Goal: Task Accomplishment & Management: Complete application form

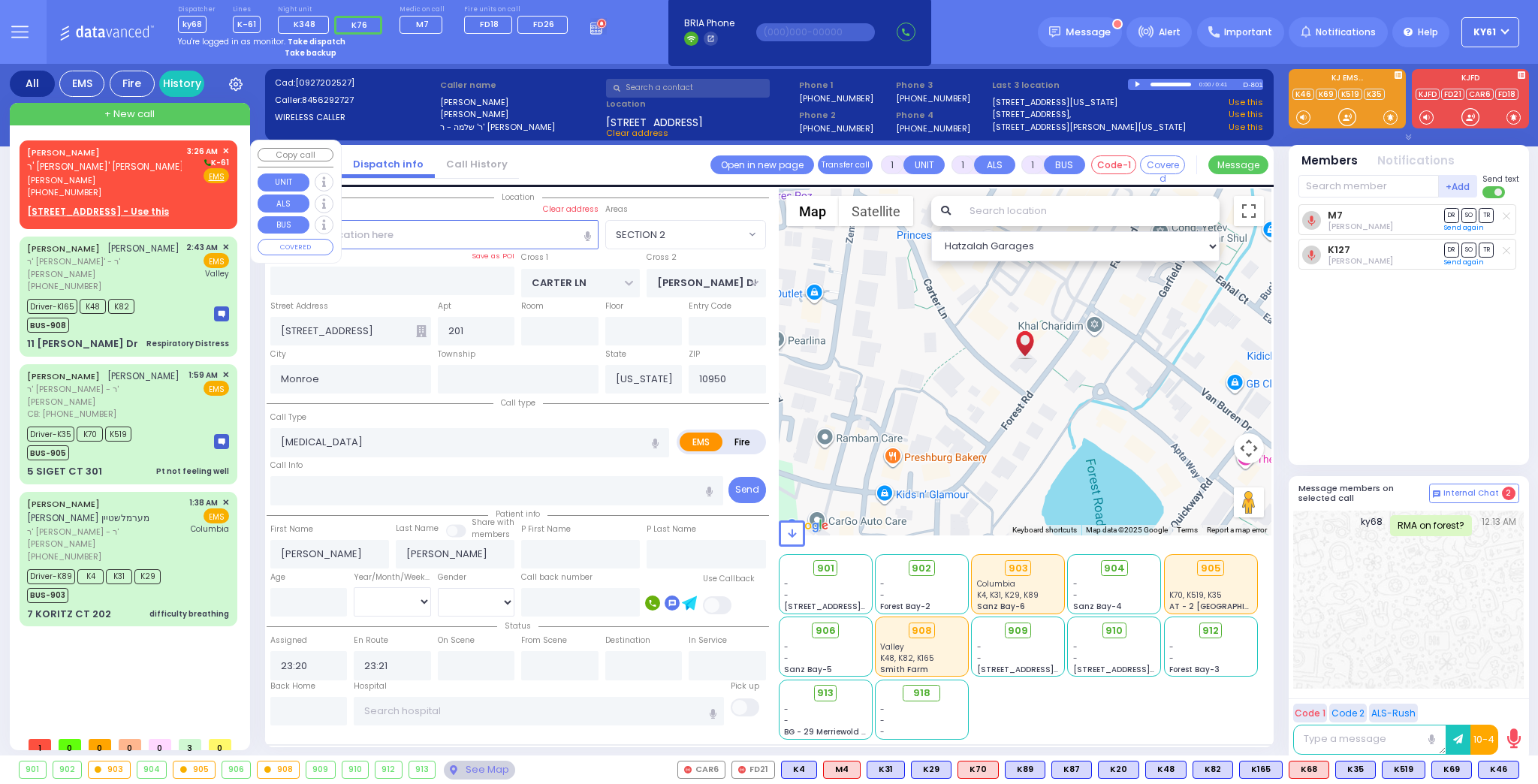
select select "SECTION 2"
select select
click at [190, 197] on div "3:26 AM ✕ K-61 Fire EMS" at bounding box center [208, 172] width 43 height 54
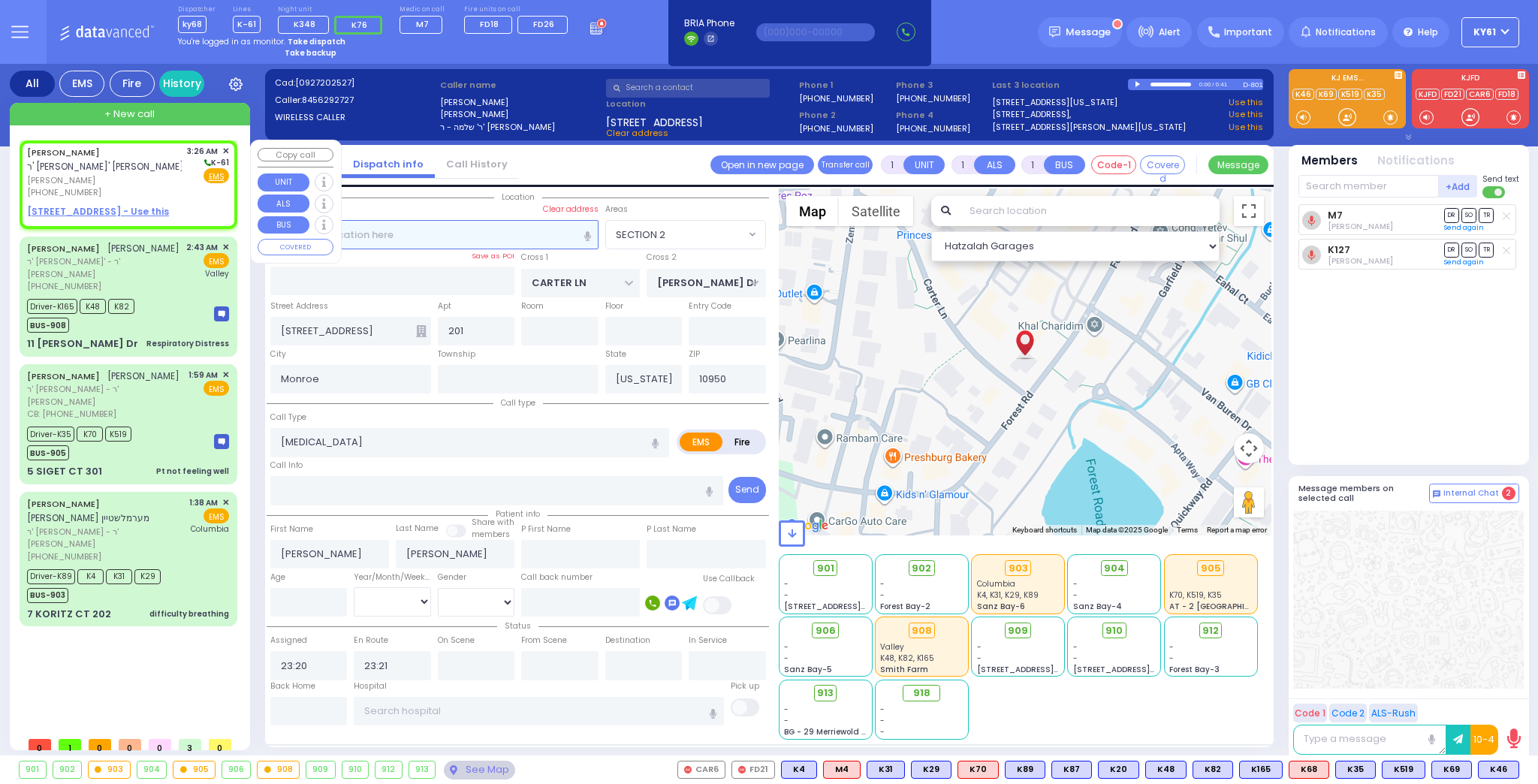
type input "2"
select select
radio input "true"
type input "[PERSON_NAME]"
type input "FRIED"
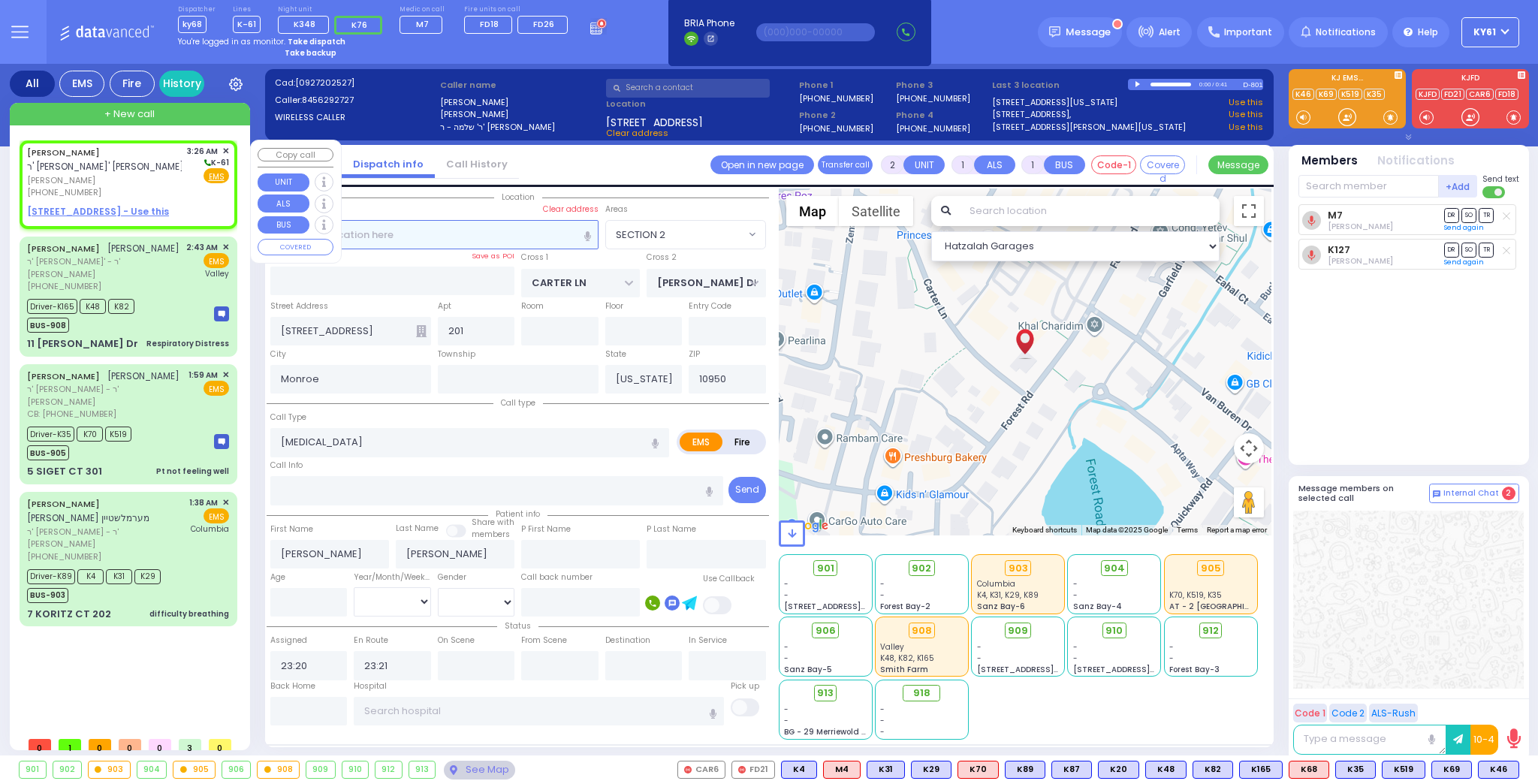
select select
type input "03:26"
select select "Hatzalah Garages"
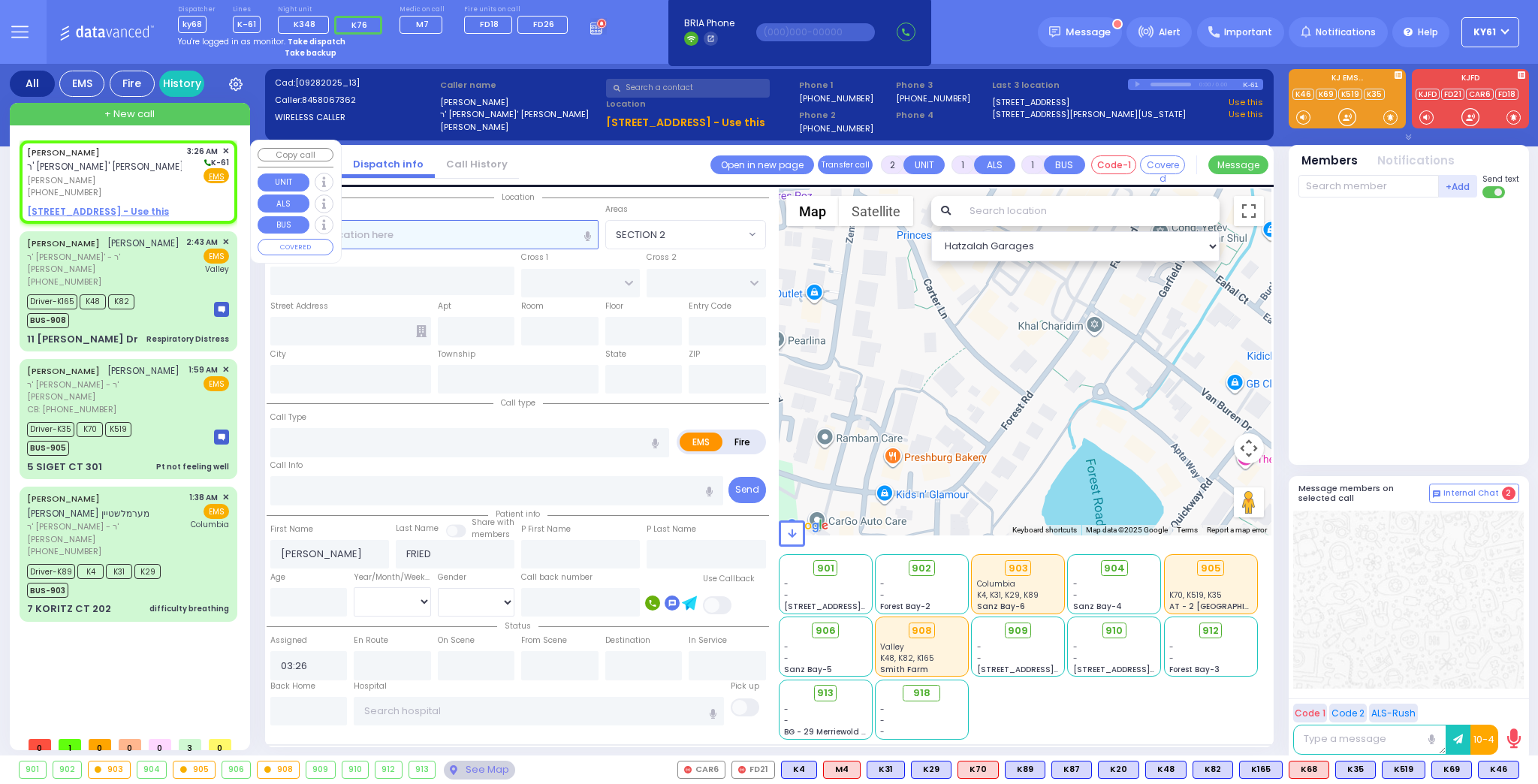
select select
radio input "true"
select select
select select "Hatzalah Garages"
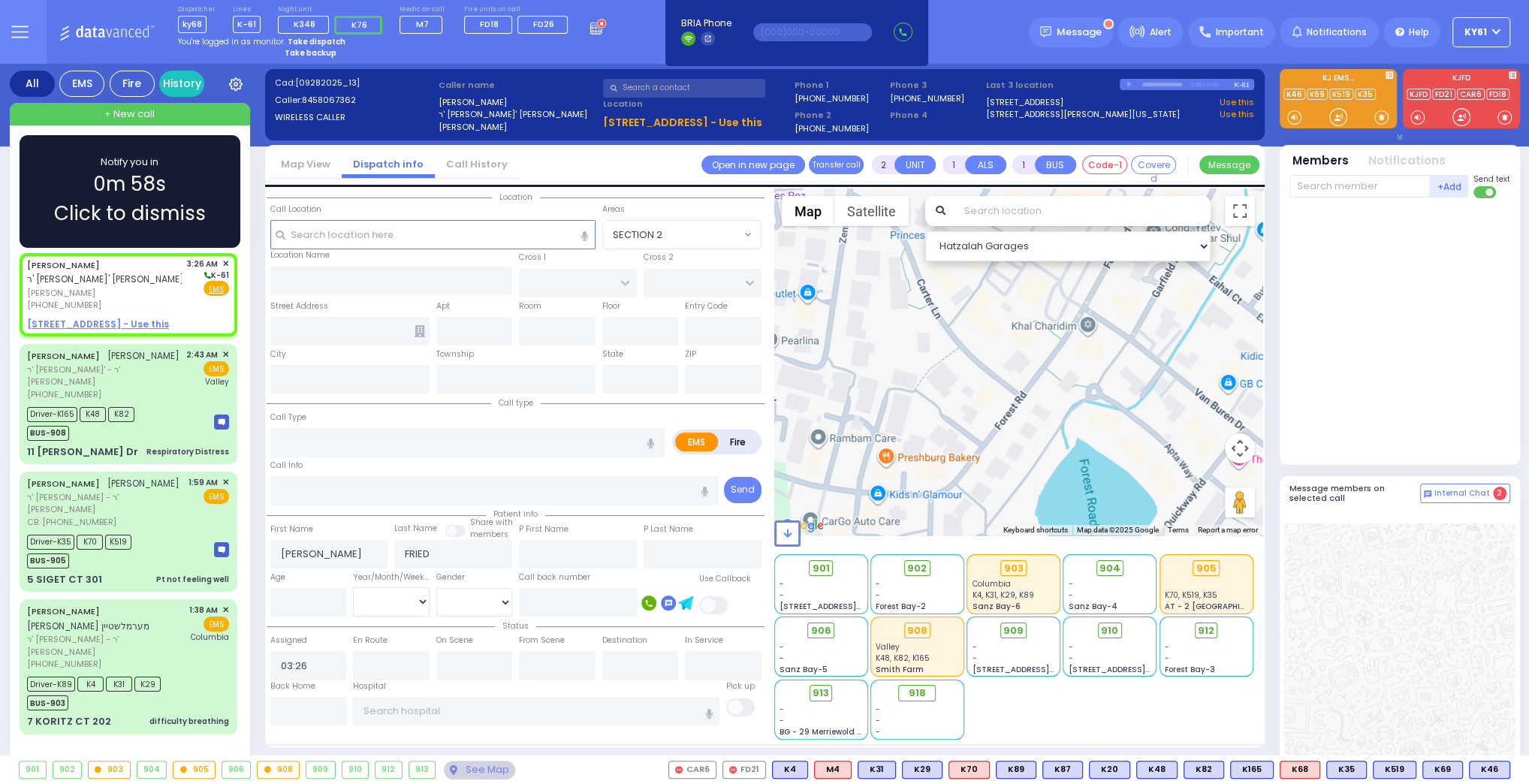
click at [70, 169] on div "Notify you in 0m 58s Click to dismiss" at bounding box center [130, 191] width 177 height 74
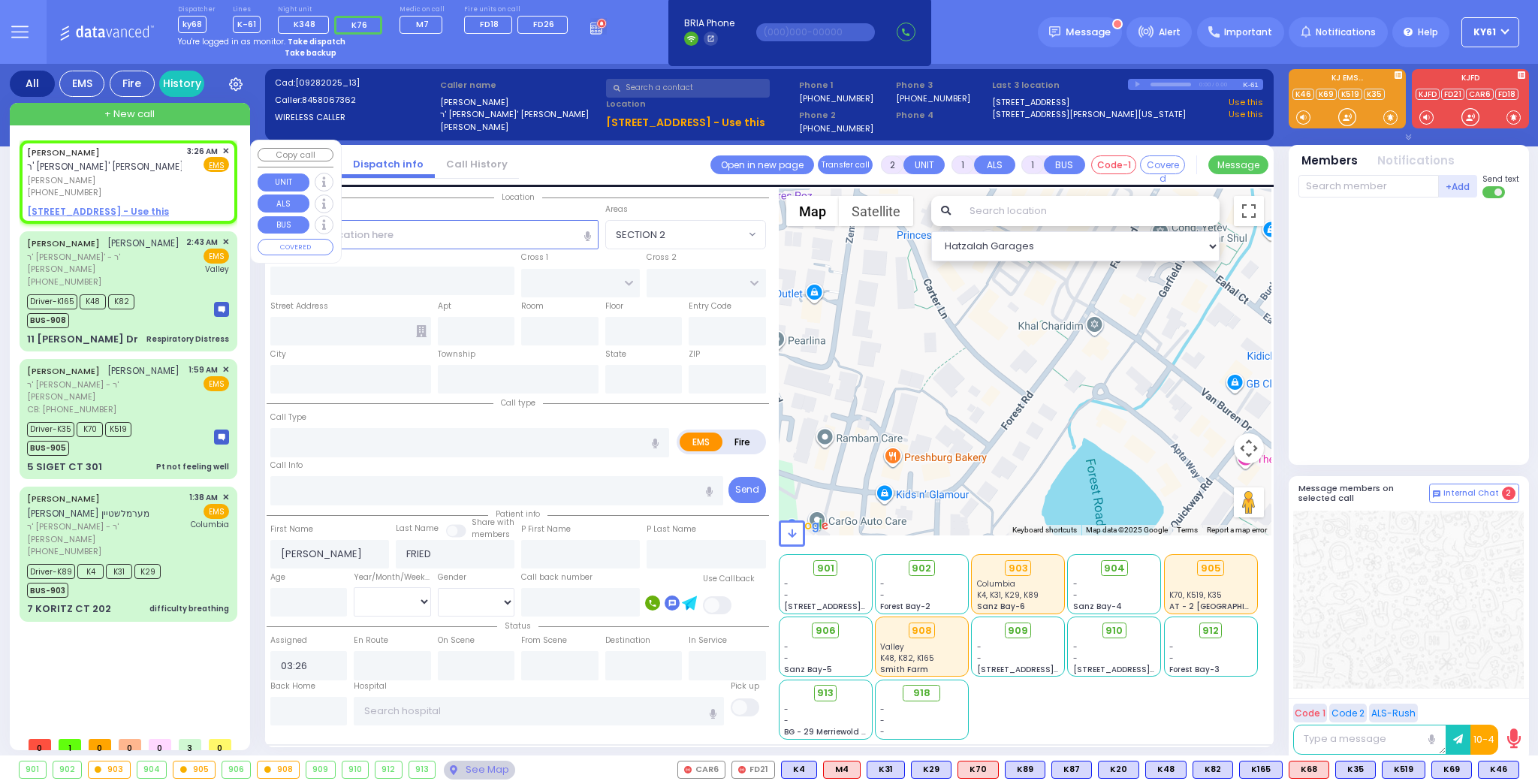
select select
radio input "true"
select select
select select "Hatzalah Garages"
click at [56, 208] on u "[STREET_ADDRESS] - Use this" at bounding box center [97, 211] width 142 height 13
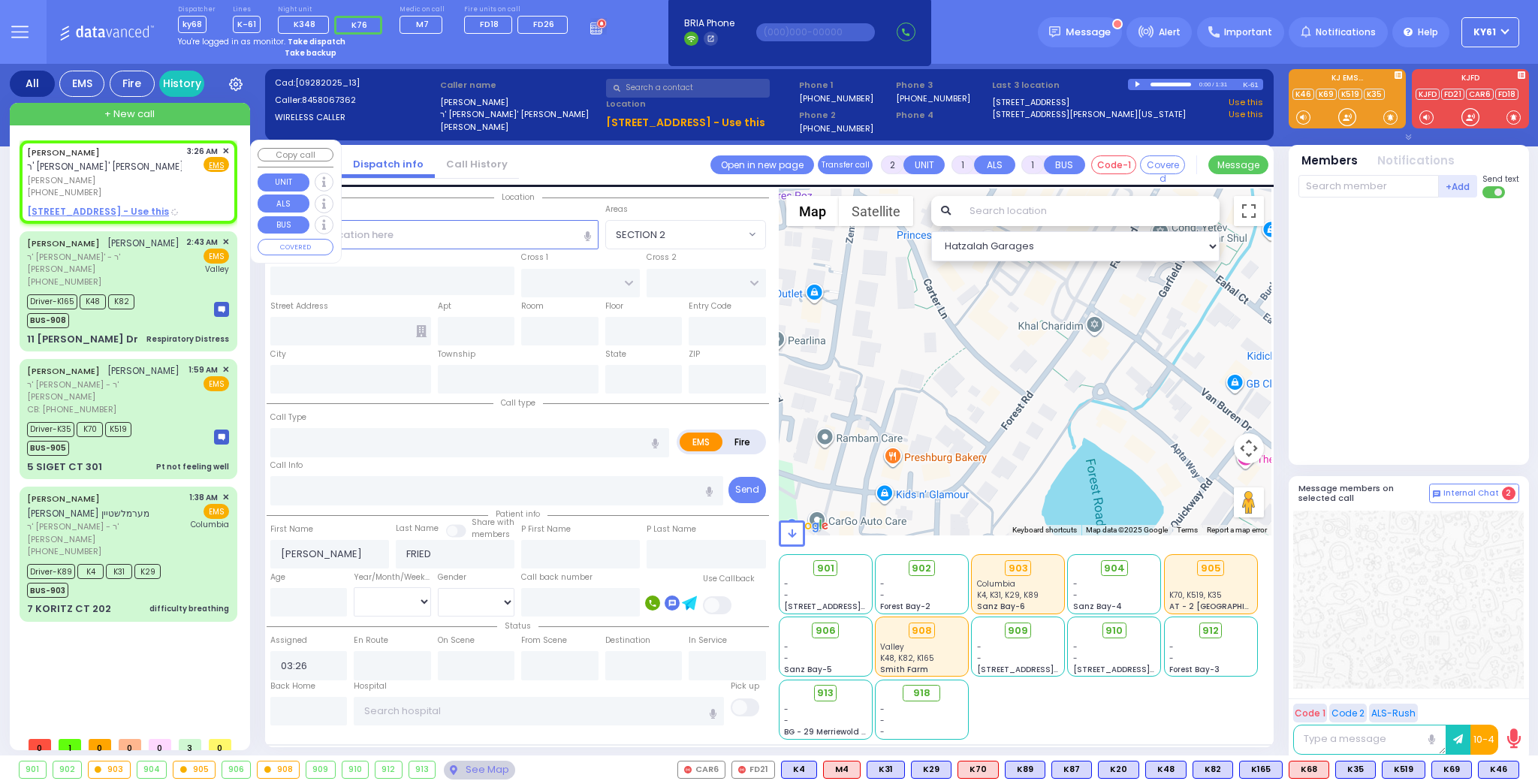
select select
radio input "true"
select select
select select "Hatzalah Garages"
select select
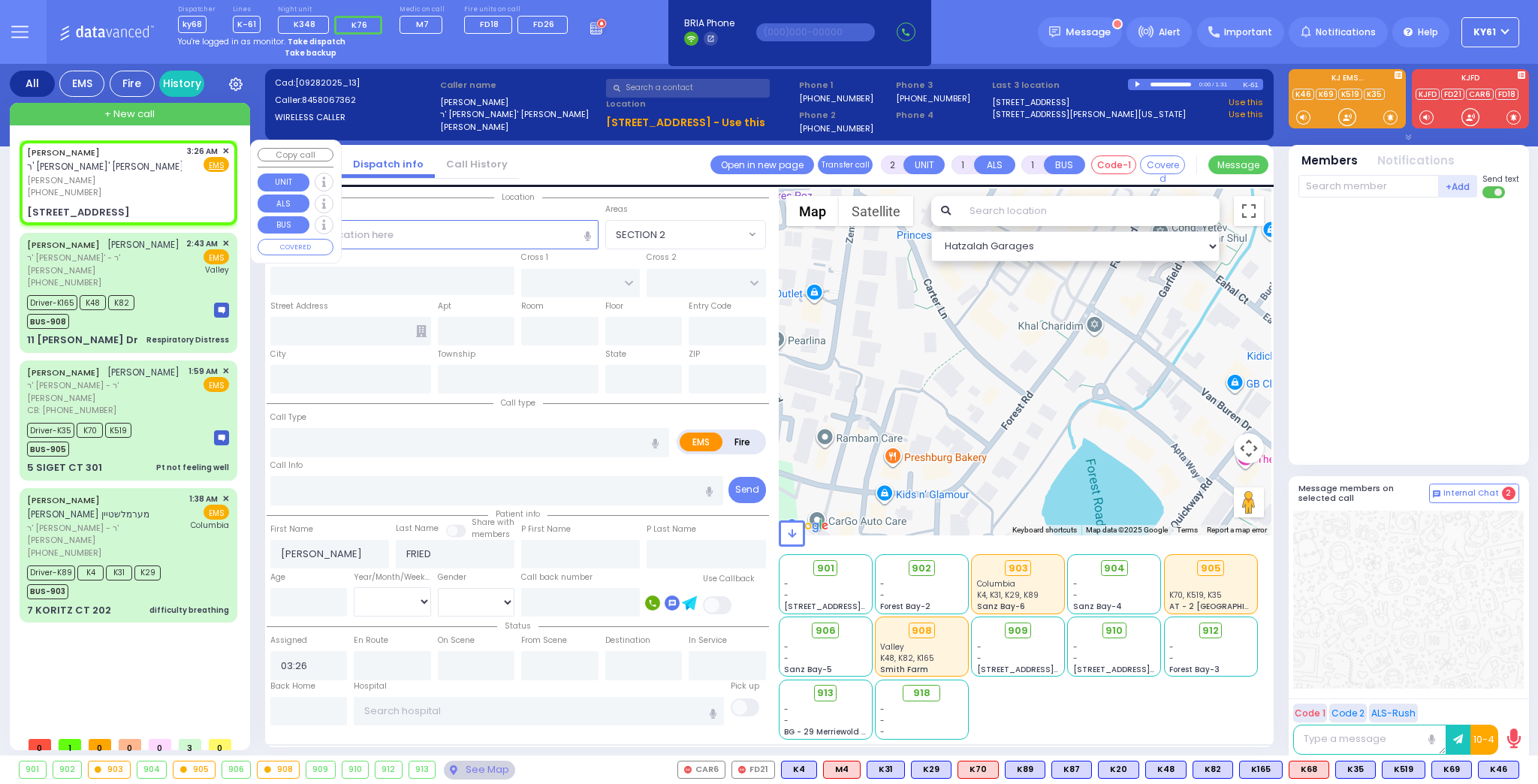
radio input "true"
select select
select select "Hatzalah Garages"
type input "KARLIN BLVD"
type input "FOREST RD"
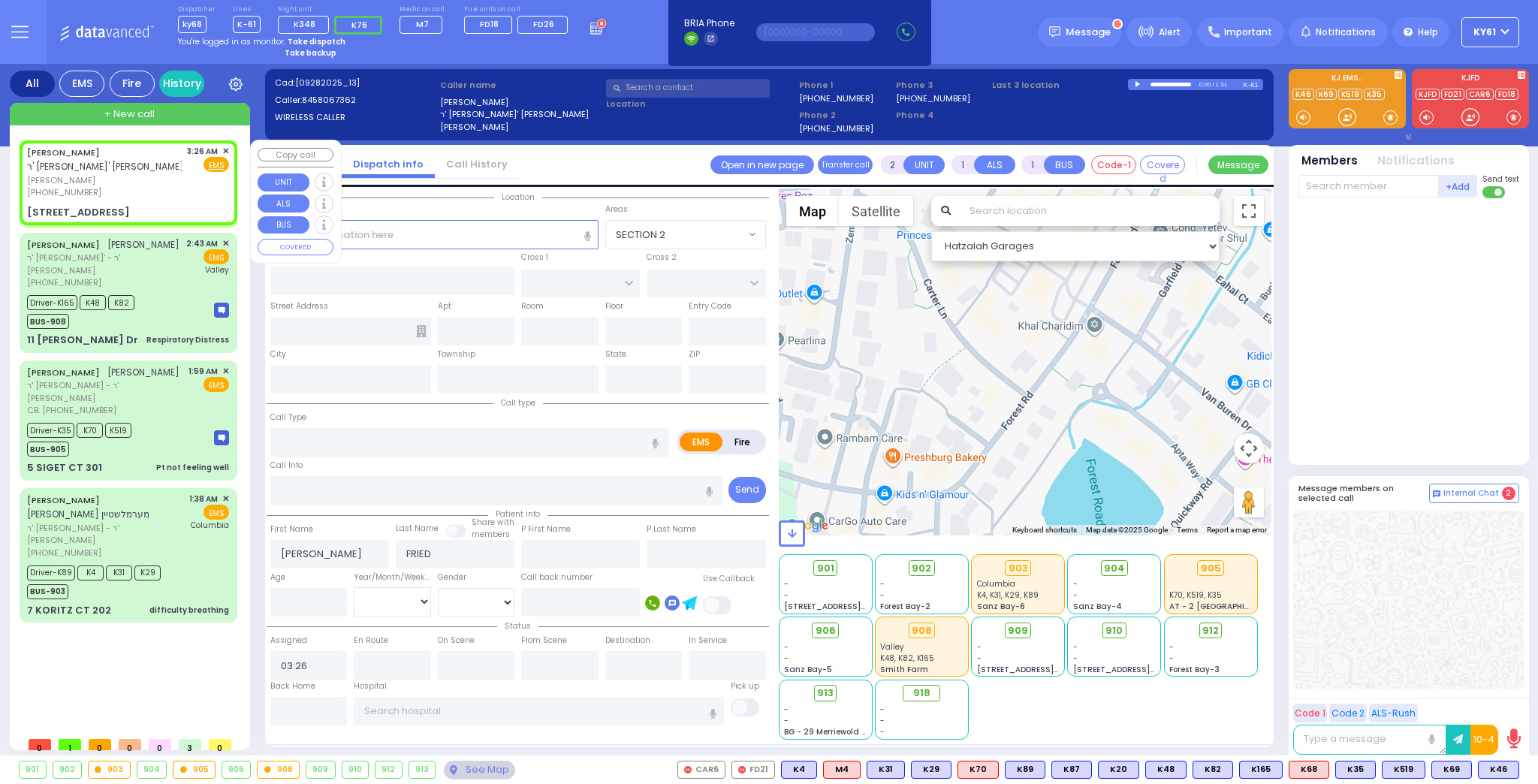
type input "[STREET_ADDRESS]"
type input "011"
type input "Monroe"
type input "[US_STATE]"
type input "10950"
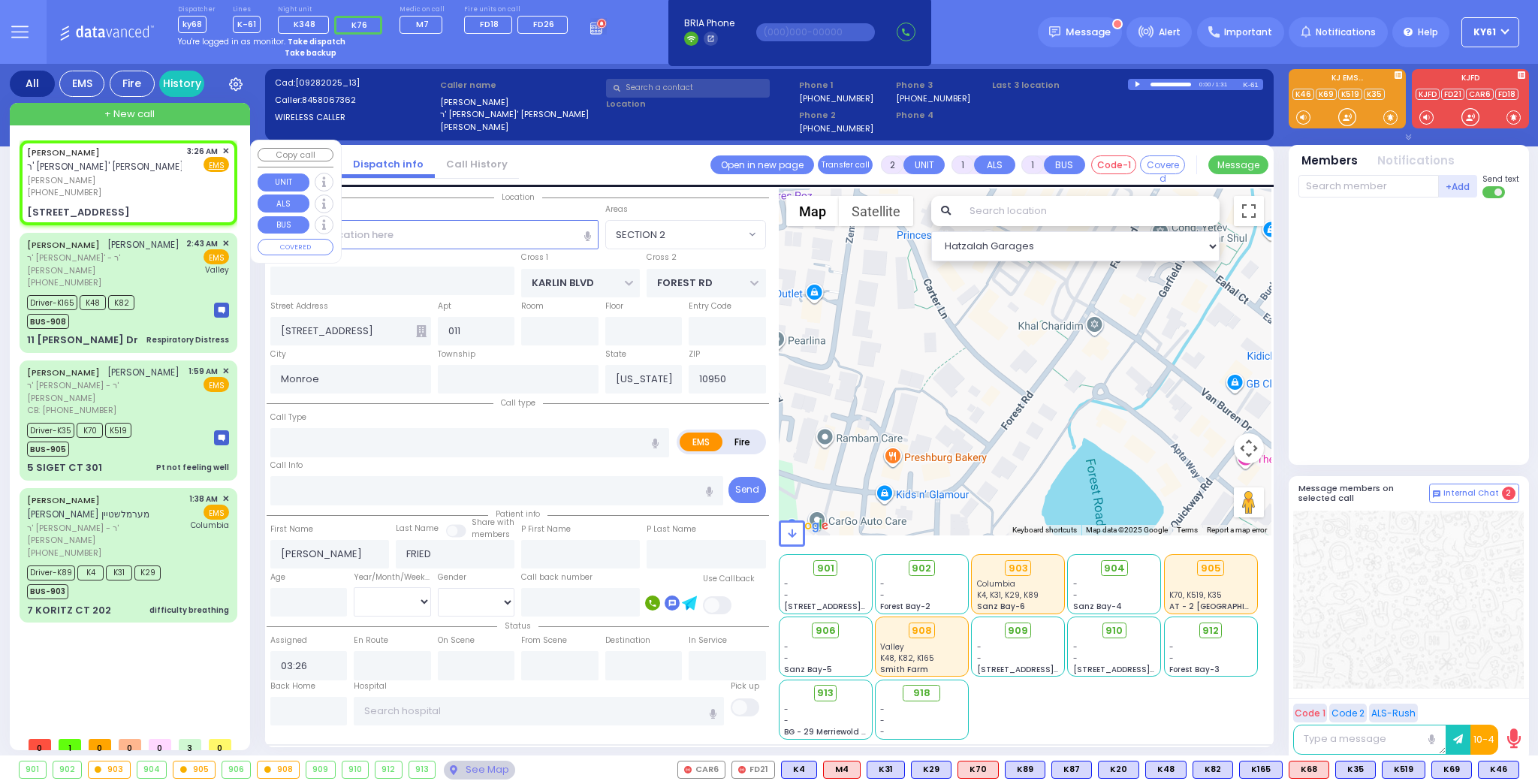
select select "SECTION 5"
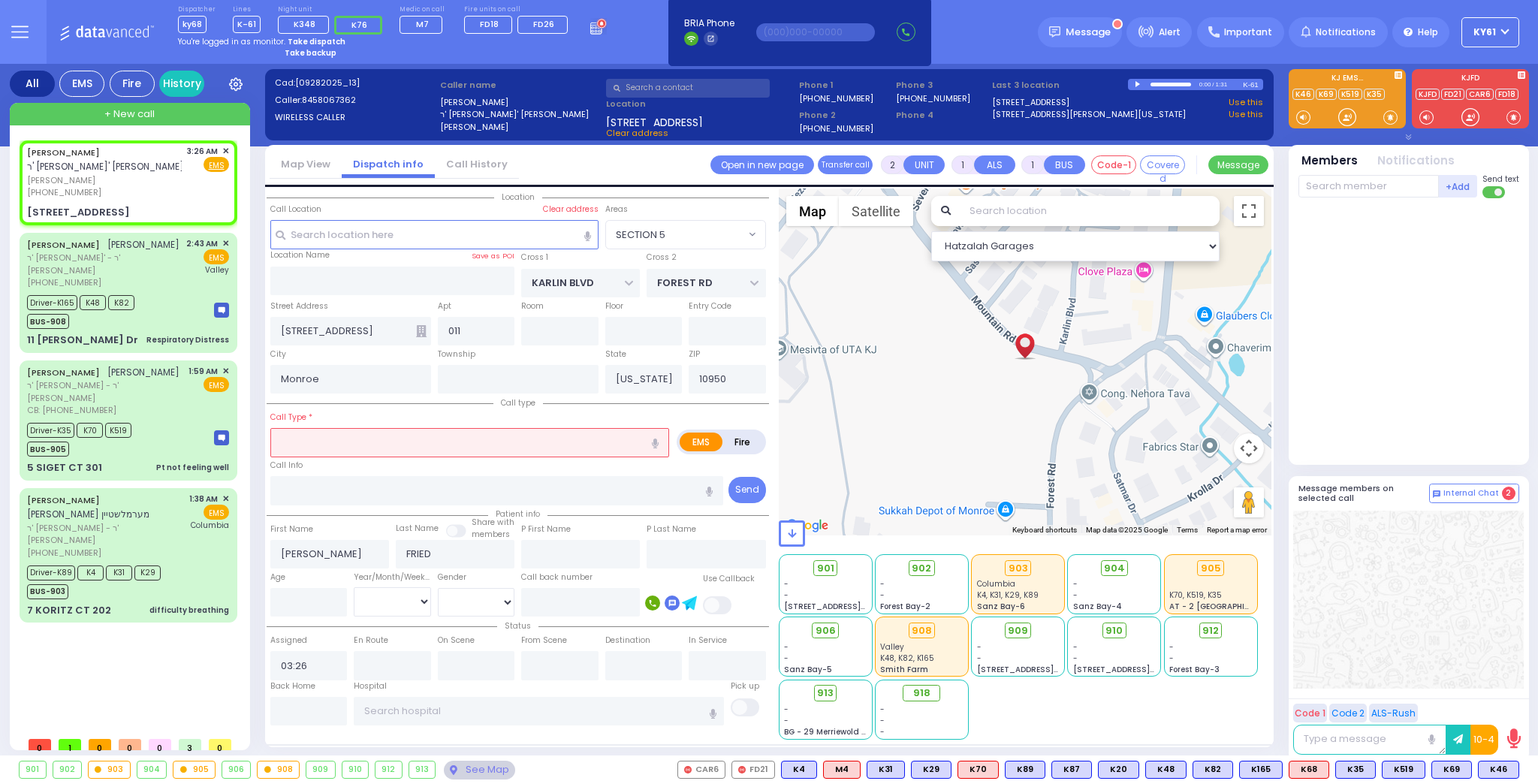
click at [395, 436] on input "text" at bounding box center [470, 442] width 398 height 28
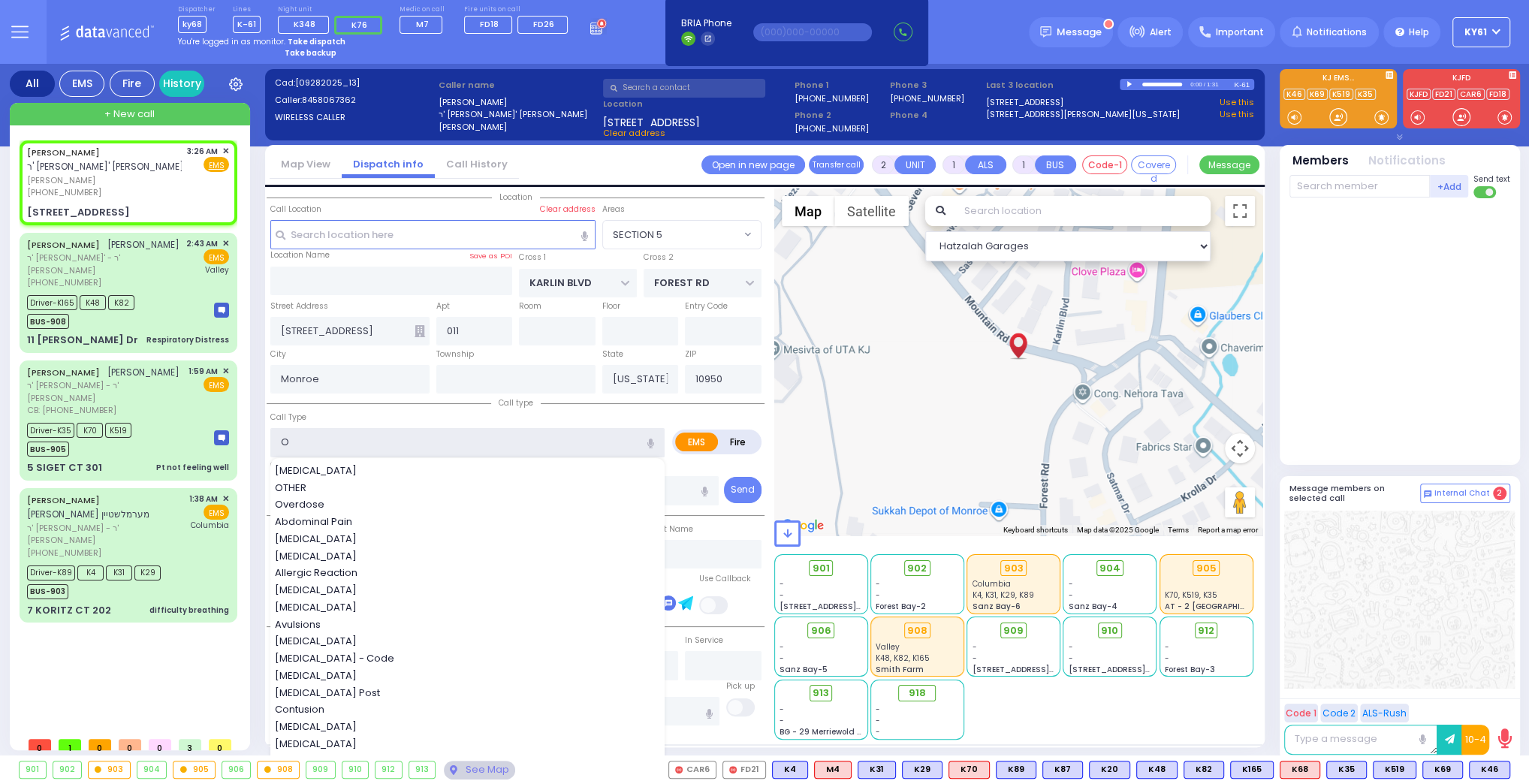
type input "OB"
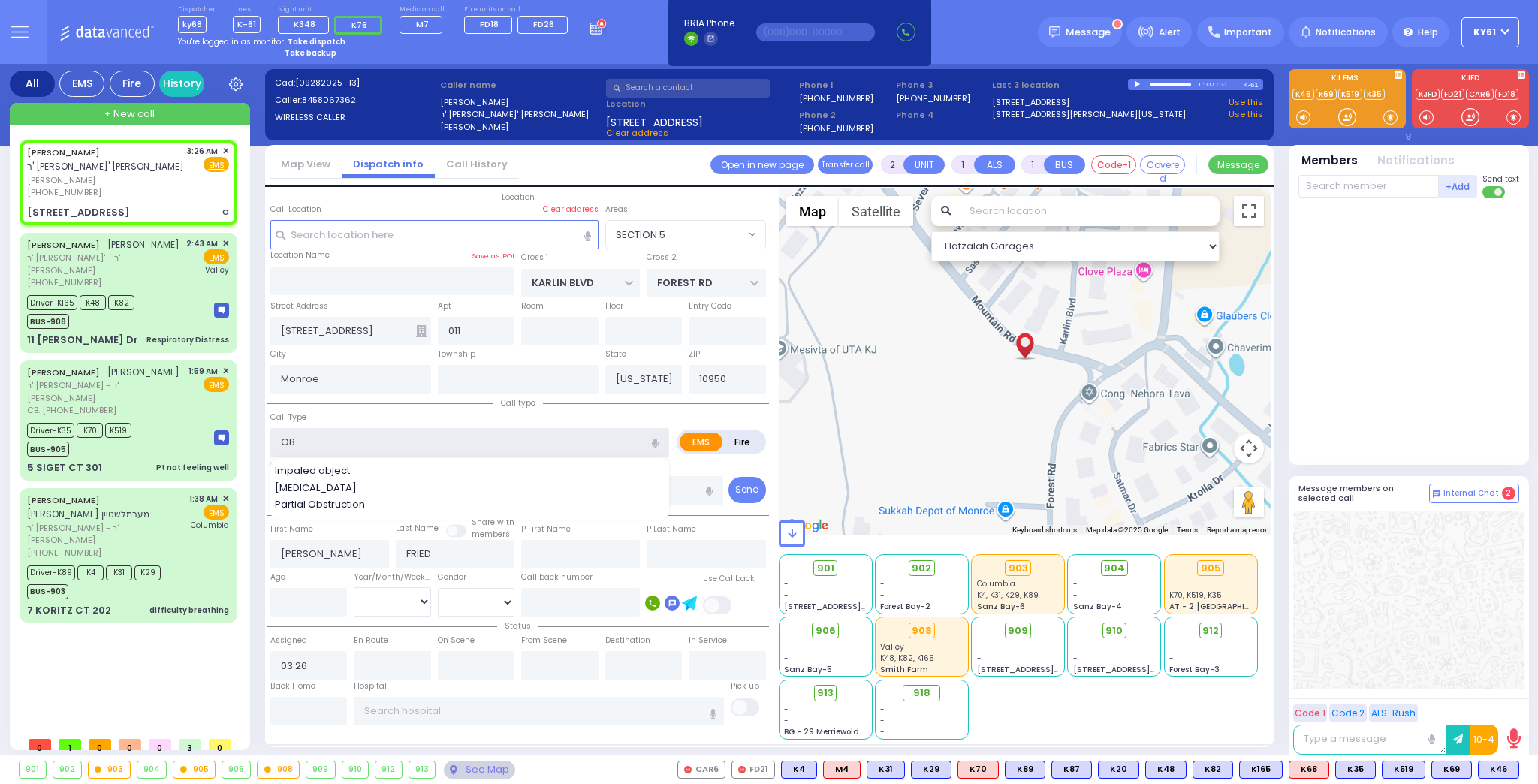
select select
radio input "true"
select select
select select "Hatzalah Garages"
select select "SECTION 5"
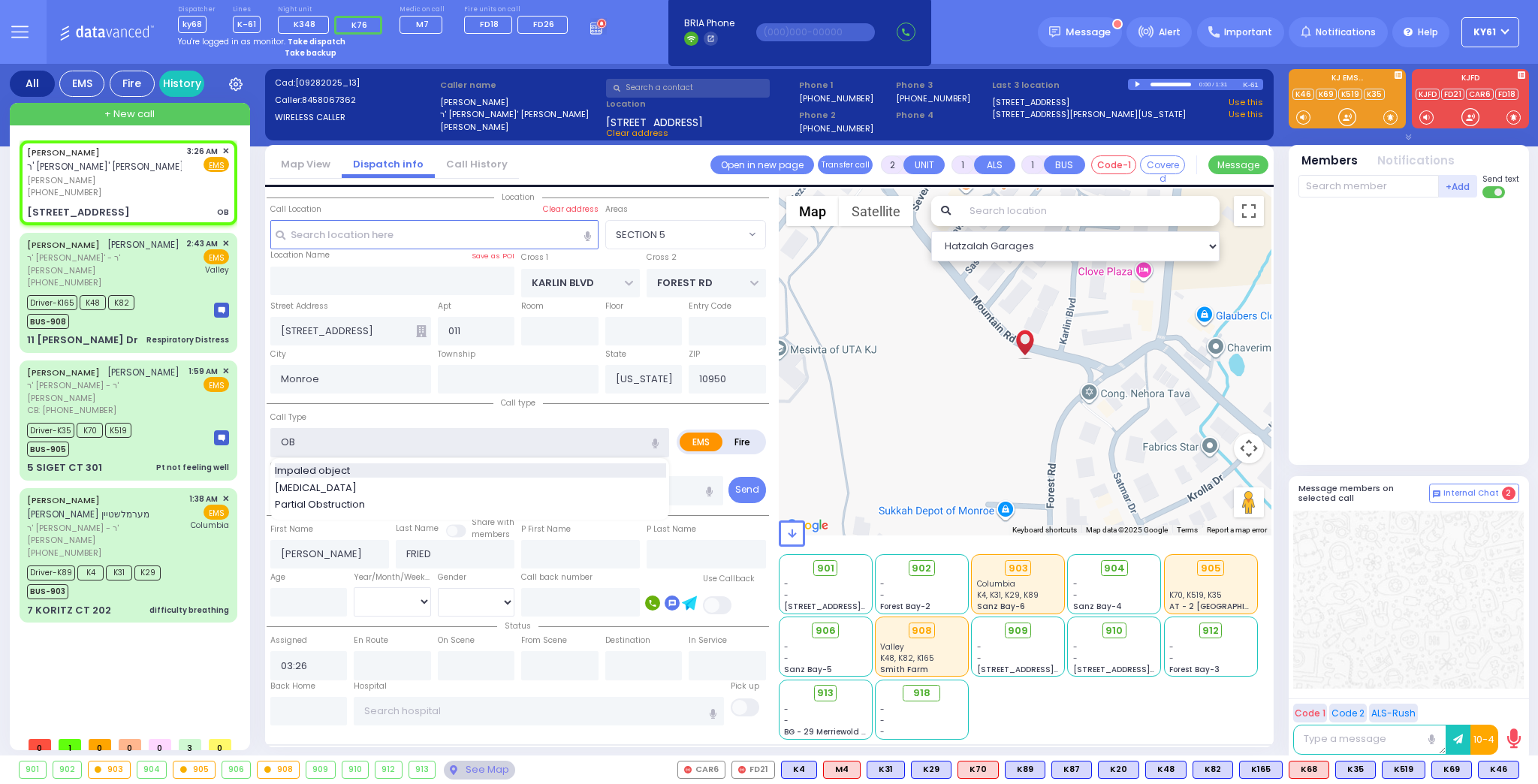
select select
radio input "true"
select select
type input "OB"
select select "Hatzalah Garages"
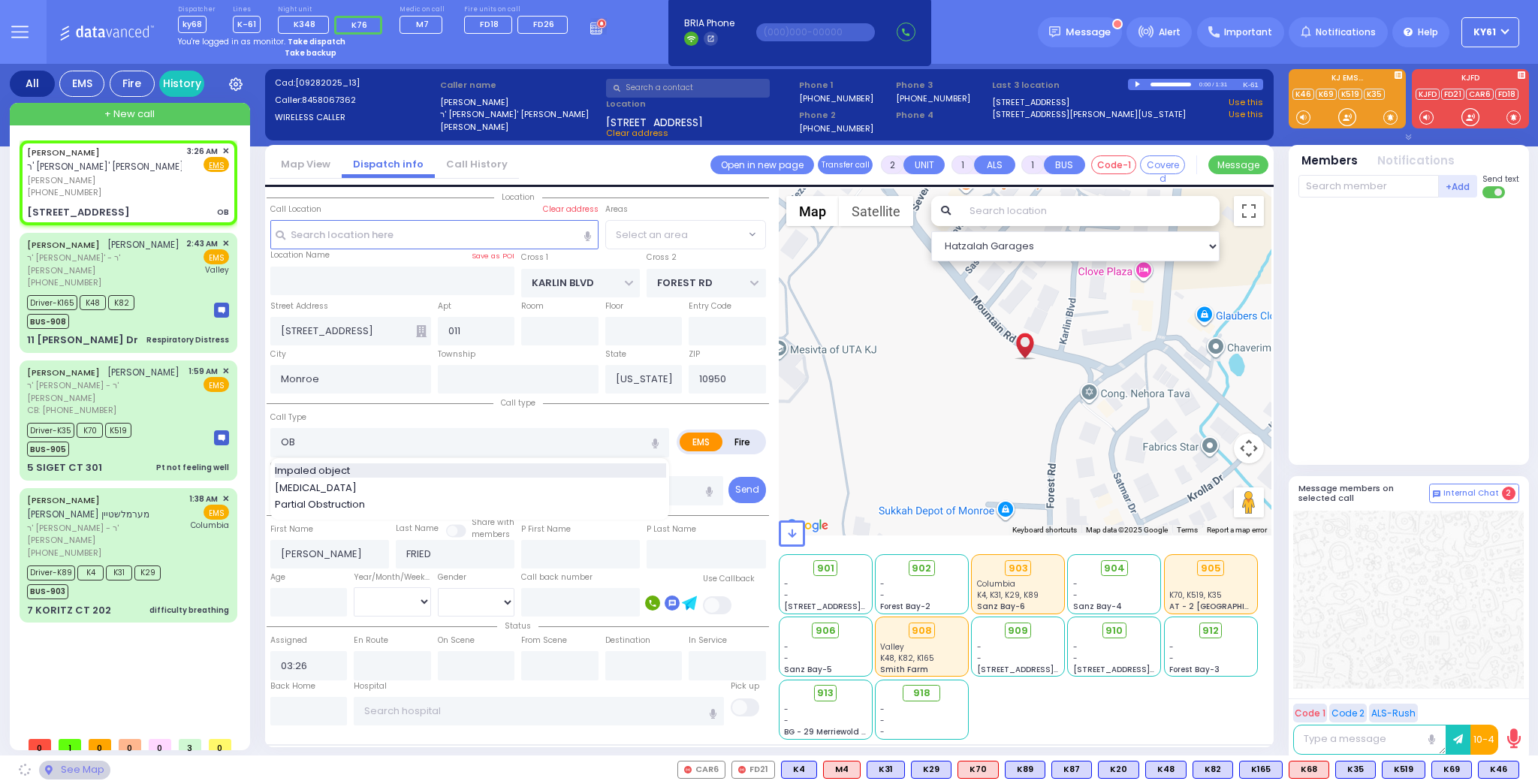
click at [350, 469] on span "Impaled object" at bounding box center [315, 470] width 80 height 15
type input "Impaled object"
select select "SECTION 5"
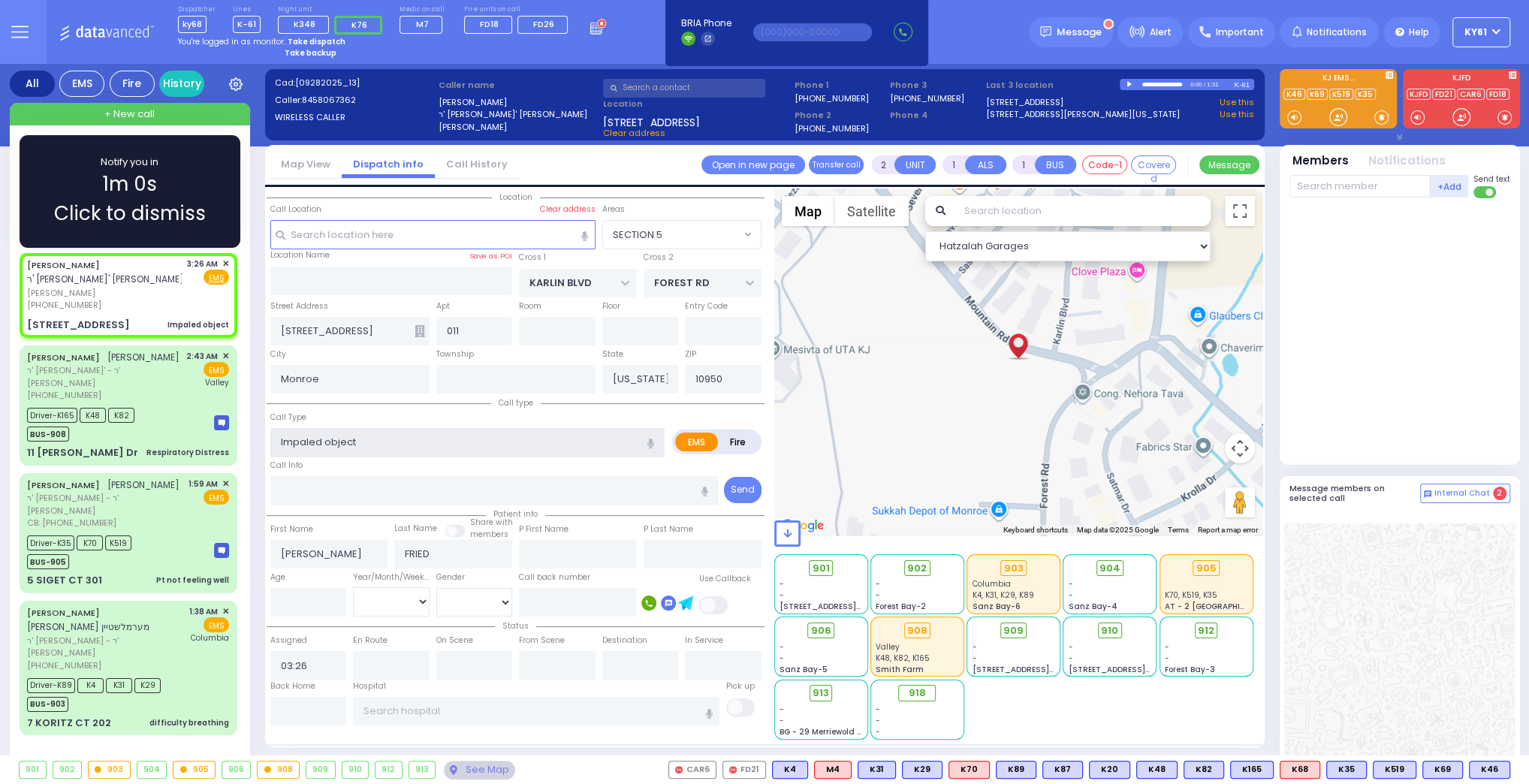
select select
radio input "true"
select select
select select "Hatzalah Garages"
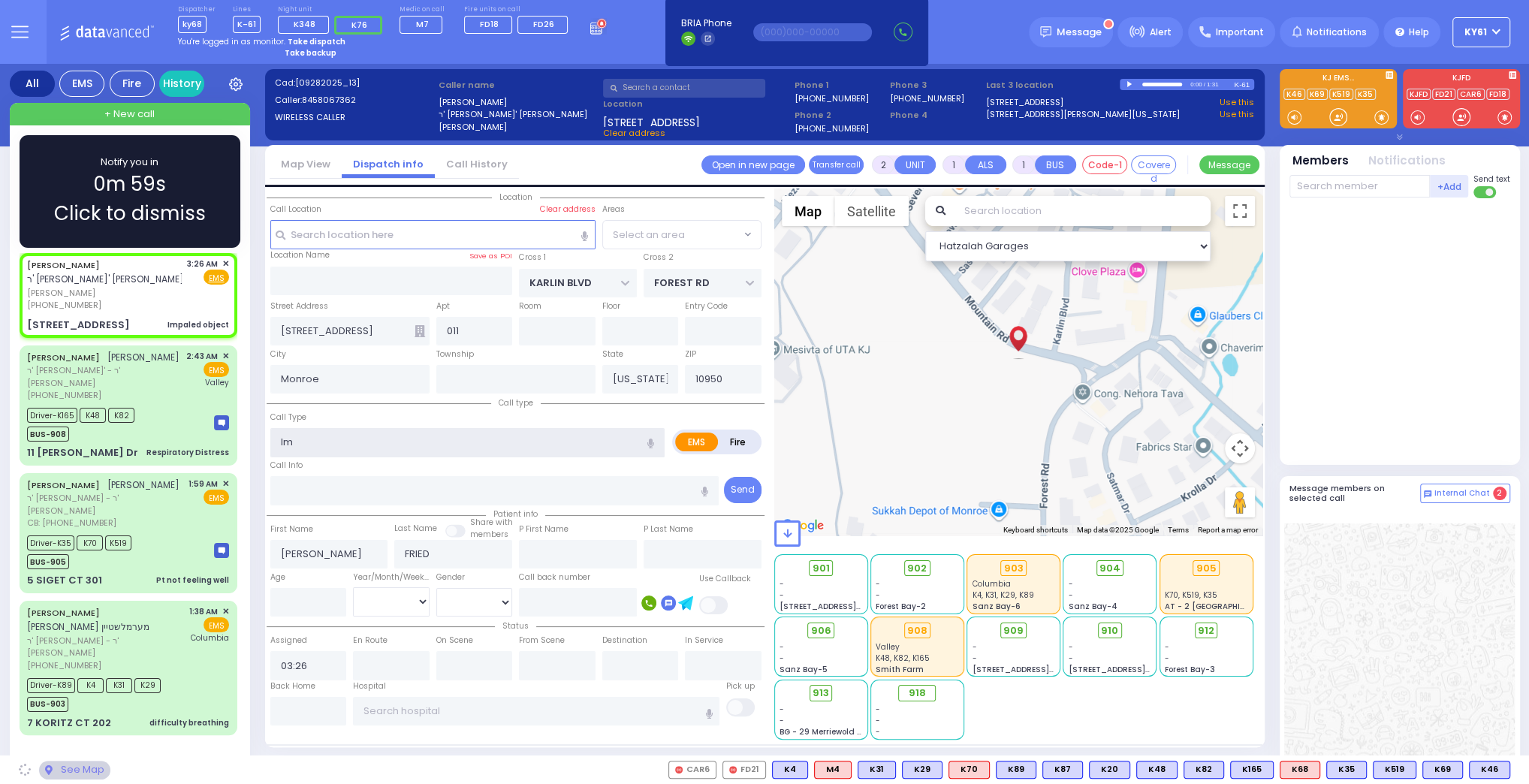
type input "I"
select select "SECTION 5"
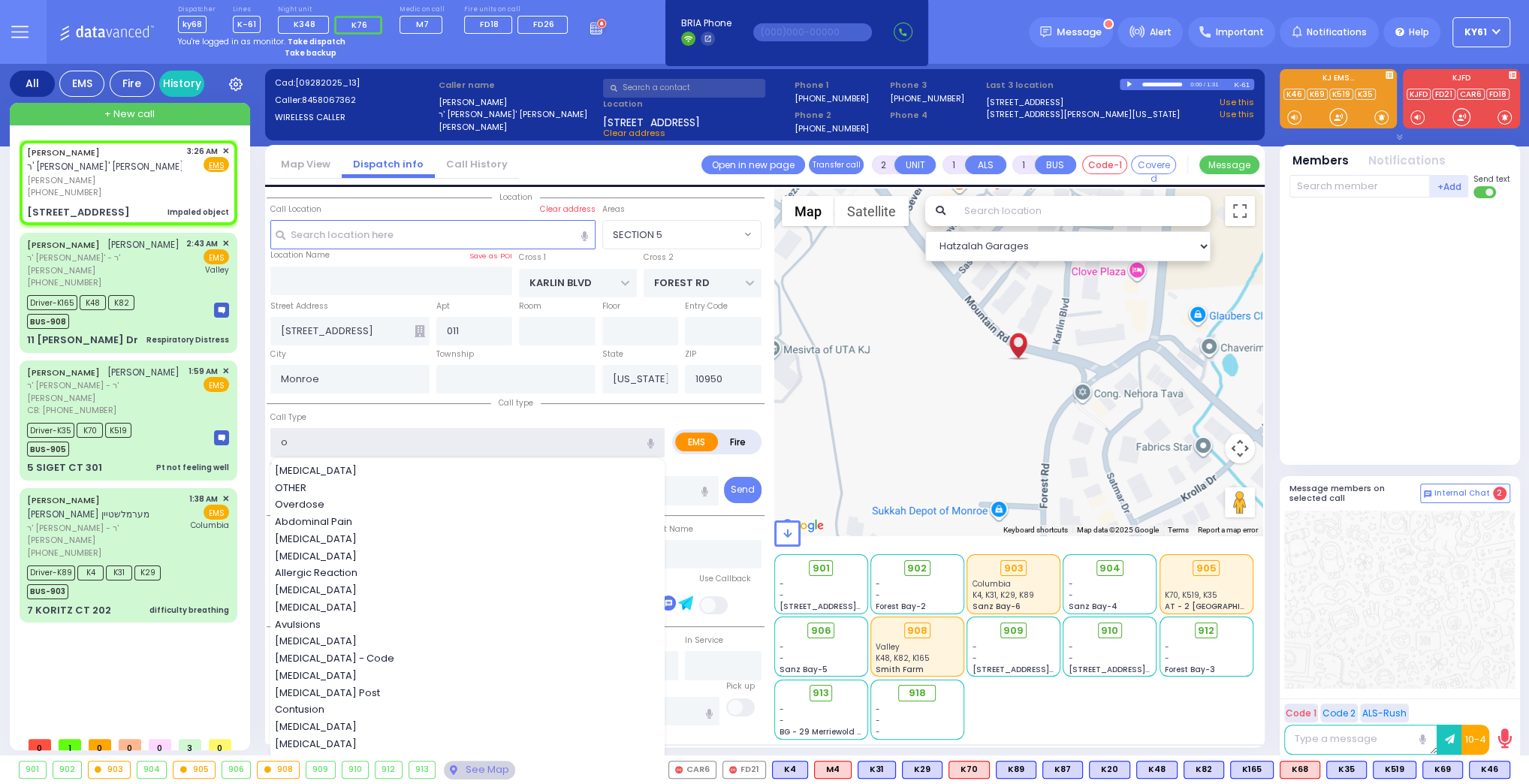
type input "ob"
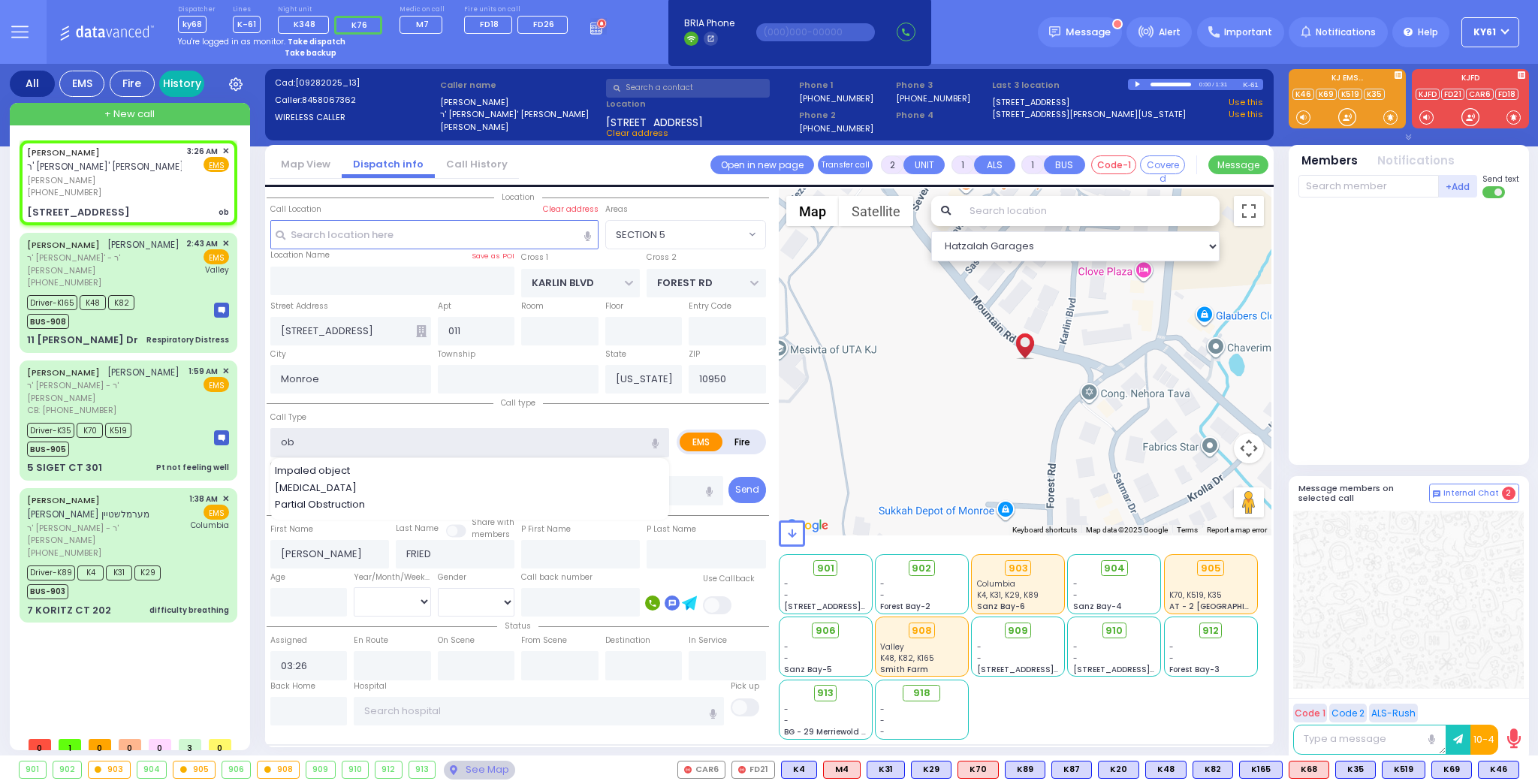
select select
radio input "true"
select select
select select "Hatzalah Garages"
select select "SECTION 5"
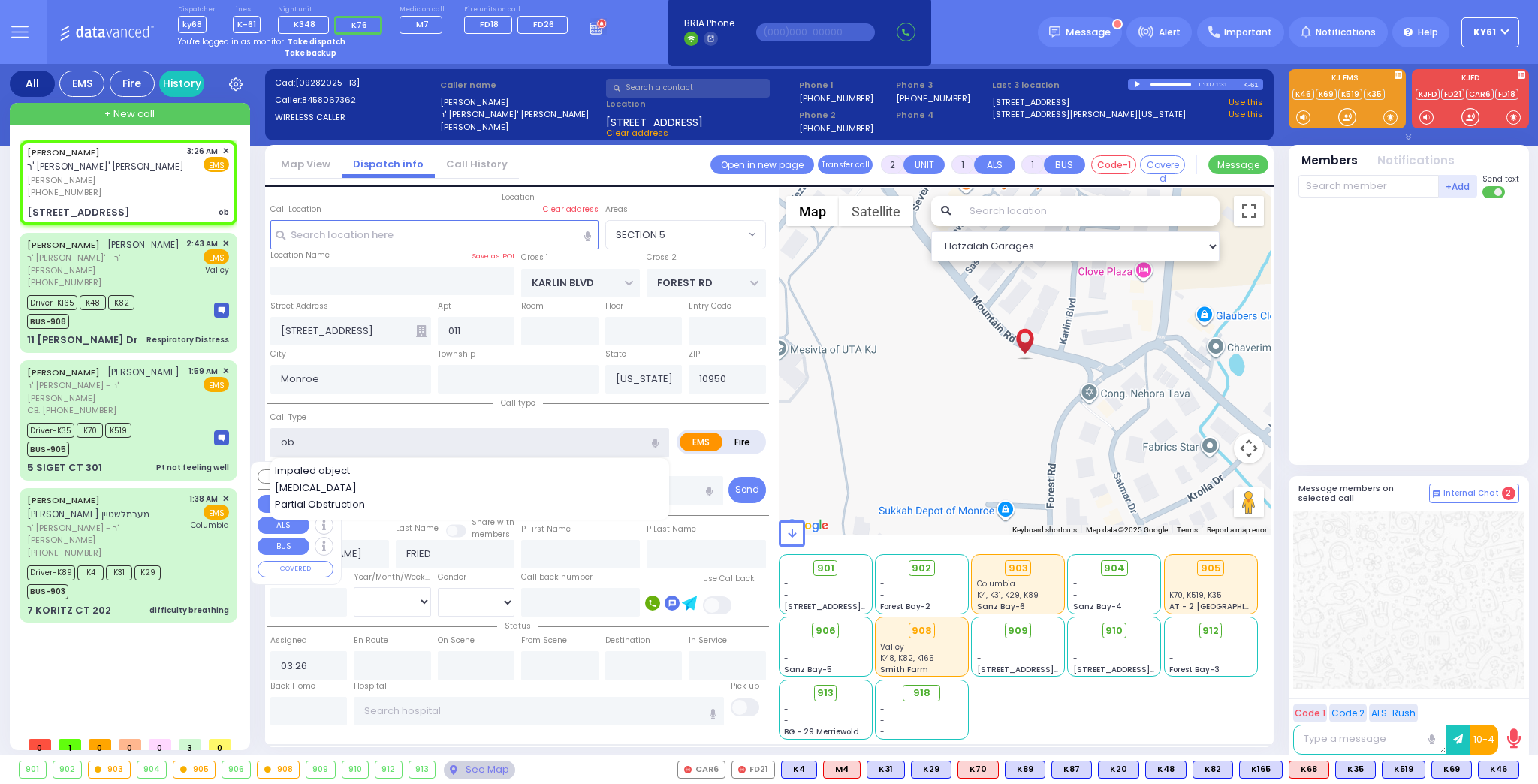
type input "ob"
click at [197, 626] on div "[PERSON_NAME]' [PERSON_NAME] [PERSON_NAME] [PHONE_NUMBER] 3:26 AM EMS" at bounding box center [131, 434] width 224 height 589
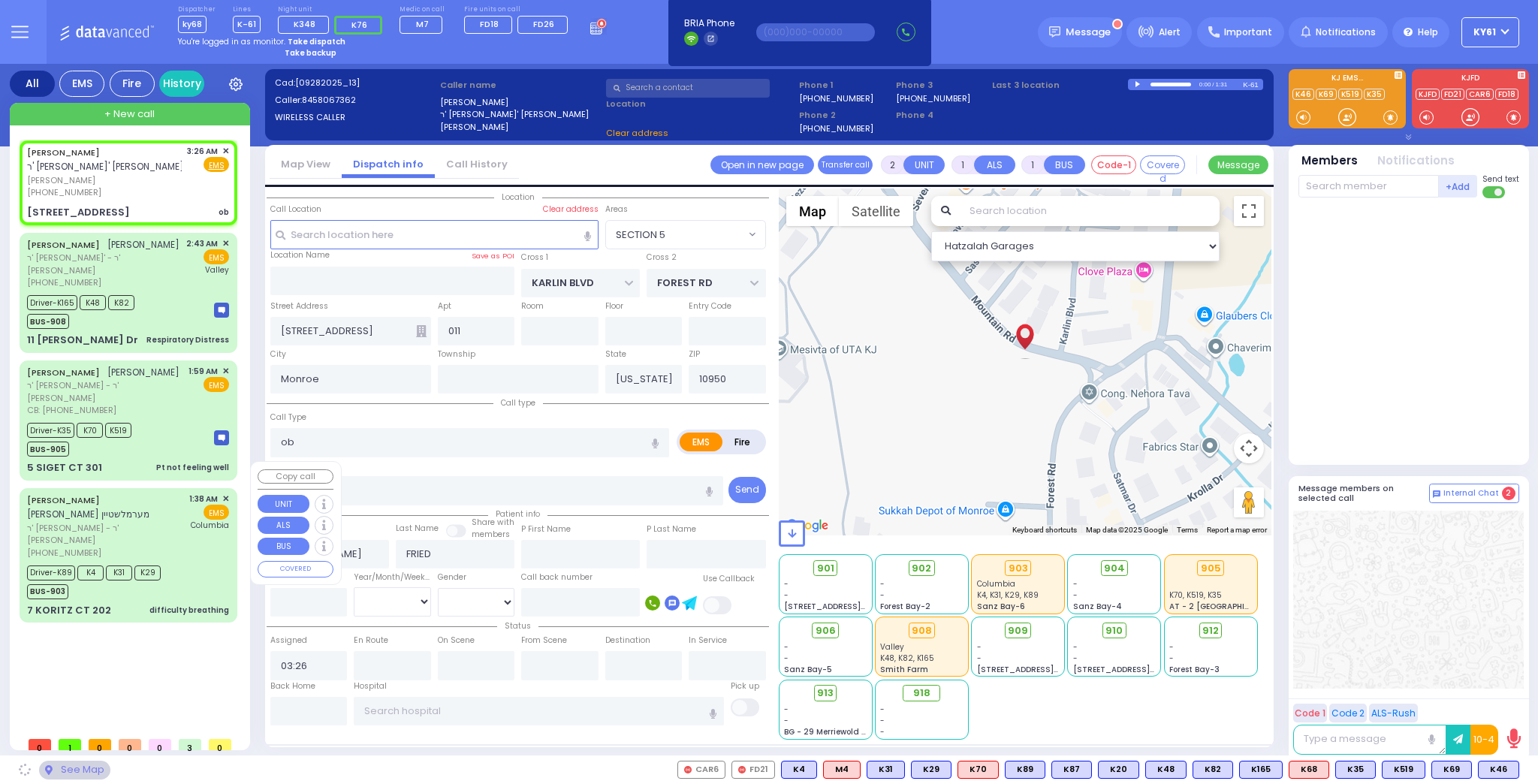
select select
radio input "true"
select select
select select "Hatzalah Garages"
click at [157, 561] on div "[PERSON_NAME] [PERSON_NAME] מערמלשטיין ר' יהוסף אלעזר - ר' [PERSON_NAME] [PHONE…" at bounding box center [129, 555] width 212 height 130
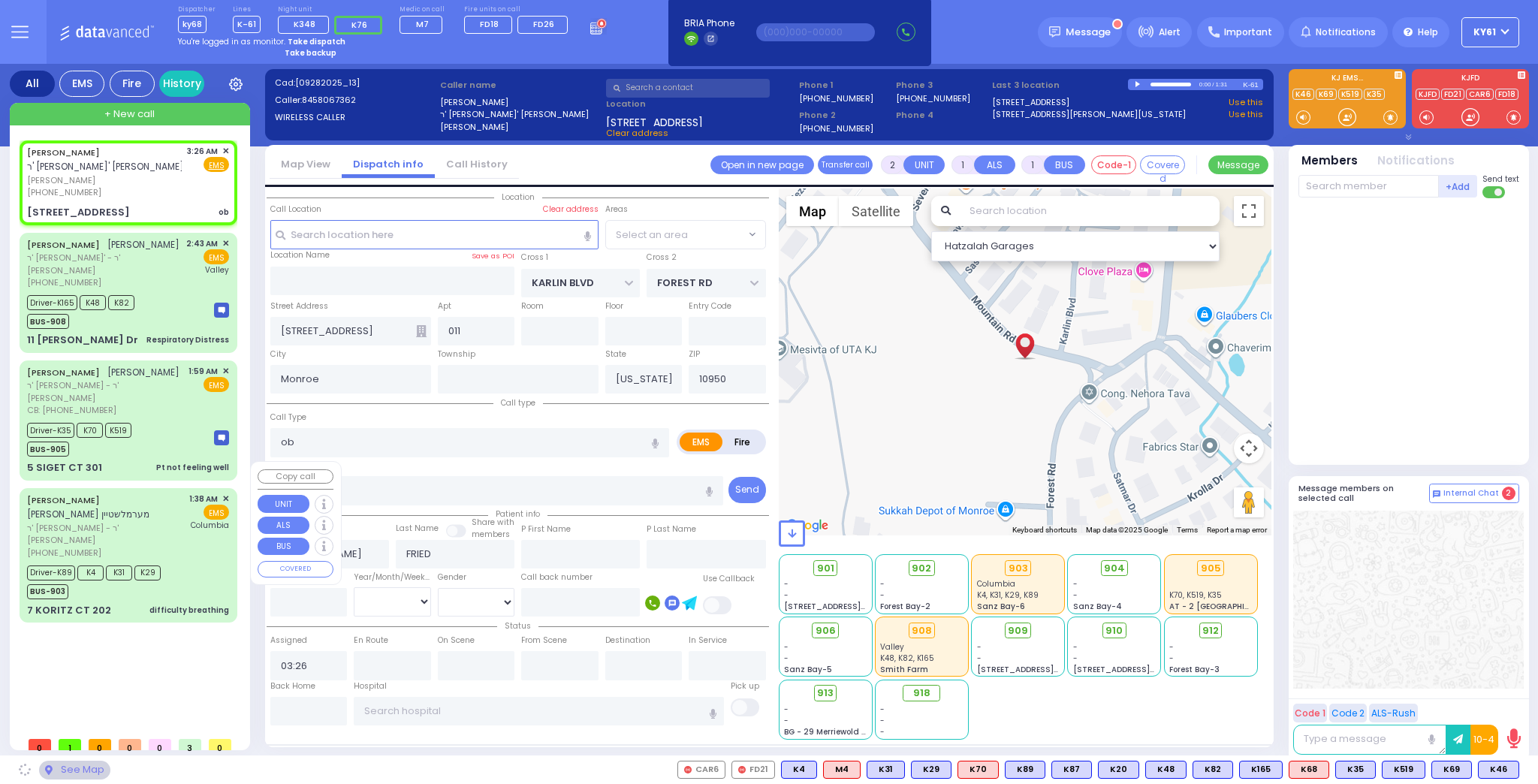
select select "SECTION 5"
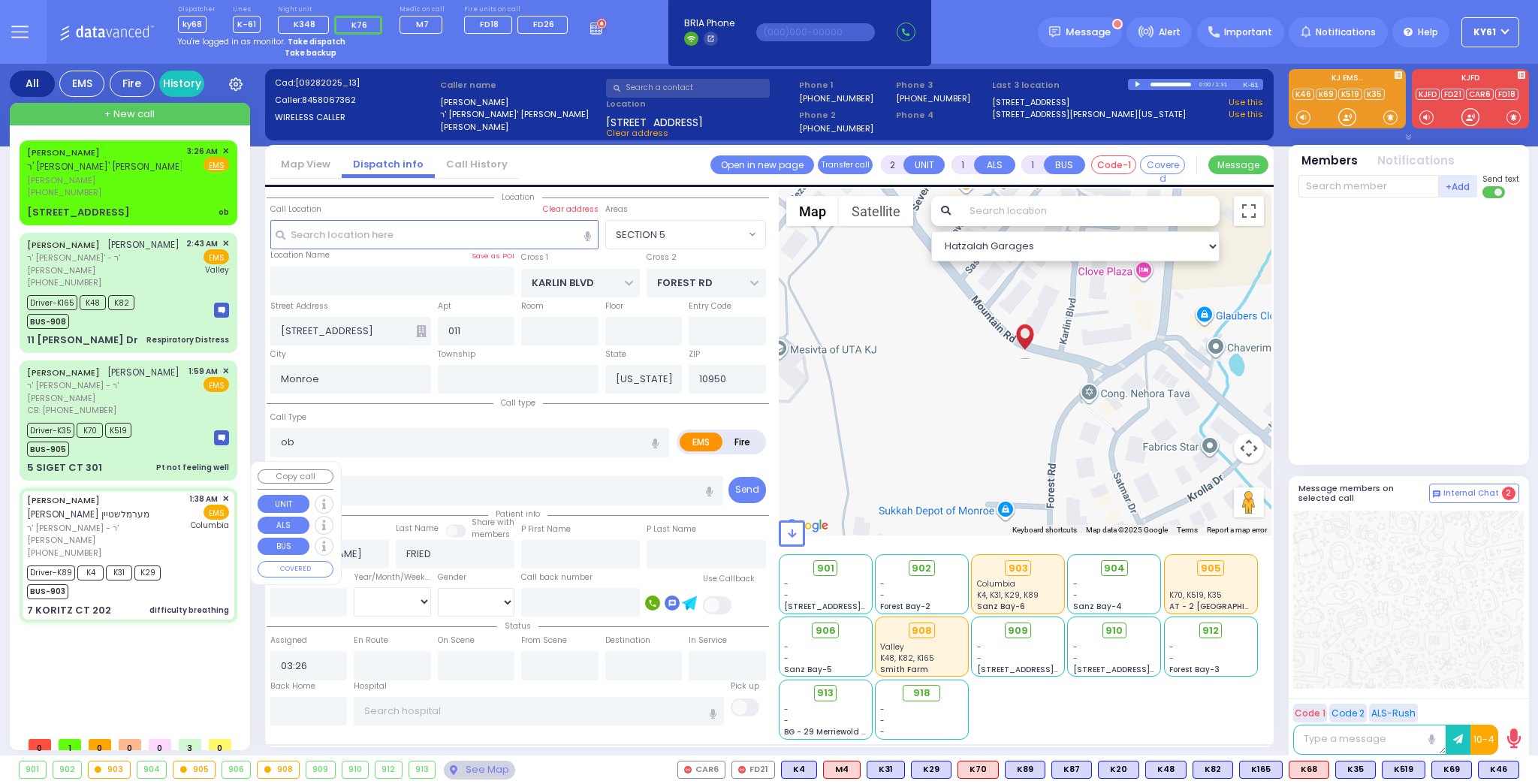
type input "6"
select select
type input "difficulty breathing"
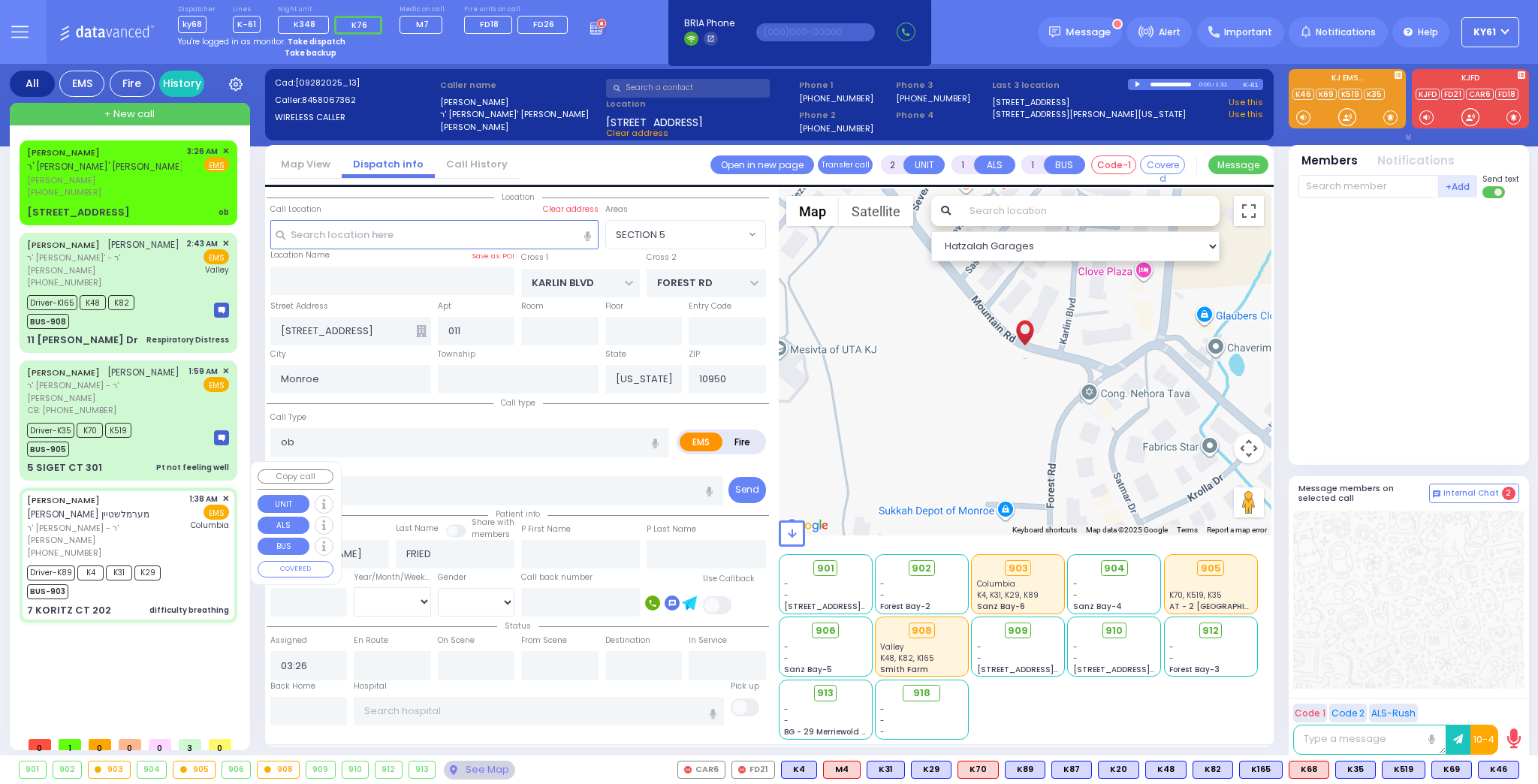
radio input "true"
type input "[PERSON_NAME]"
type input "MERMELSTEIN"
type input "[PERSON_NAME]"
type input "Daskal"
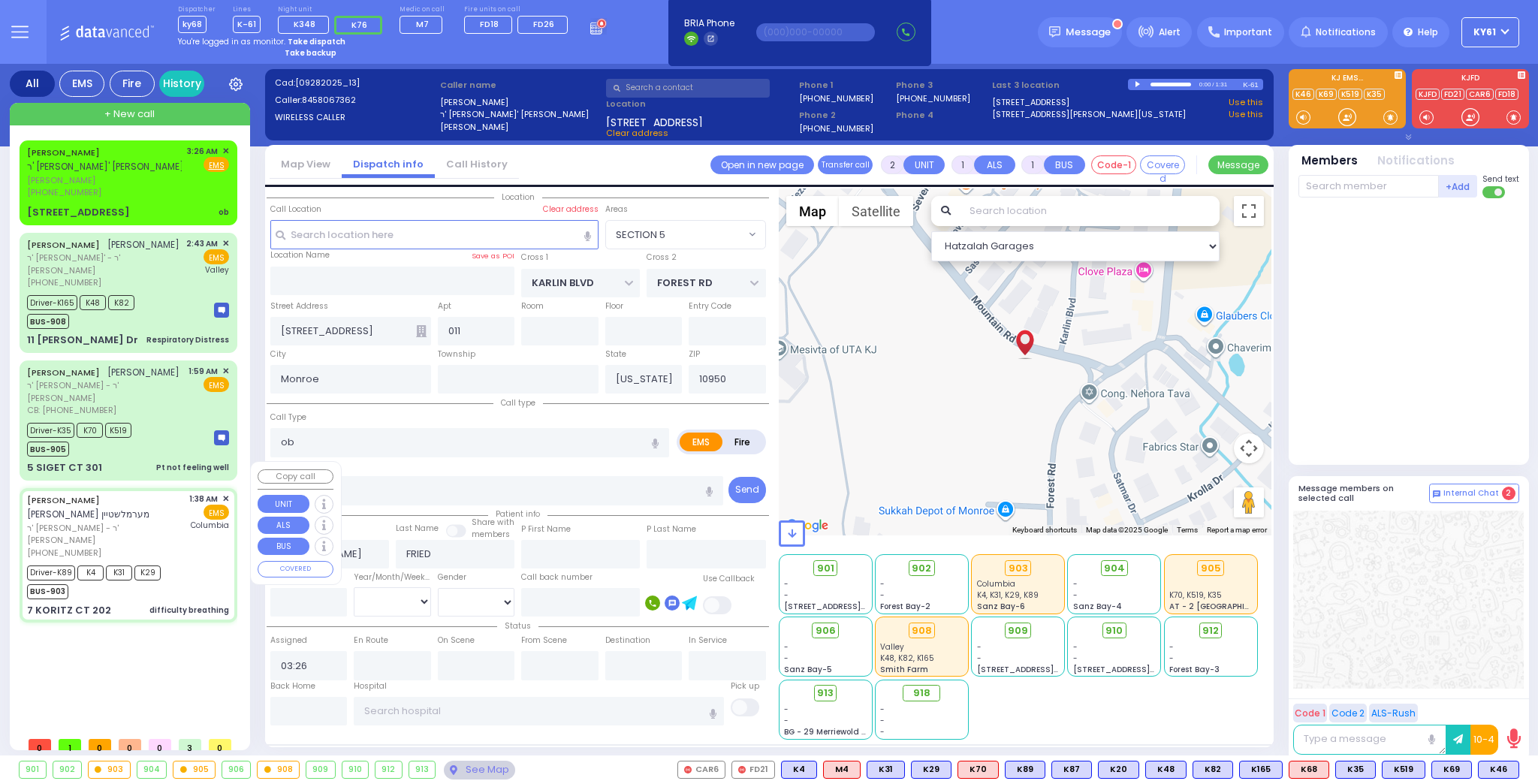
type input "7"
select select "Month"
select select "[DEMOGRAPHIC_DATA]"
type input "01:38"
type input "01:40"
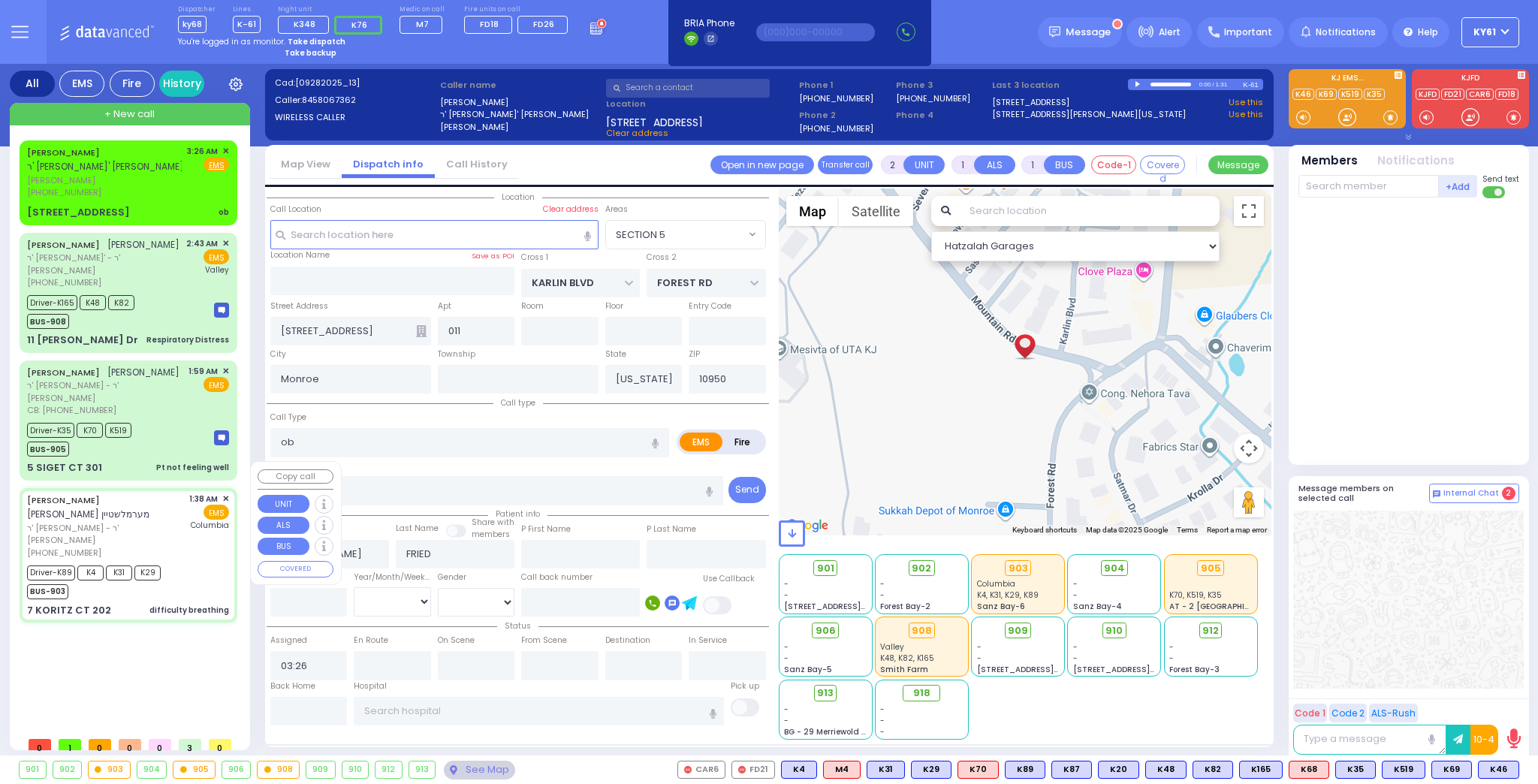
type input "01:45"
type input "02:10"
type input "02:55"
type input "[US_STATE][GEOGRAPHIC_DATA]- [GEOGRAPHIC_DATA]"
select select "Hatzalah Garages"
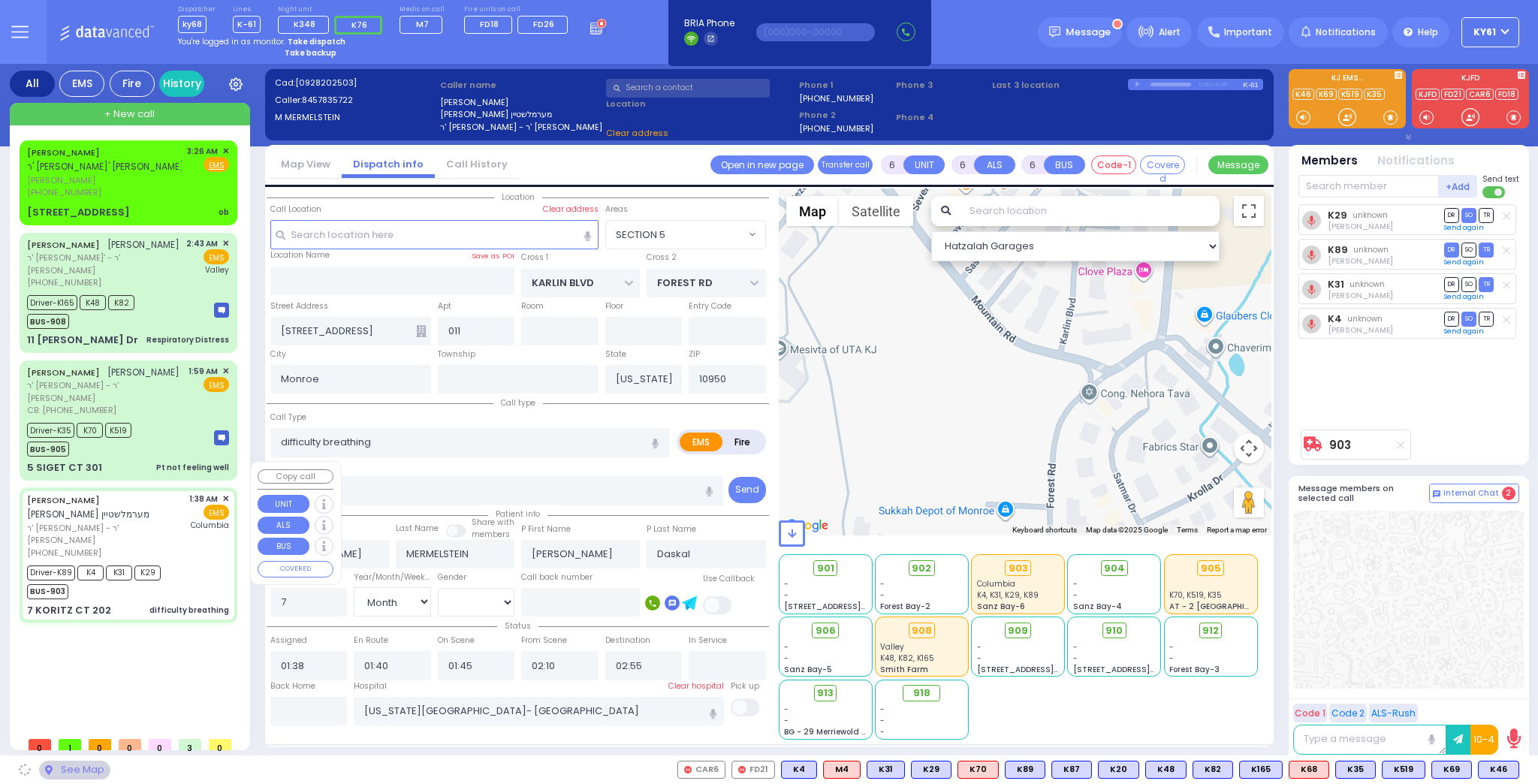
type input "KORITZ COURT"
type input "SCHUNNEMUNK RD"
type input "7 KORITZ CT"
type input "202"
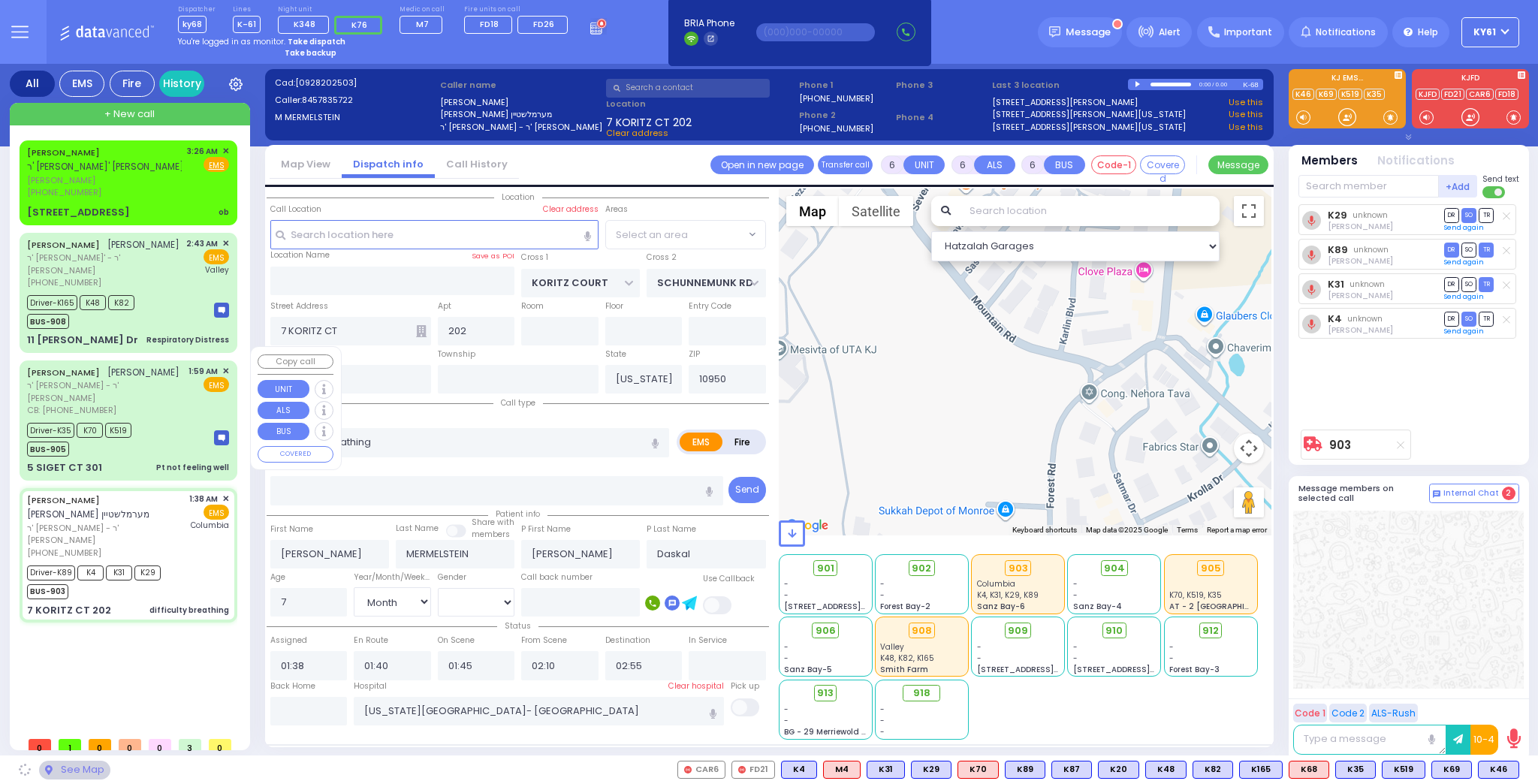
select select "SECTION 5"
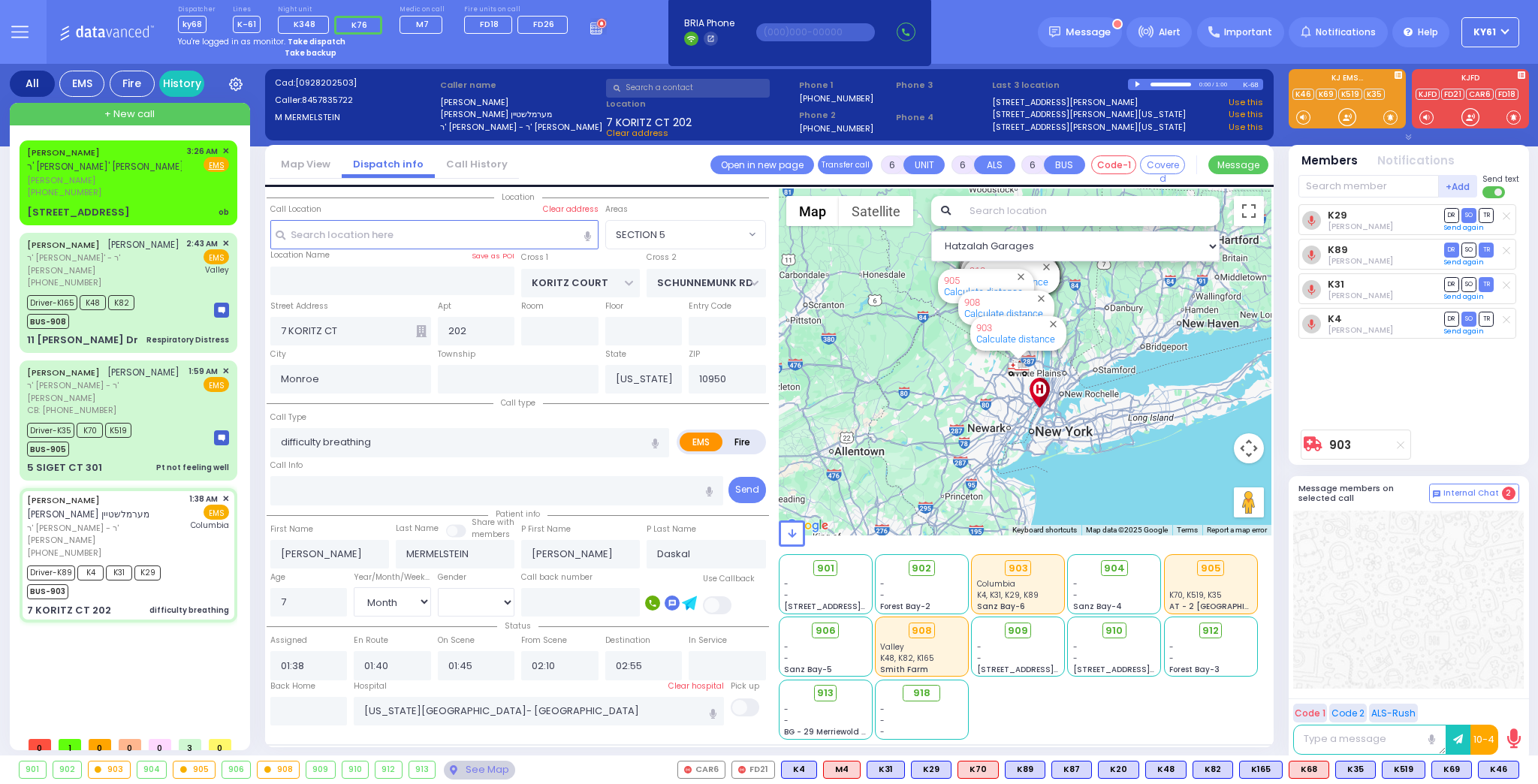
click at [307, 41] on strong "Take dispatch" at bounding box center [317, 42] width 58 height 11
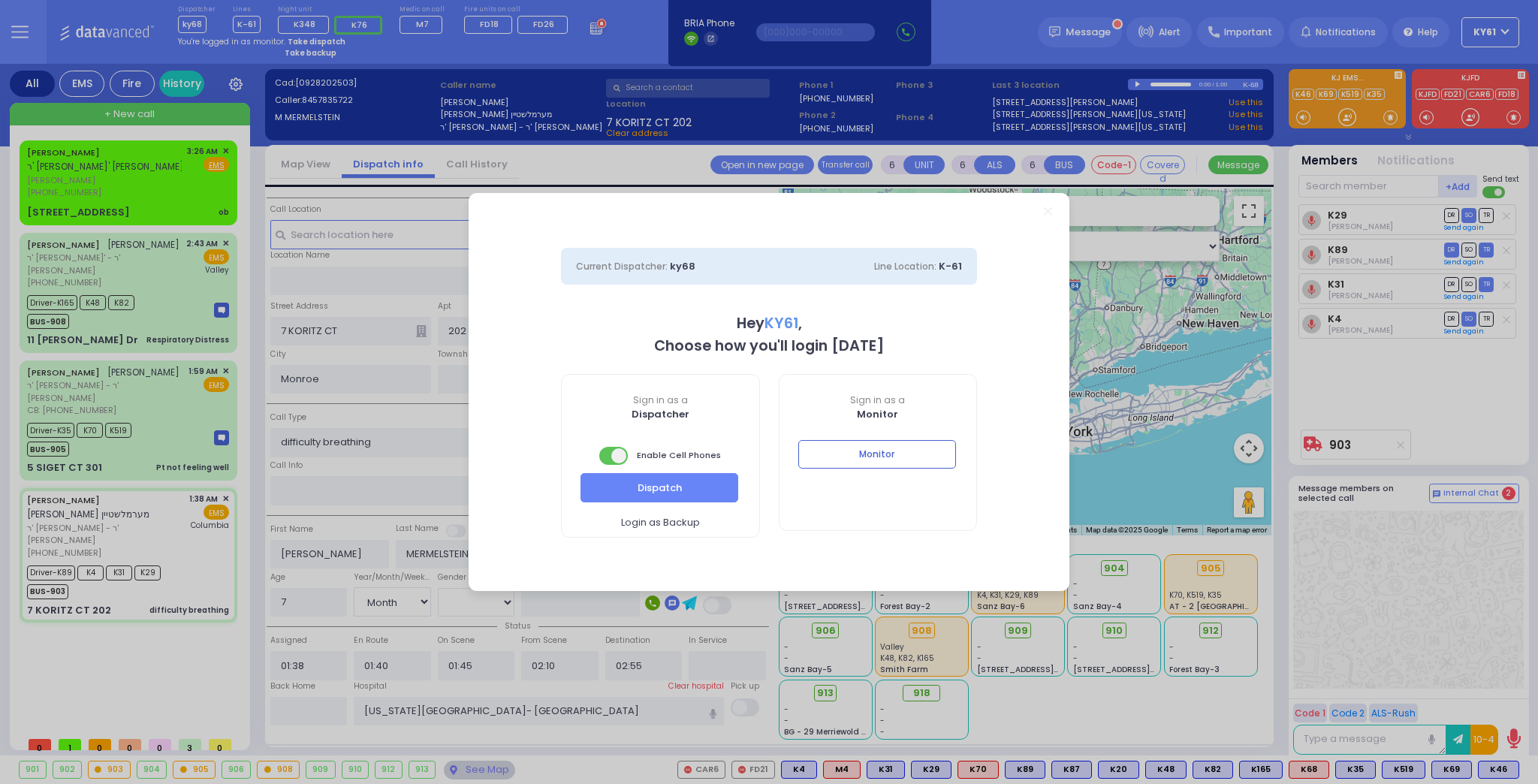
select select "7"
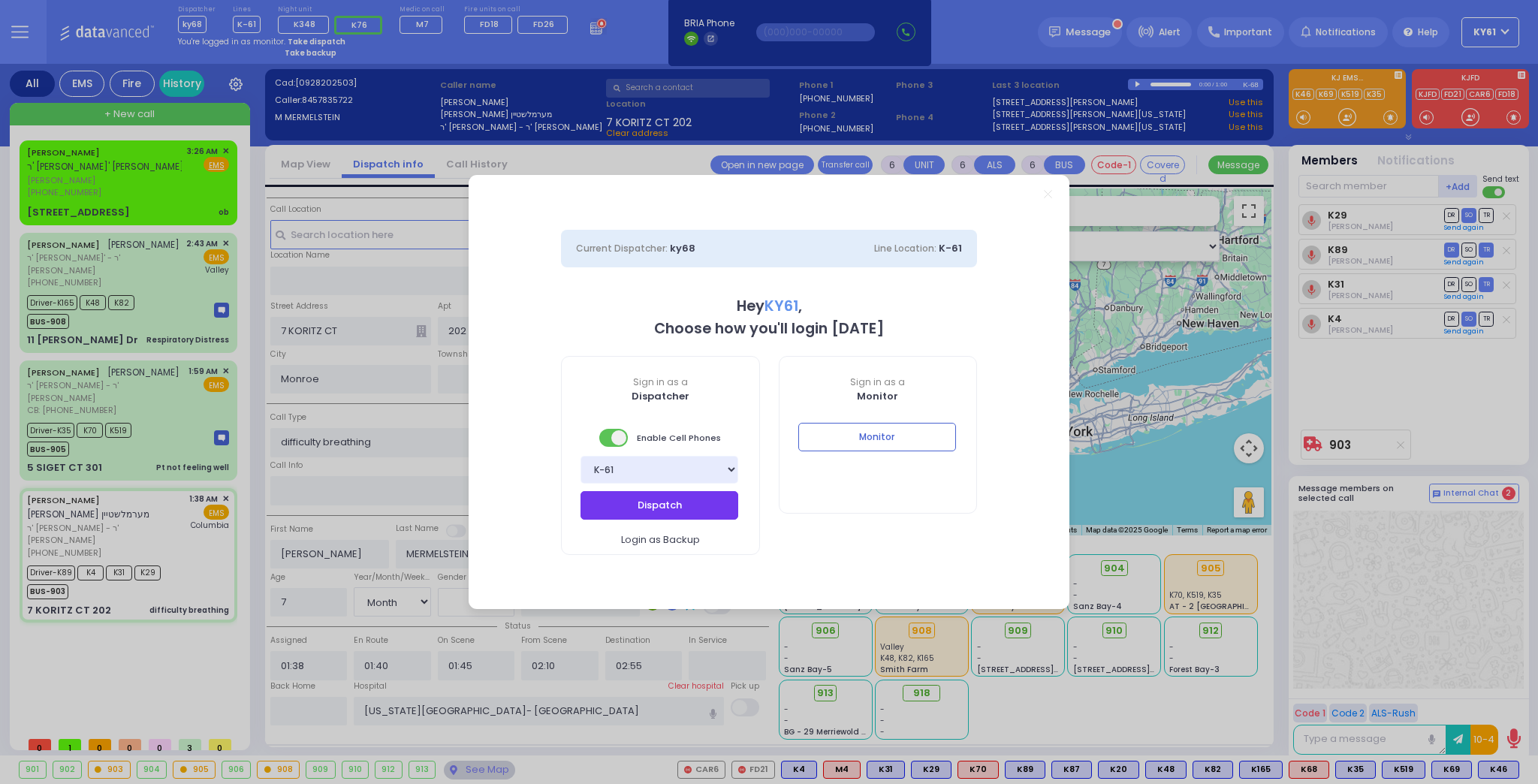
click at [623, 503] on button "Dispatch" at bounding box center [659, 505] width 158 height 28
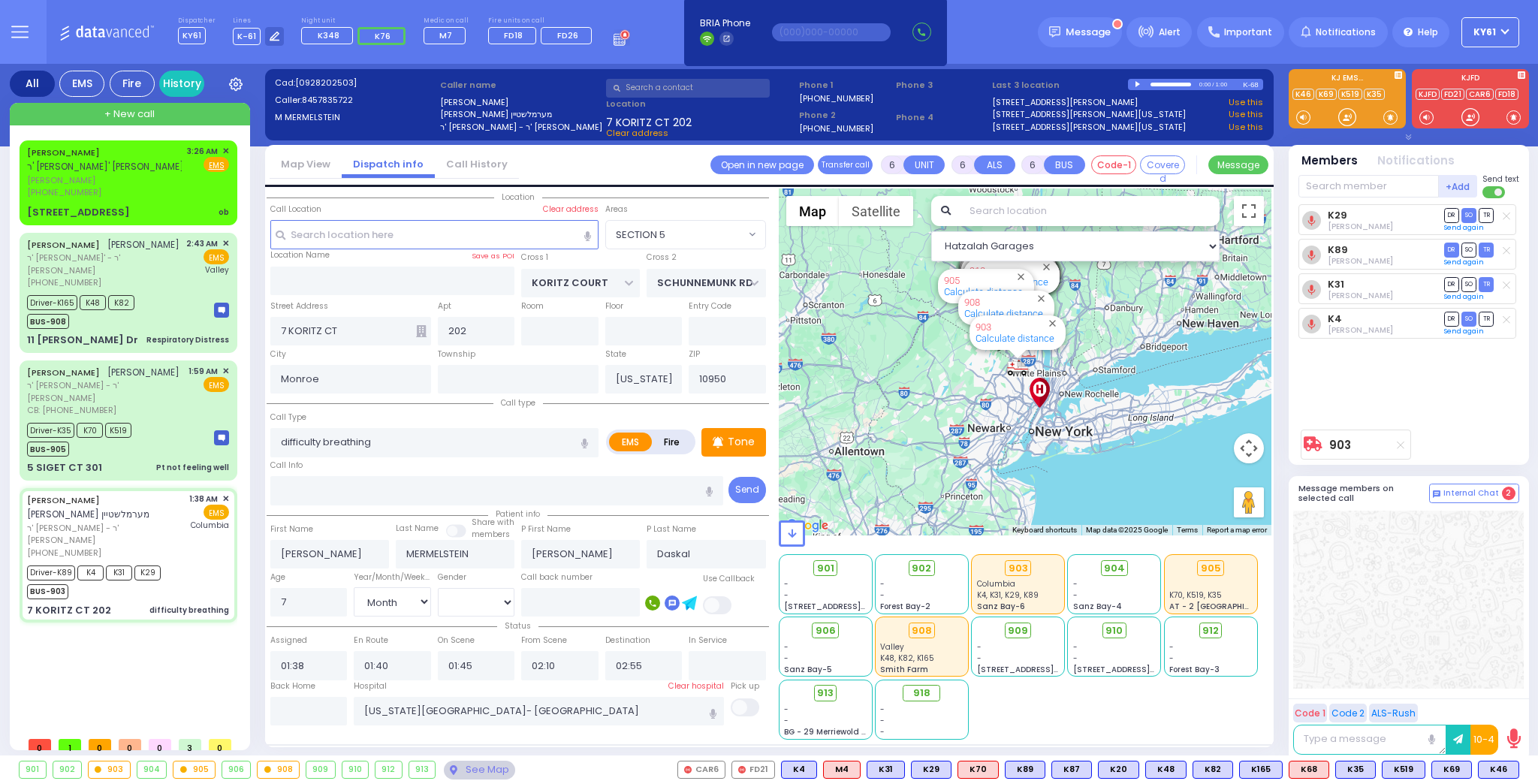
click at [828, 485] on div "Dispatcher KY61 ?" at bounding box center [769, 392] width 1538 height 784
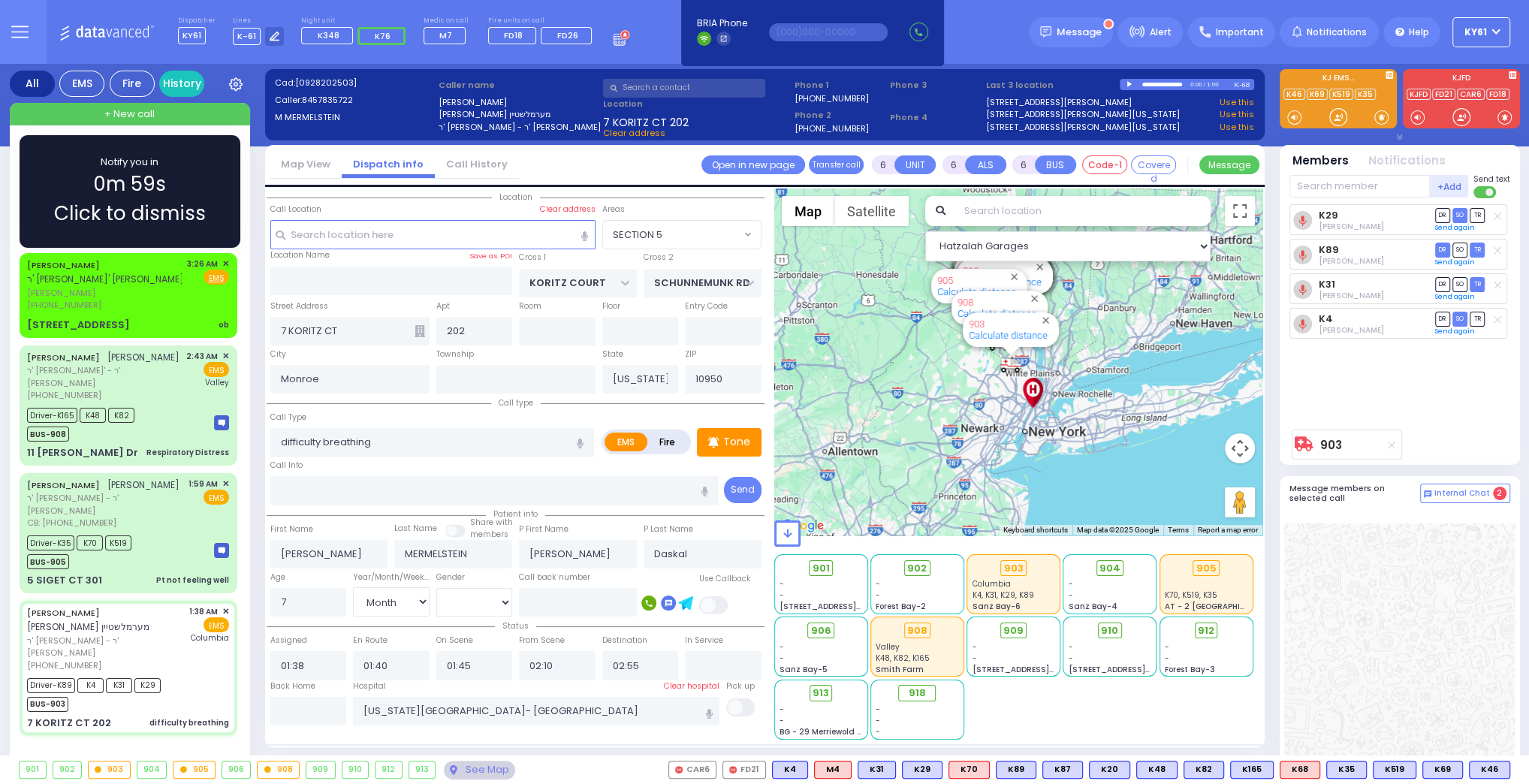
click at [100, 161] on span "Notify you in" at bounding box center [129, 162] width 58 height 15
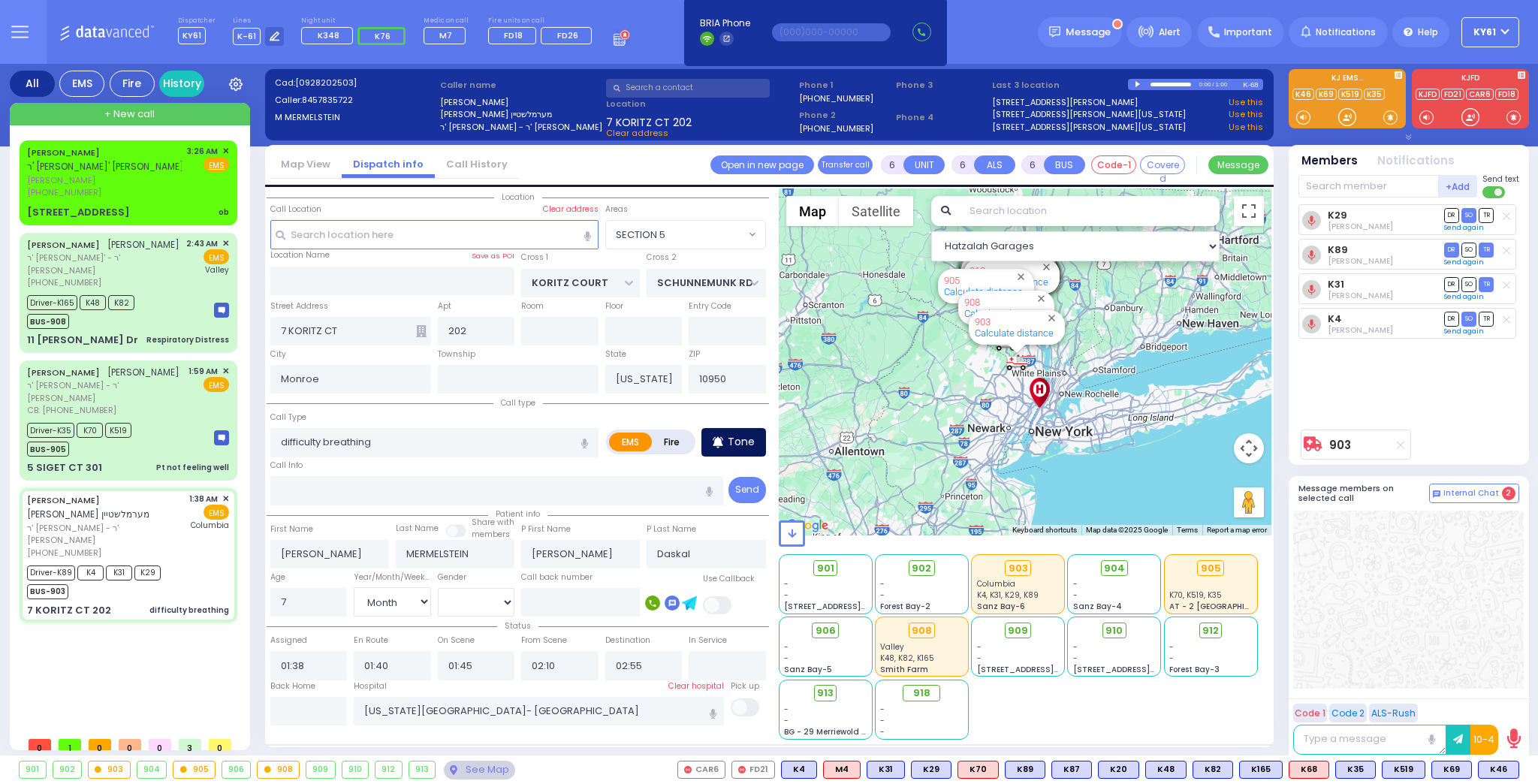
click at [733, 447] on p "Tone" at bounding box center [741, 441] width 27 height 16
click at [163, 213] on div "[STREET_ADDRESS] ob" at bounding box center [128, 212] width 202 height 15
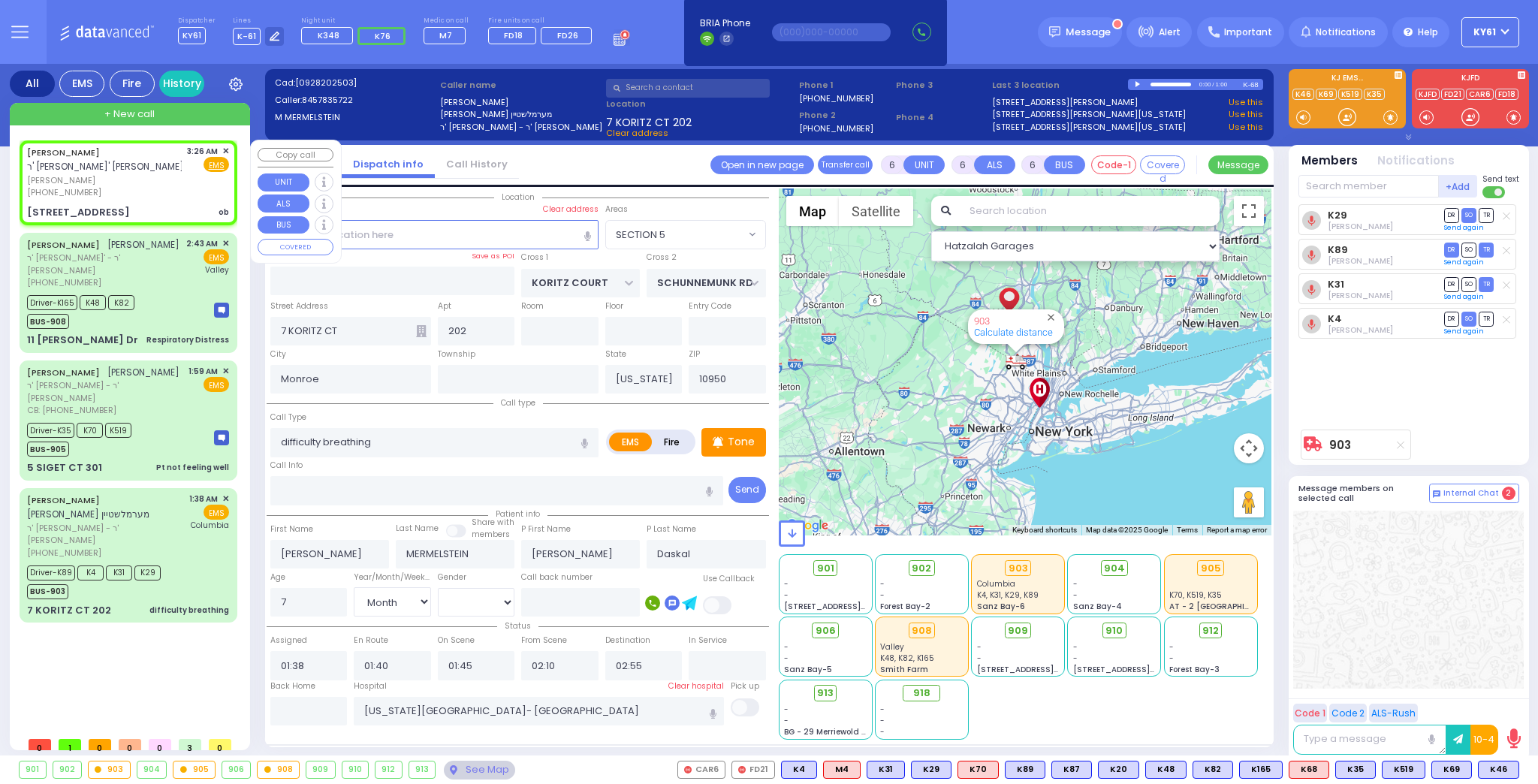
type input "2"
type input "1"
select select
type input "ob"
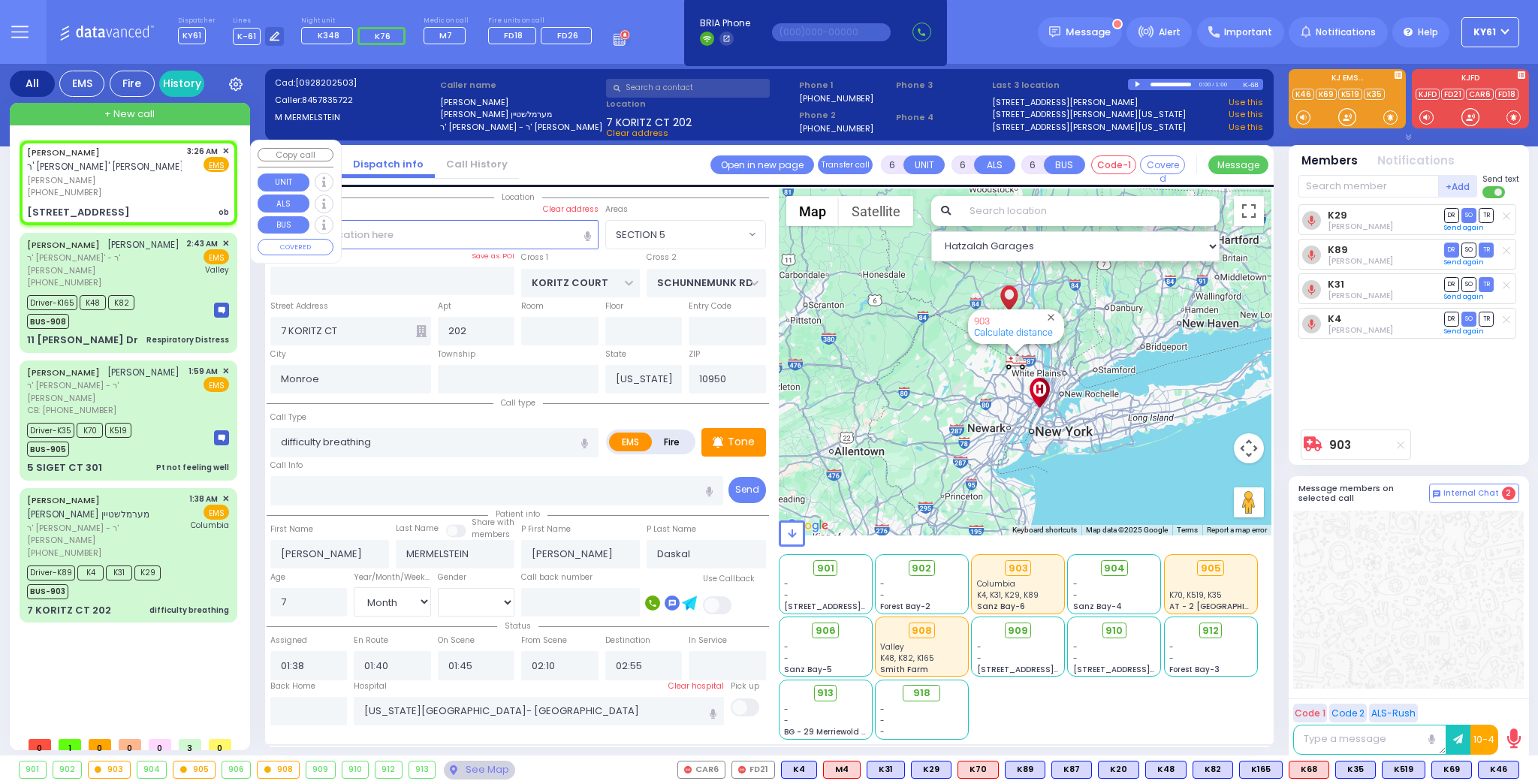
radio input "true"
type input "[PERSON_NAME]"
type input "FRIED"
select select
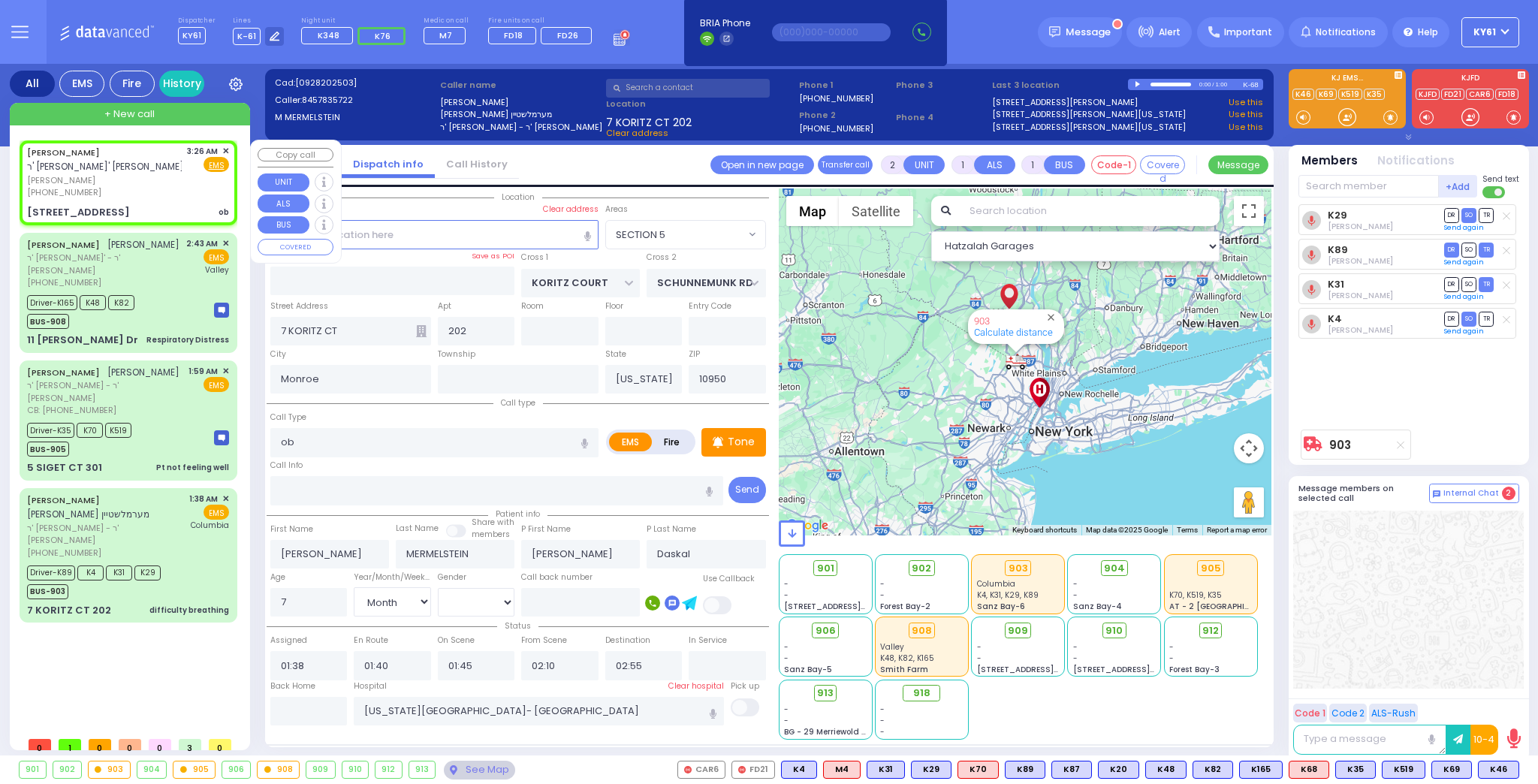
type input "03:26"
select select "Hatzalah Garages"
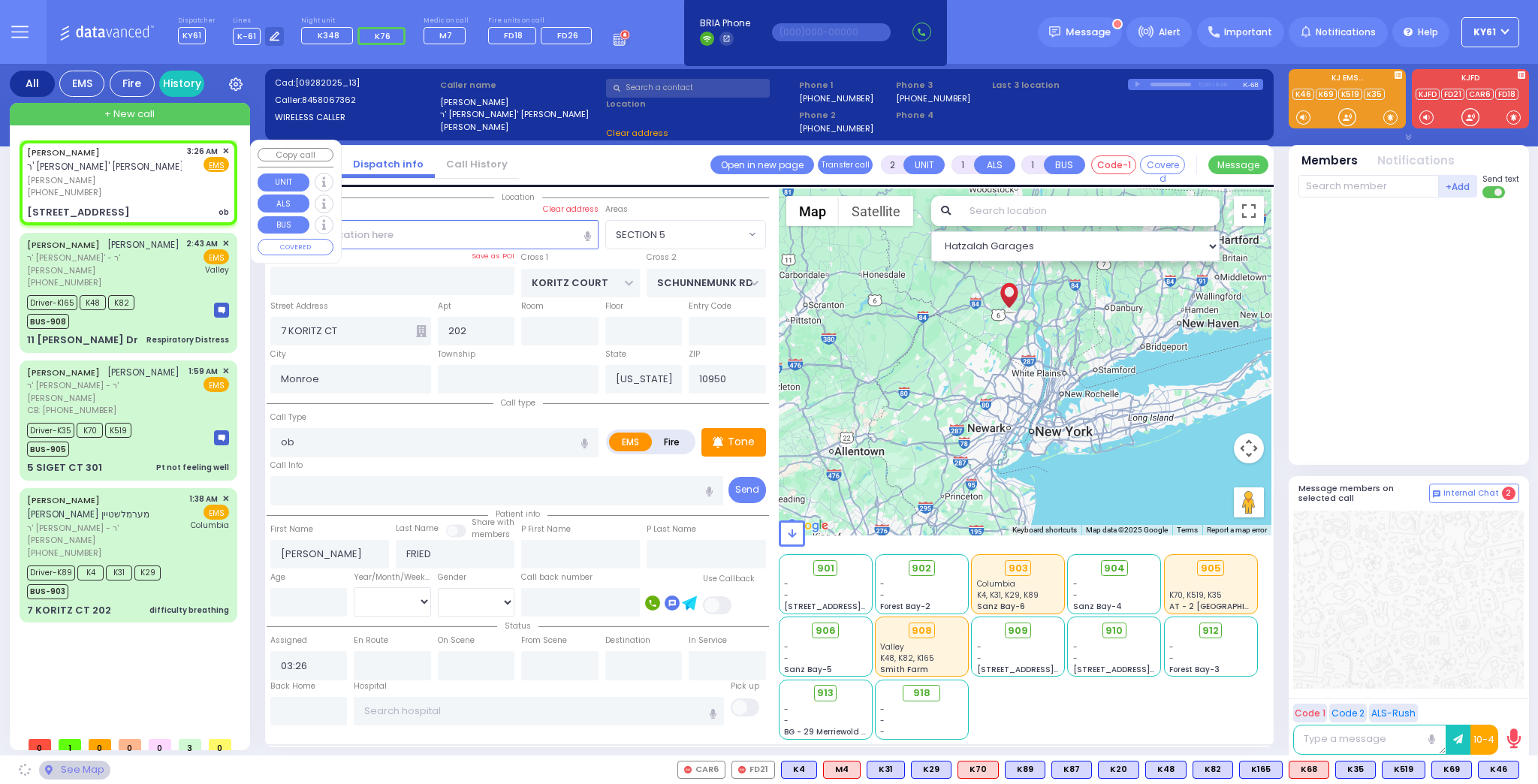
type input "KARLIN BLVD"
type input "FOREST RD"
type input "[STREET_ADDRESS]"
type input "011"
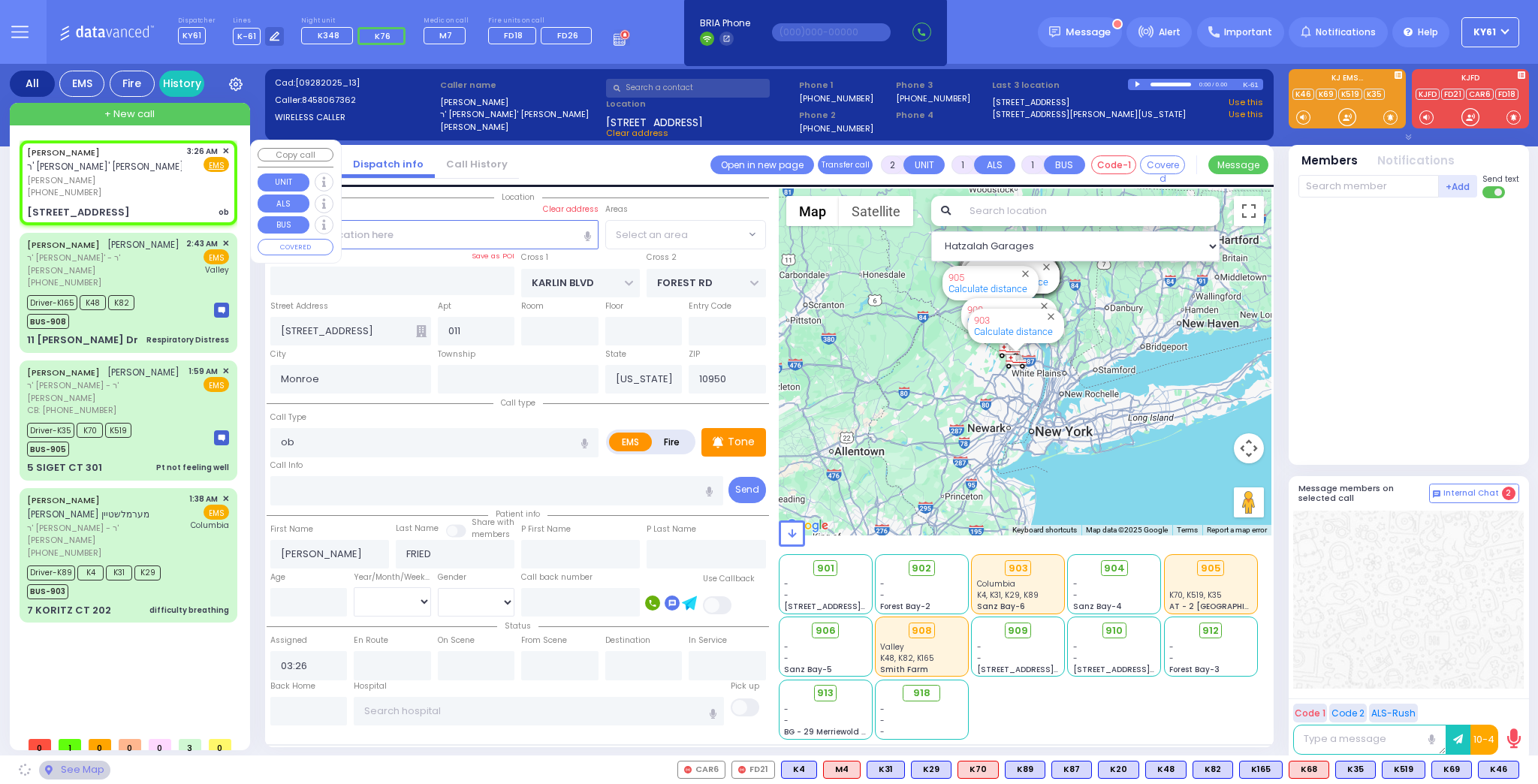
select select "SECTION 5"
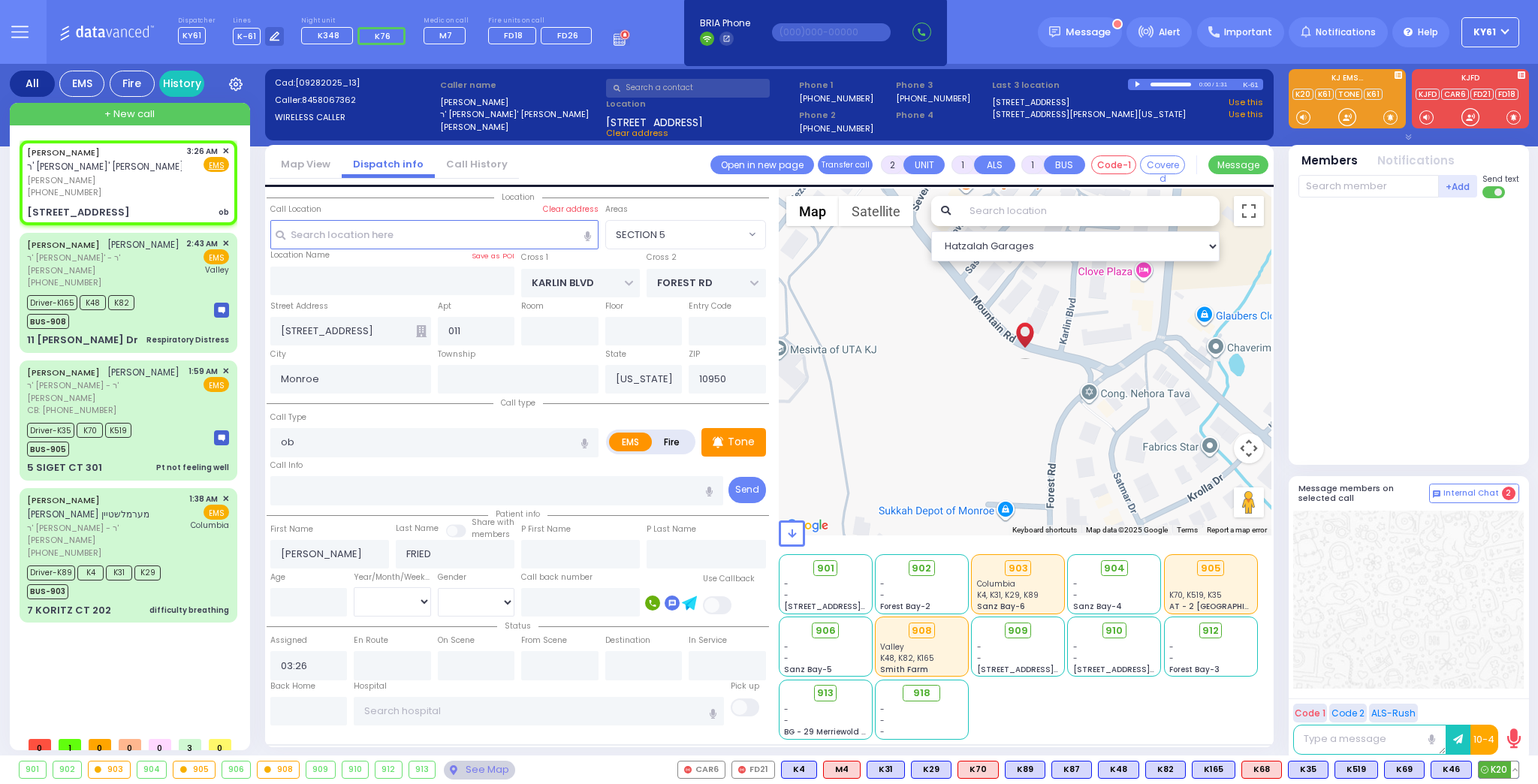
click at [1498, 770] on span "K20" at bounding box center [1498, 769] width 40 height 16
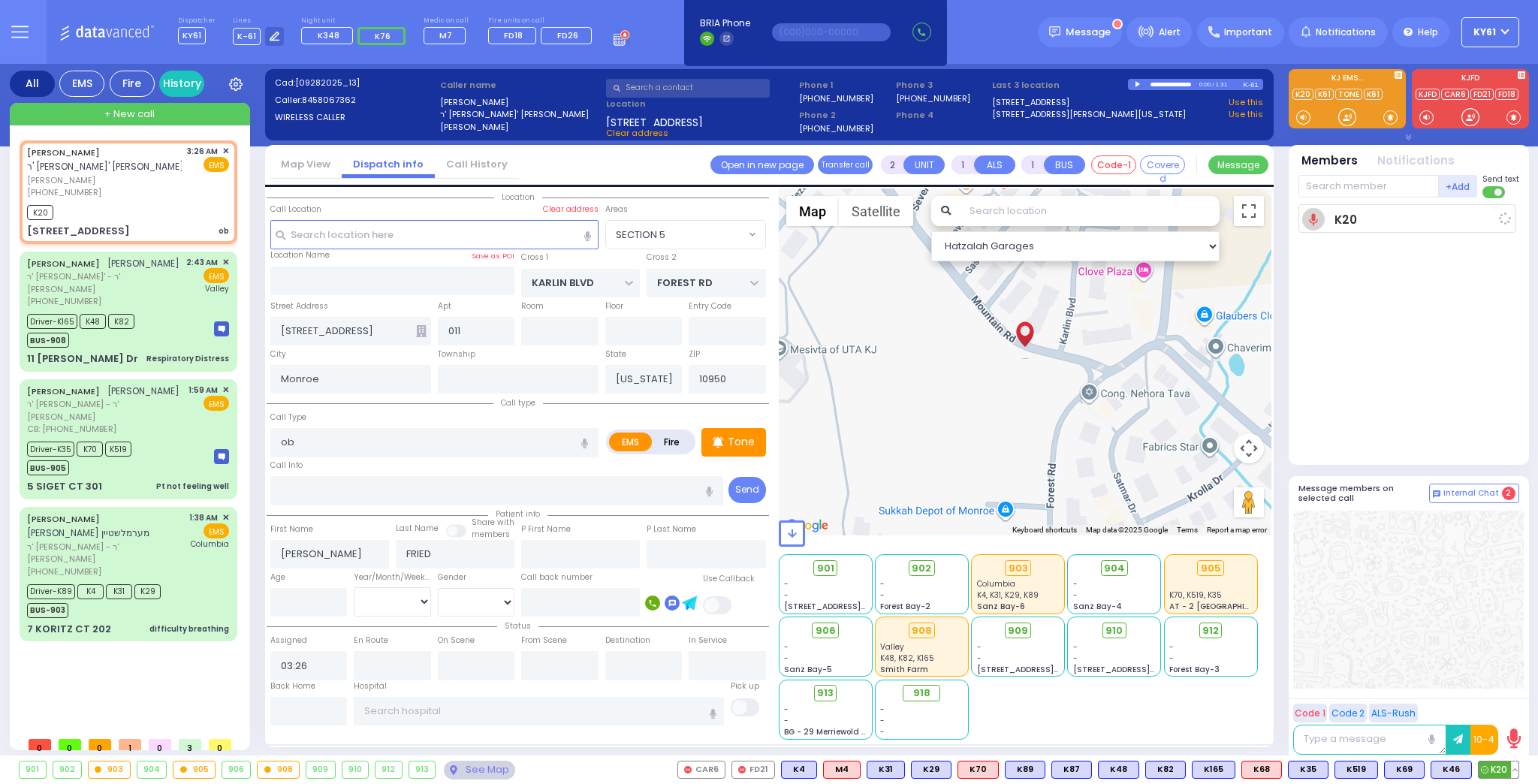
select select
radio input "true"
select select
type input "03:31"
select select "Hatzalah Garages"
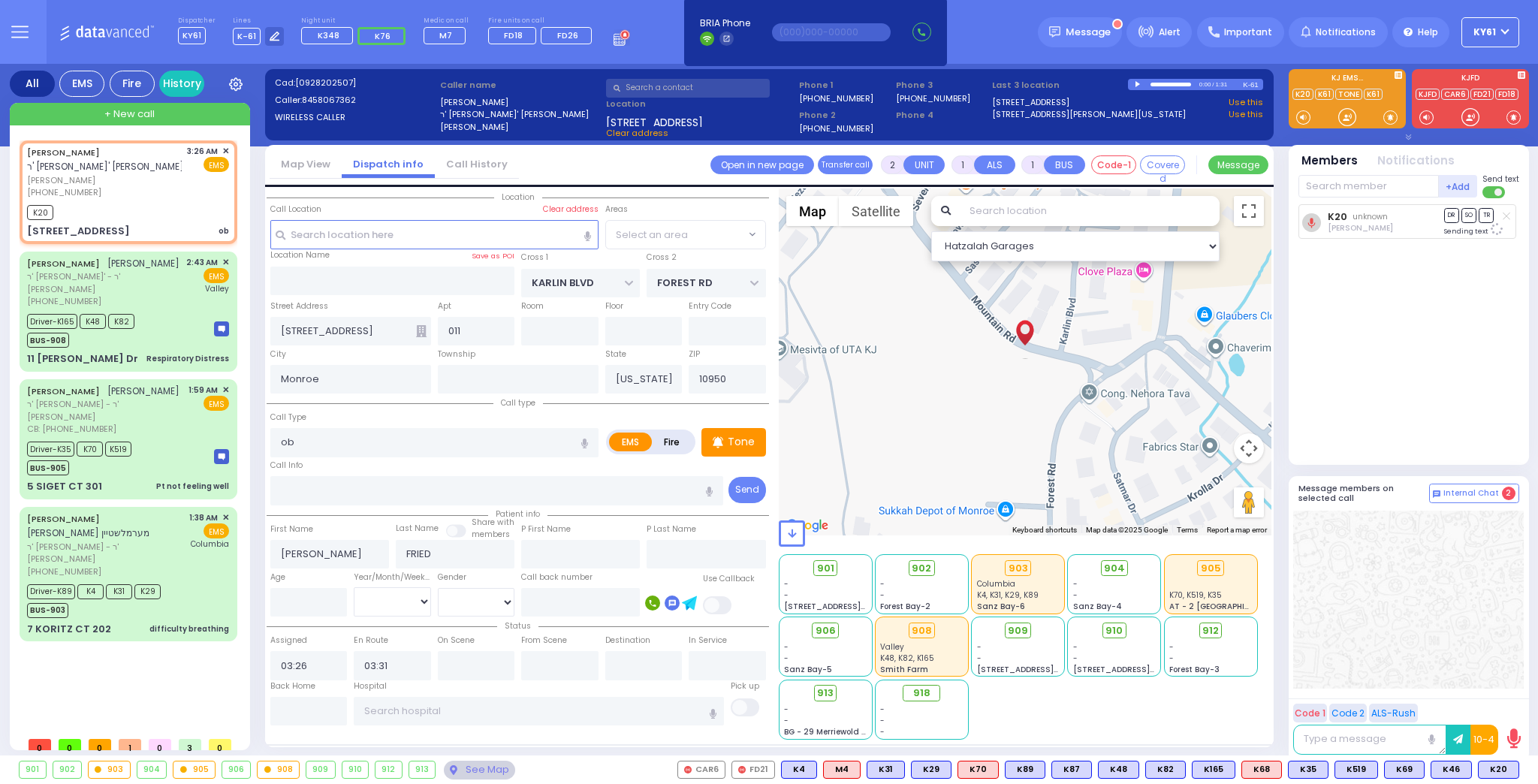
select select "SECTION 5"
click at [192, 580] on div "Driver-K89 K4 K31 K29 BUS-903" at bounding box center [128, 599] width 202 height 38
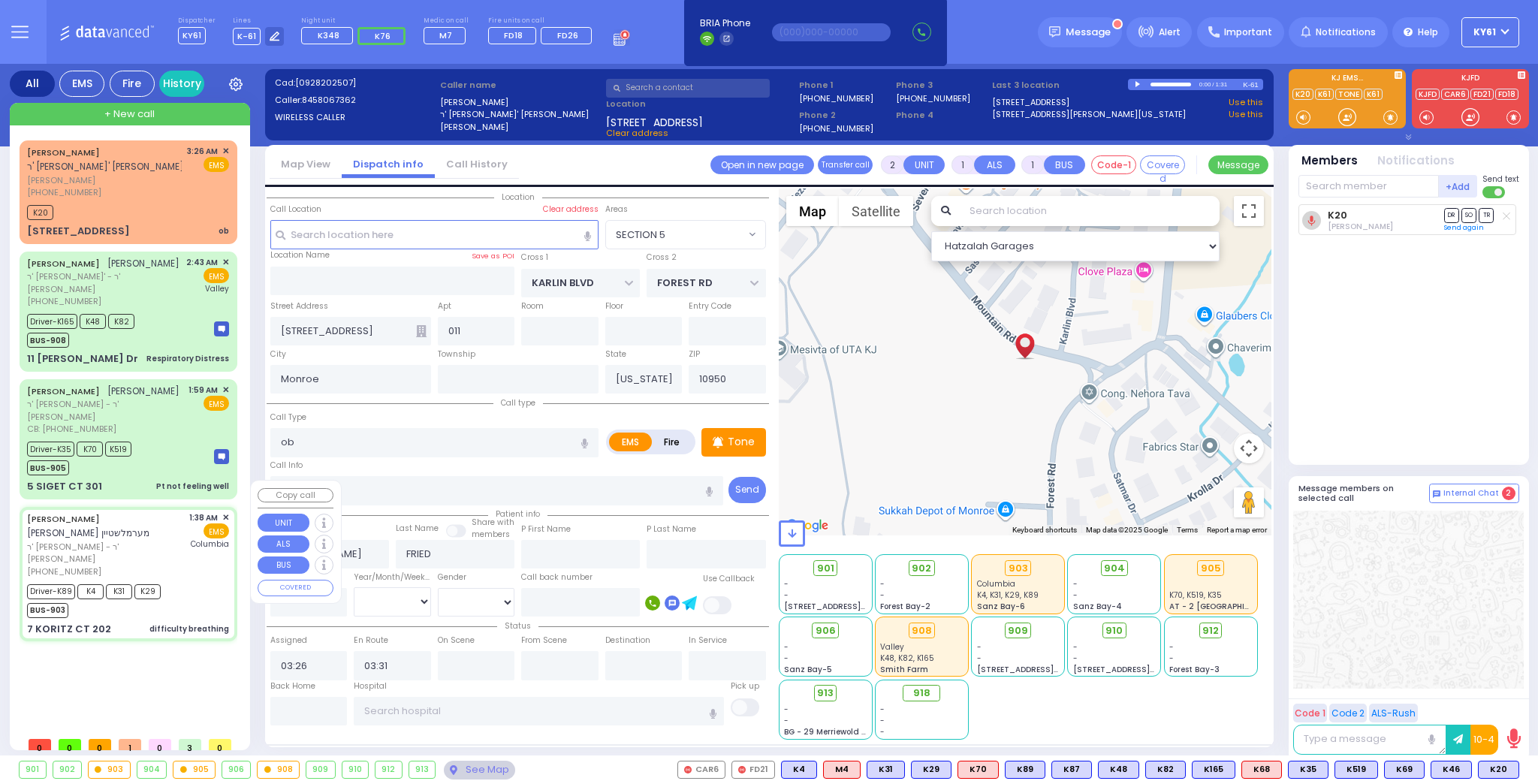
type input "6"
select select
type input "difficulty breathing"
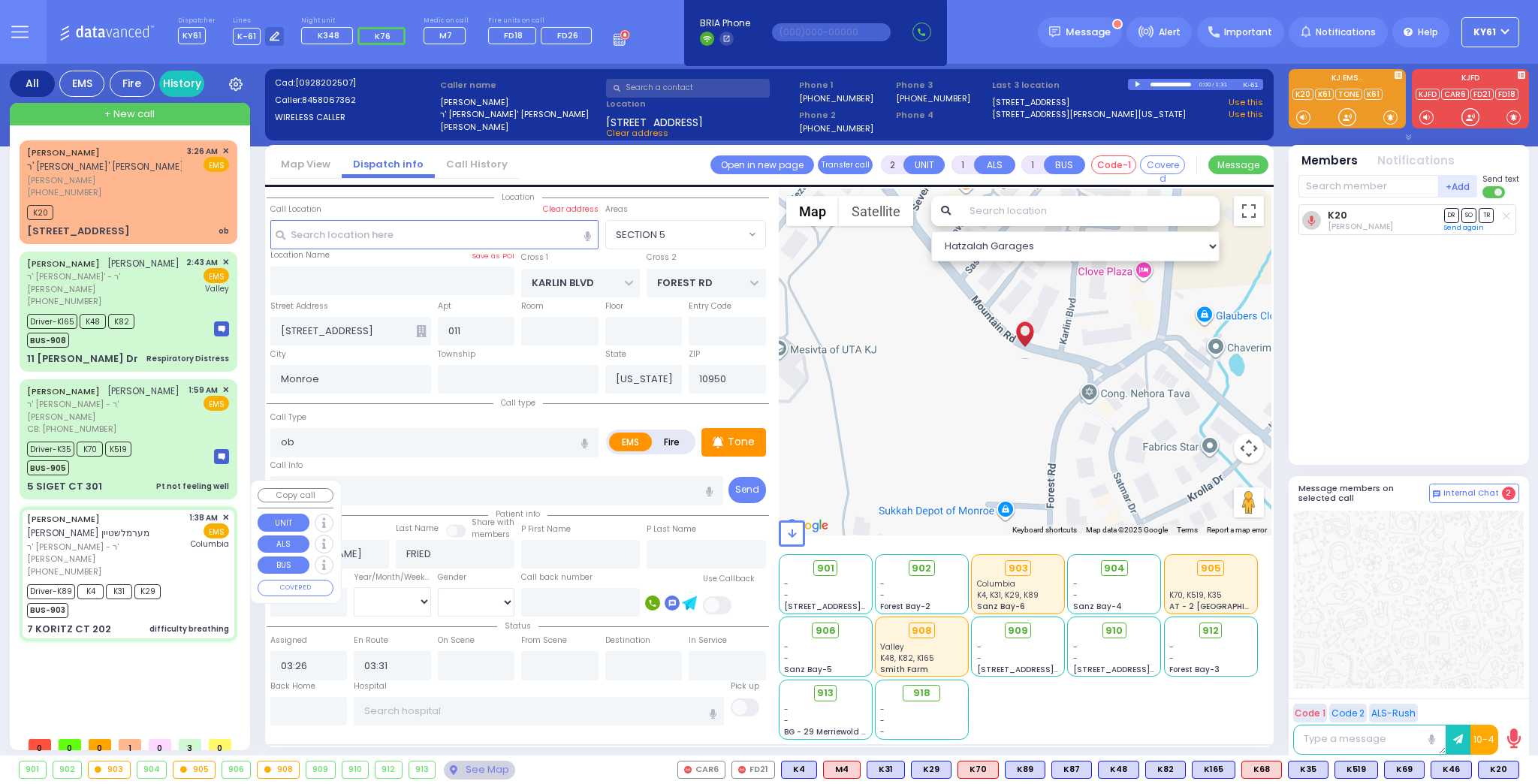
radio input "true"
type input "[PERSON_NAME]"
type input "MERMELSTEIN"
type input "[PERSON_NAME]"
type input "Daskal"
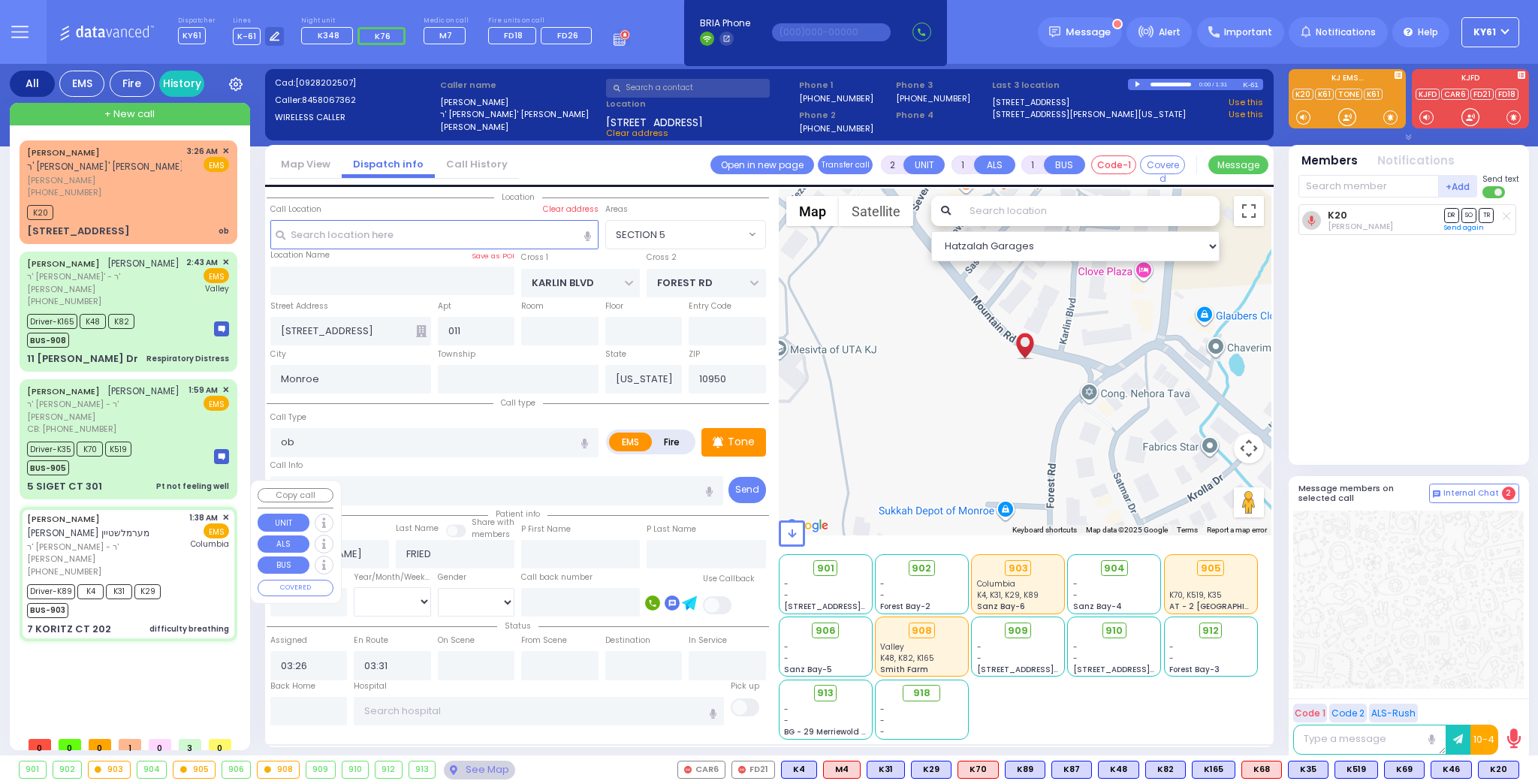
type input "7"
select select "Month"
select select "[DEMOGRAPHIC_DATA]"
type input "01:38"
type input "01:40"
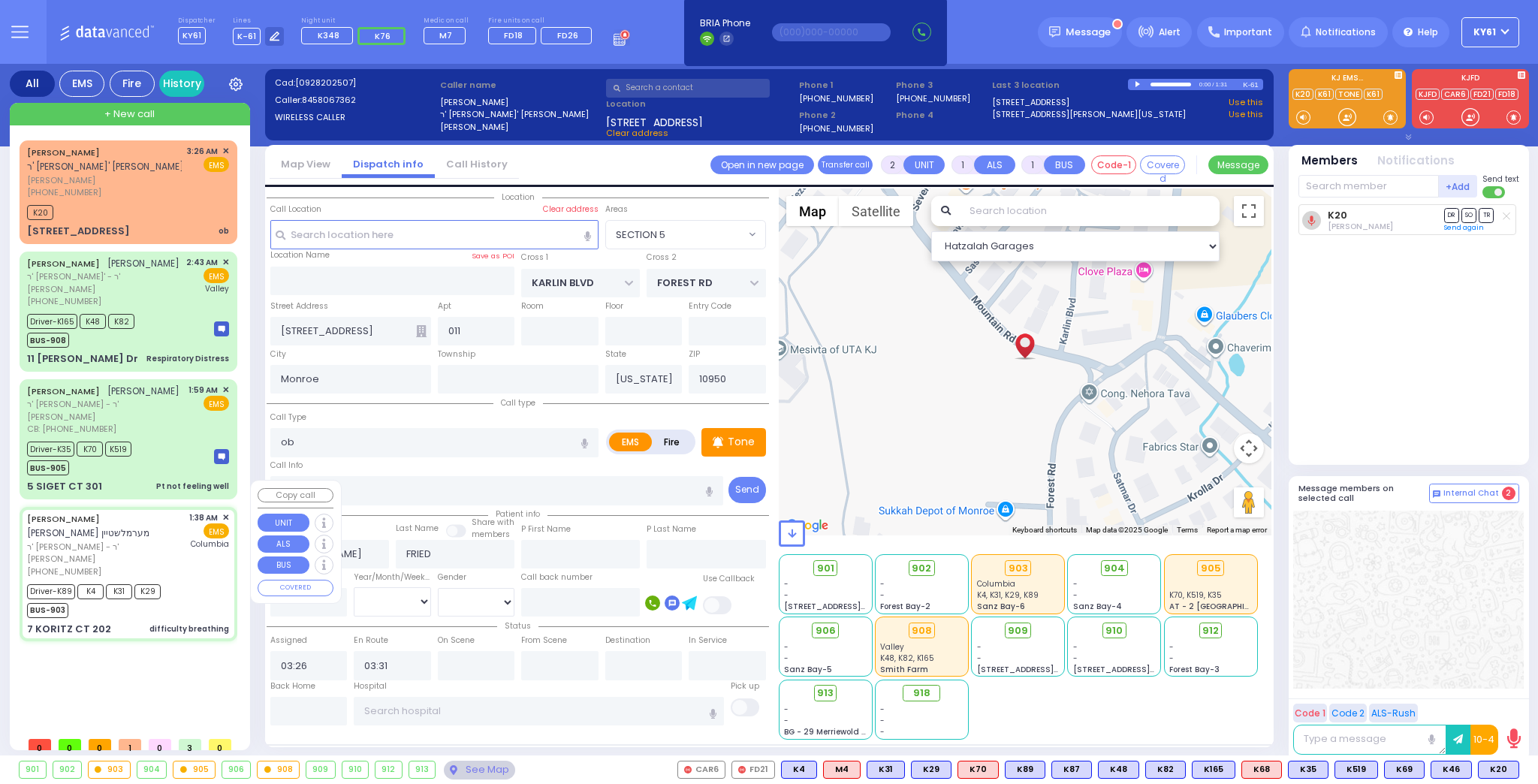
type input "01:45"
type input "02:10"
type input "02:55"
type input "[US_STATE][GEOGRAPHIC_DATA]- [GEOGRAPHIC_DATA]"
select select "Hatzalah Garages"
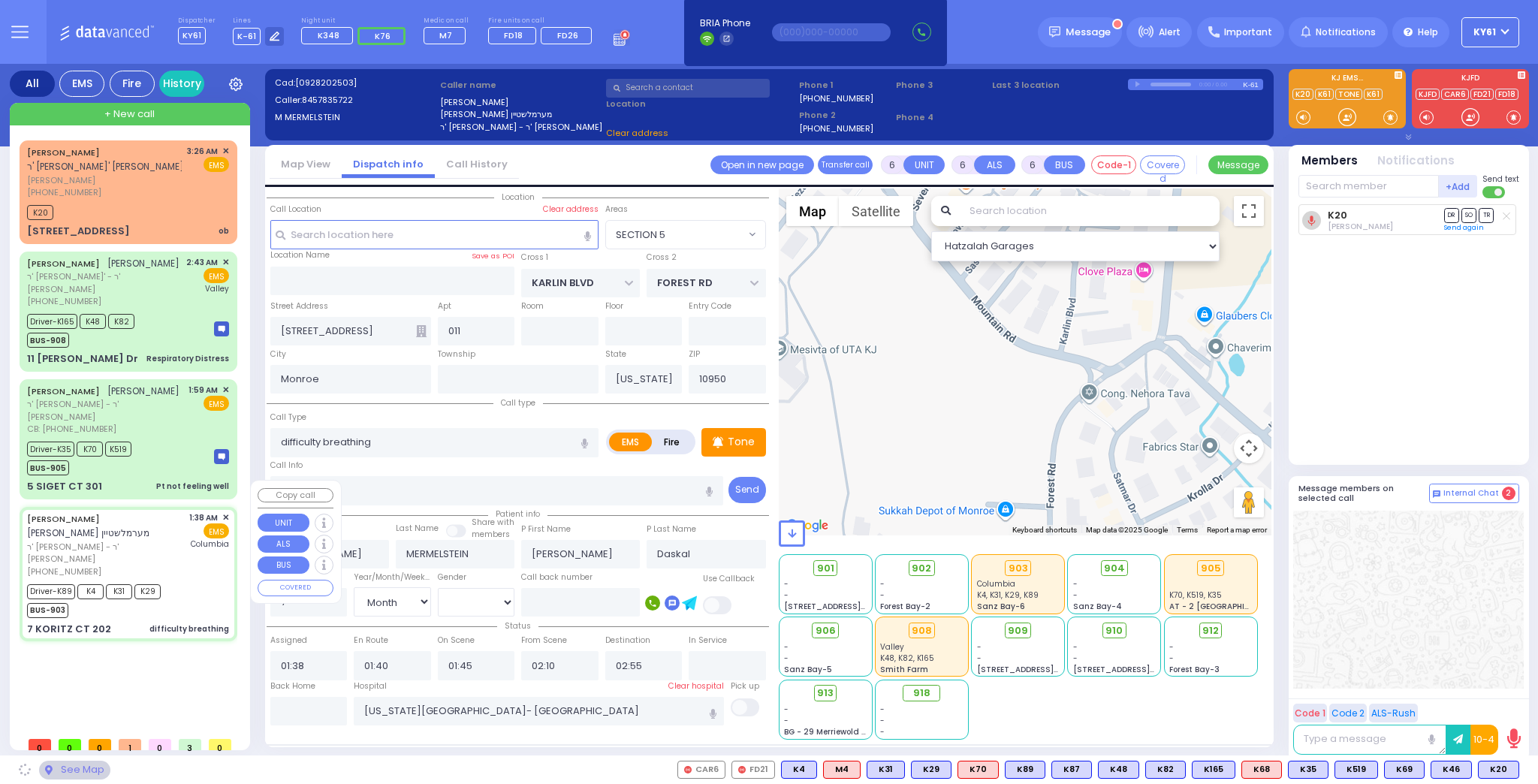
type input "KORITZ COURT"
type input "SCHUNNEMUNK RD"
type input "7 KORITZ CT"
type input "202"
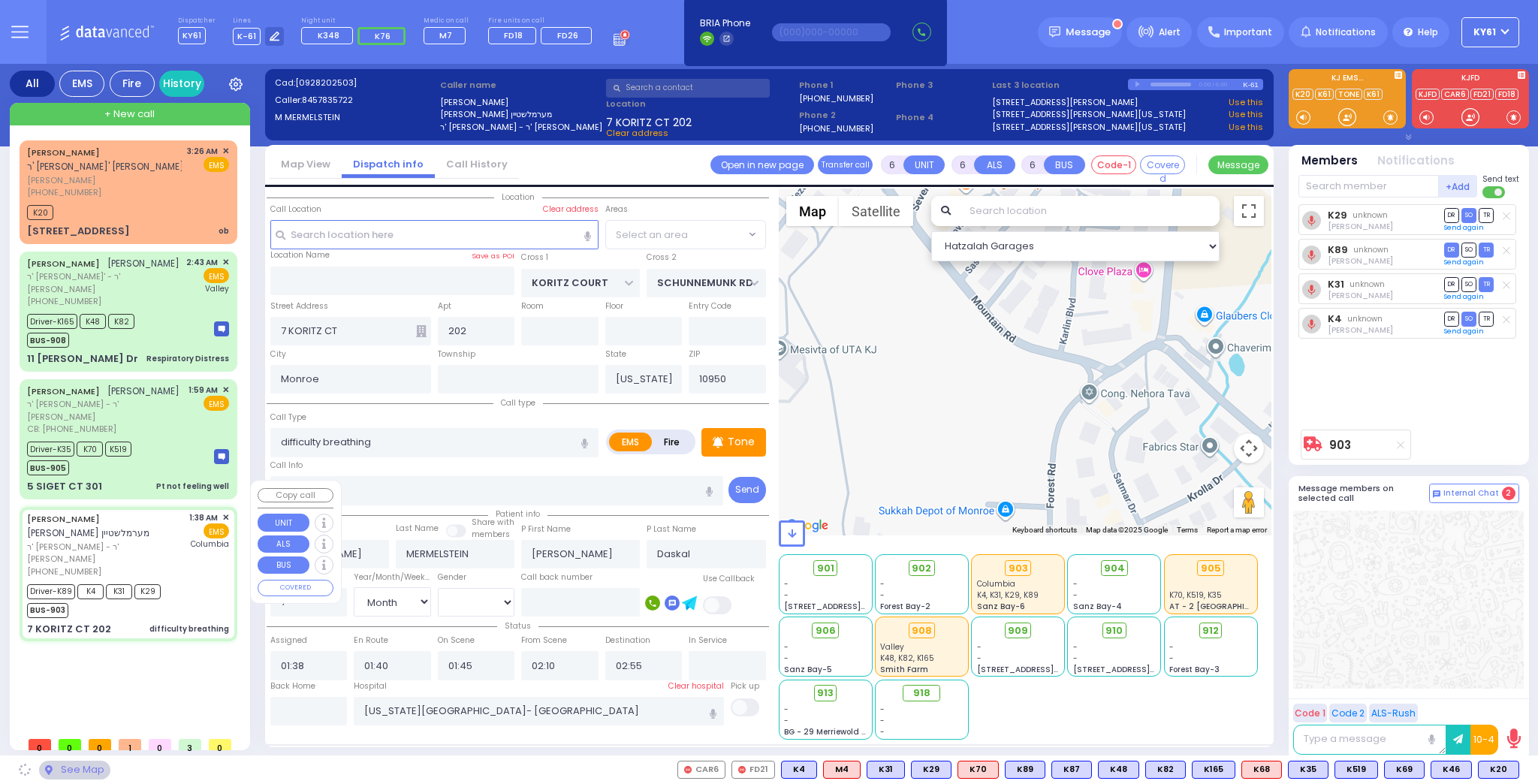
select select "SECTION 5"
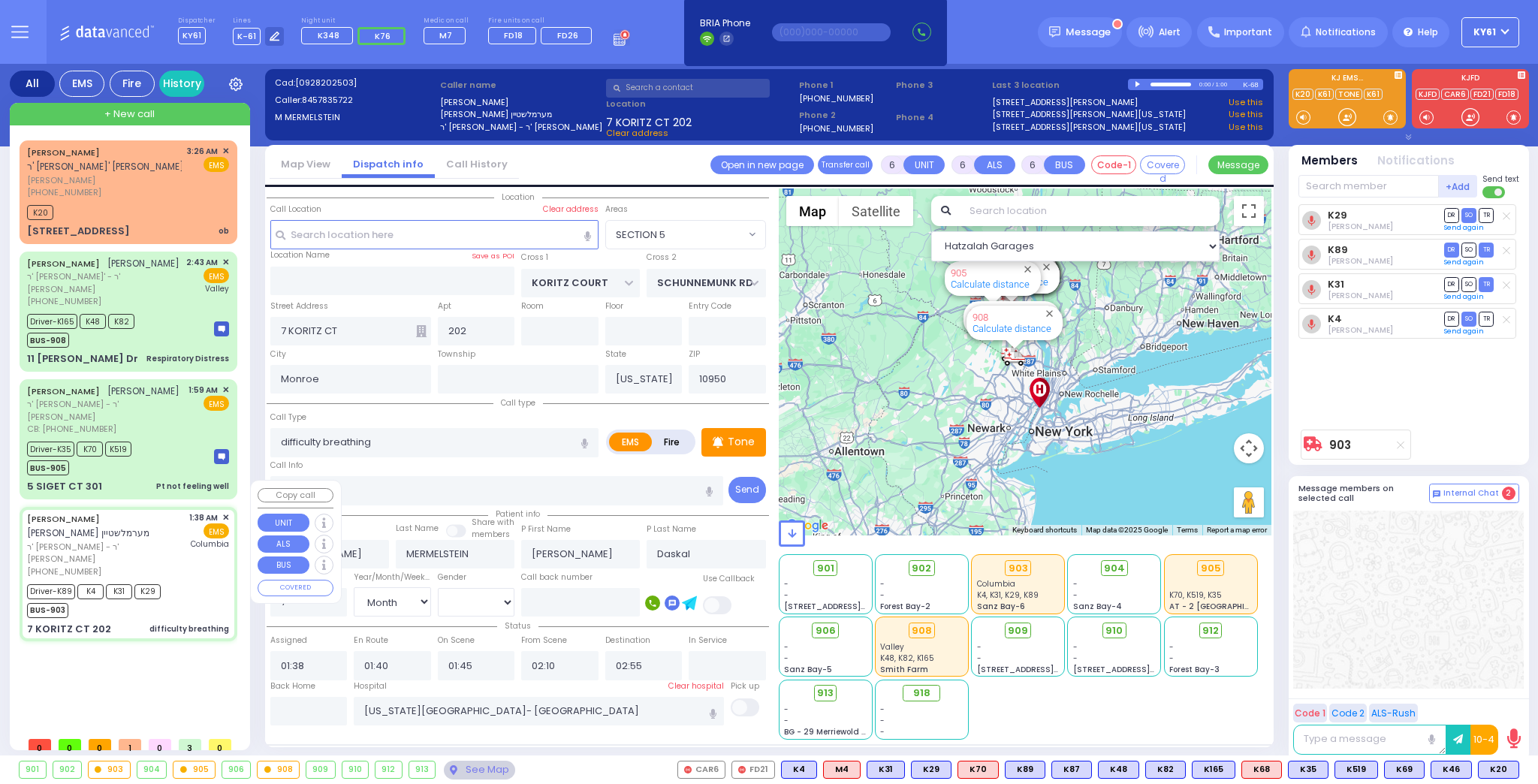
click at [148, 634] on div "[PERSON_NAME]' [PERSON_NAME] [PERSON_NAME] [PHONE_NUMBER] 3:26 AM K20" at bounding box center [131, 434] width 224 height 589
click at [125, 629] on div "[PERSON_NAME]' [PERSON_NAME] [PERSON_NAME] [PHONE_NUMBER] 3:26 AM K20" at bounding box center [131, 434] width 224 height 589
click at [191, 580] on div "Driver-K89 K4 K31 K29 BUS-903" at bounding box center [128, 599] width 202 height 38
select select
radio input "true"
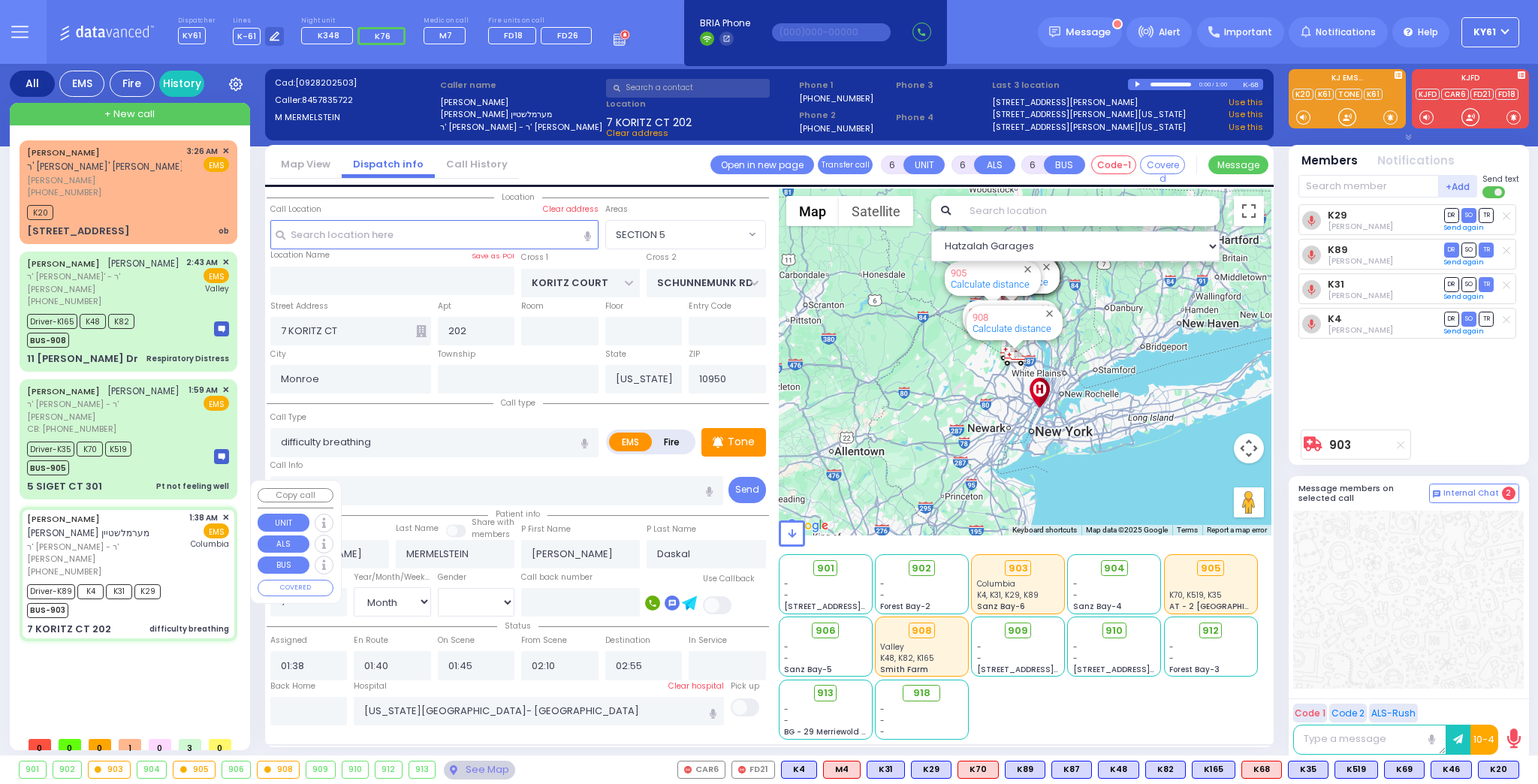
select select "Month"
select select "[DEMOGRAPHIC_DATA]"
select select "Hatzalah Garages"
select select "SECTION 5"
click at [315, 707] on input "text" at bounding box center [309, 711] width 78 height 28
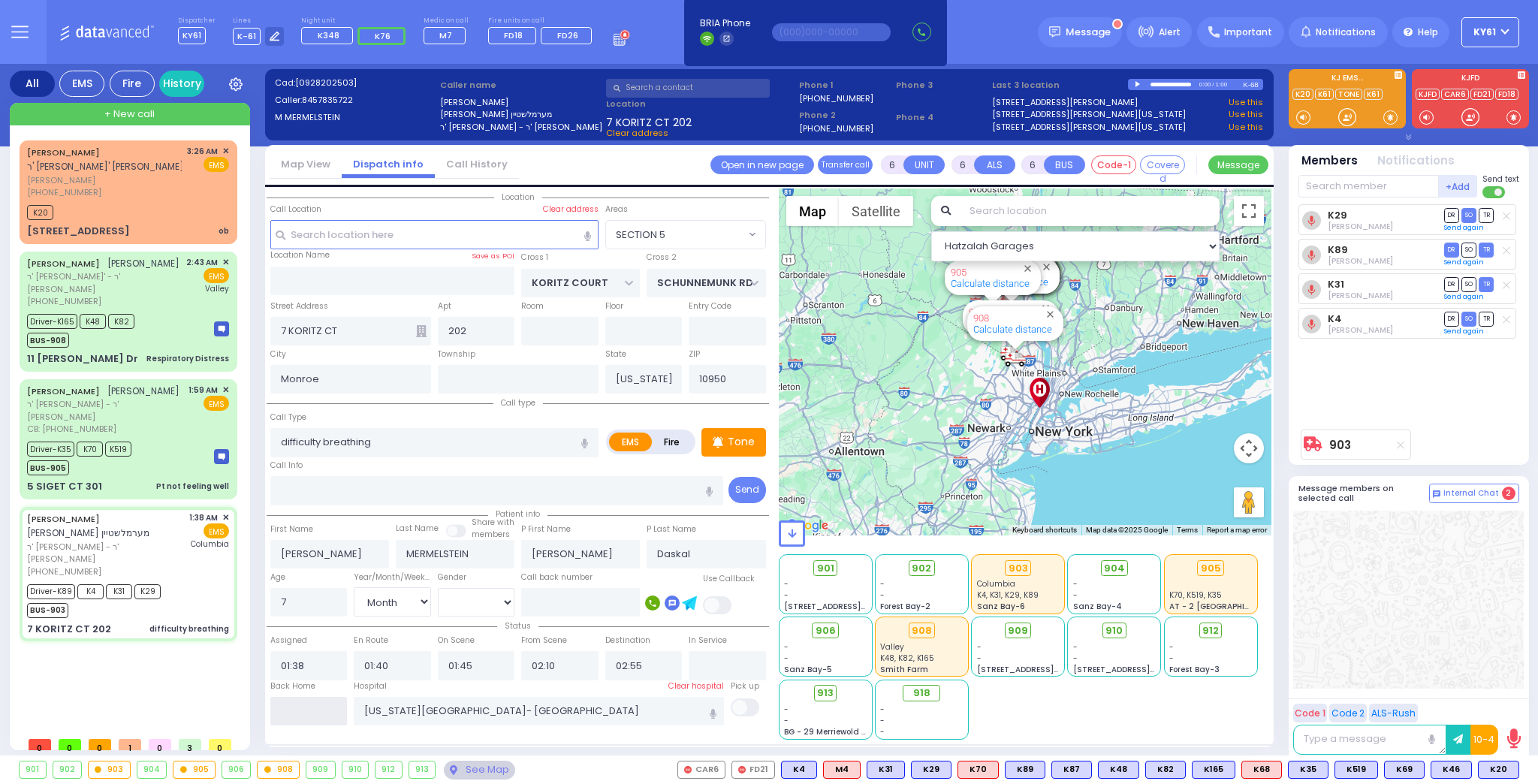
click at [315, 708] on input "text" at bounding box center [309, 711] width 78 height 28
type input "03:34"
select select
radio input "true"
select select
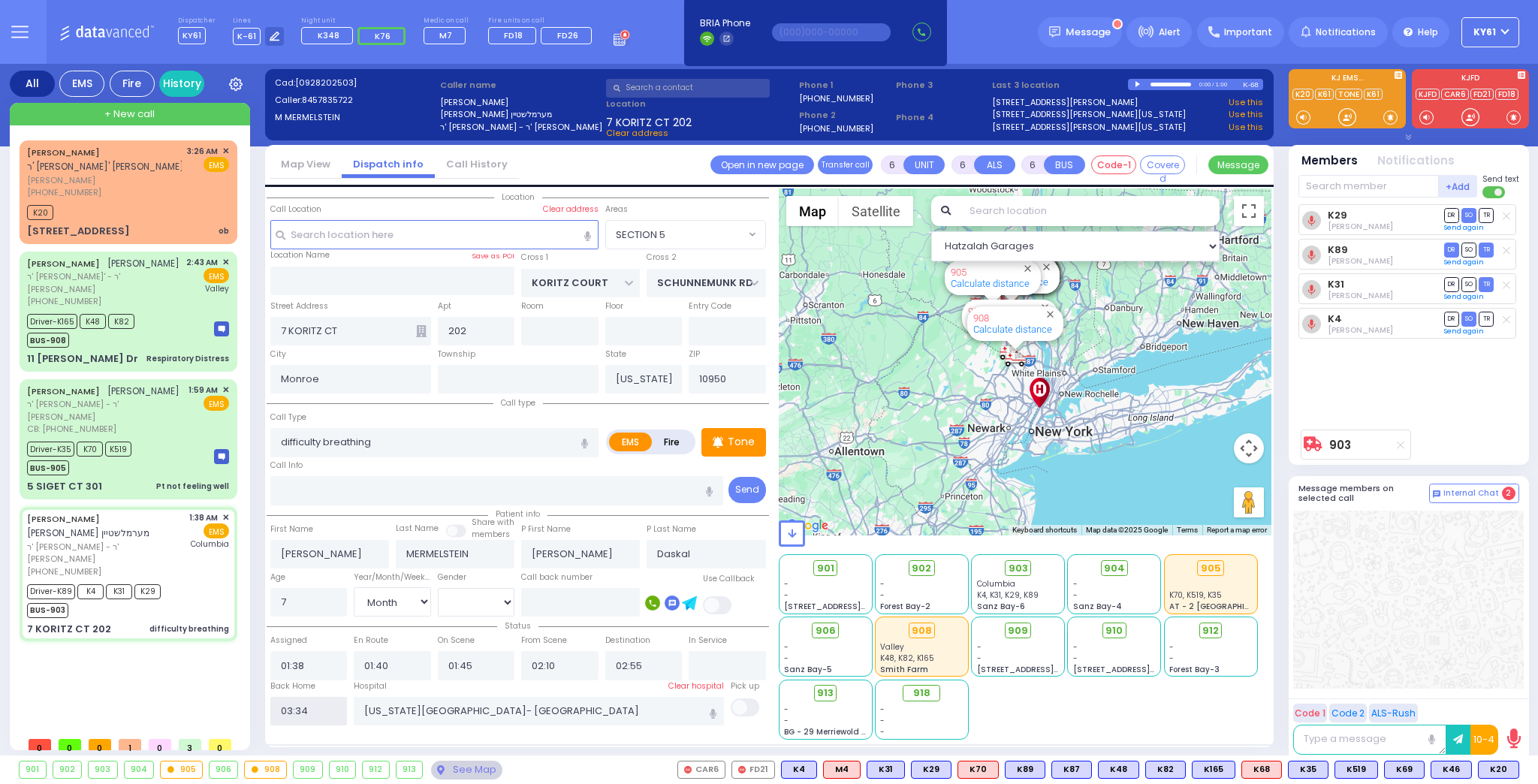
select select
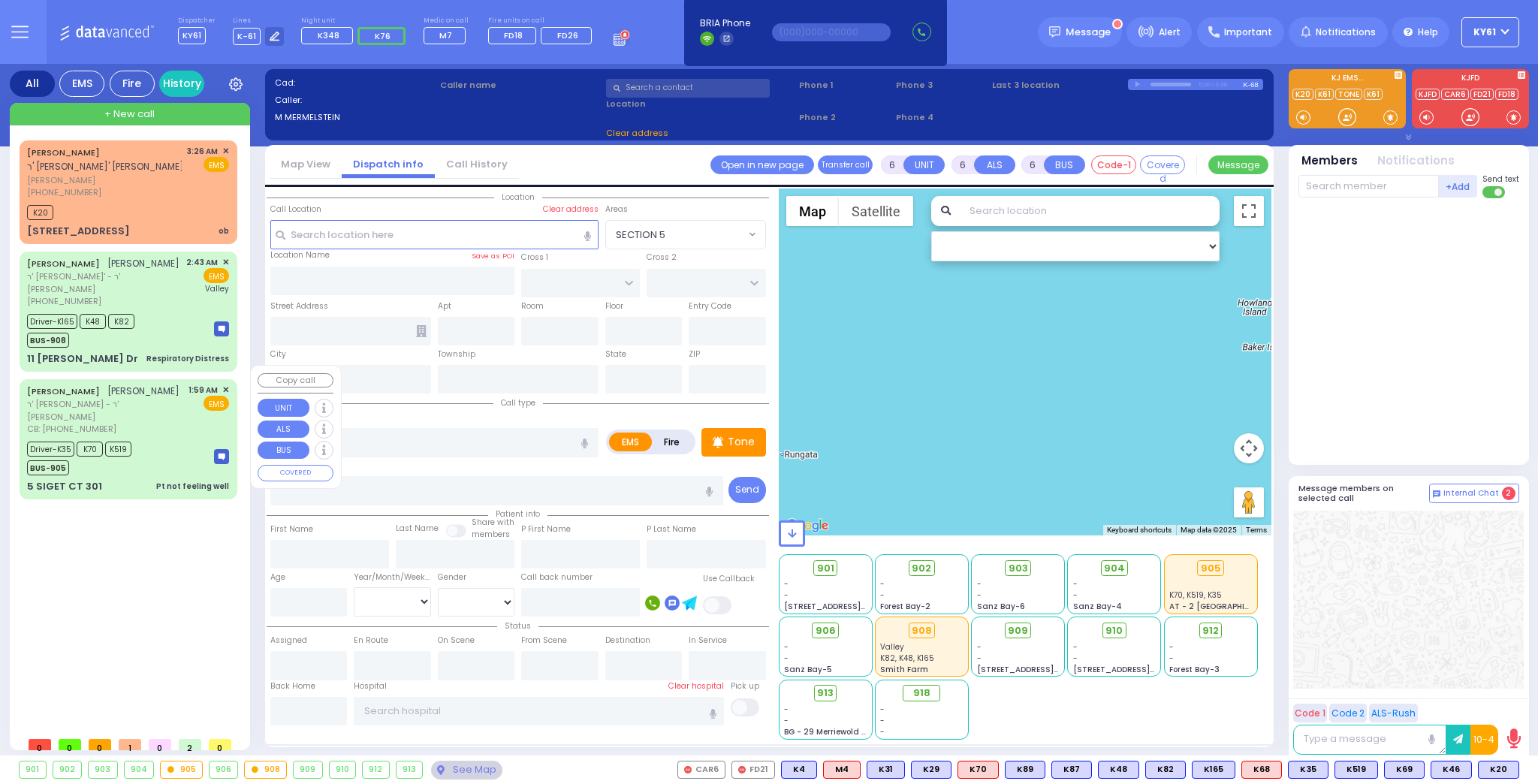
click at [167, 437] on div "Driver-K35 K70 K519 BUS-905" at bounding box center [128, 456] width 202 height 38
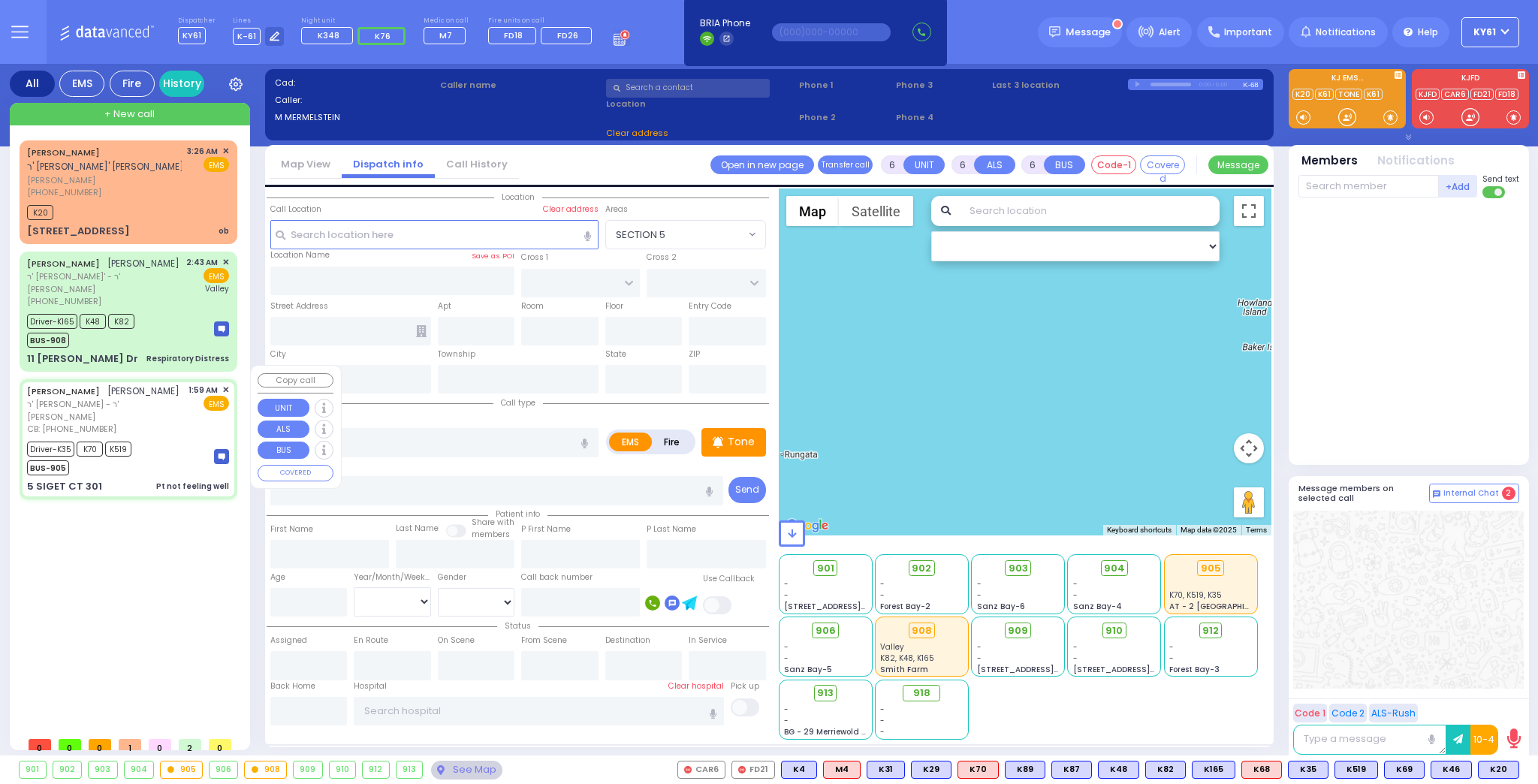
select select
type input "Pt not feeling well"
radio input "true"
type input "YITZCHOK"
type input "[PERSON_NAME]"
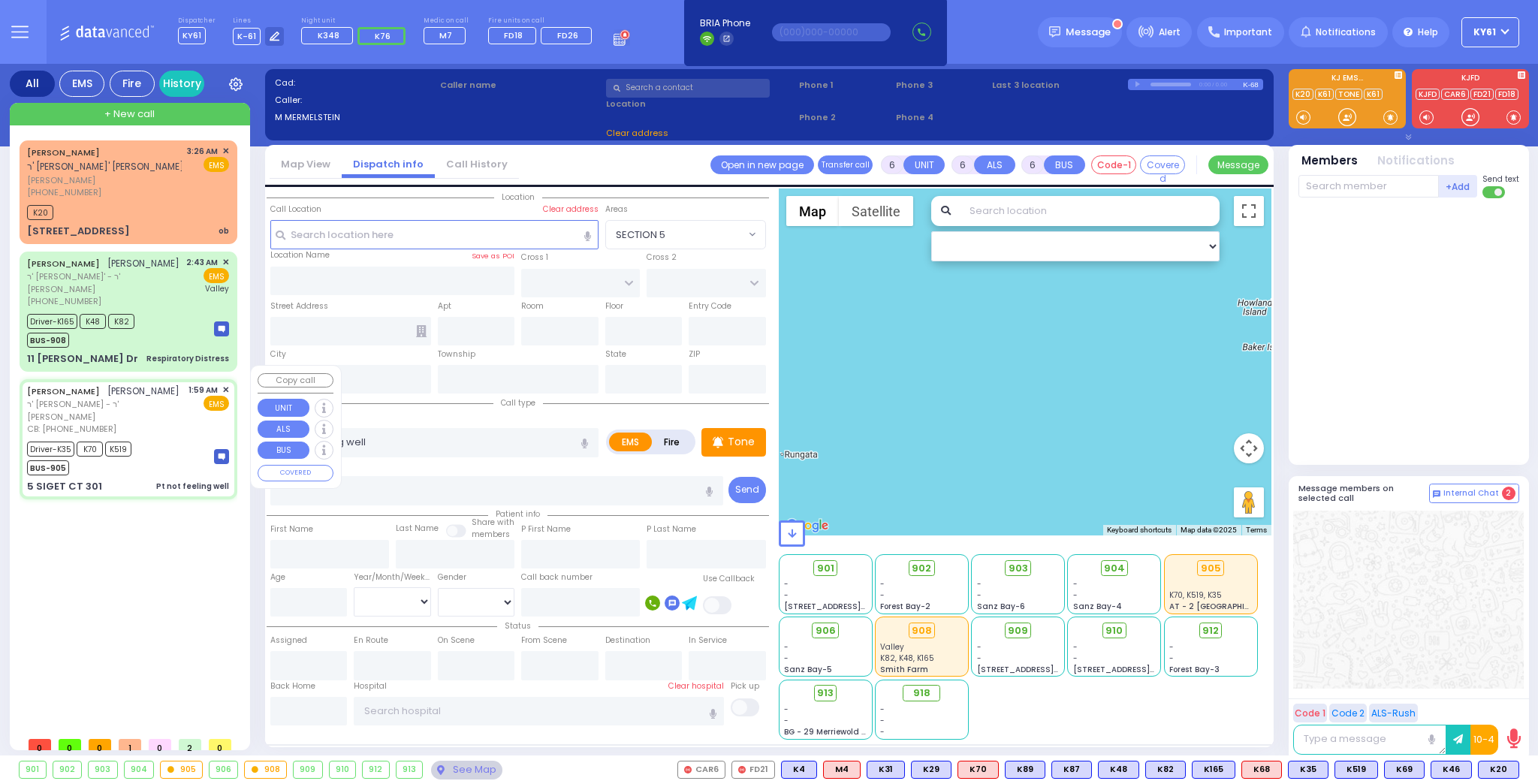
type input "Mirel"
type input "[PERSON_NAME]"
type input "68"
select select "Year"
select select "[DEMOGRAPHIC_DATA]"
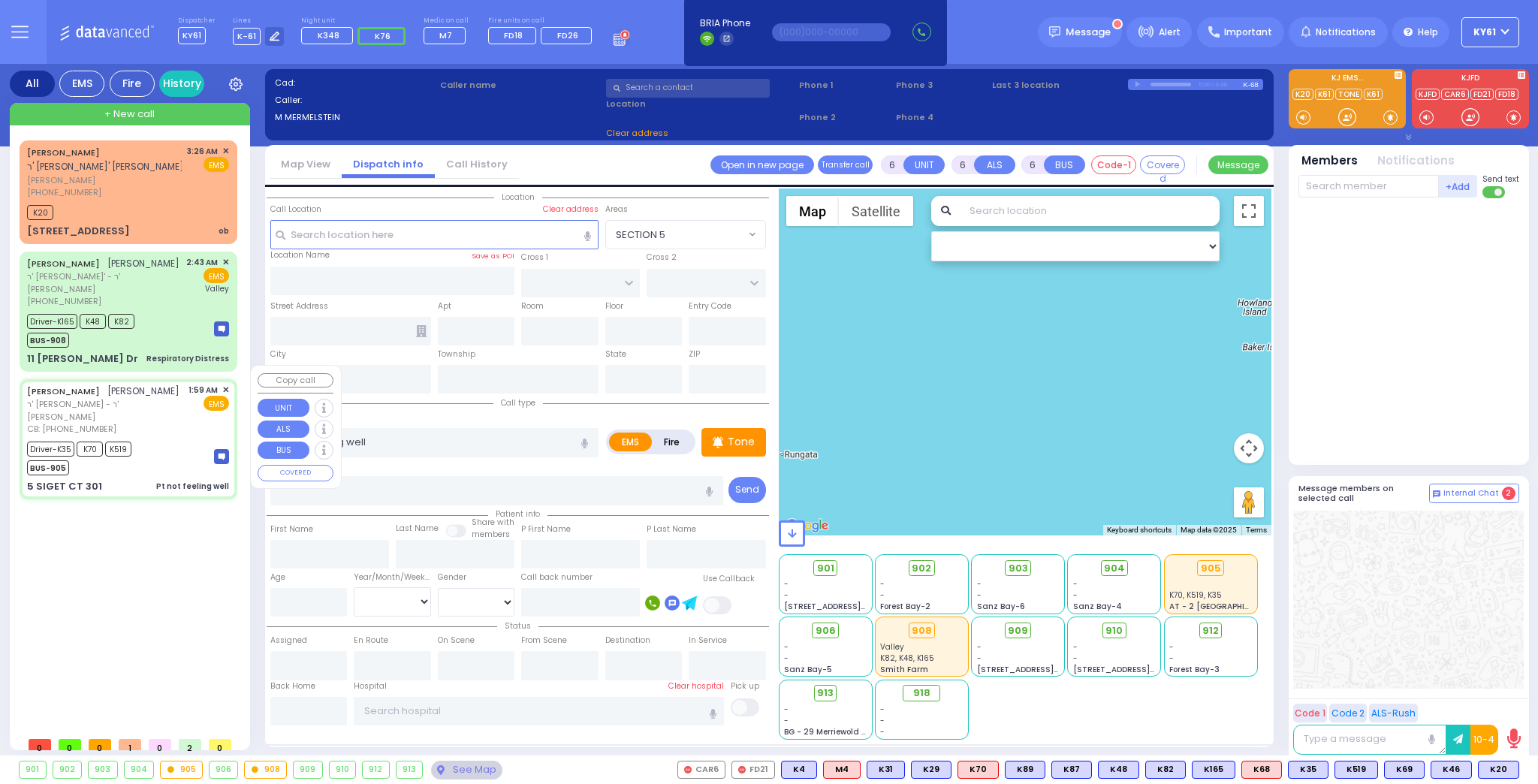
type input "9177571252"
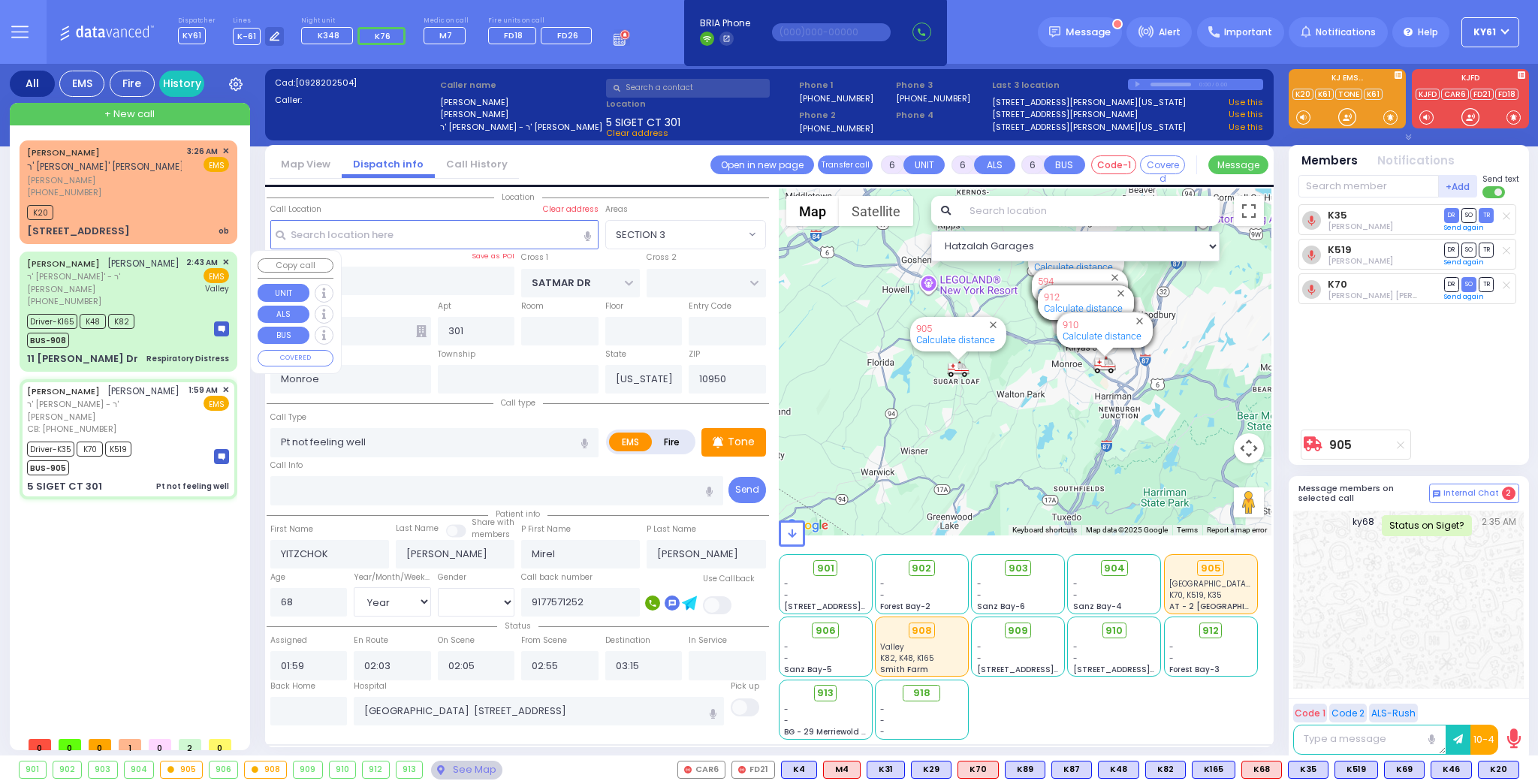
click at [173, 319] on div "Driver-K165 K48 K82 BUS-908" at bounding box center [128, 328] width 202 height 38
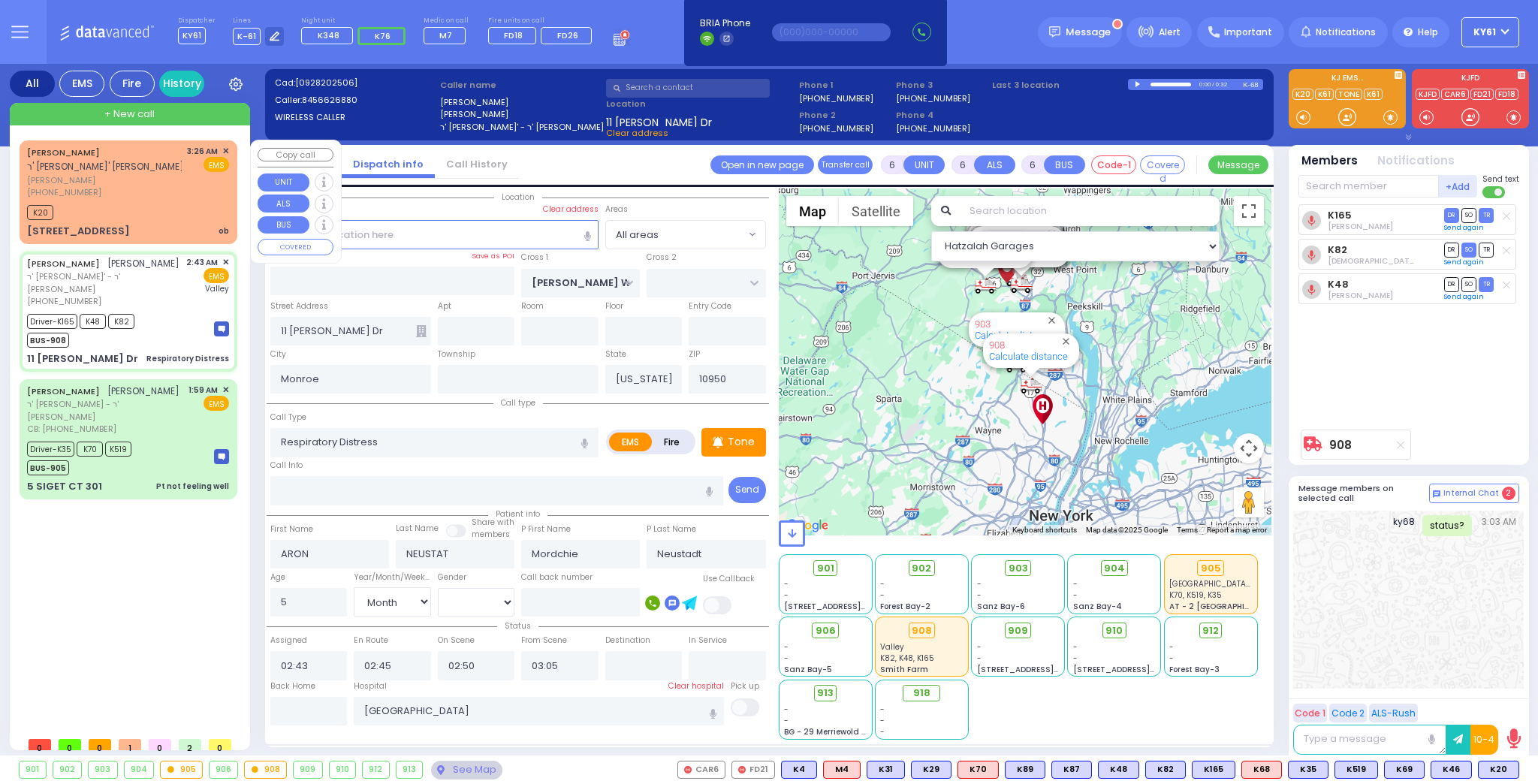
click at [186, 211] on div "K20" at bounding box center [128, 211] width 202 height 19
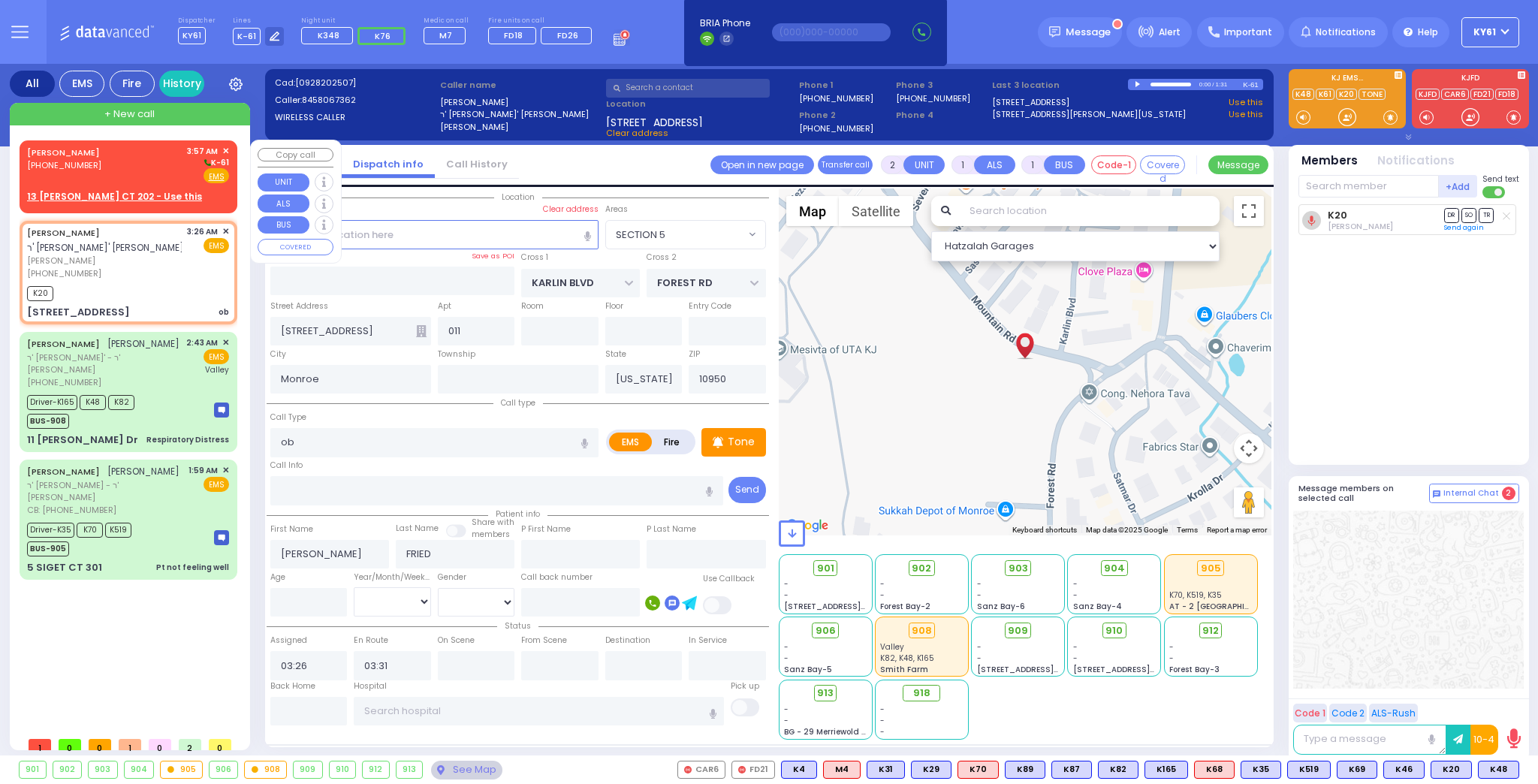
click at [180, 190] on div "13 [PERSON_NAME] CT 202 - Use this" at bounding box center [128, 196] width 202 height 13
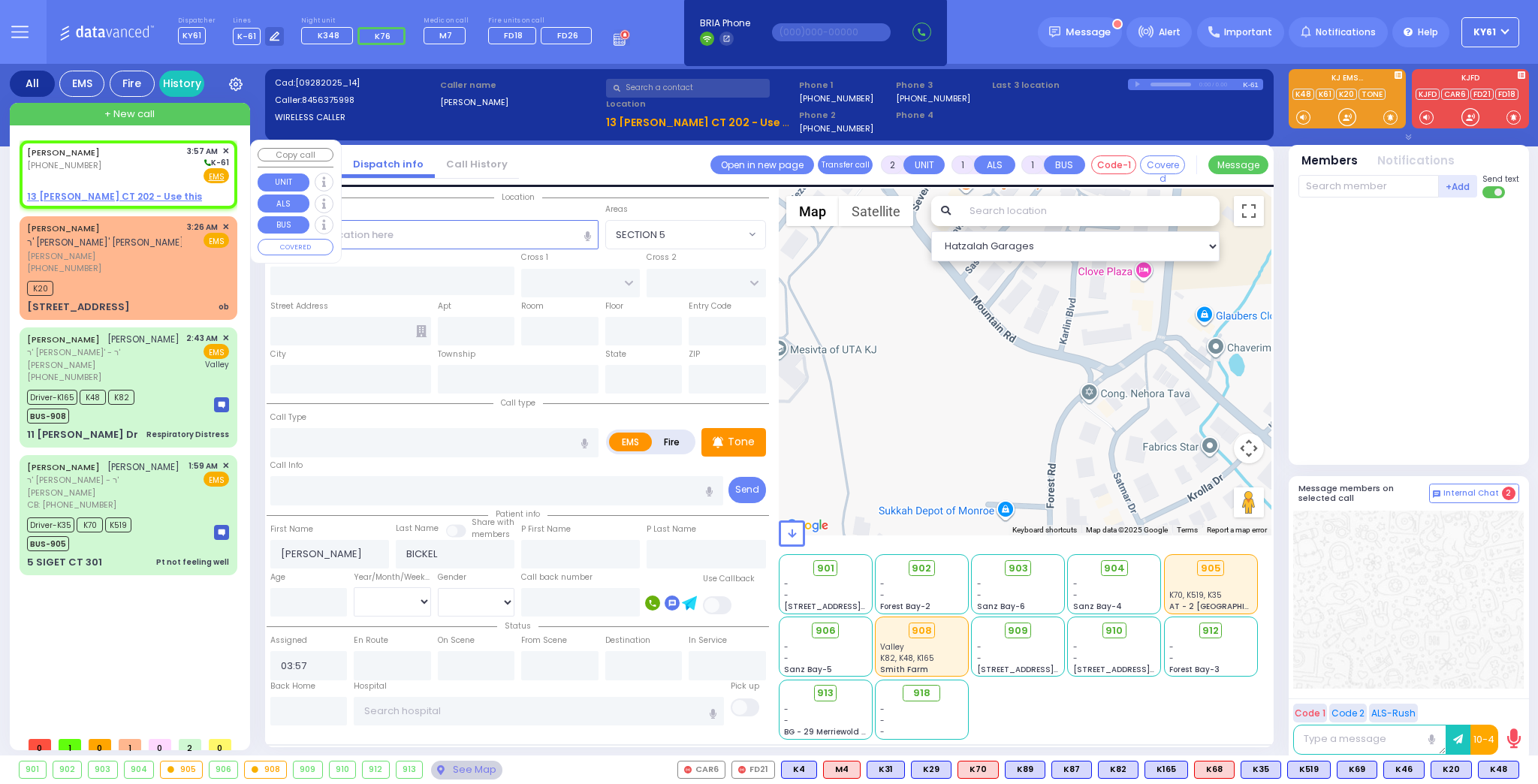
click at [68, 192] on u "13 [PERSON_NAME] CT 202 - Use this" at bounding box center [114, 196] width 175 height 13
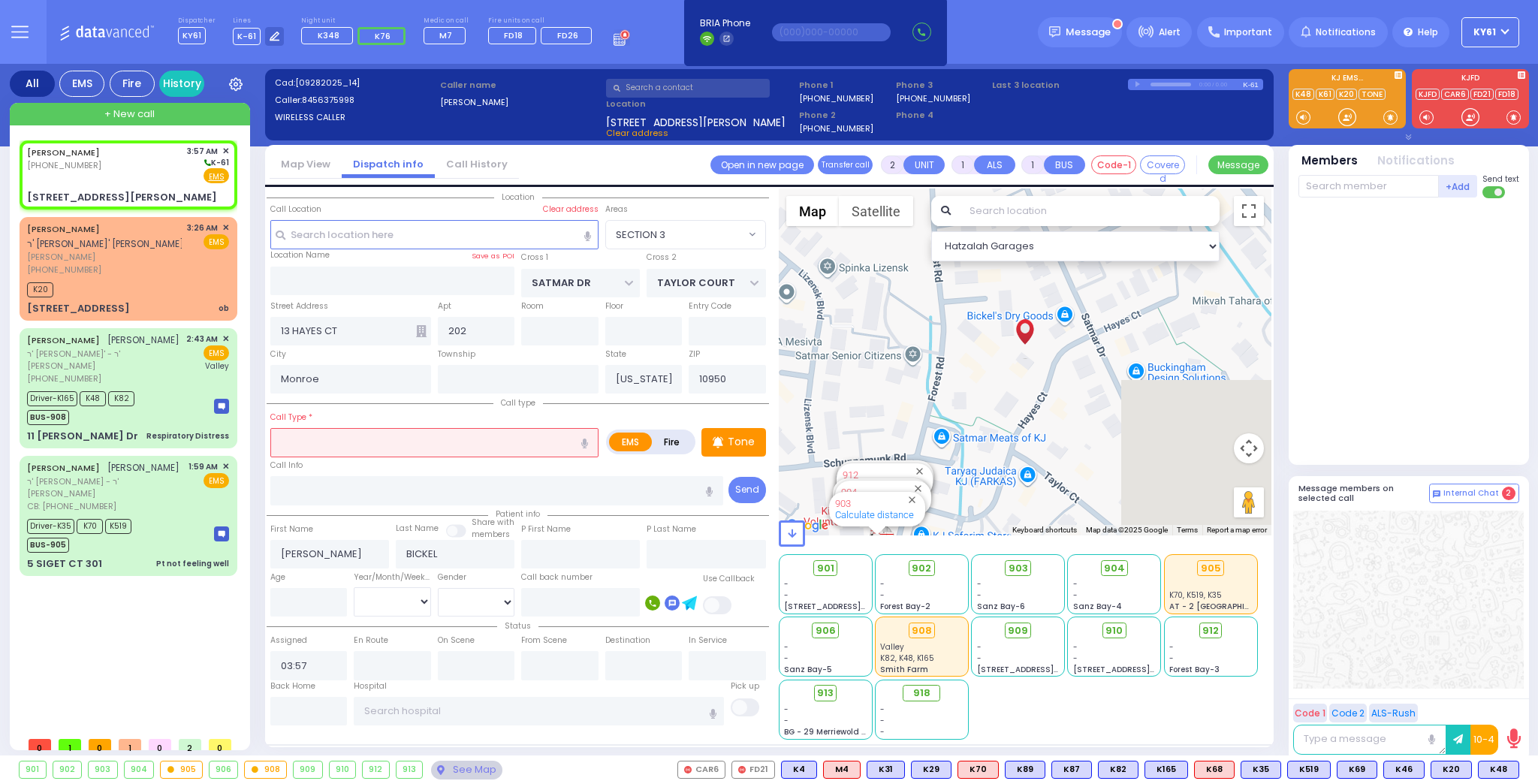
click at [327, 438] on input "text" at bounding box center [434, 442] width 328 height 28
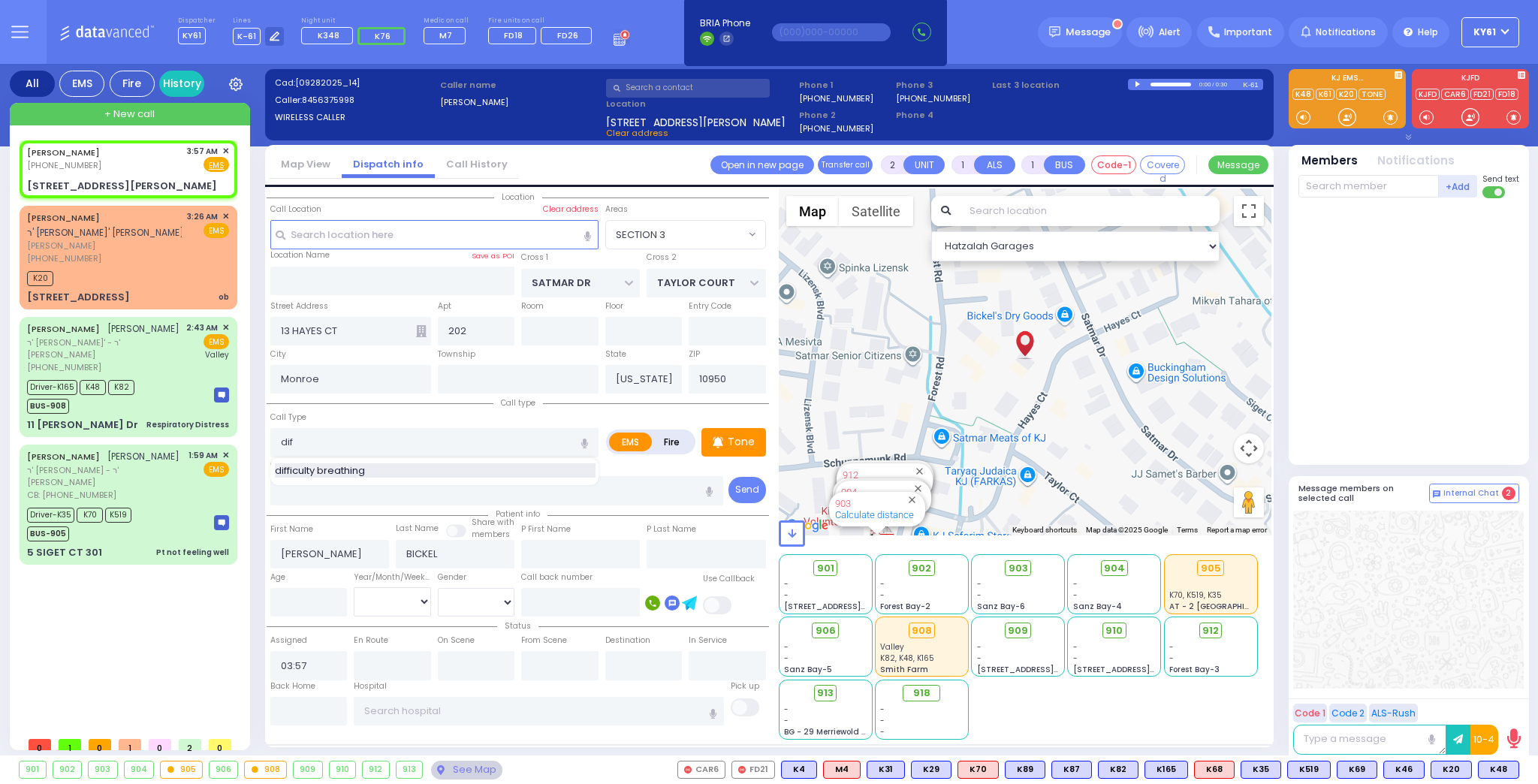
click at [330, 471] on span "difficulty breathing" at bounding box center [322, 470] width 96 height 15
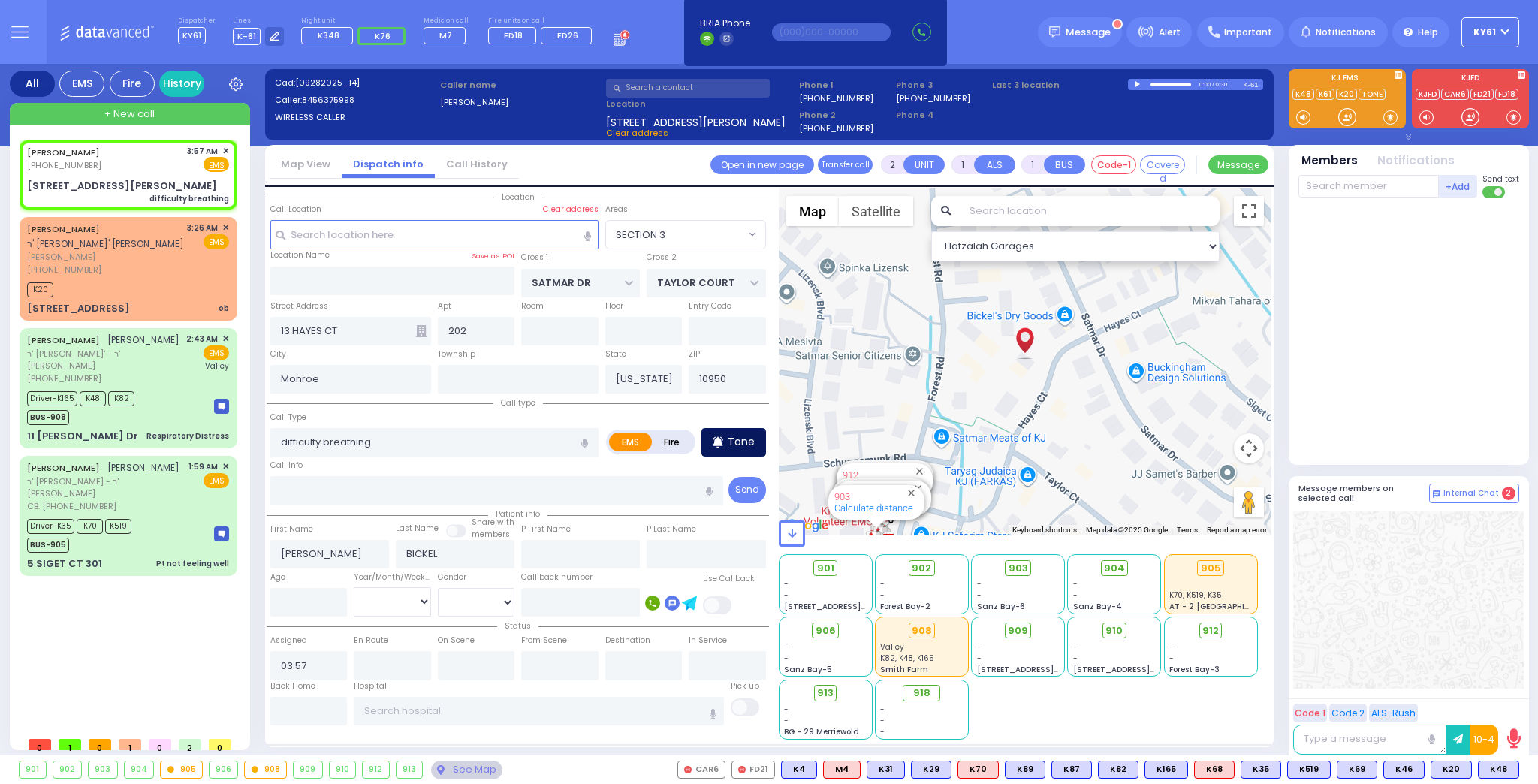
click at [730, 442] on p "Tone" at bounding box center [741, 441] width 27 height 16
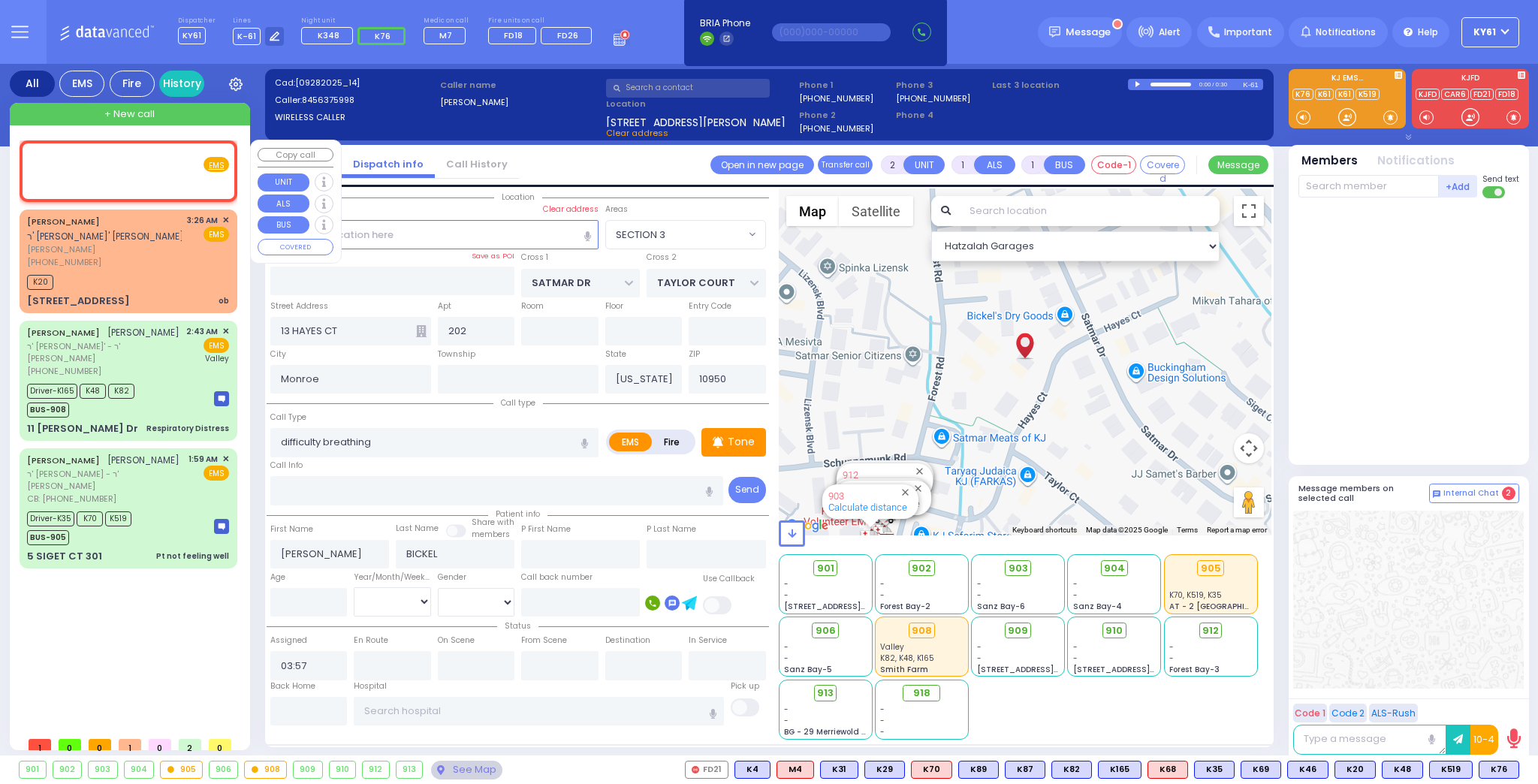
click at [126, 163] on div "[PERSON_NAME] [PHONE_NUMBER] 3:57 AM ✕ Fire EMS" at bounding box center [128, 158] width 202 height 27
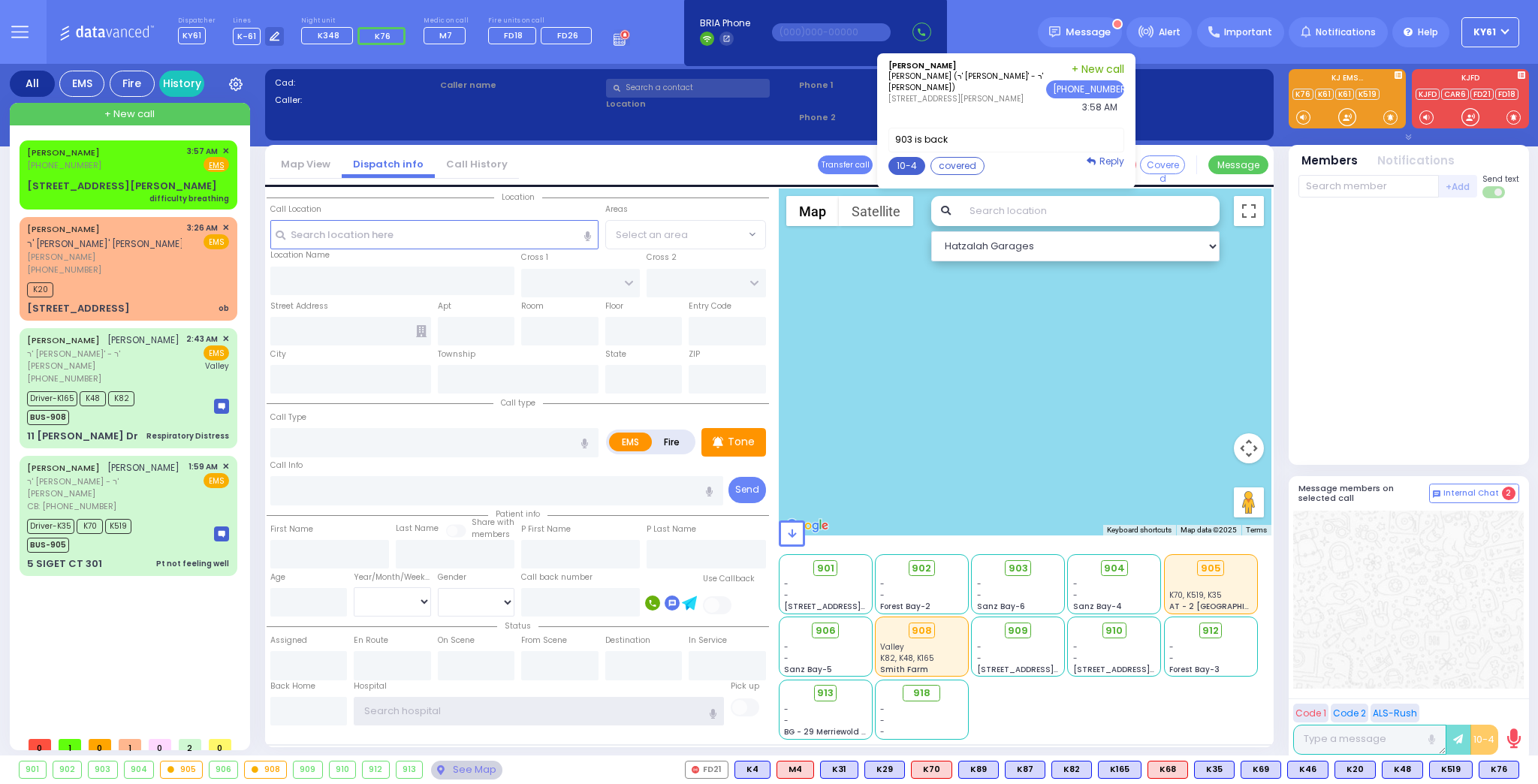
type input "ky61"
click at [920, 164] on button "10-4" at bounding box center [907, 165] width 37 height 18
type textarea "10-4 thank you"
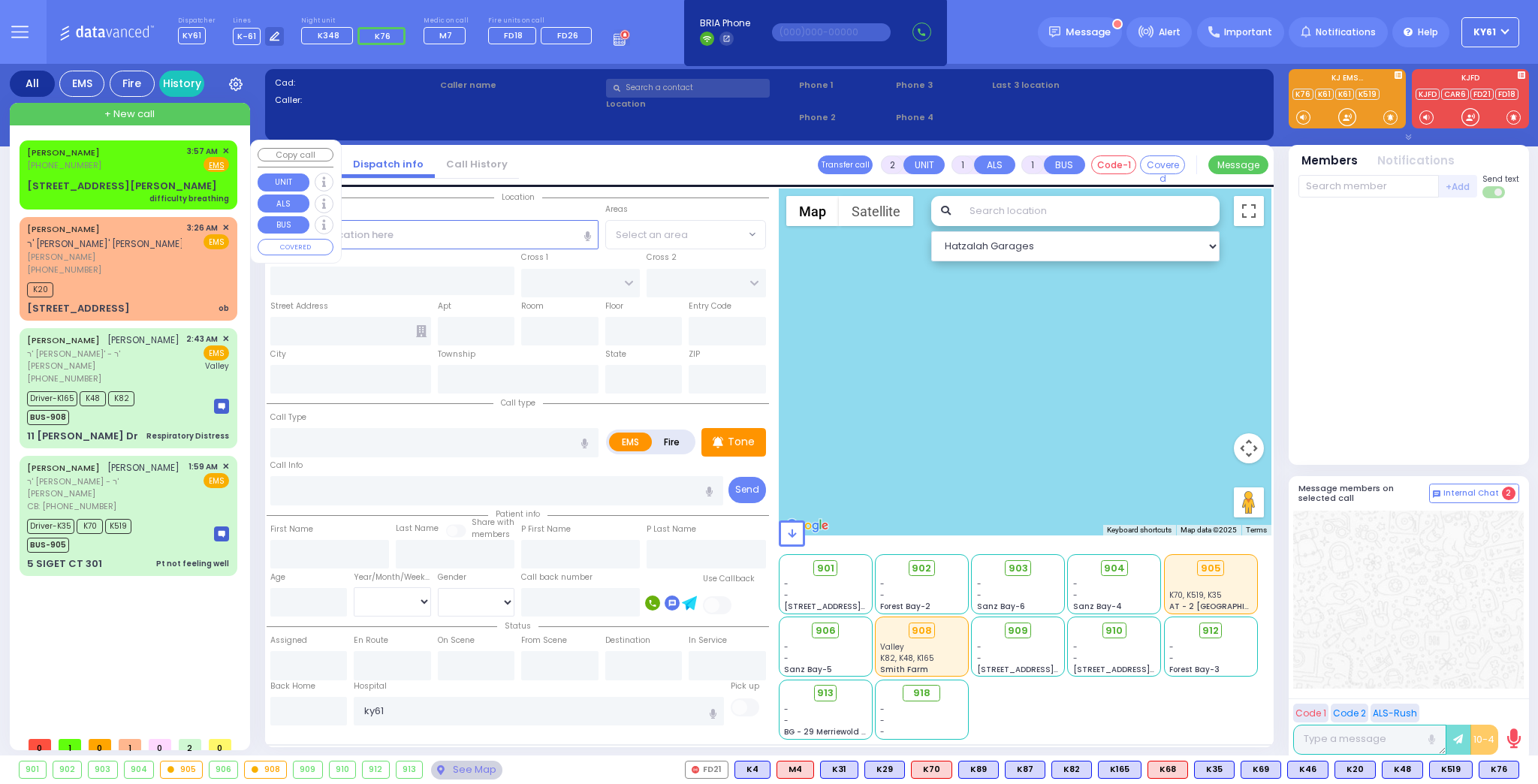
click at [150, 171] on div "JOSEPH ELYA BICKEL (845) 637-5998 3:57 AM ✕ Fire EMS" at bounding box center [128, 158] width 202 height 27
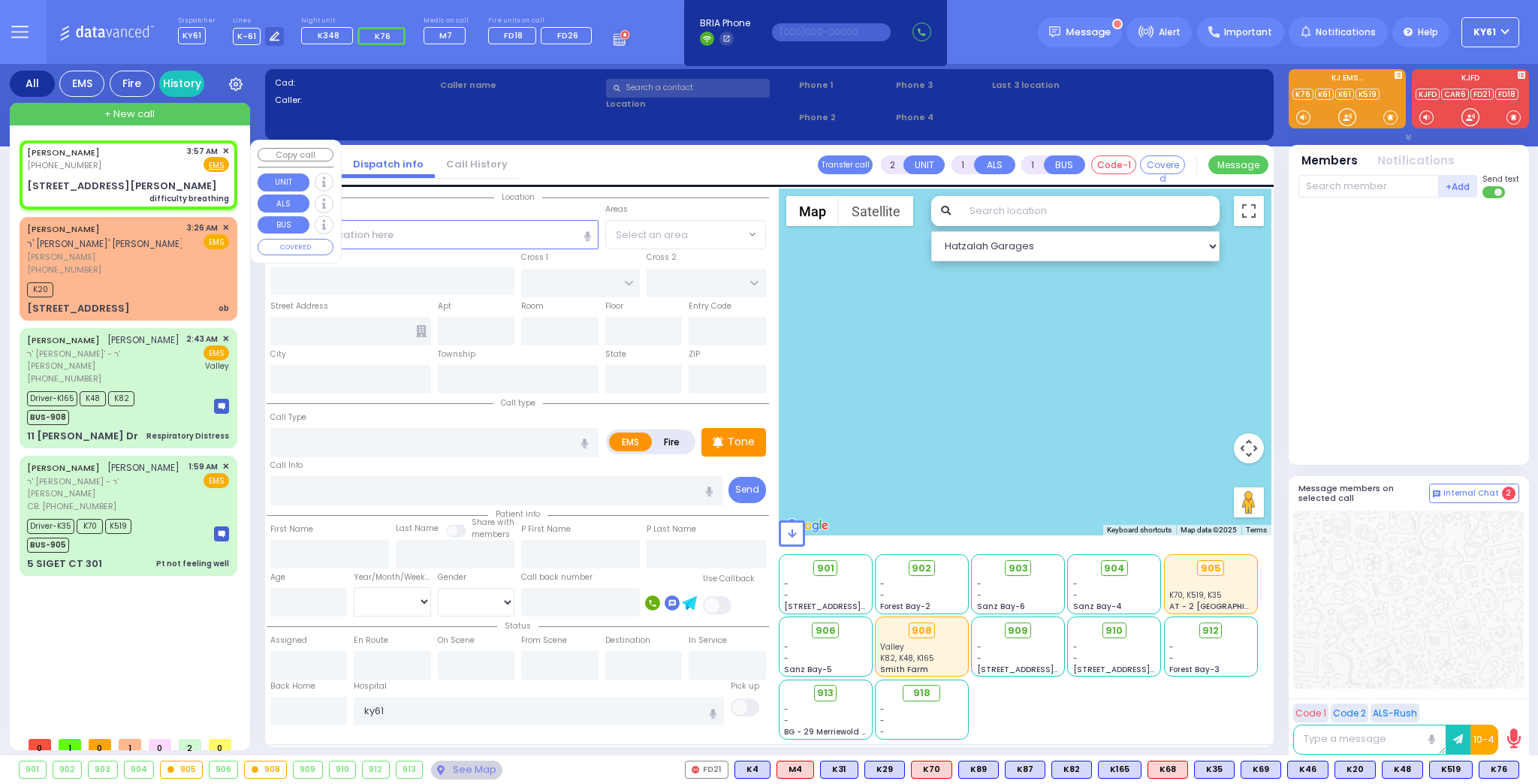
select select
type input "difficulty breathing"
radio input "true"
type input "[PERSON_NAME]"
type input "BICKEL"
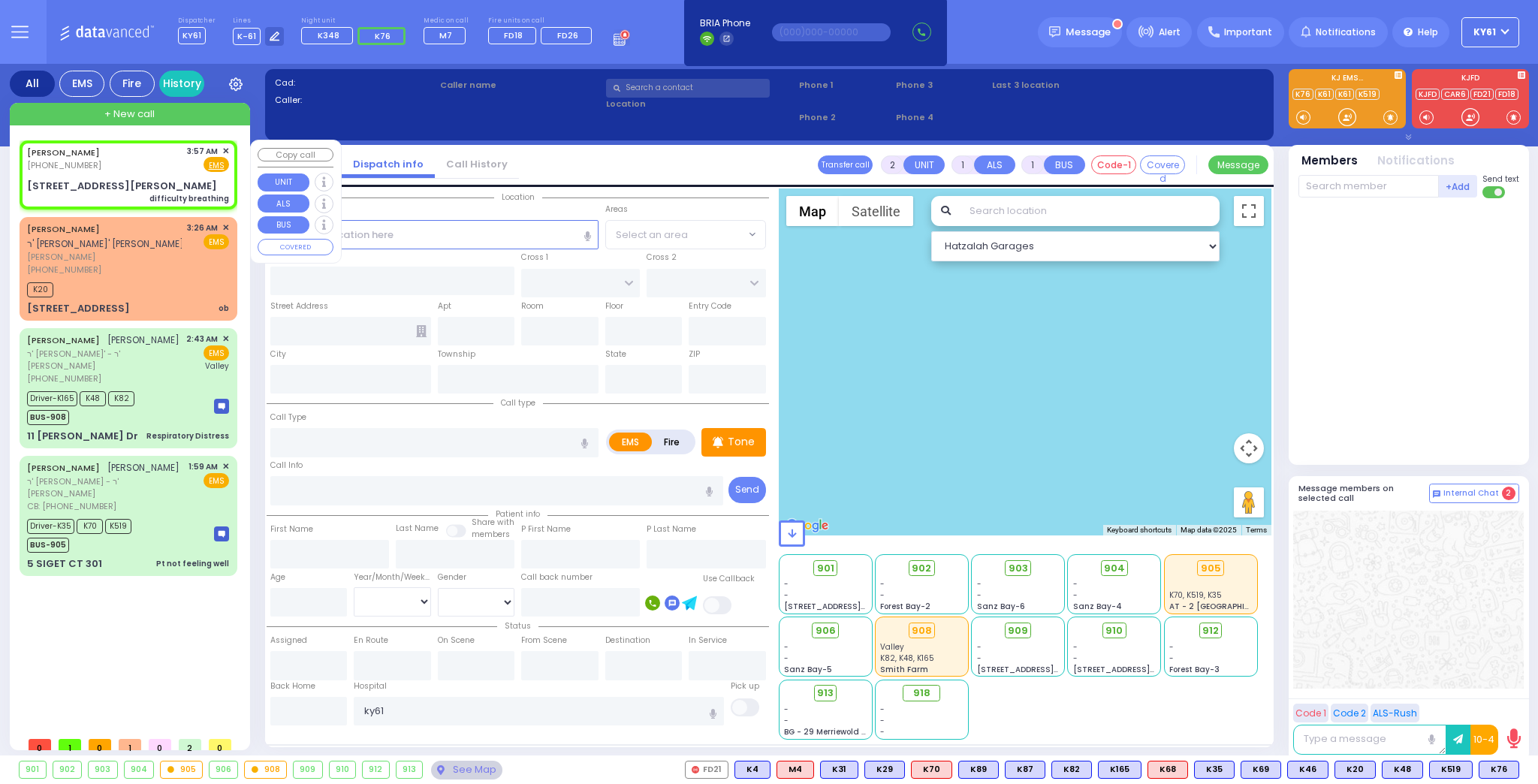
select select
type input "03:57"
select select "Hatzalah Garages"
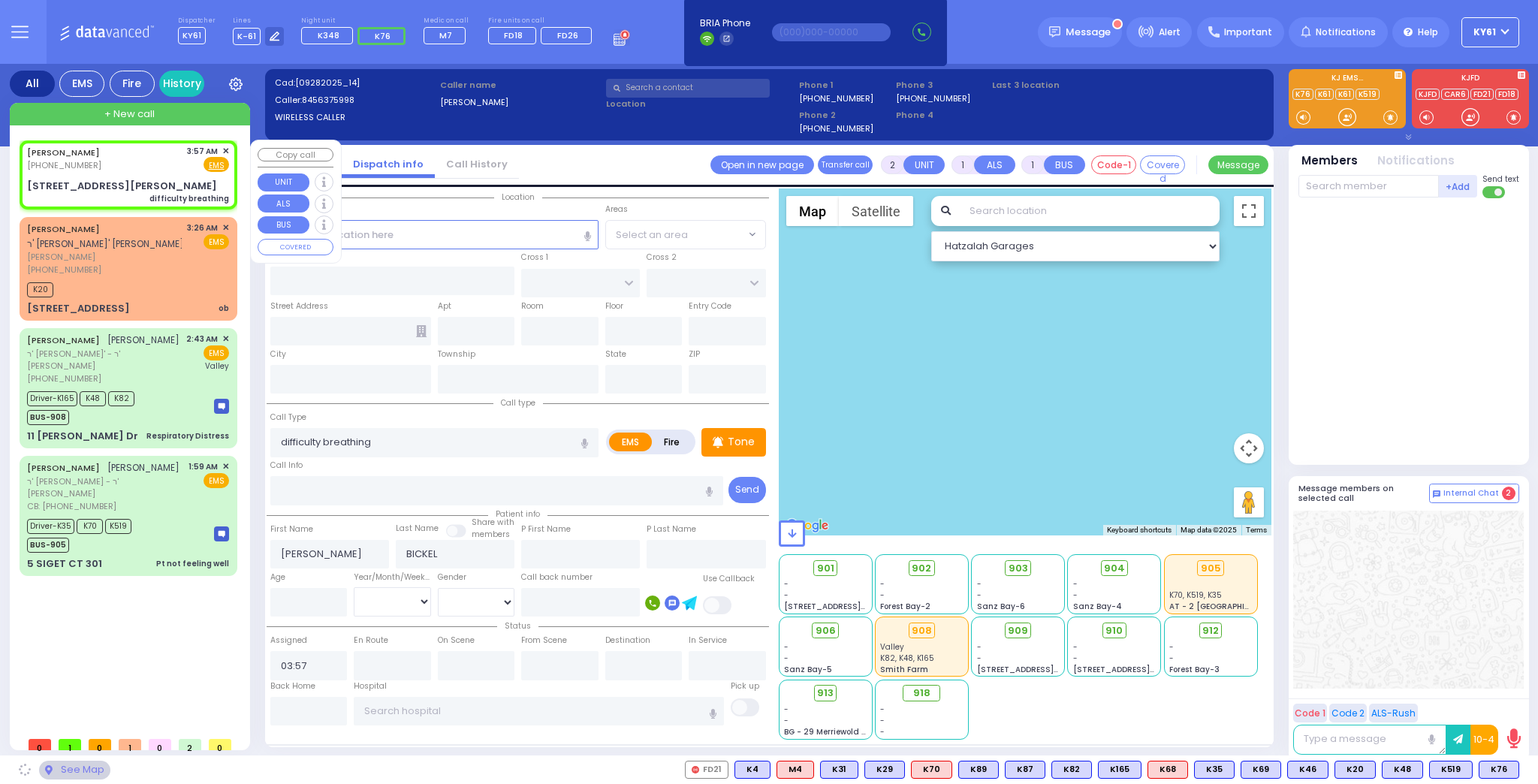
type input "SATMAR DR"
type input "TAYLOR COURT"
type input "13 HAYES CT"
type input "202"
type input "Monroe"
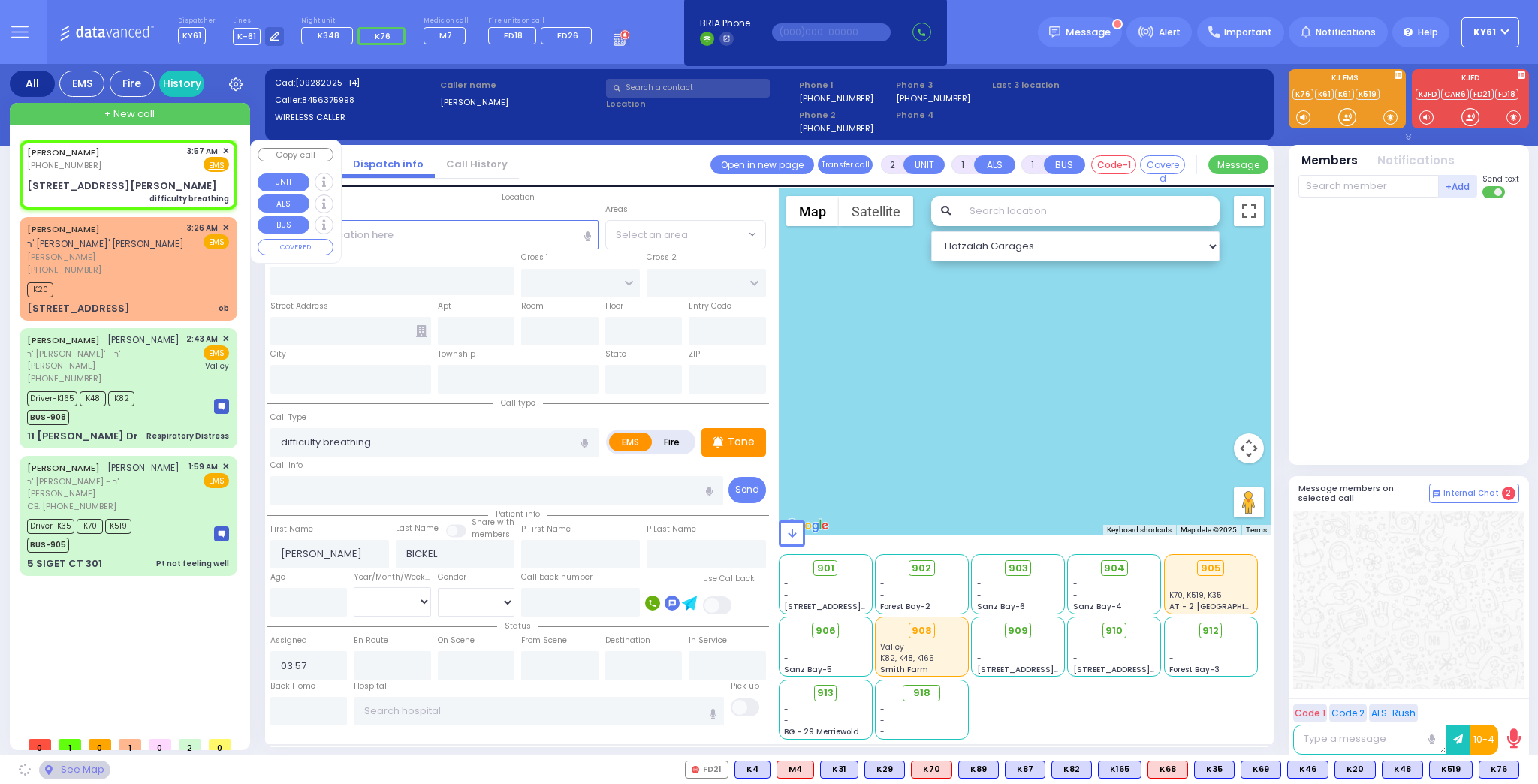
type input "[US_STATE]"
type input "10950"
select select "SECTION 3"
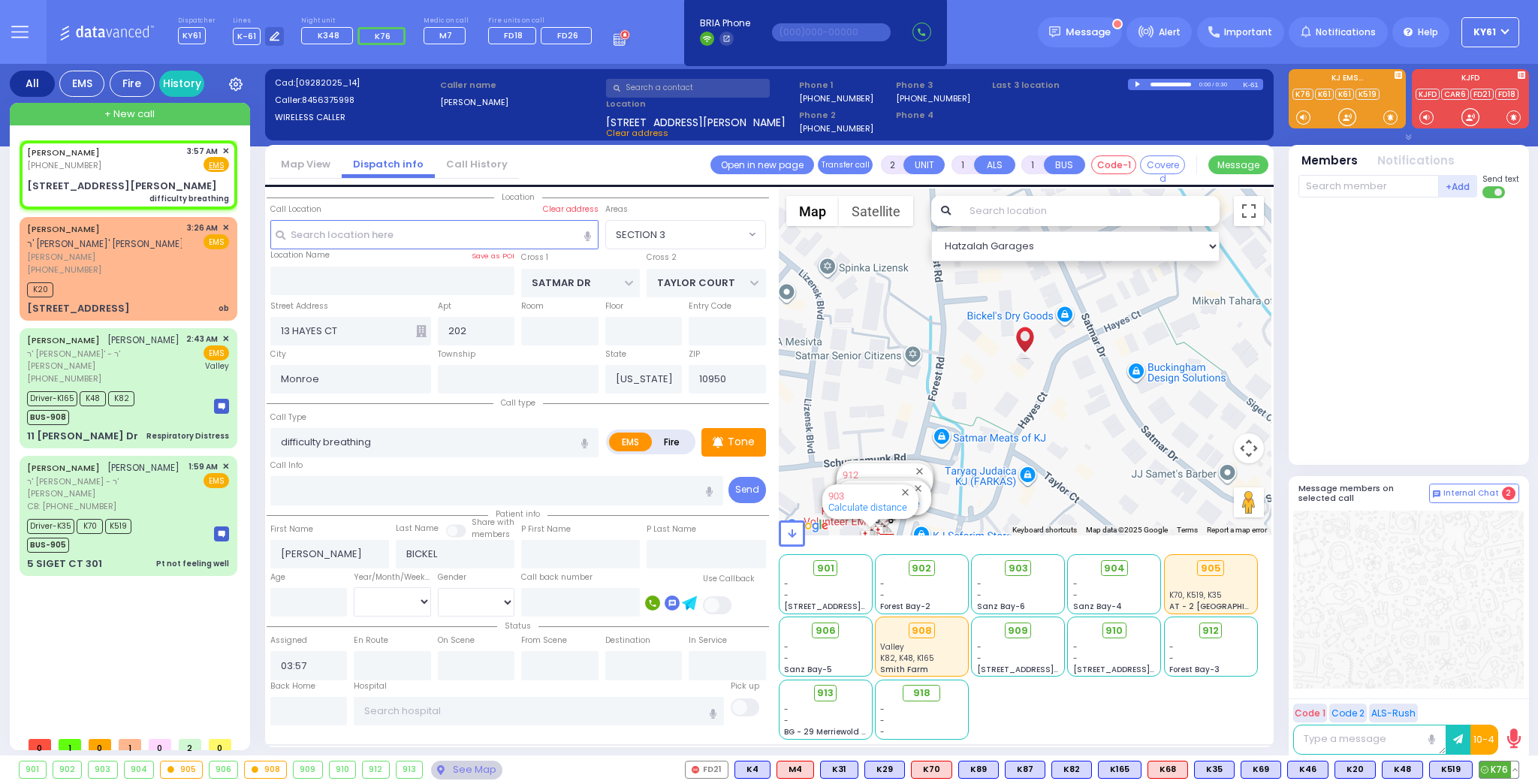
click at [1505, 771] on span "K76" at bounding box center [1499, 769] width 39 height 16
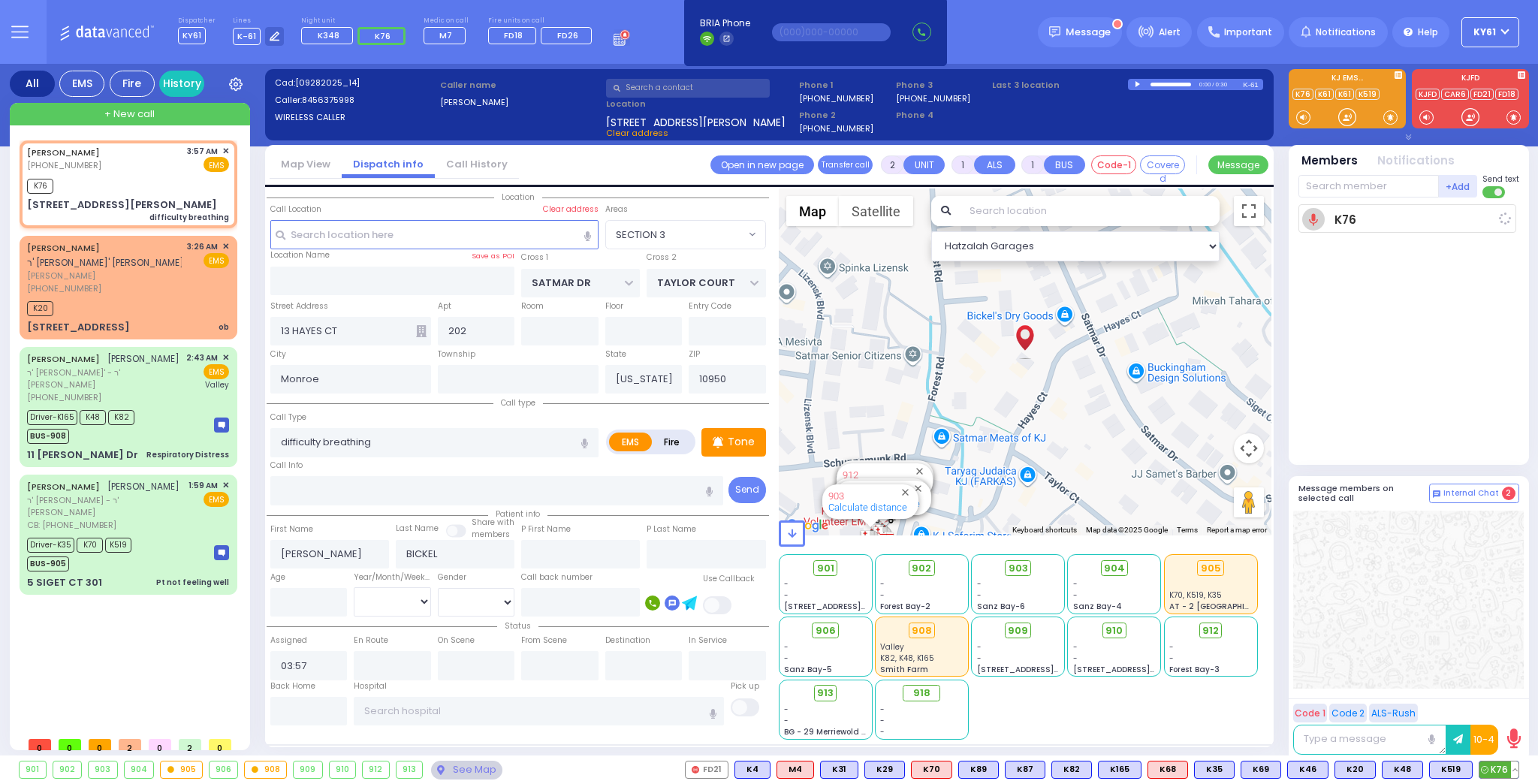
select select
radio input "true"
select select
type input "03:59"
select select "Hatzalah Garages"
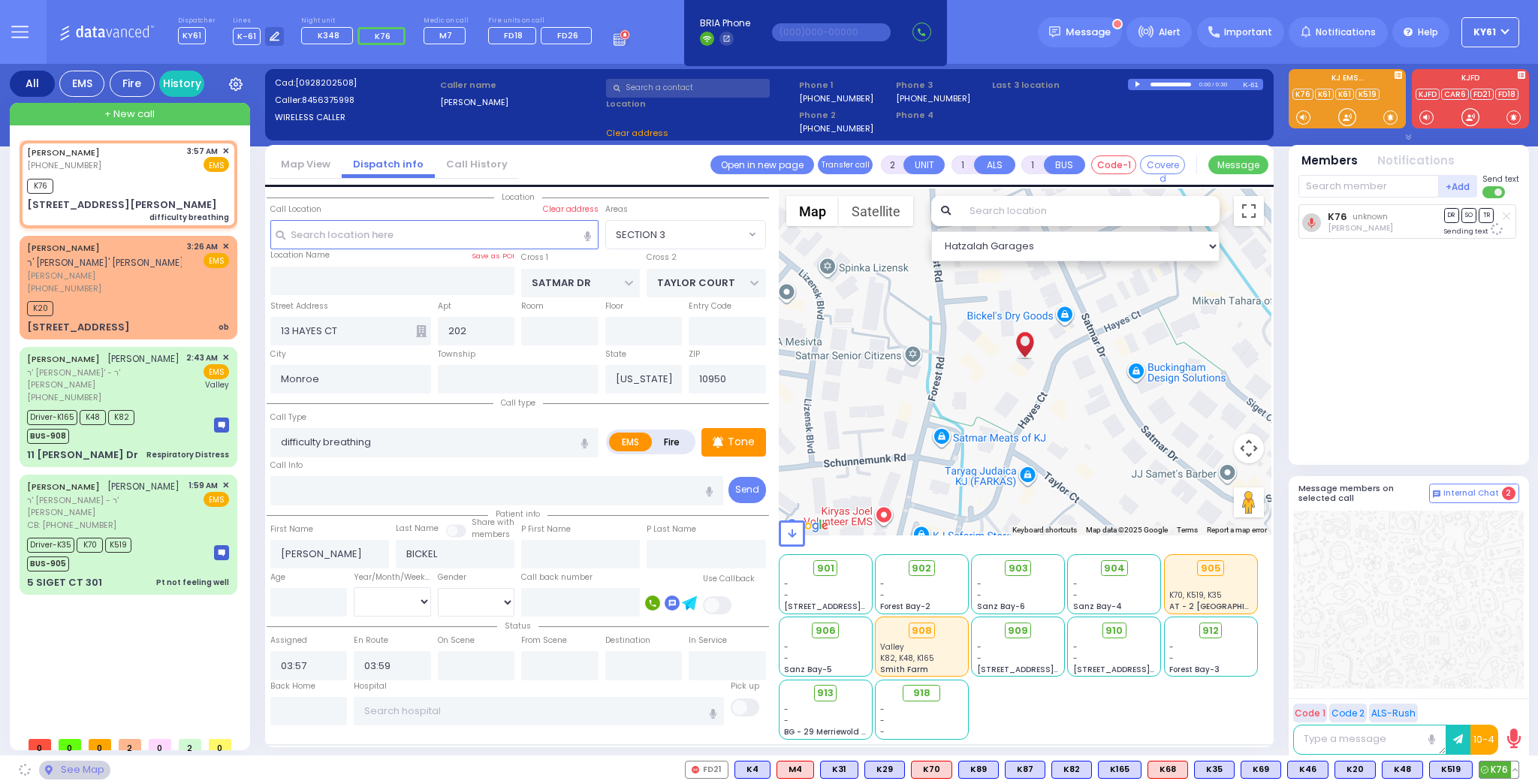
select select "SECTION 3"
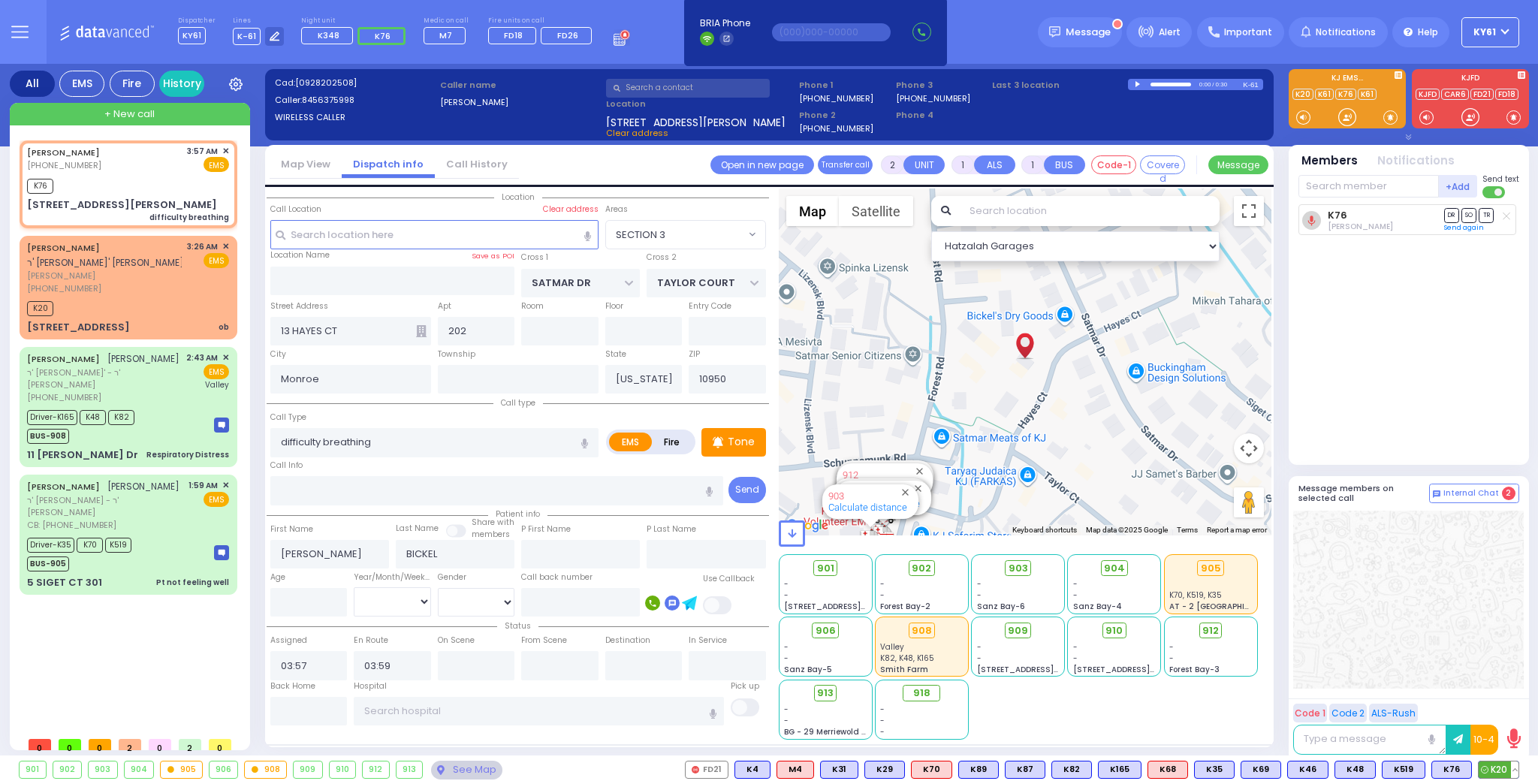
click at [1503, 771] on span "K20" at bounding box center [1498, 769] width 40 height 16
select select
radio input "true"
select select
select select "Hatzalah Garages"
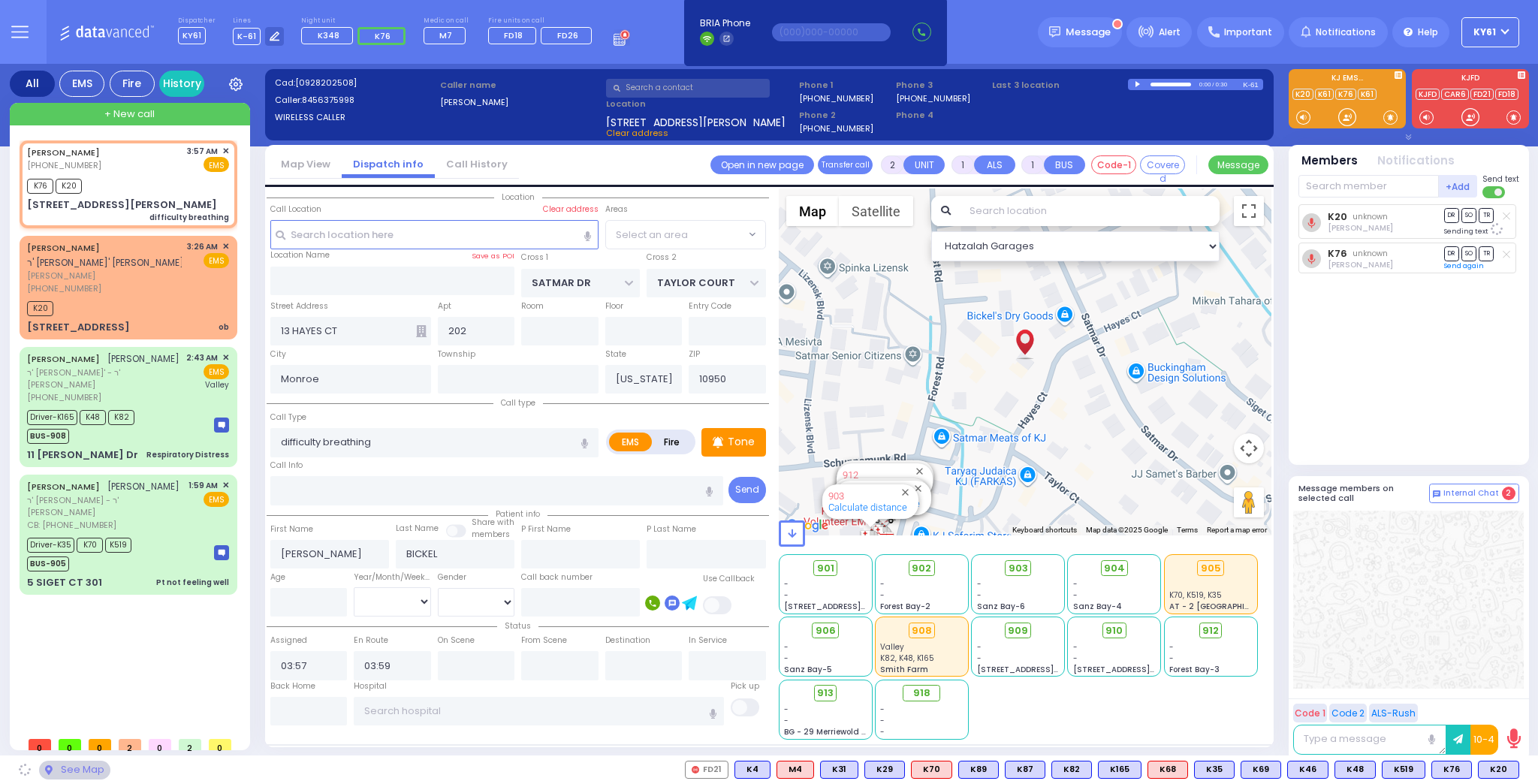
select select "SECTION 3"
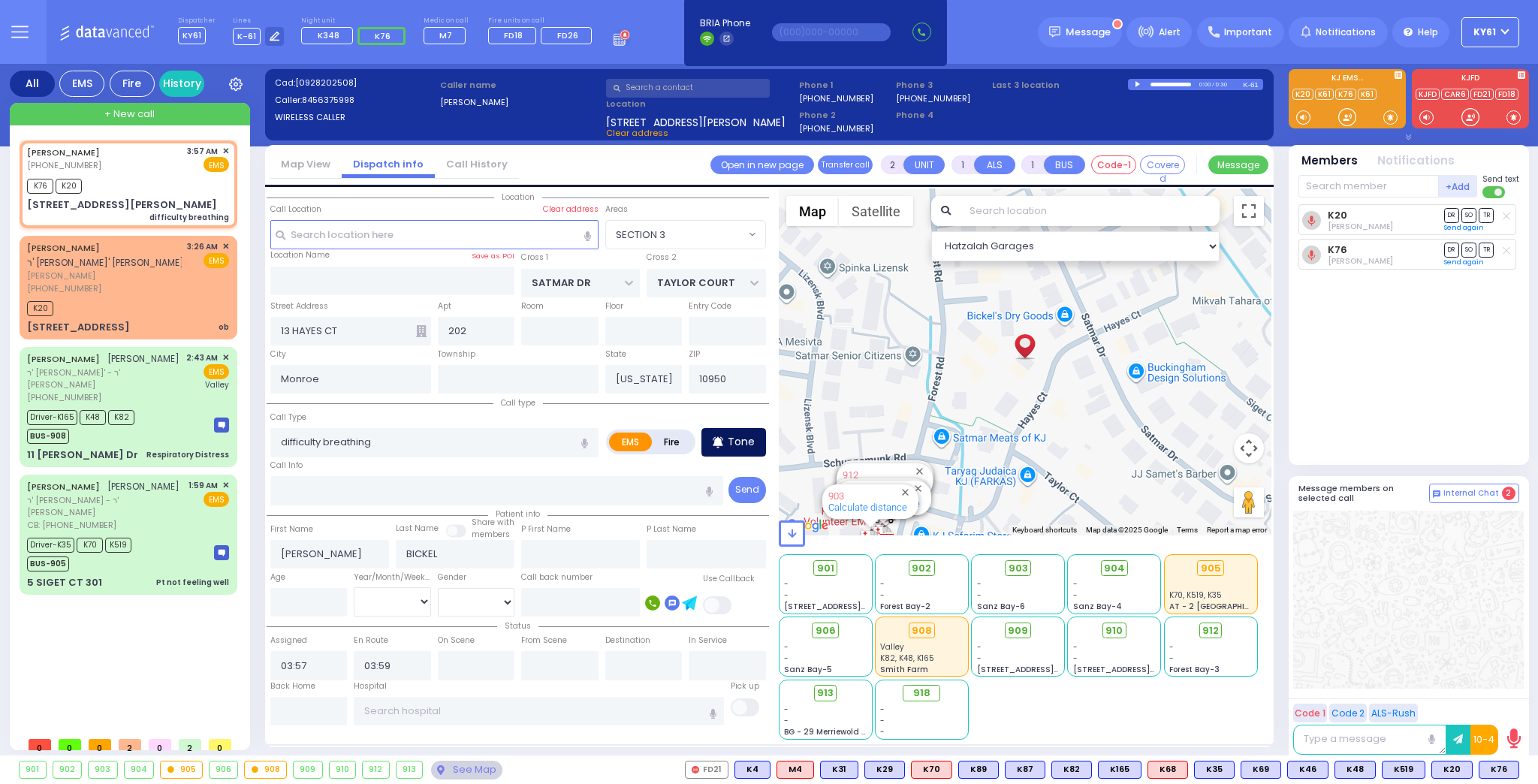
drag, startPoint x: 736, startPoint y: 441, endPoint x: 743, endPoint y: 433, distance: 10.6
click at [738, 441] on p "Tone" at bounding box center [741, 441] width 27 height 16
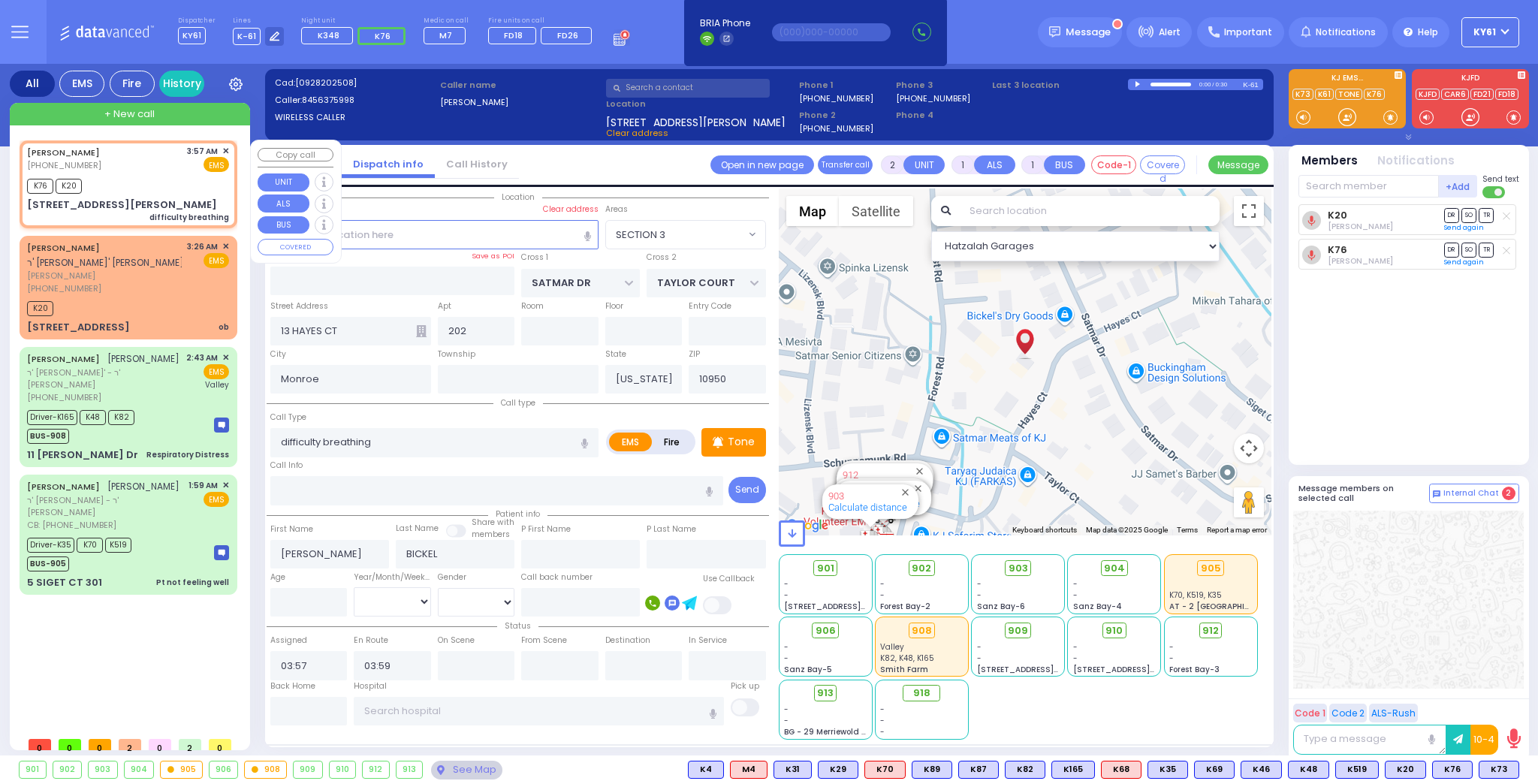
click at [136, 185] on div "K76 K20" at bounding box center [128, 184] width 202 height 19
select select
radio input "true"
select select
select select "Hatzalah Garages"
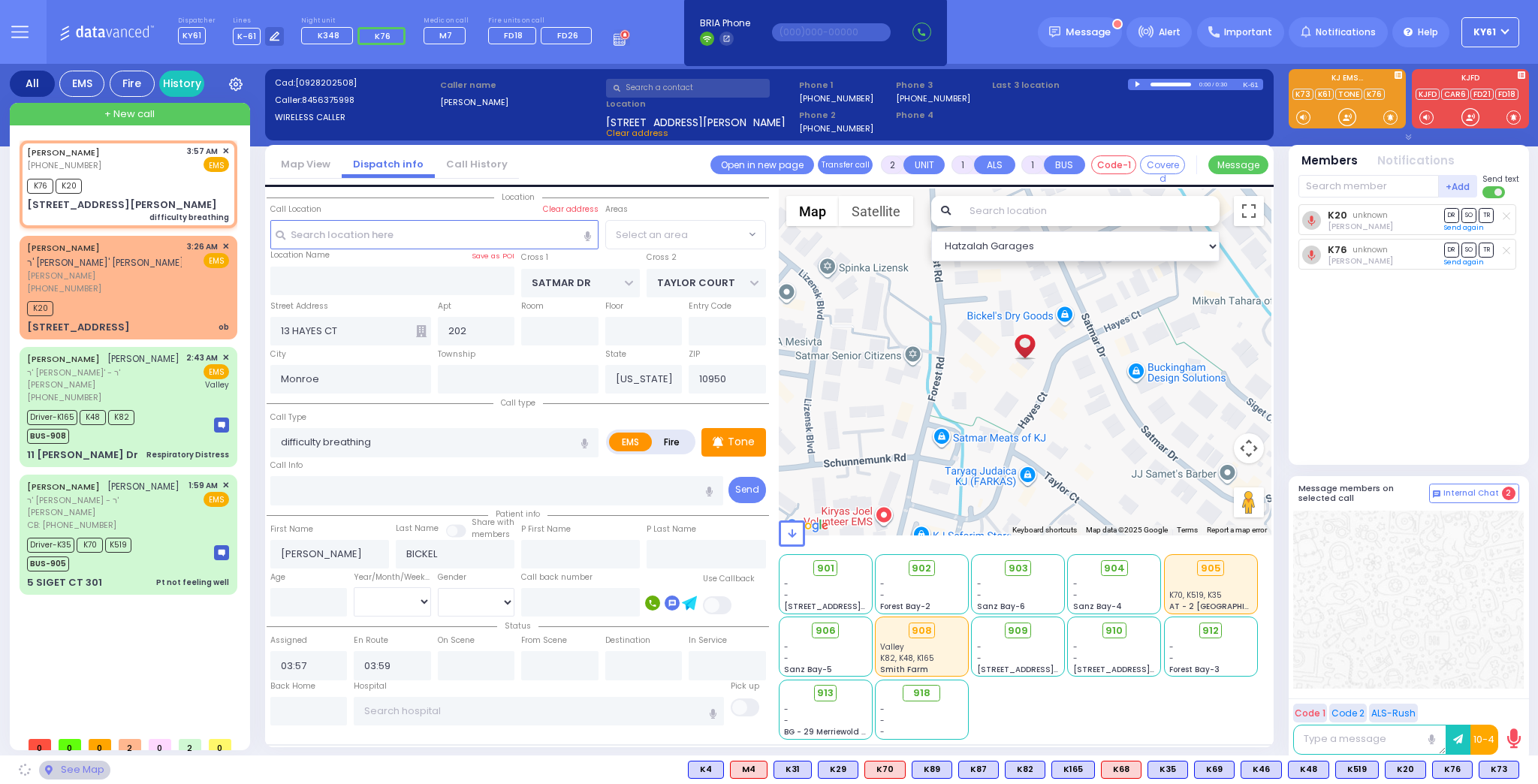
select select "SECTION 3"
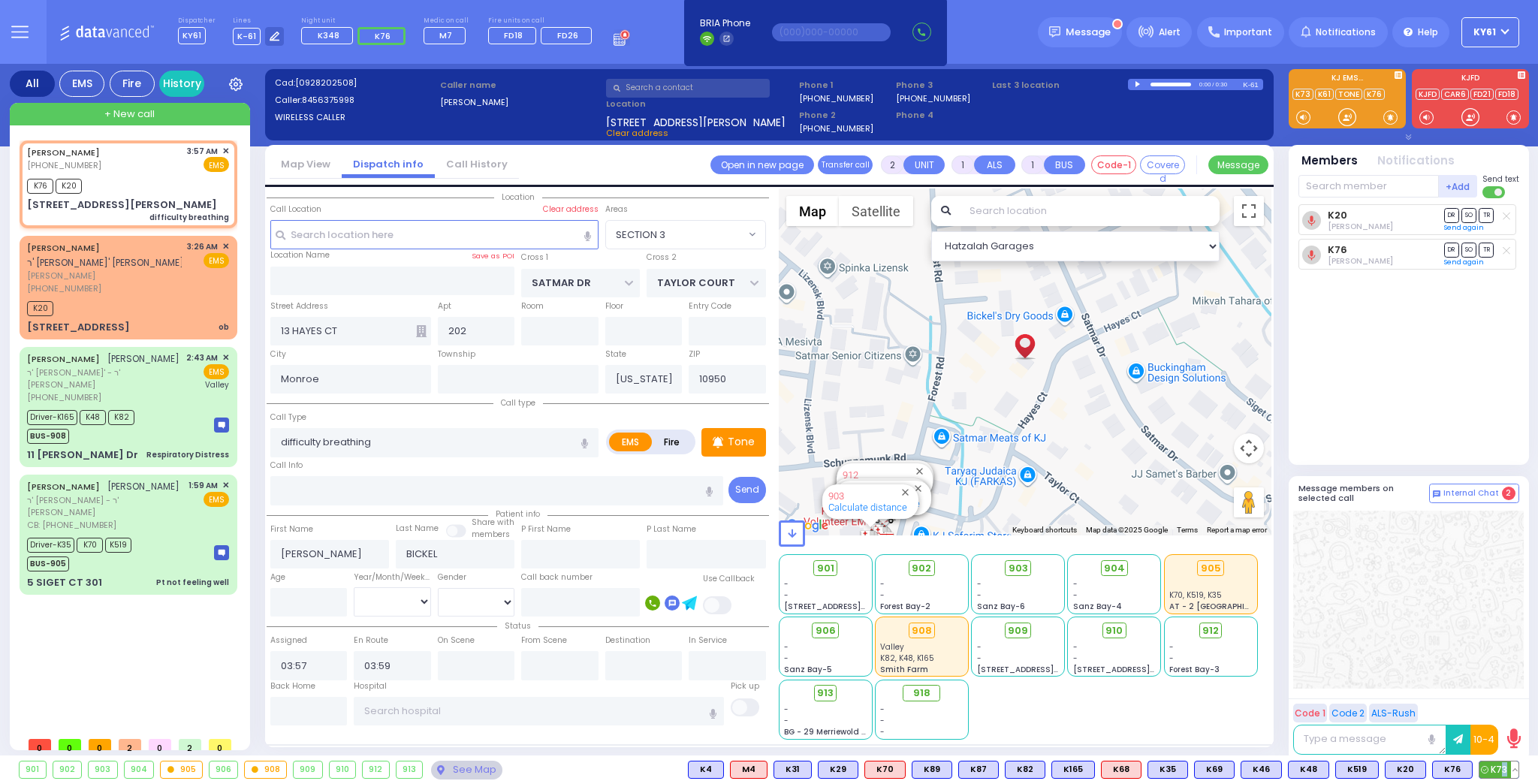
click at [1502, 767] on span "K73" at bounding box center [1499, 769] width 39 height 16
select select
radio input "true"
select select
select select "Hatzalah Garages"
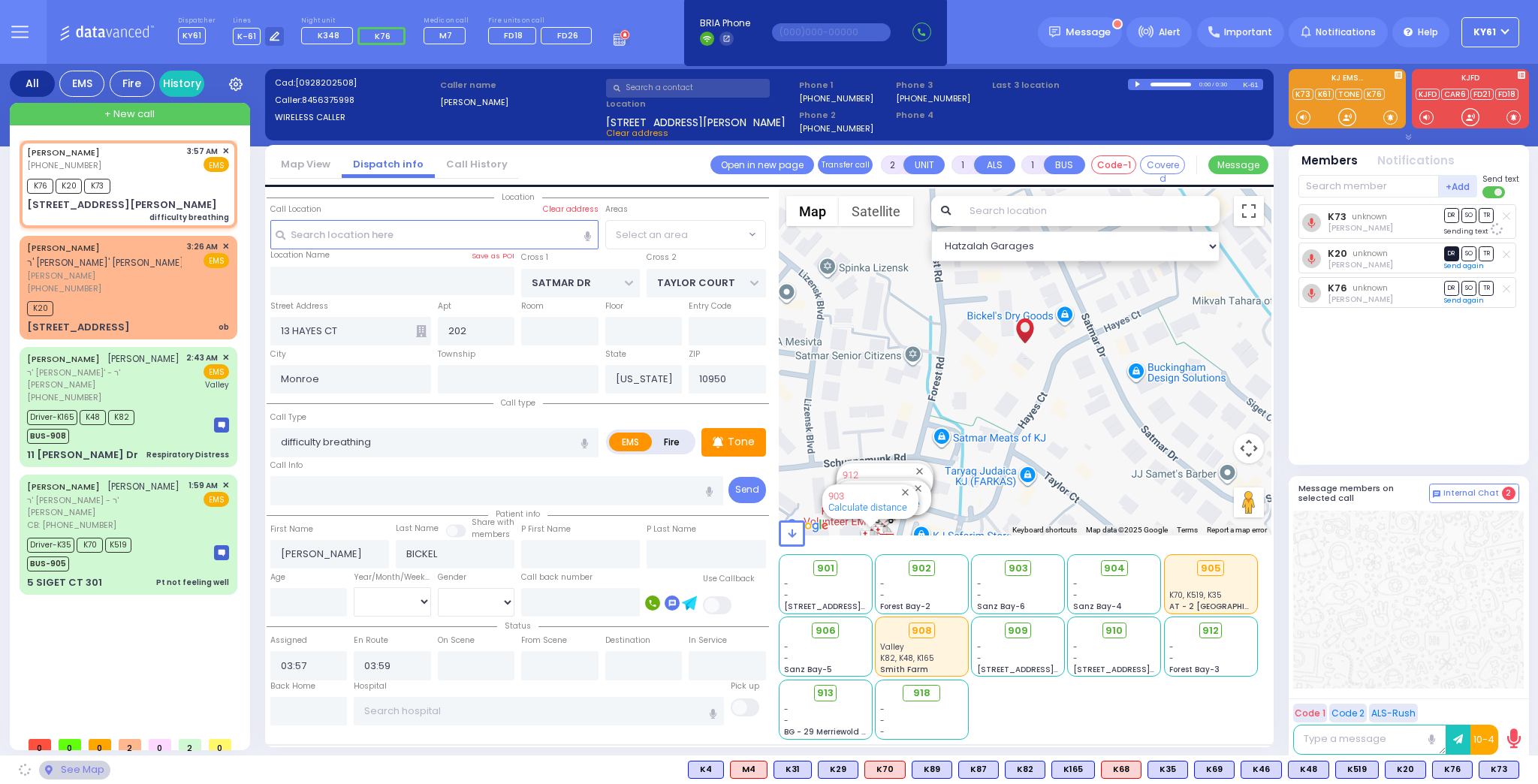
select select "SECTION 3"
drag, startPoint x: 1369, startPoint y: 186, endPoint x: 1375, endPoint y: 190, distance: 7.2
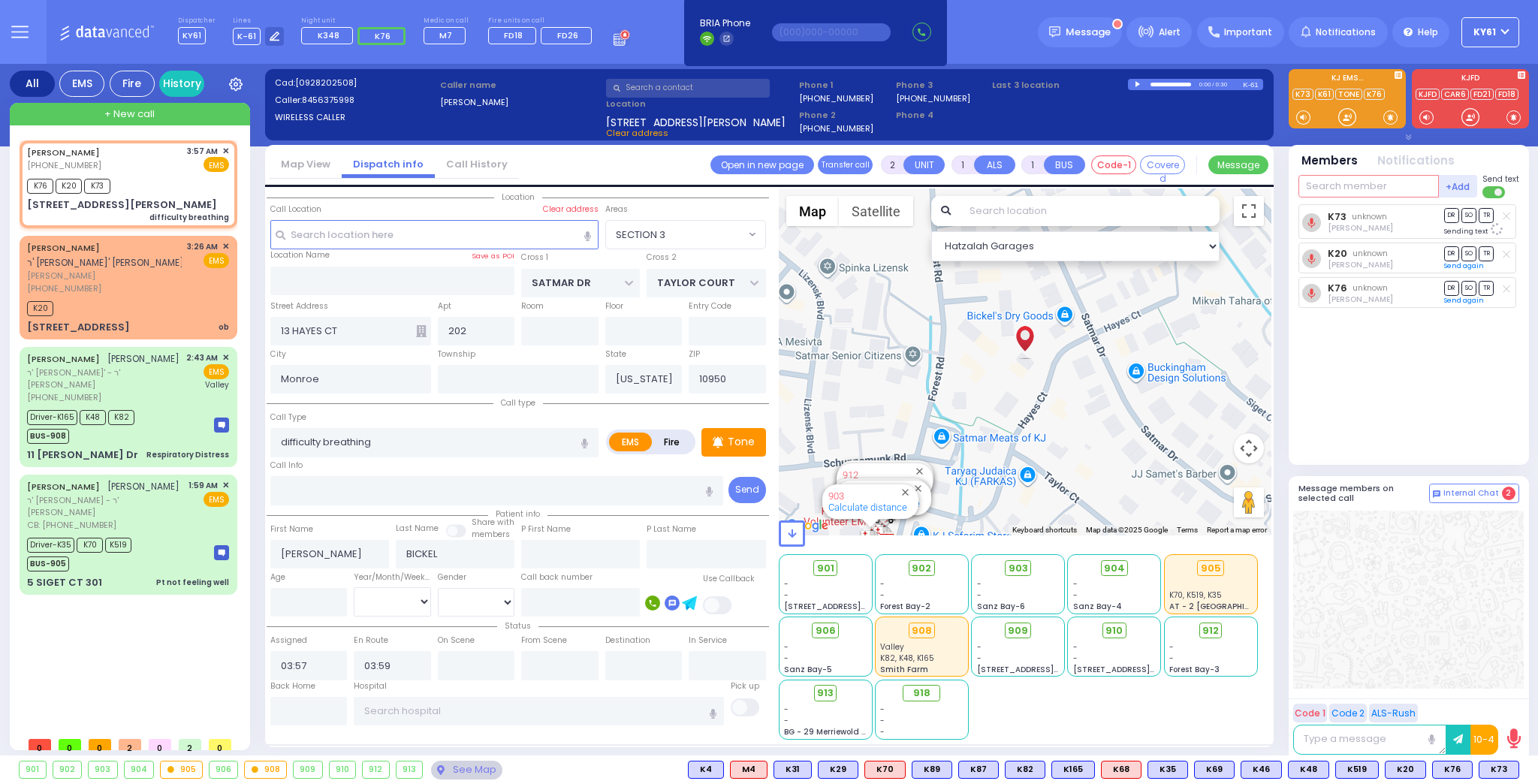
click at [1369, 186] on input "text" at bounding box center [1369, 186] width 140 height 23
type input "165"
click at [1339, 218] on div "KY165" at bounding box center [1349, 216] width 75 height 15
select select
radio input "true"
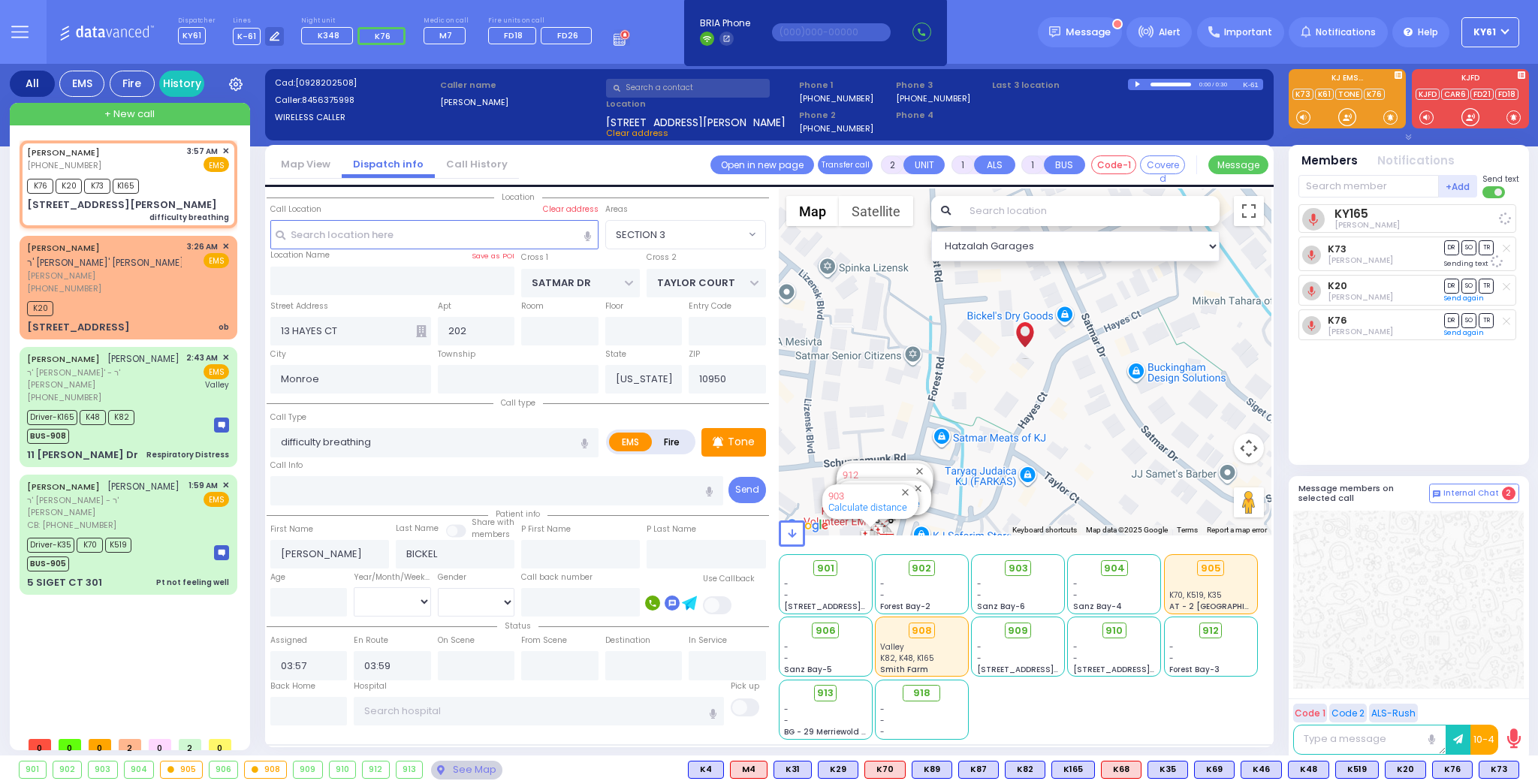
select select
select select "Hatzalah Garages"
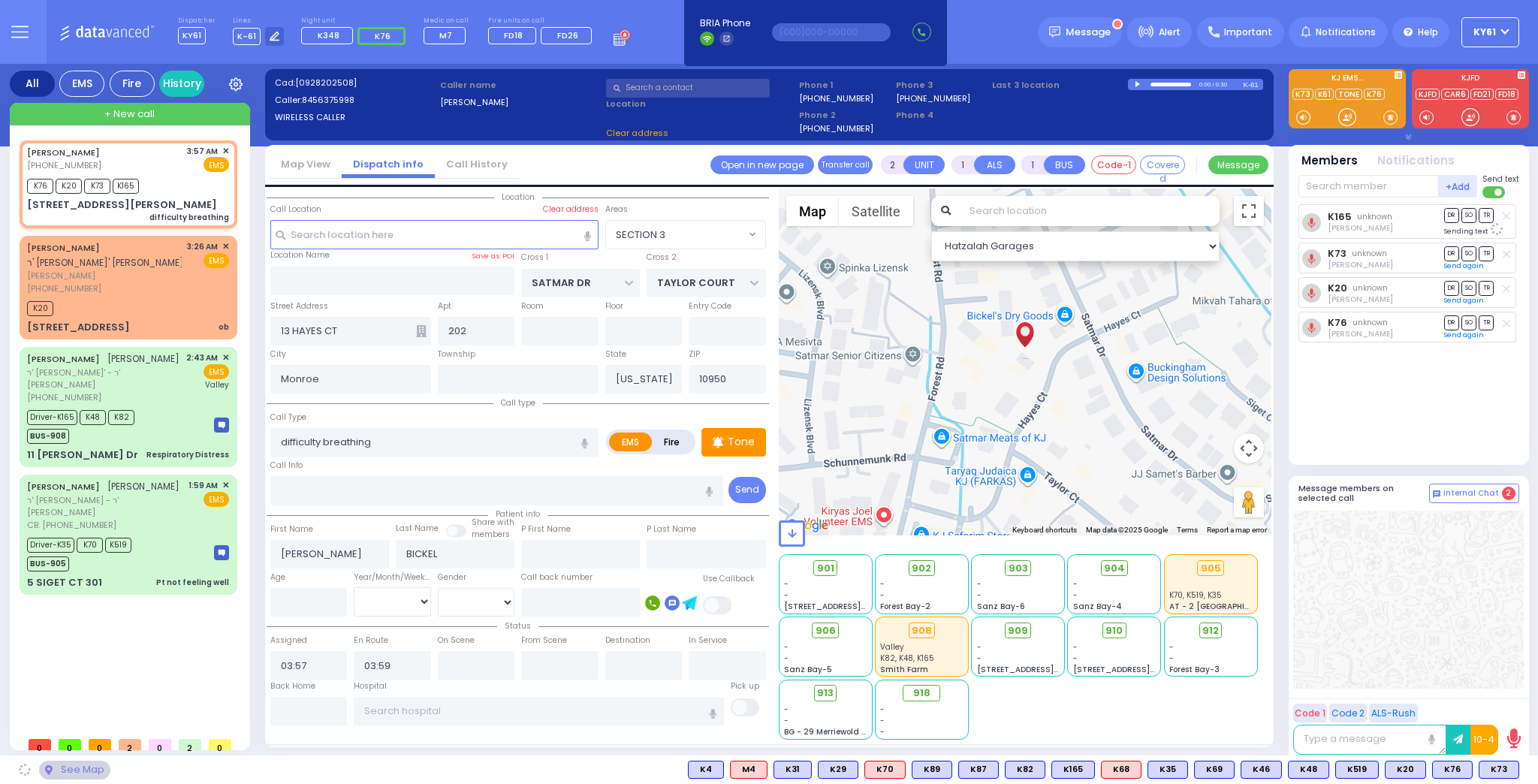
select select "SECTION 3"
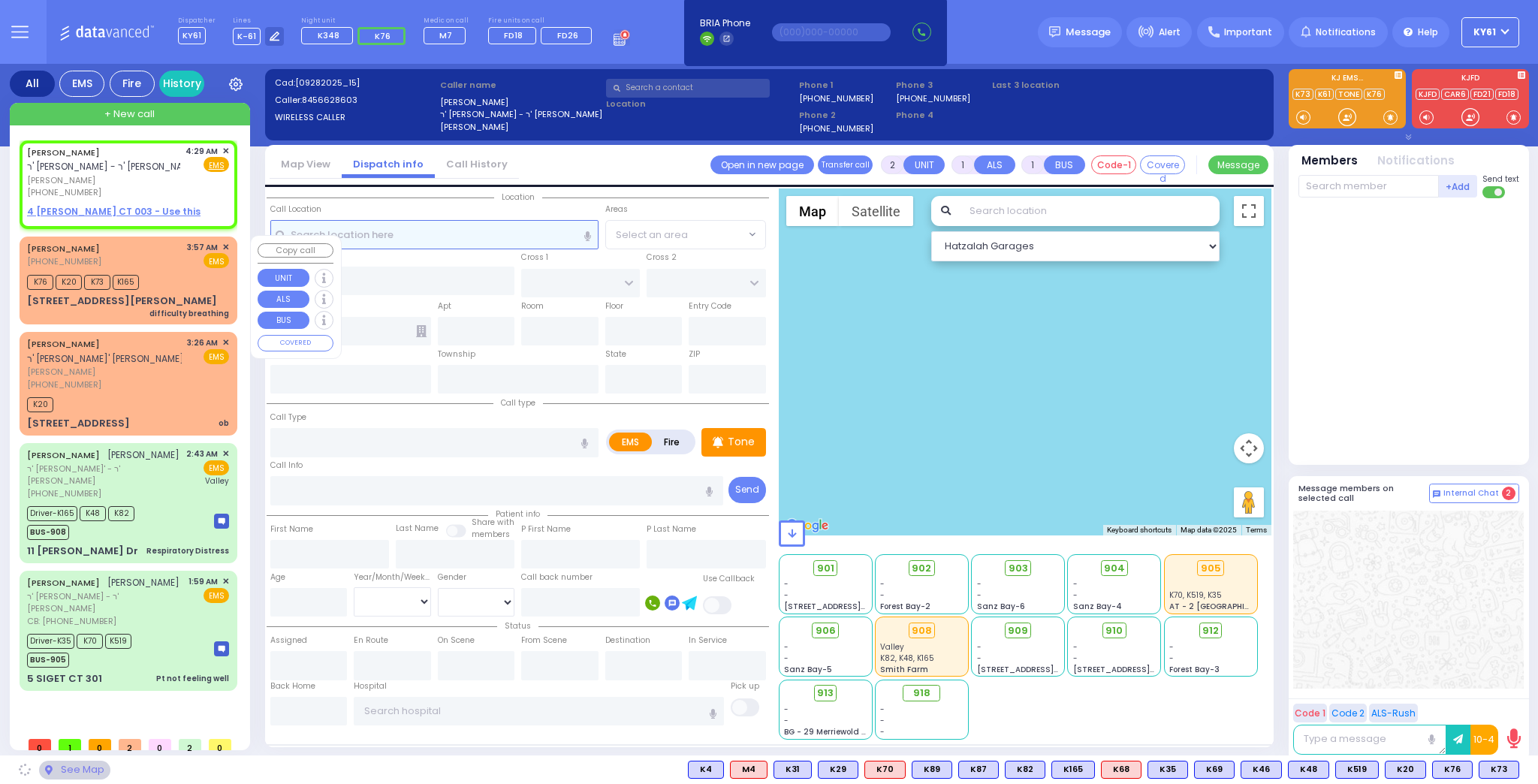
select select
radio input "true"
type input "SHIMON"
type input "WIEDER"
select select
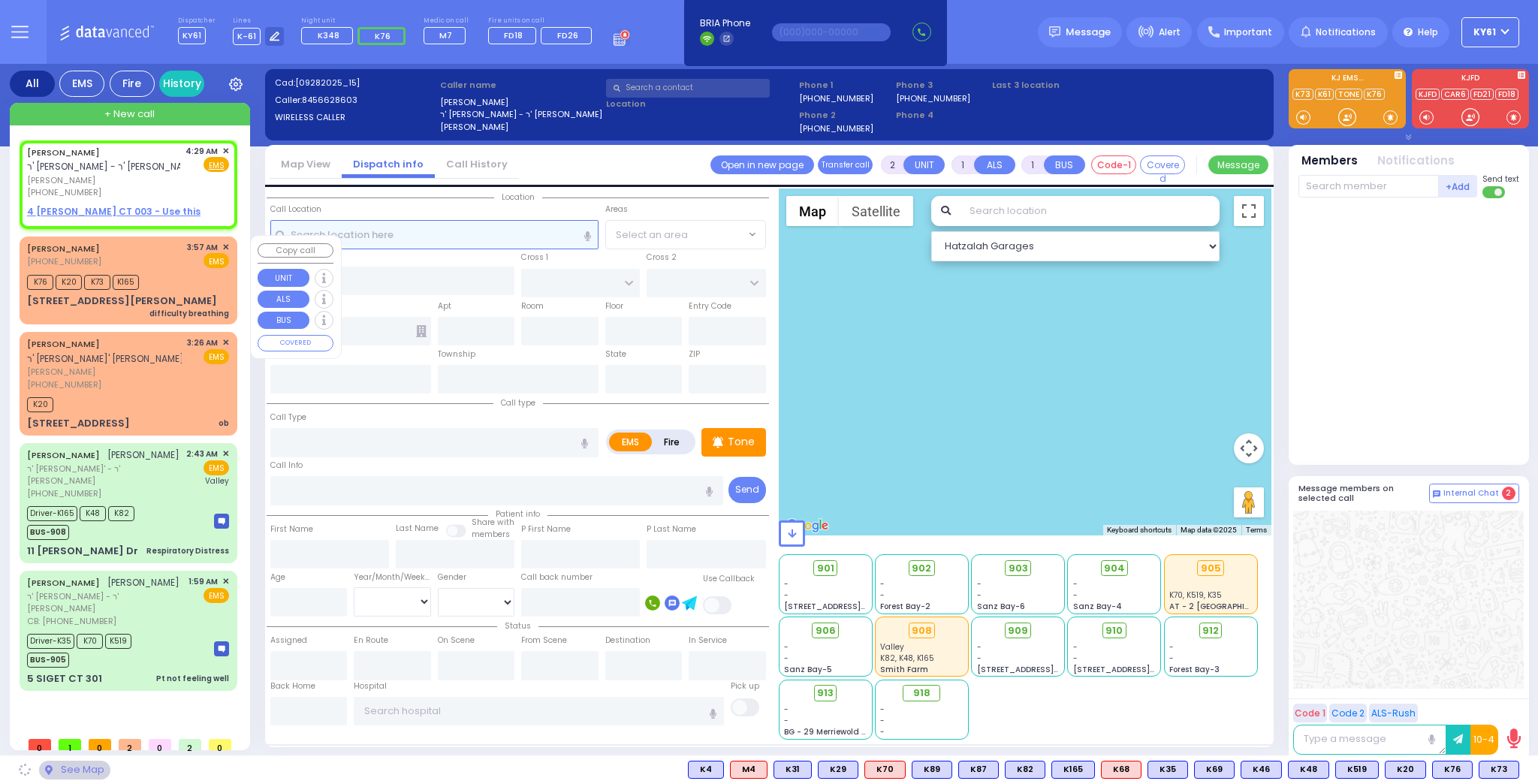
type input "04:29"
select select "Hatzalah Garages"
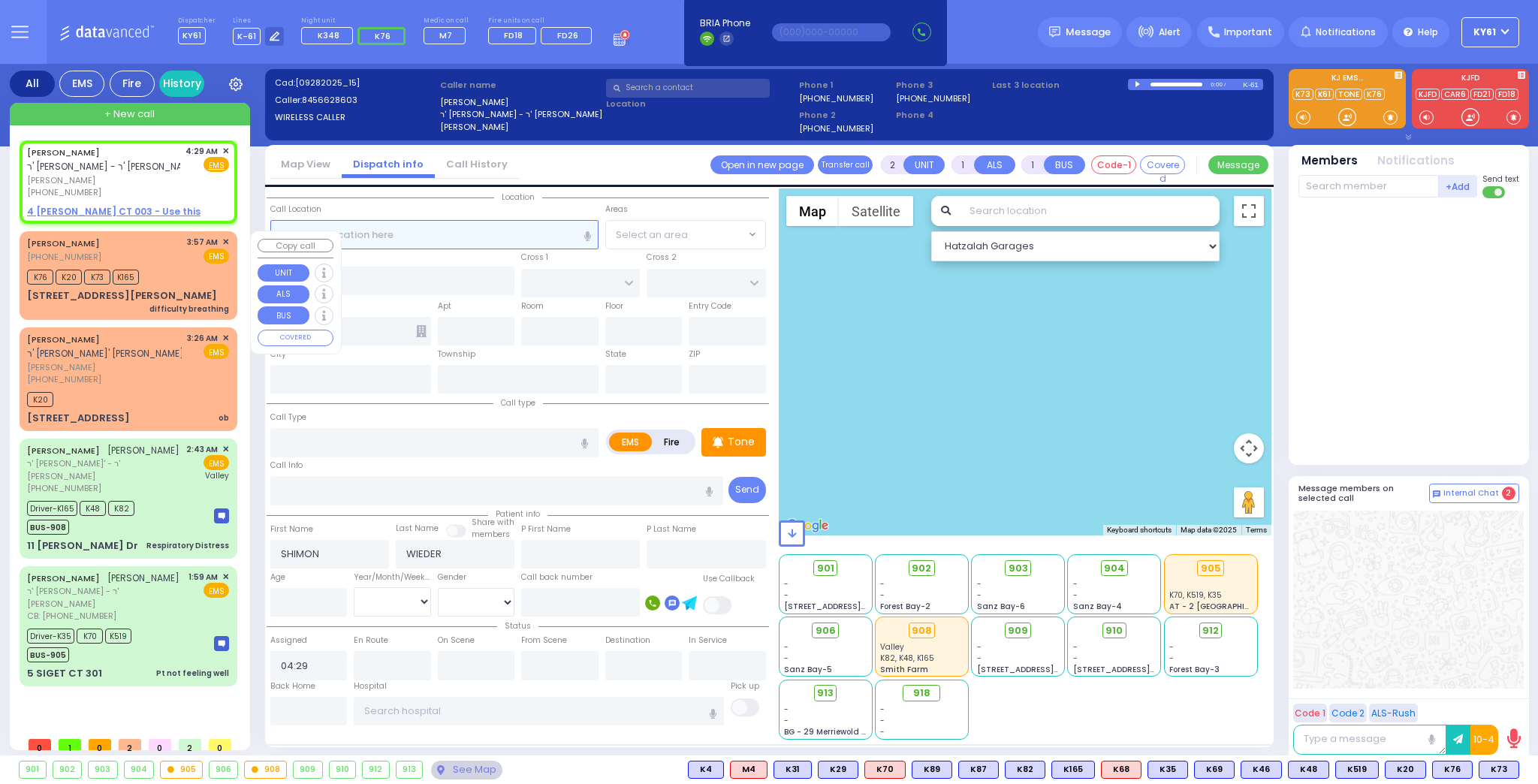
select select
radio input "true"
select select
select select "Hatzalah Garages"
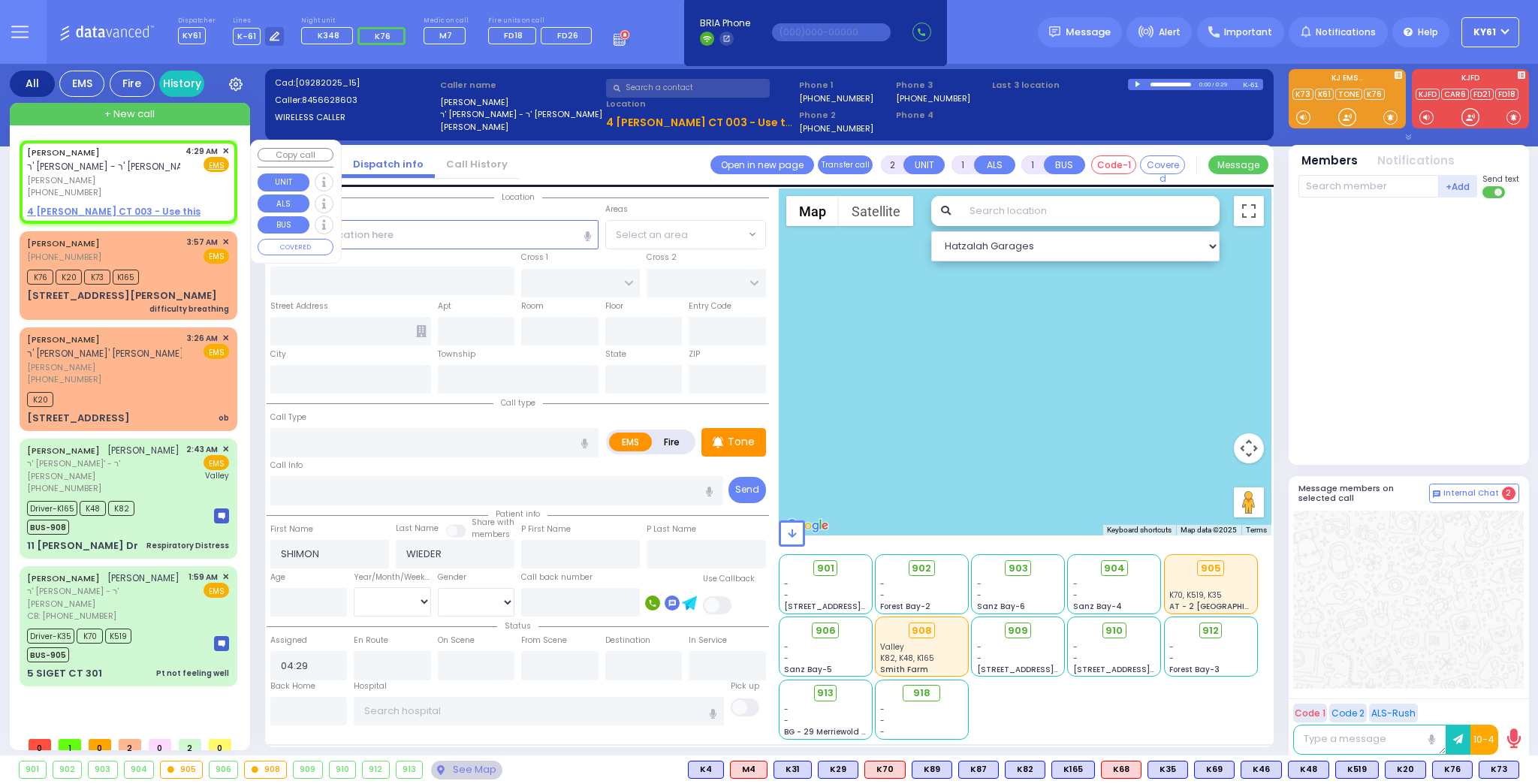
click at [75, 207] on u "4 LEMBERG CT 003 - Use this" at bounding box center [113, 211] width 173 height 13
select select
radio input "true"
select select
select select "Hatzalah Garages"
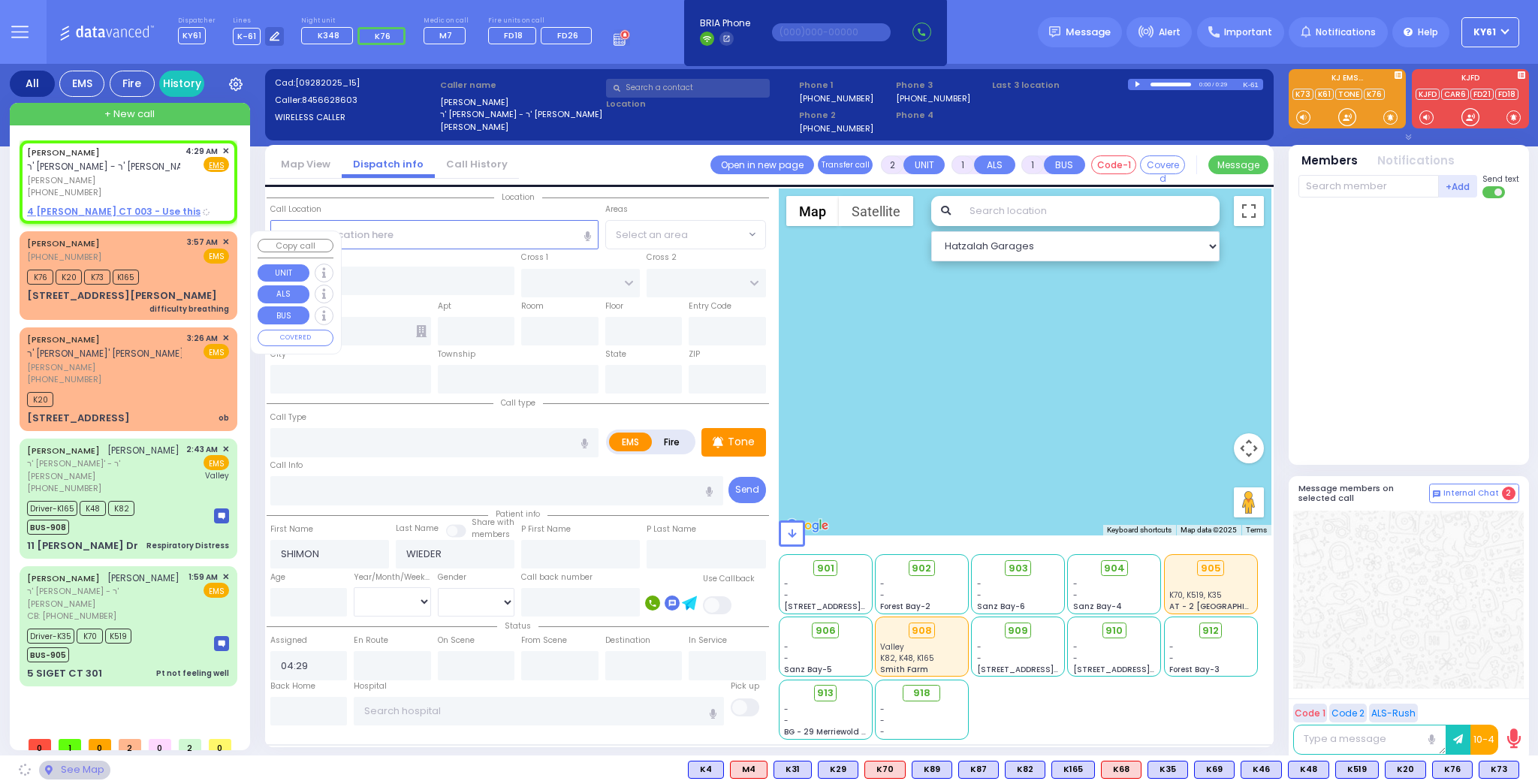
type input "ACRES RD"
type input "4 LEMBERG CT"
type input "003"
type input "Kiryas Joel"
type input "[US_STATE]"
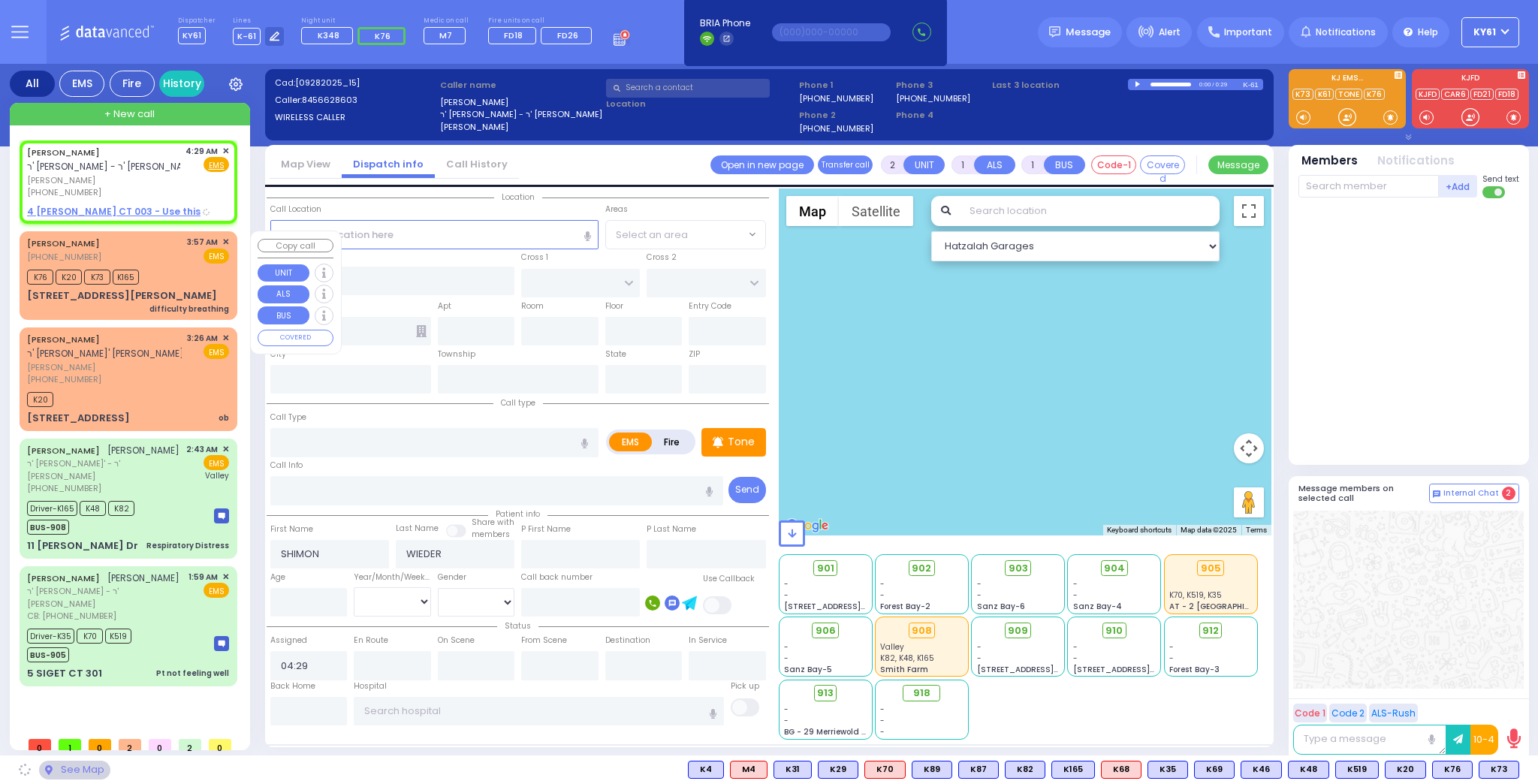
type input "10950"
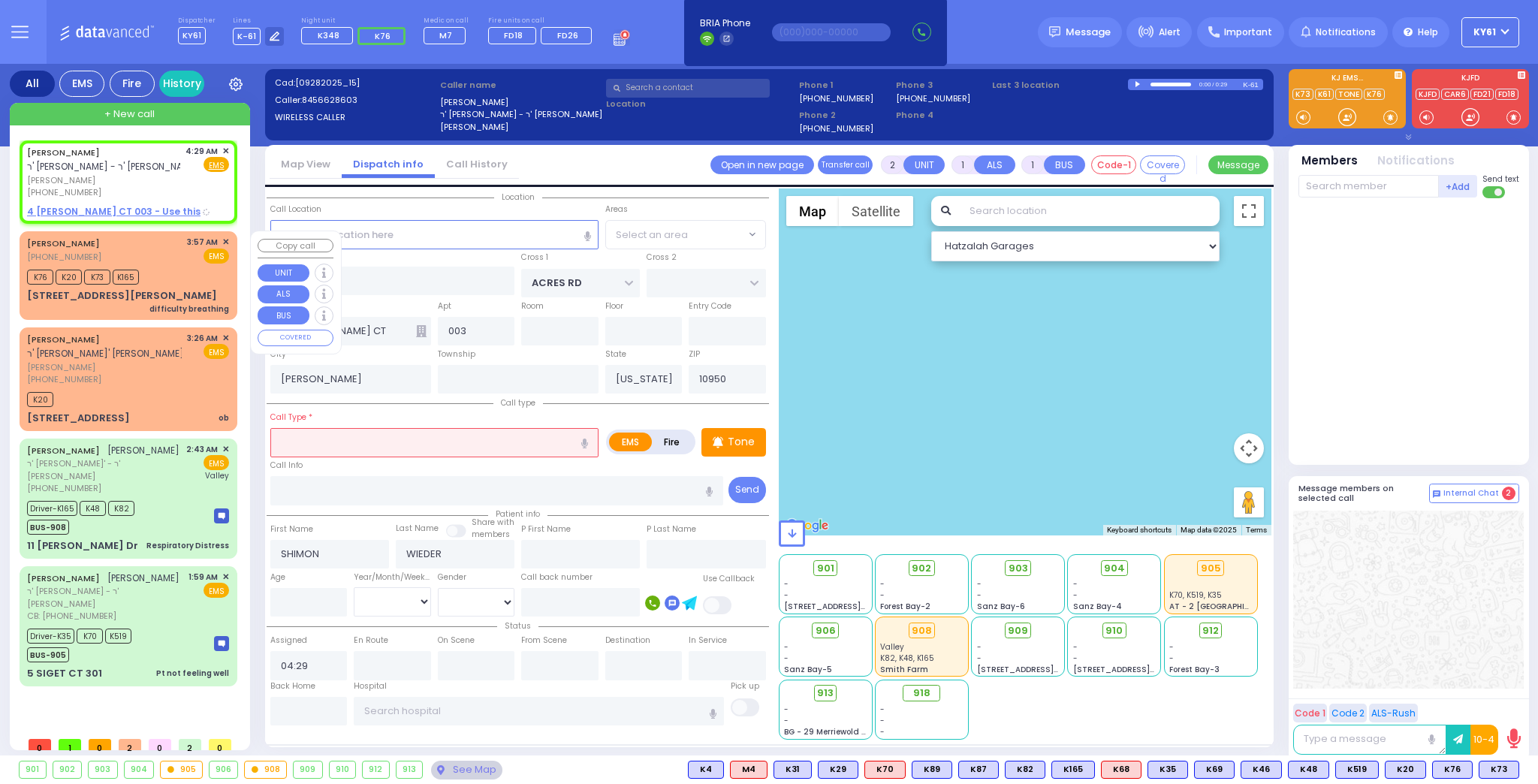
radio input "true"
select select
select select "Hatzalah Garages"
select select "PALM TREE"
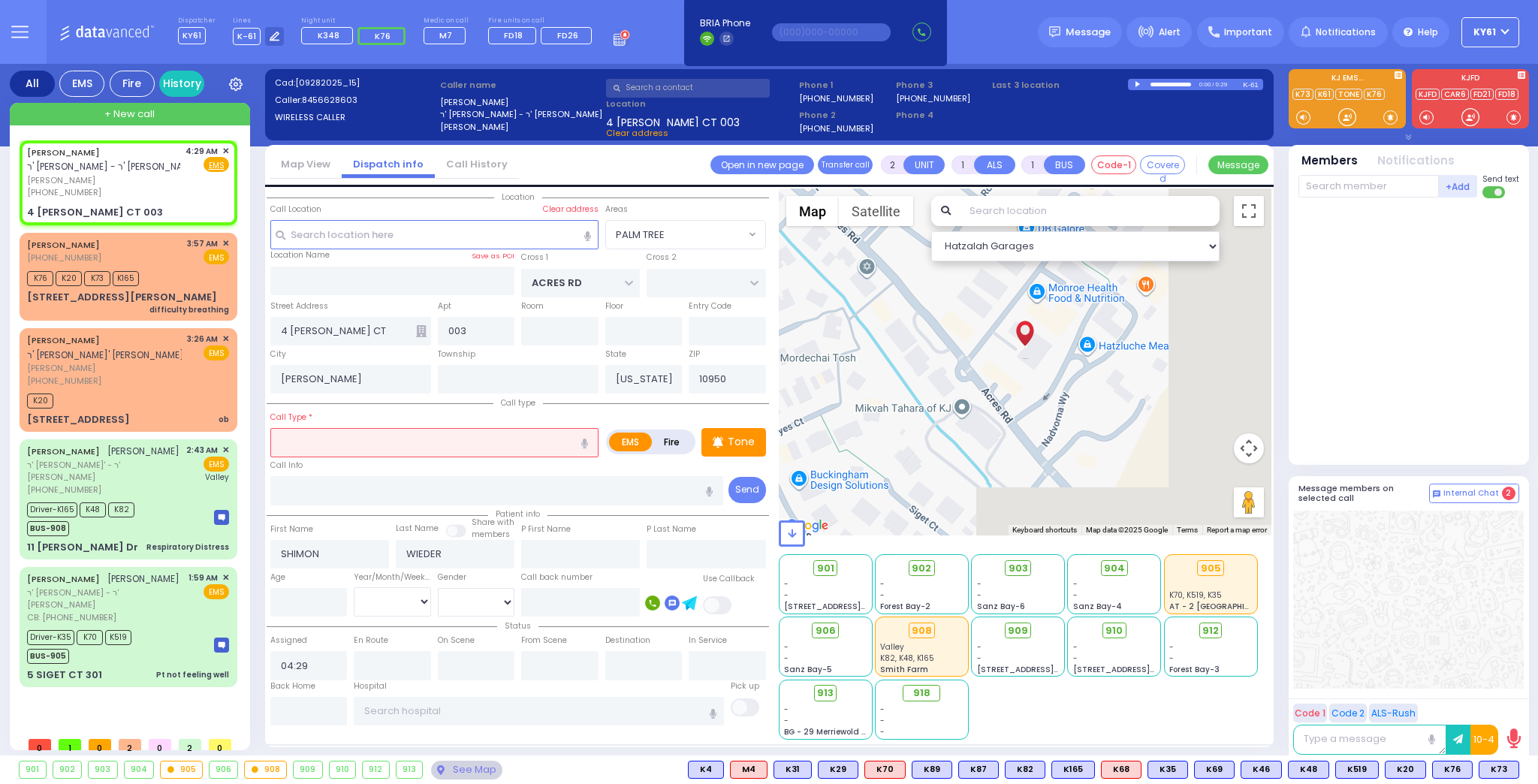
click at [333, 442] on input "text" at bounding box center [434, 442] width 328 height 28
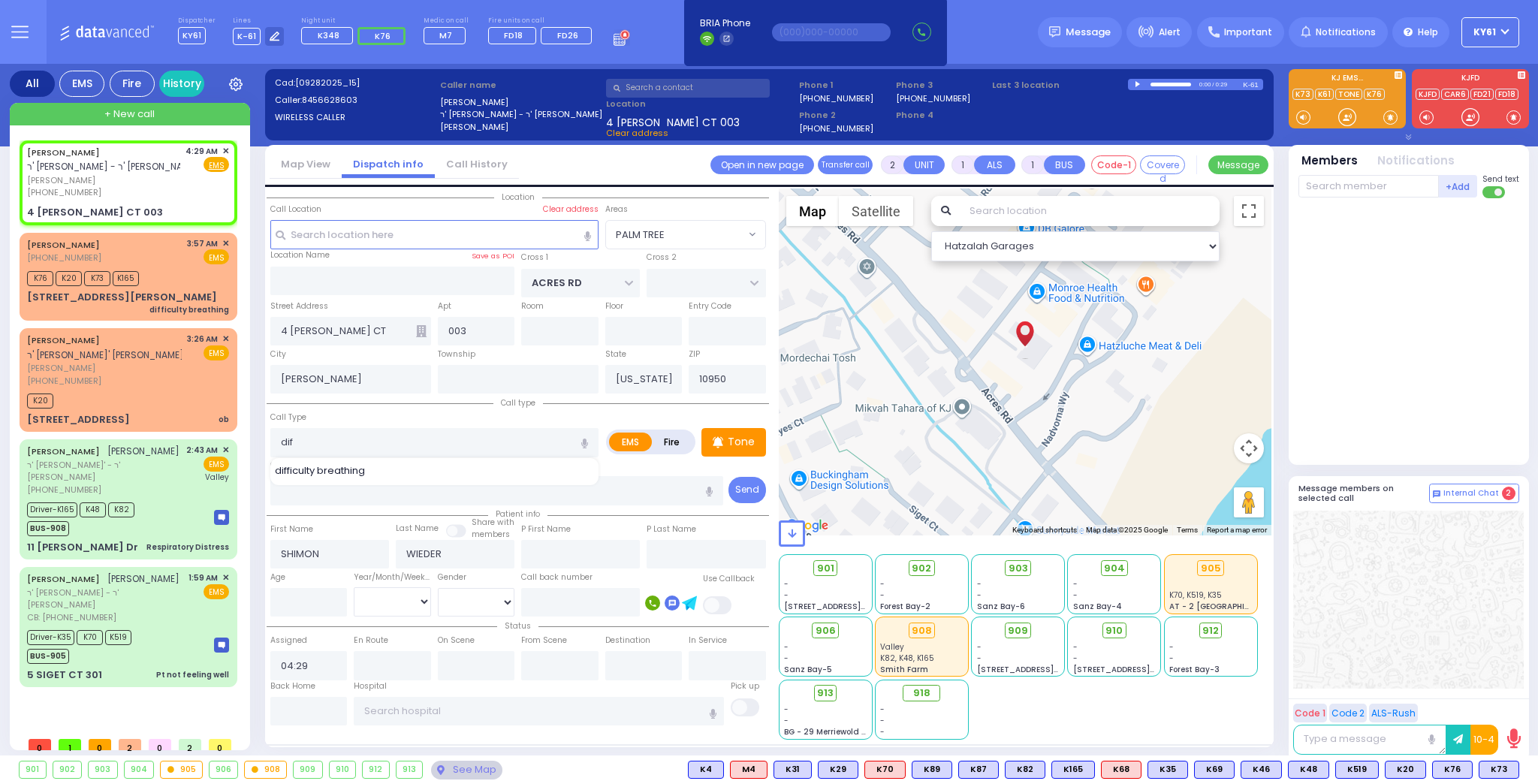
click at [329, 470] on span "difficulty breathing" at bounding box center [322, 470] width 96 height 15
type input "difficulty breathing"
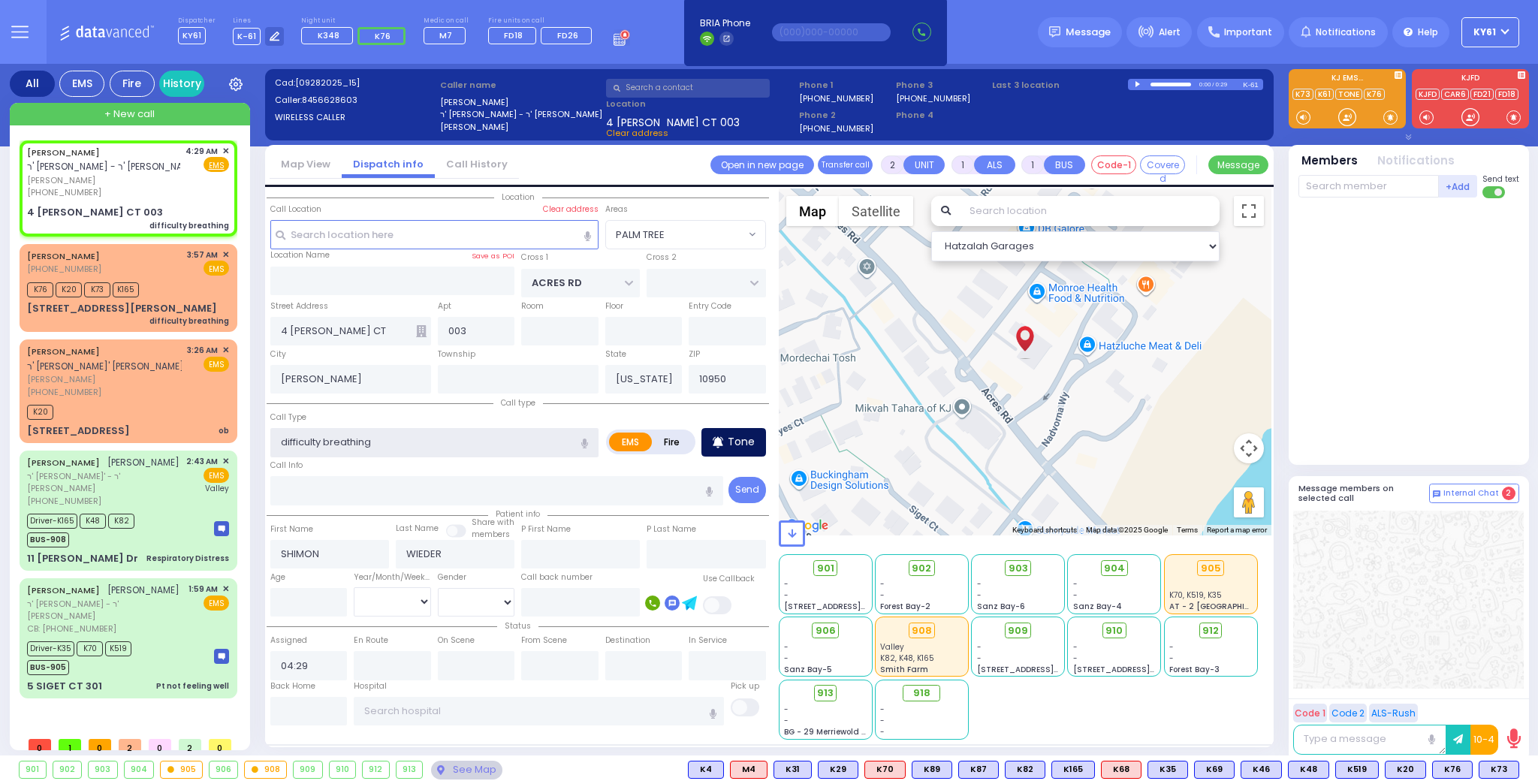
select select
radio input "true"
select select
select select "Hatzalah Garages"
select select "PALM TREE"
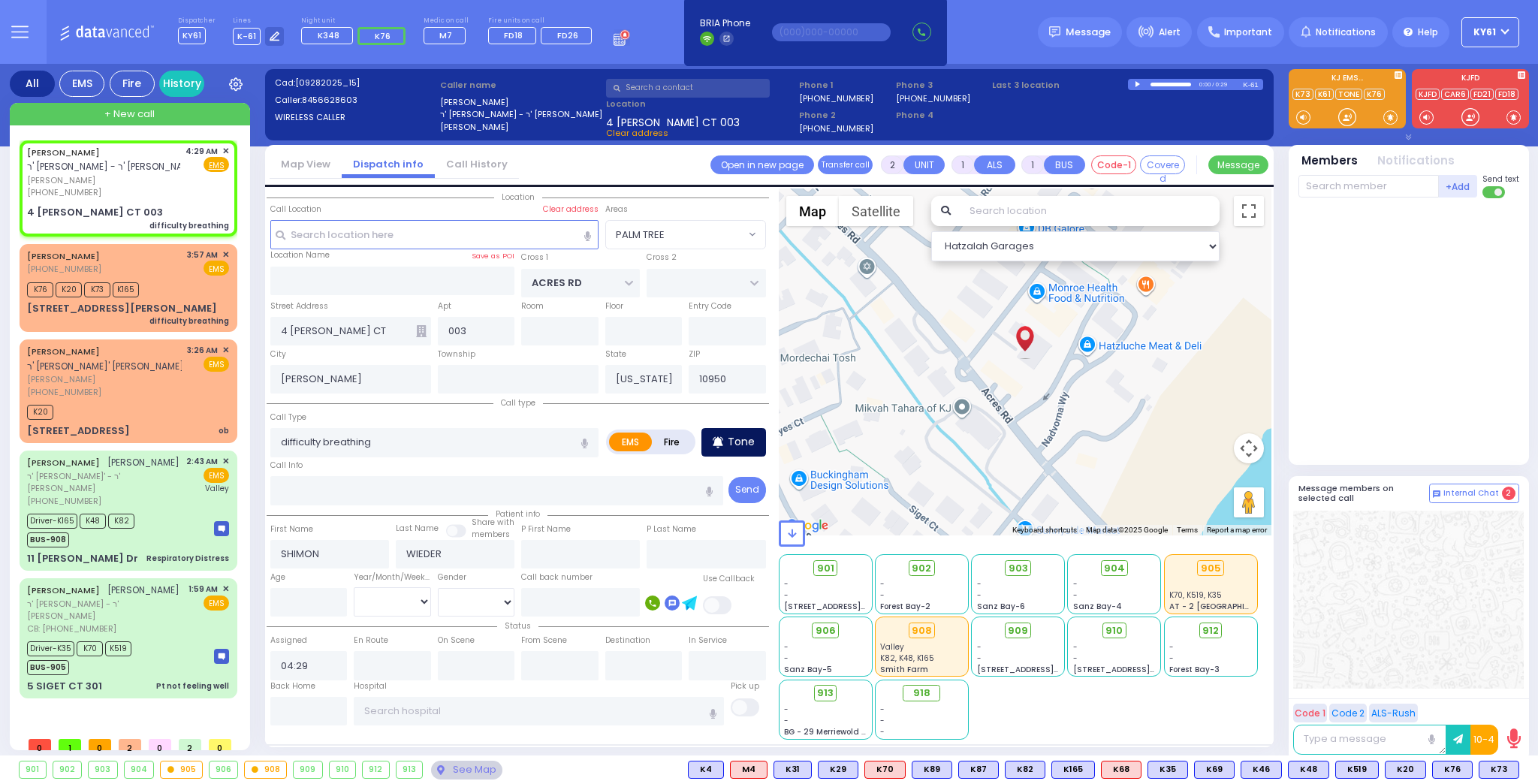
click at [733, 445] on p "Tone" at bounding box center [741, 441] width 27 height 16
select select
radio input "true"
select select
select select "Hatzalah Garages"
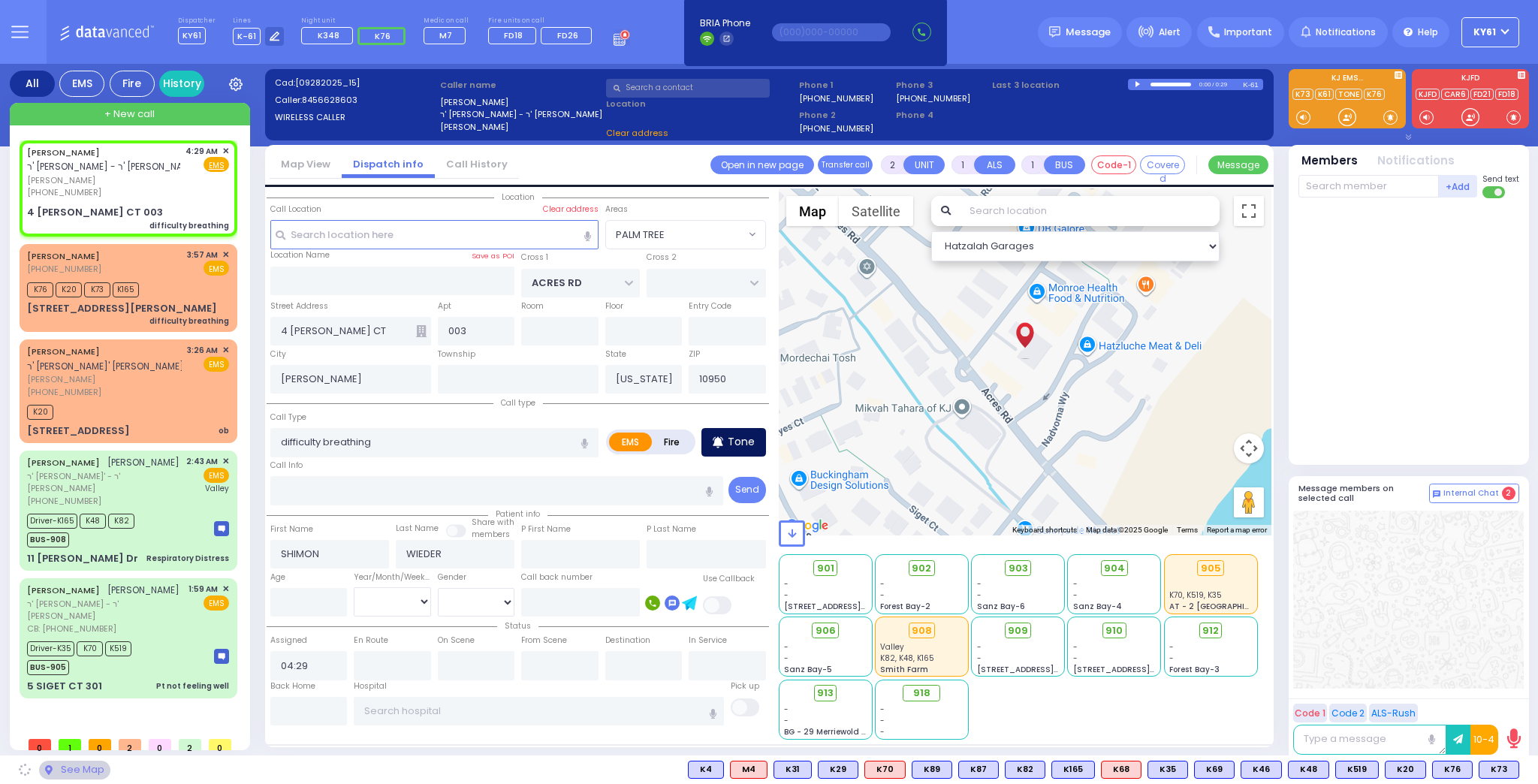
select select "PALM TREE"
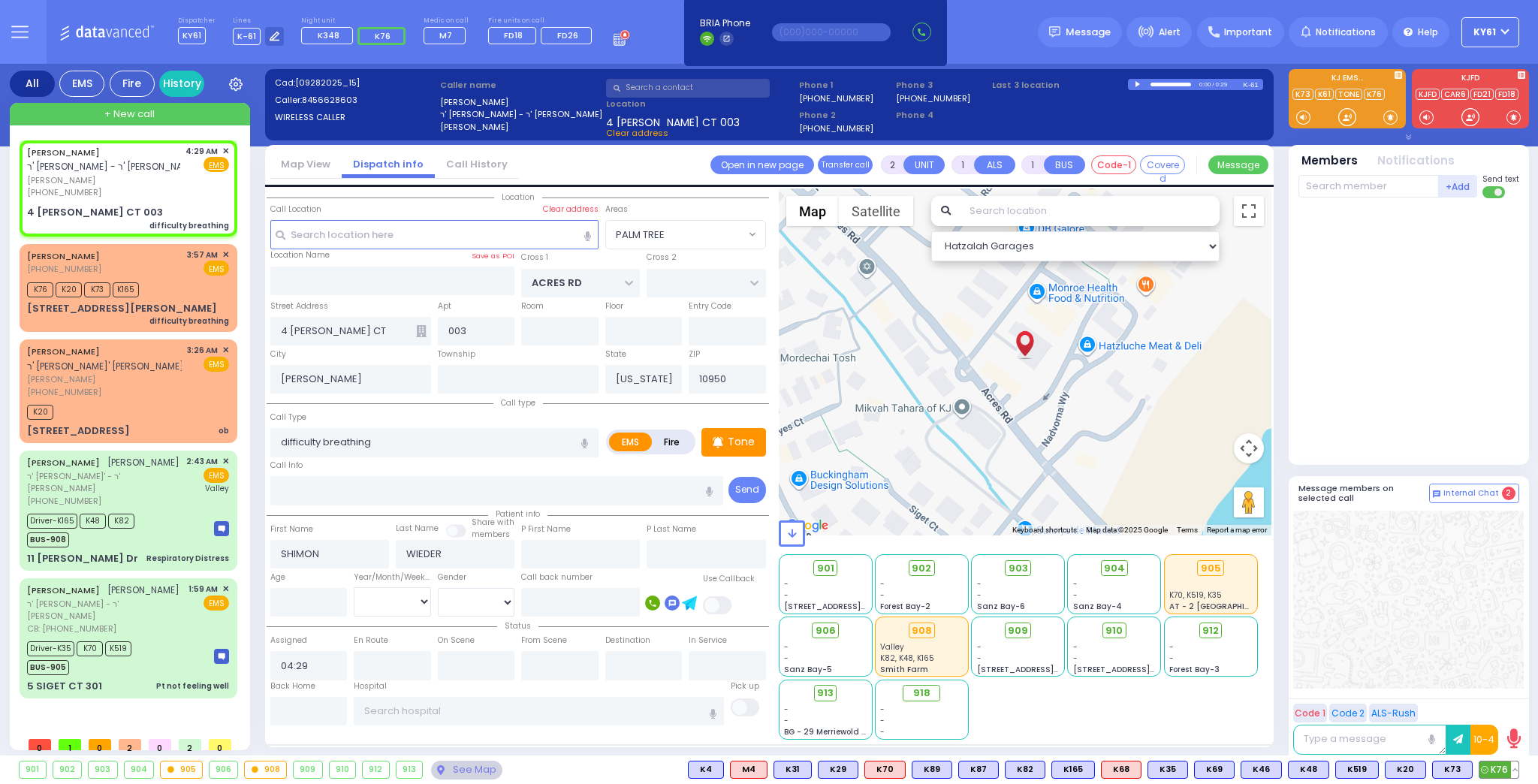
click at [1496, 773] on span "K76" at bounding box center [1499, 769] width 39 height 16
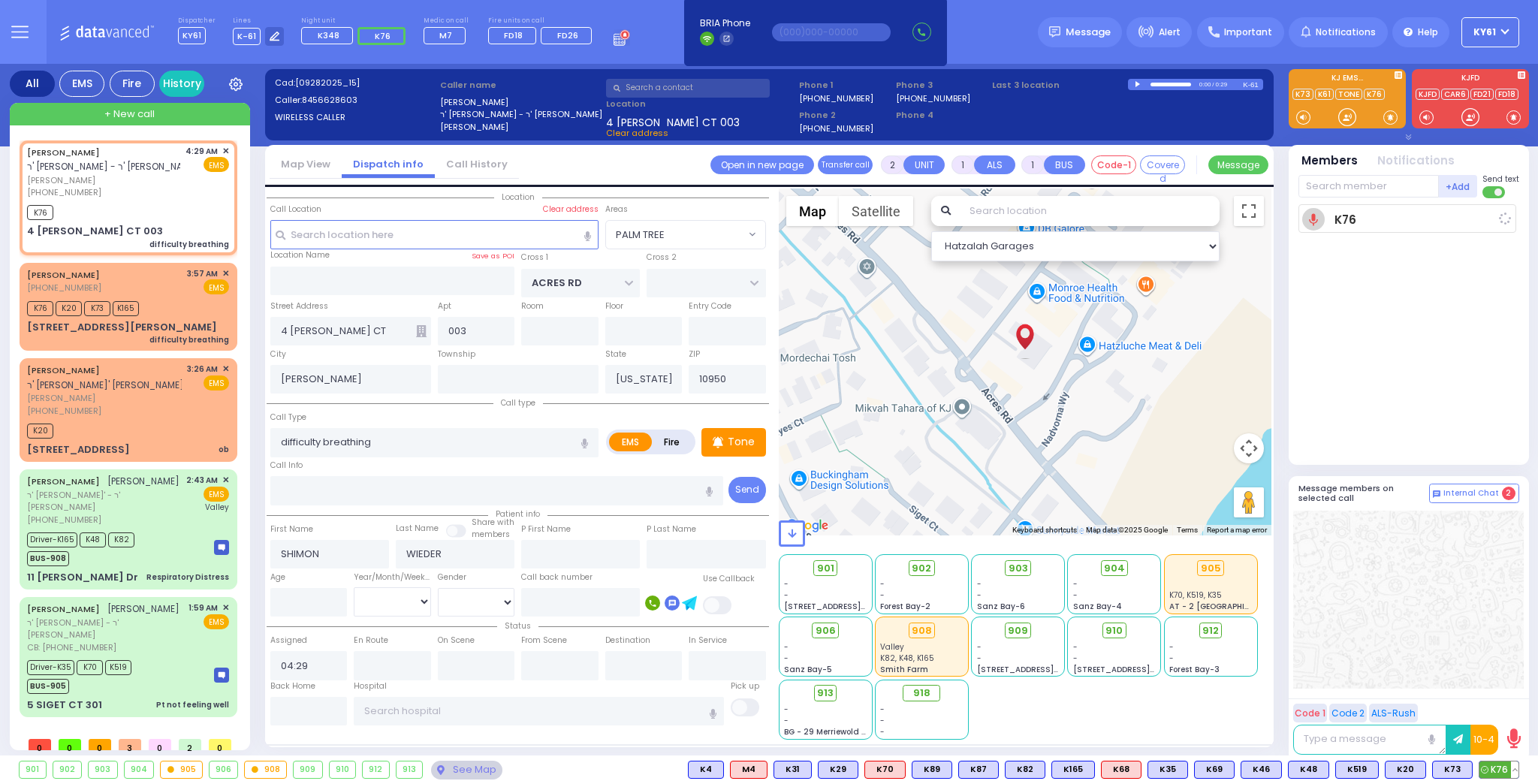
select select
radio input "true"
select select
type input "04:31"
select select "Hatzalah Garages"
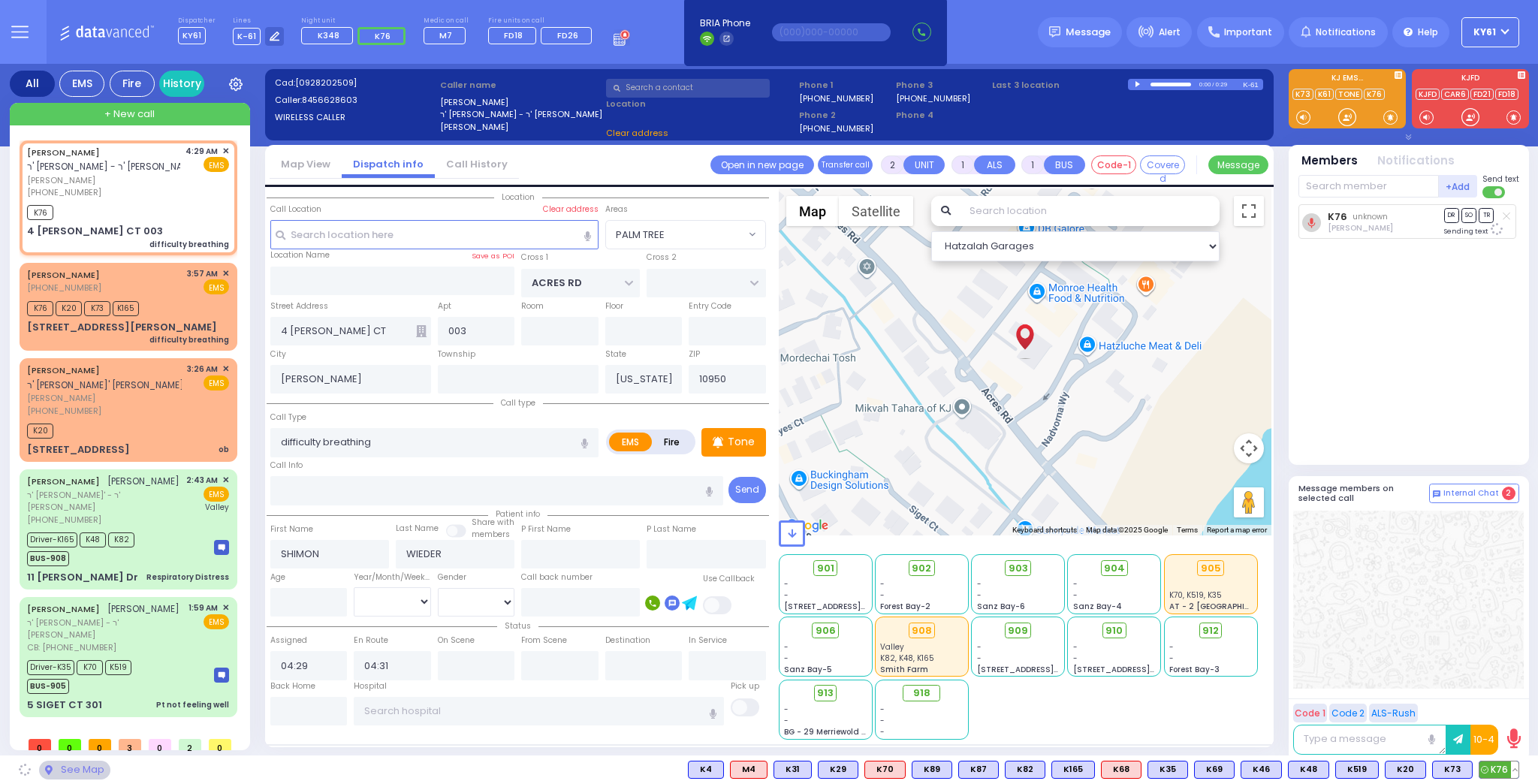
select select "PALM TREE"
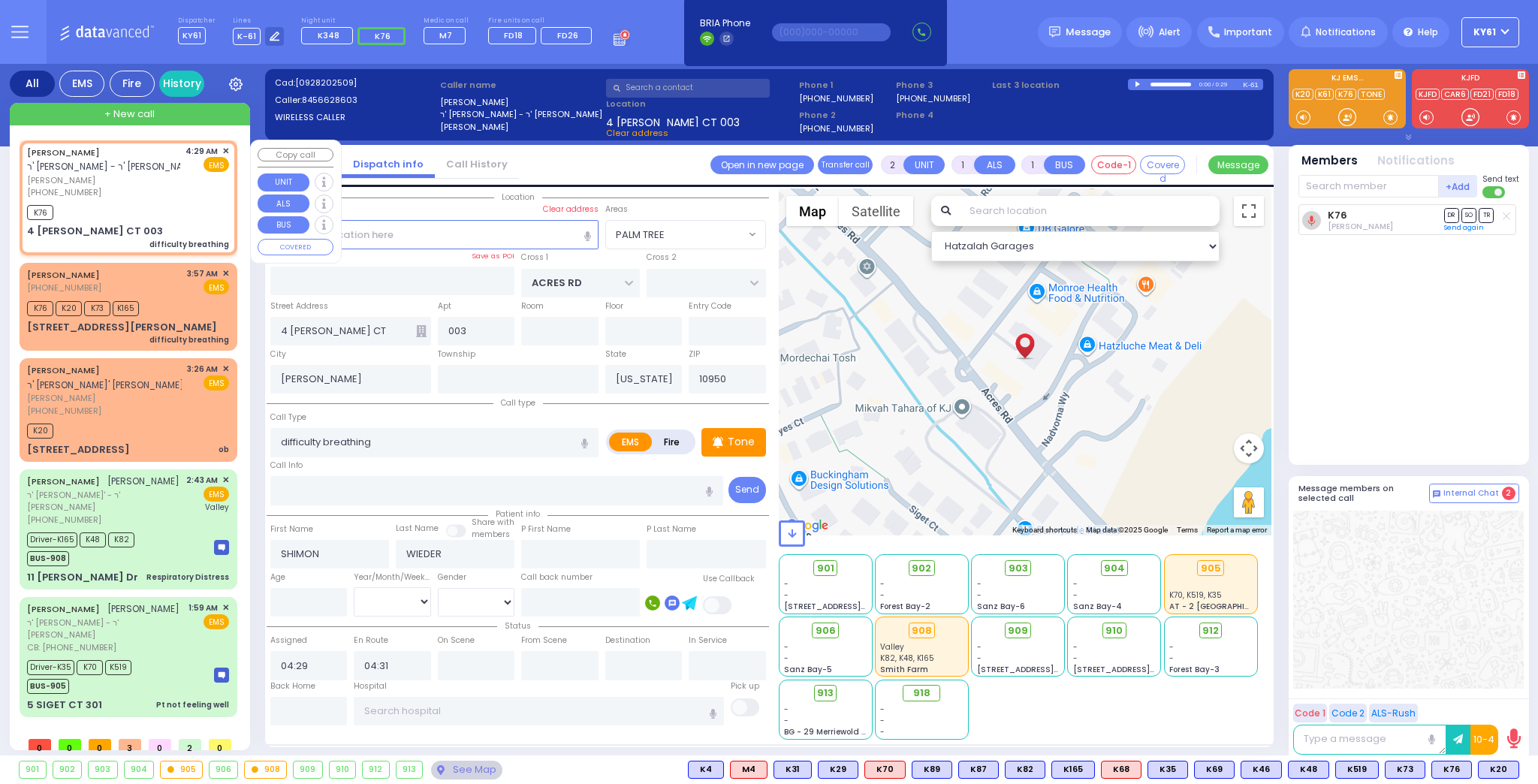
click at [136, 218] on div "K76" at bounding box center [128, 211] width 202 height 19
select select
radio input "true"
select select
select select "Hatzalah Garages"
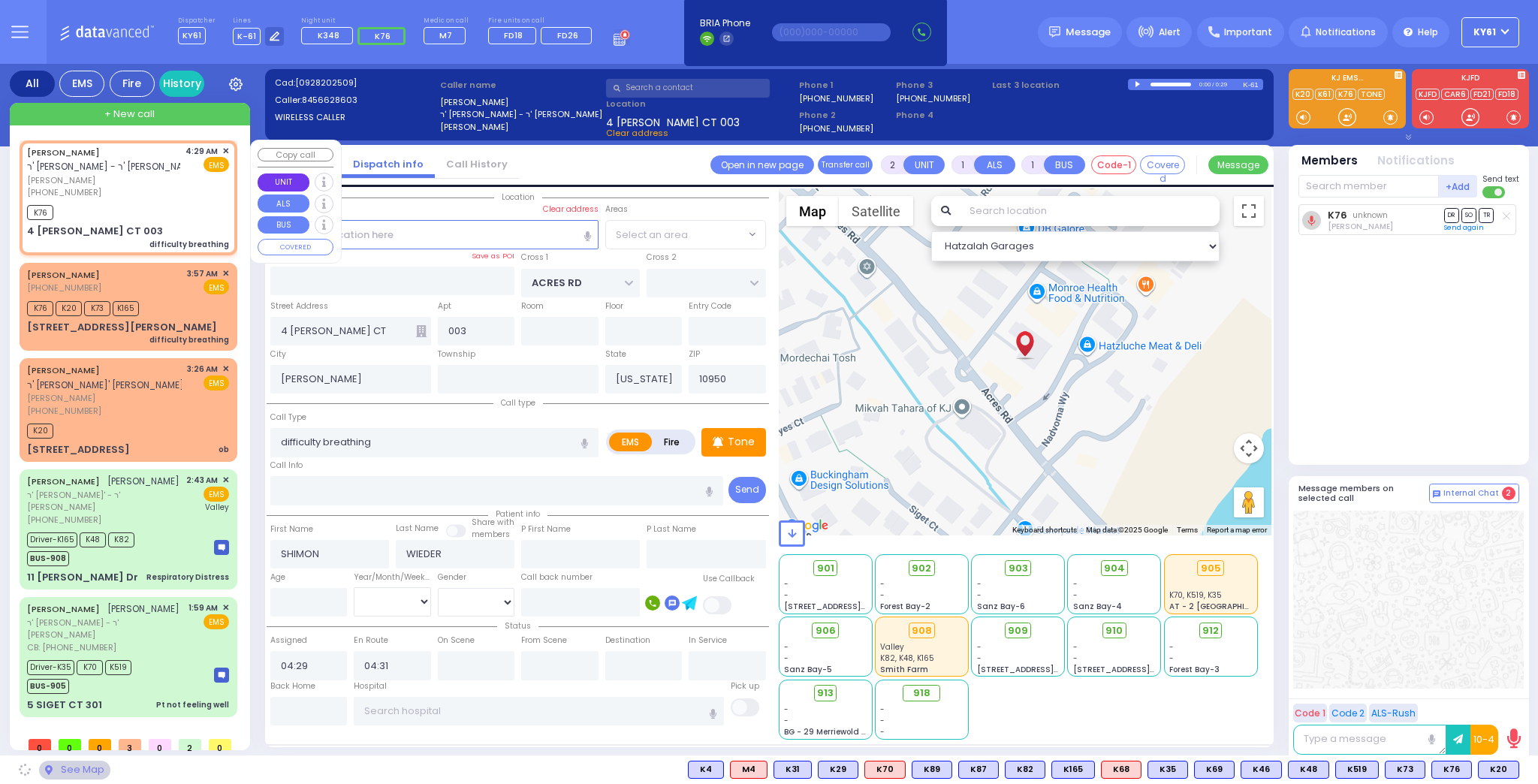
select select "PALM TREE"
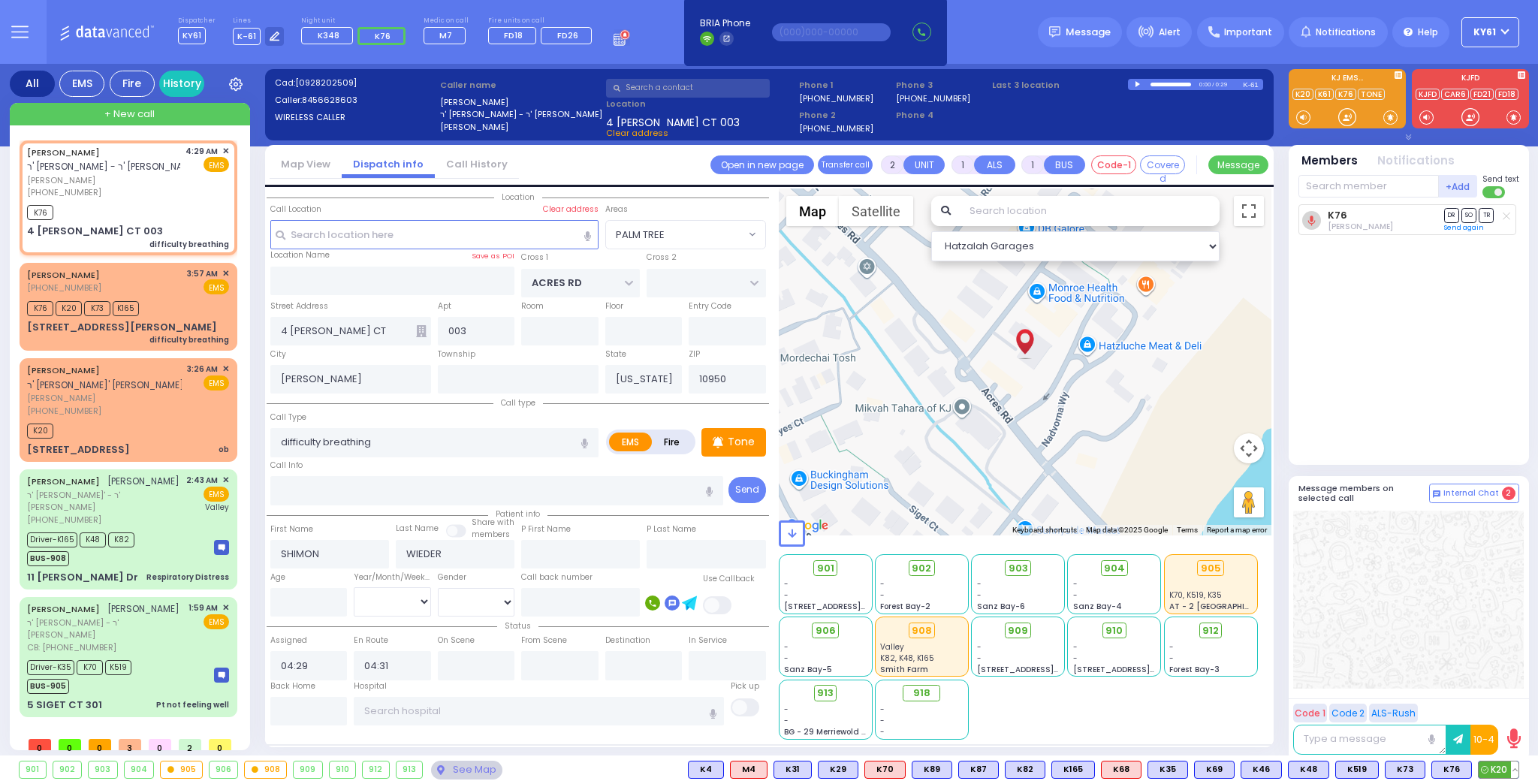
click at [1491, 768] on span "K20" at bounding box center [1498, 769] width 40 height 16
select select
radio input "true"
select select
select select "Hatzalah Garages"
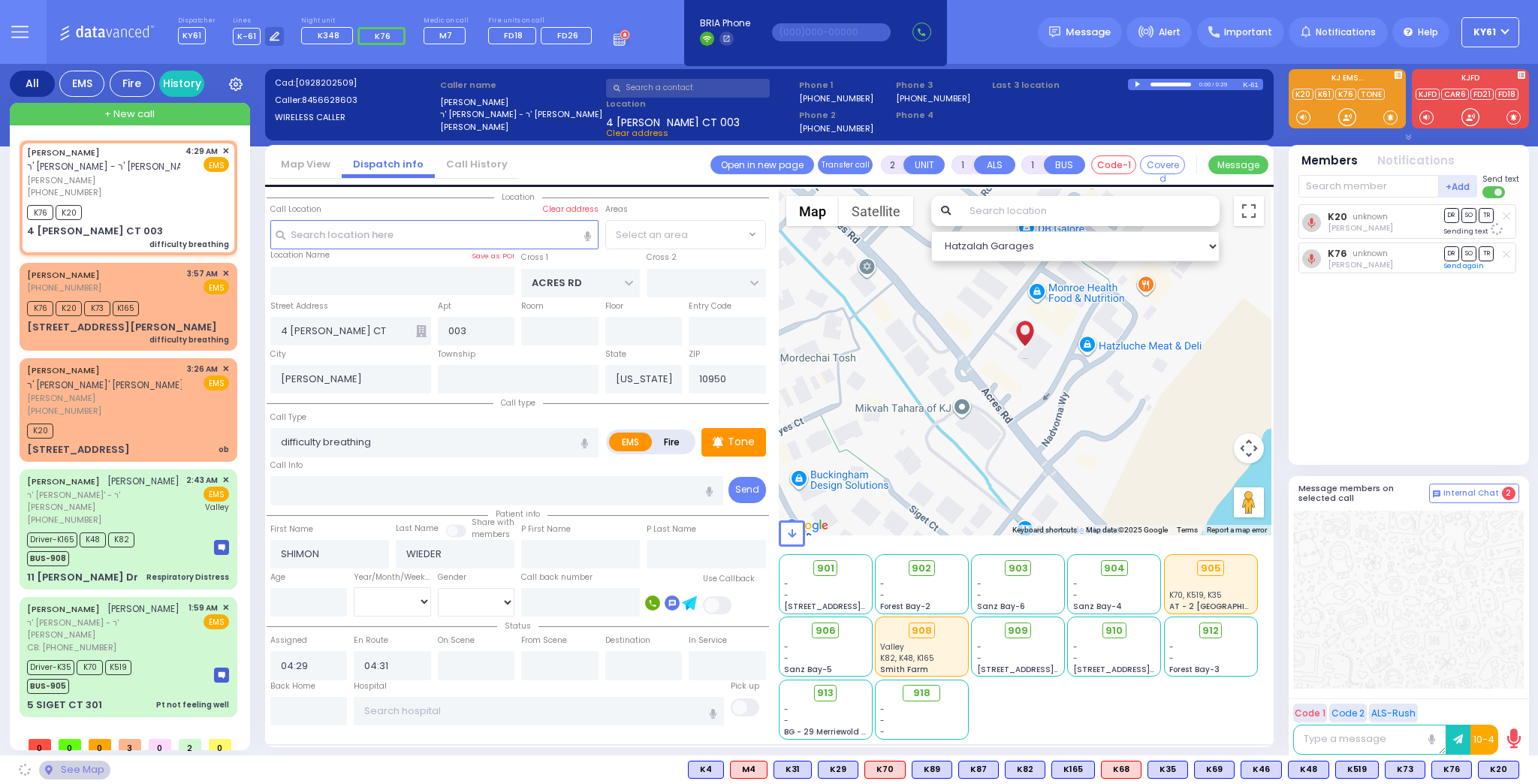
select select "PALM TREE"
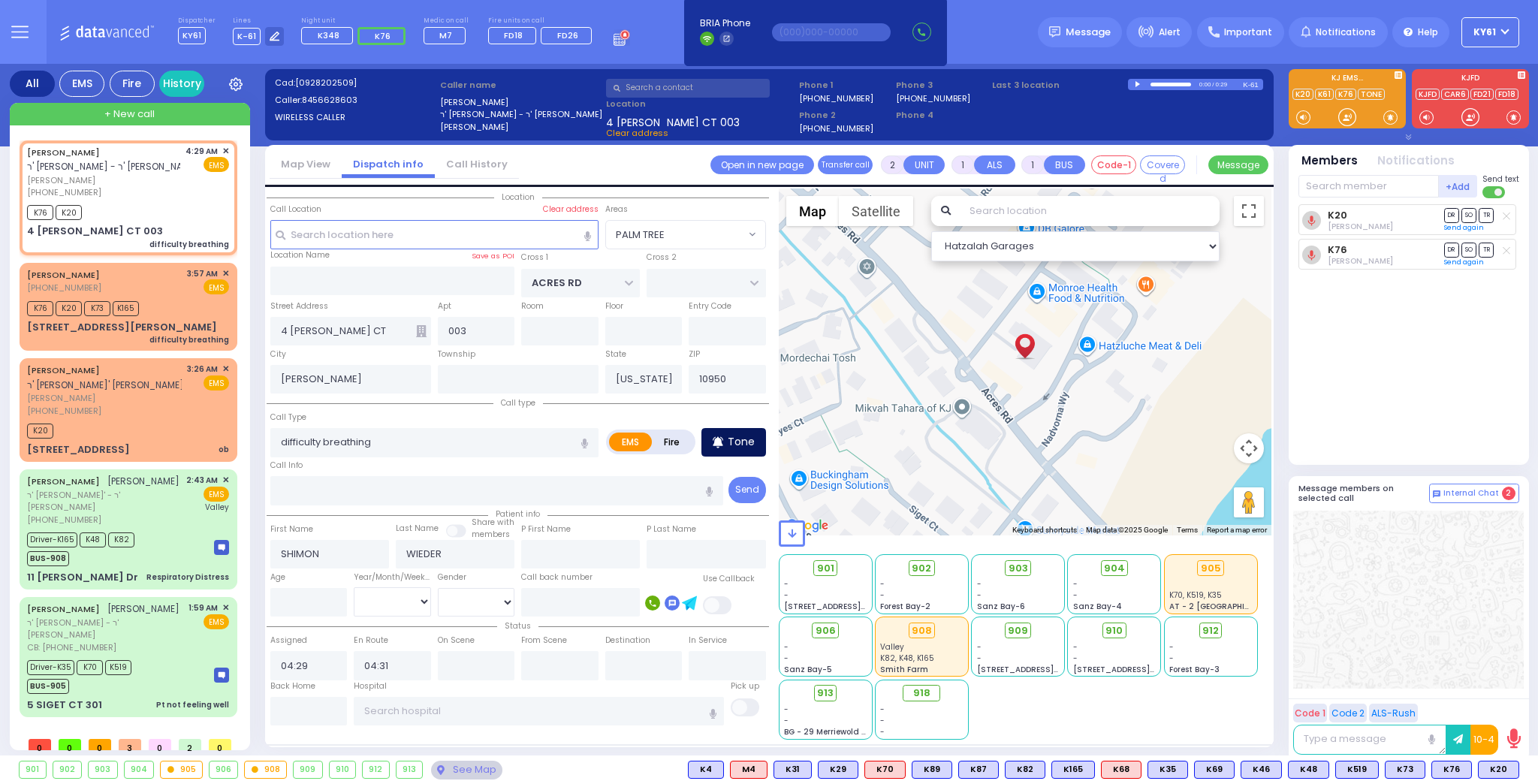
click at [751, 441] on p "Tone" at bounding box center [741, 441] width 27 height 16
click at [729, 445] on p "Tone" at bounding box center [741, 441] width 27 height 16
click at [1503, 773] on span "K2" at bounding box center [1501, 769] width 34 height 16
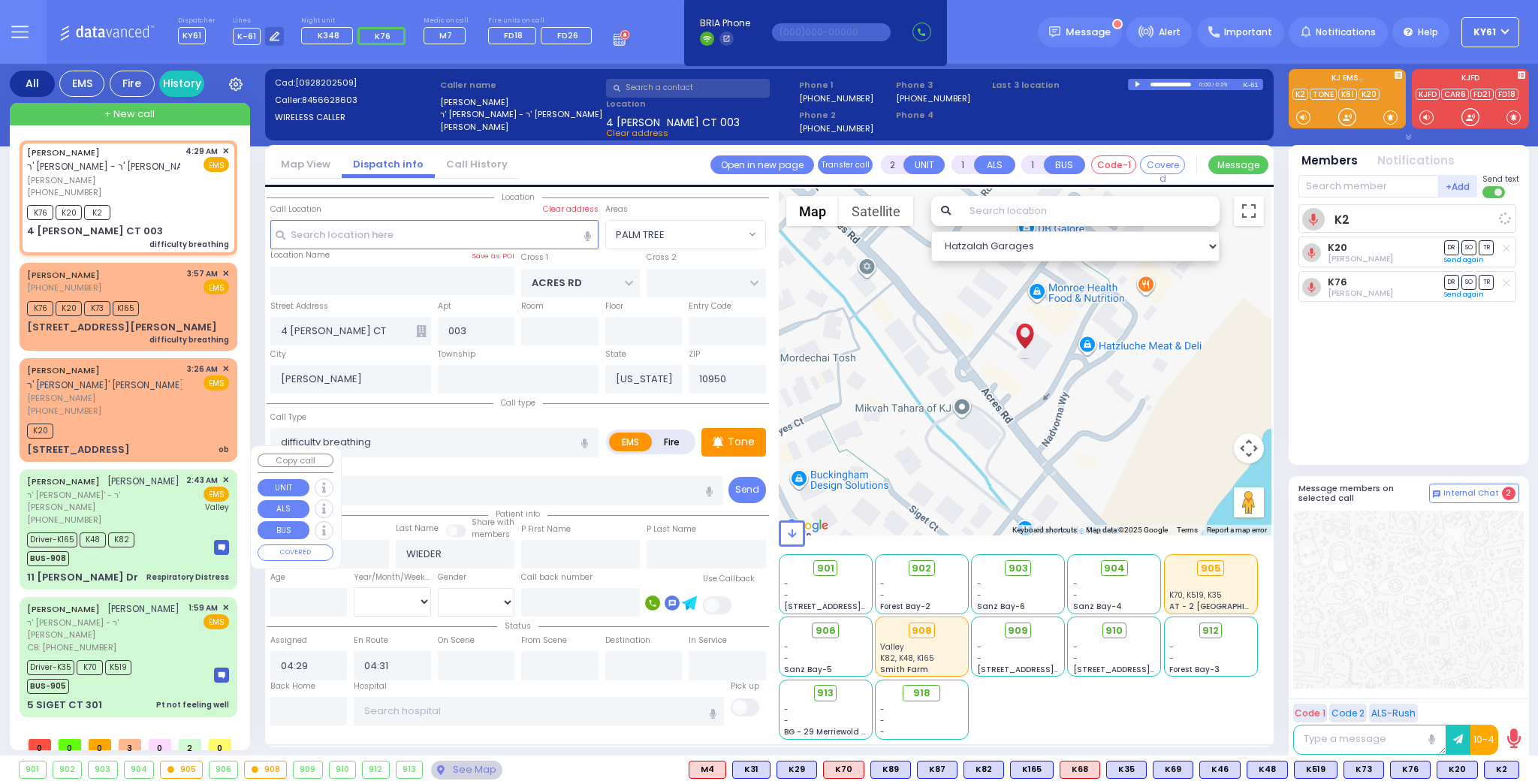
select select
radio input "true"
select select
select select "Hatzalah Garages"
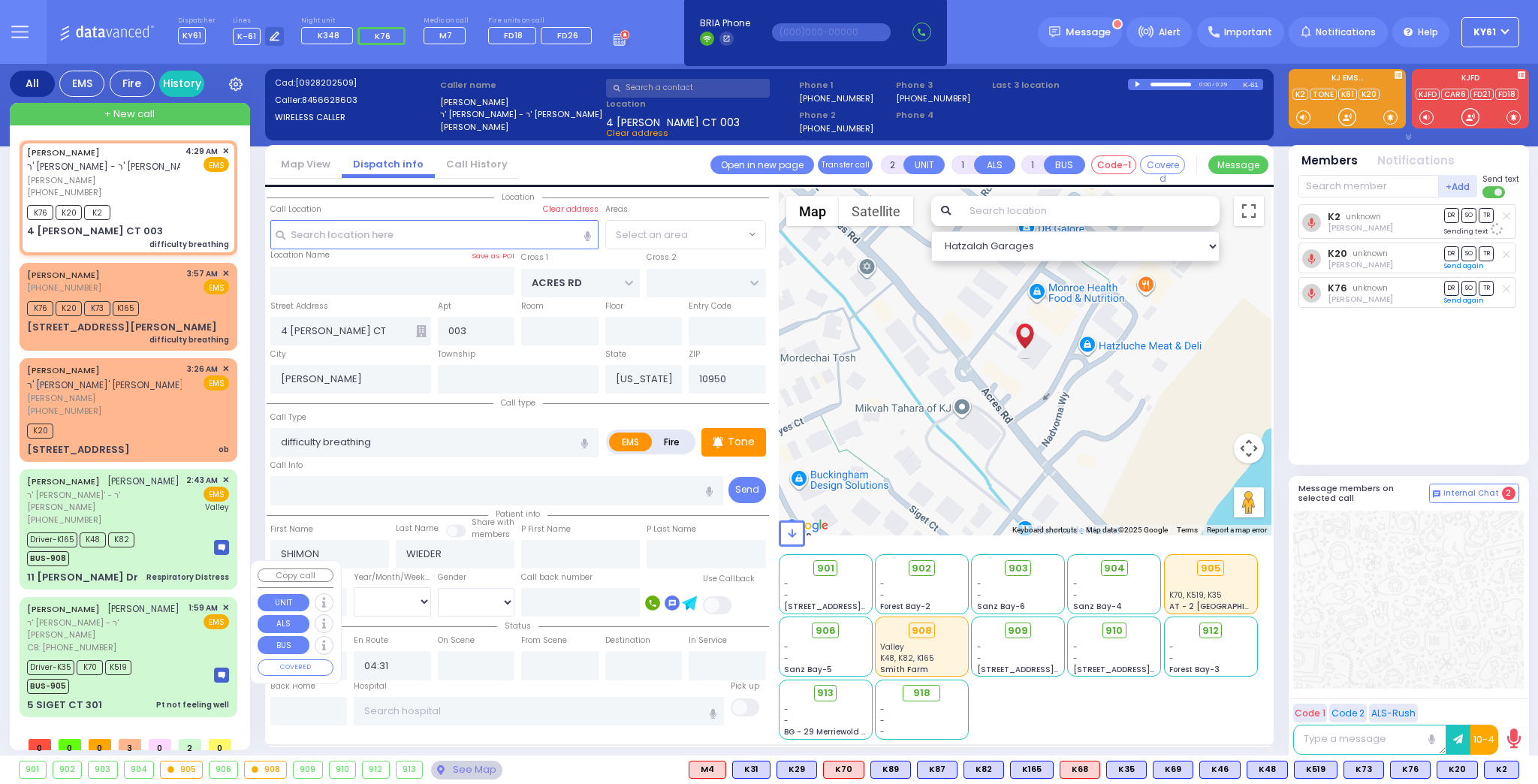
select select "PALM TREE"
click at [155, 656] on div "Driver-K35 K70 K519 BUS-905" at bounding box center [128, 675] width 202 height 38
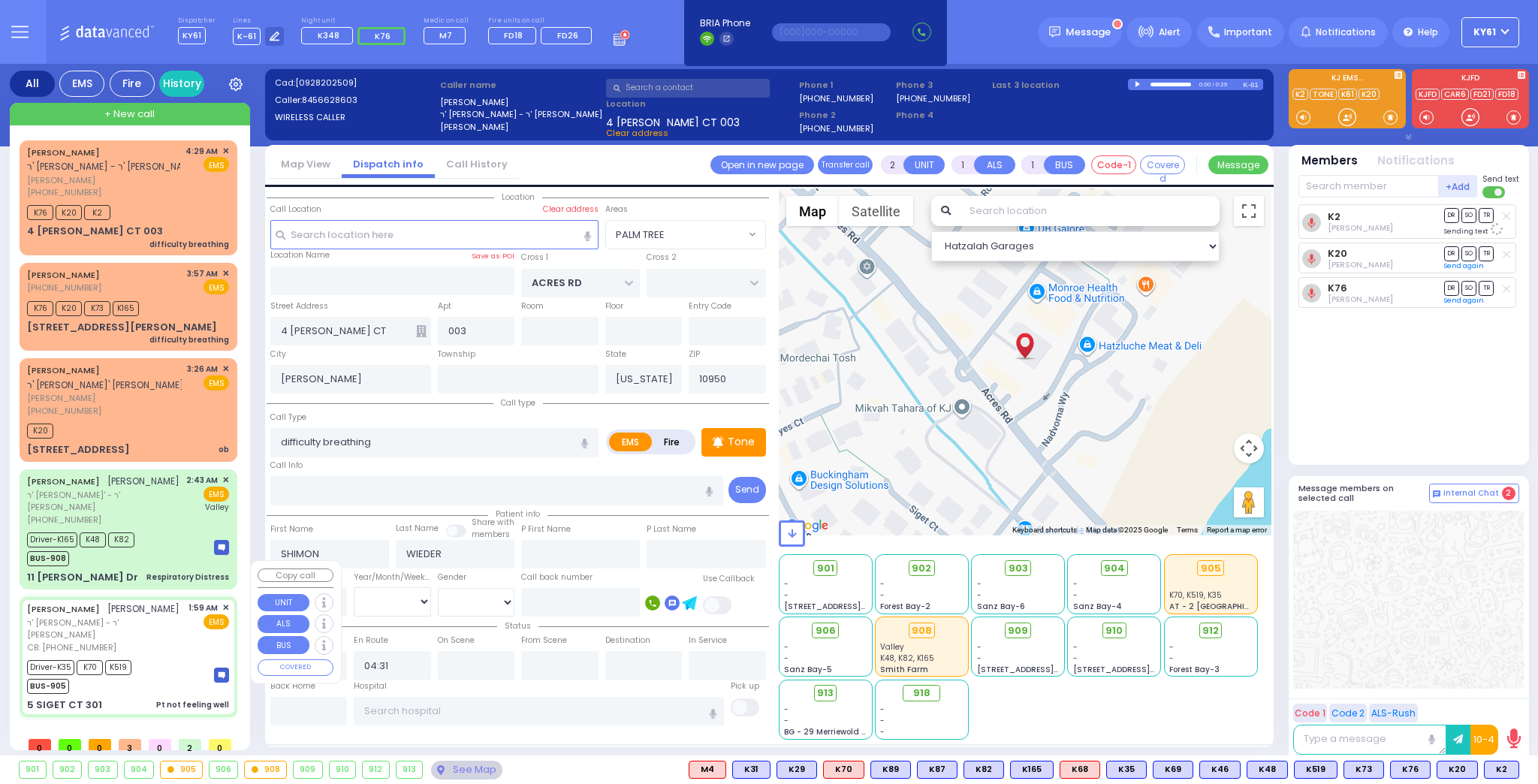
type input "6"
select select
type input "Pt not feeling well"
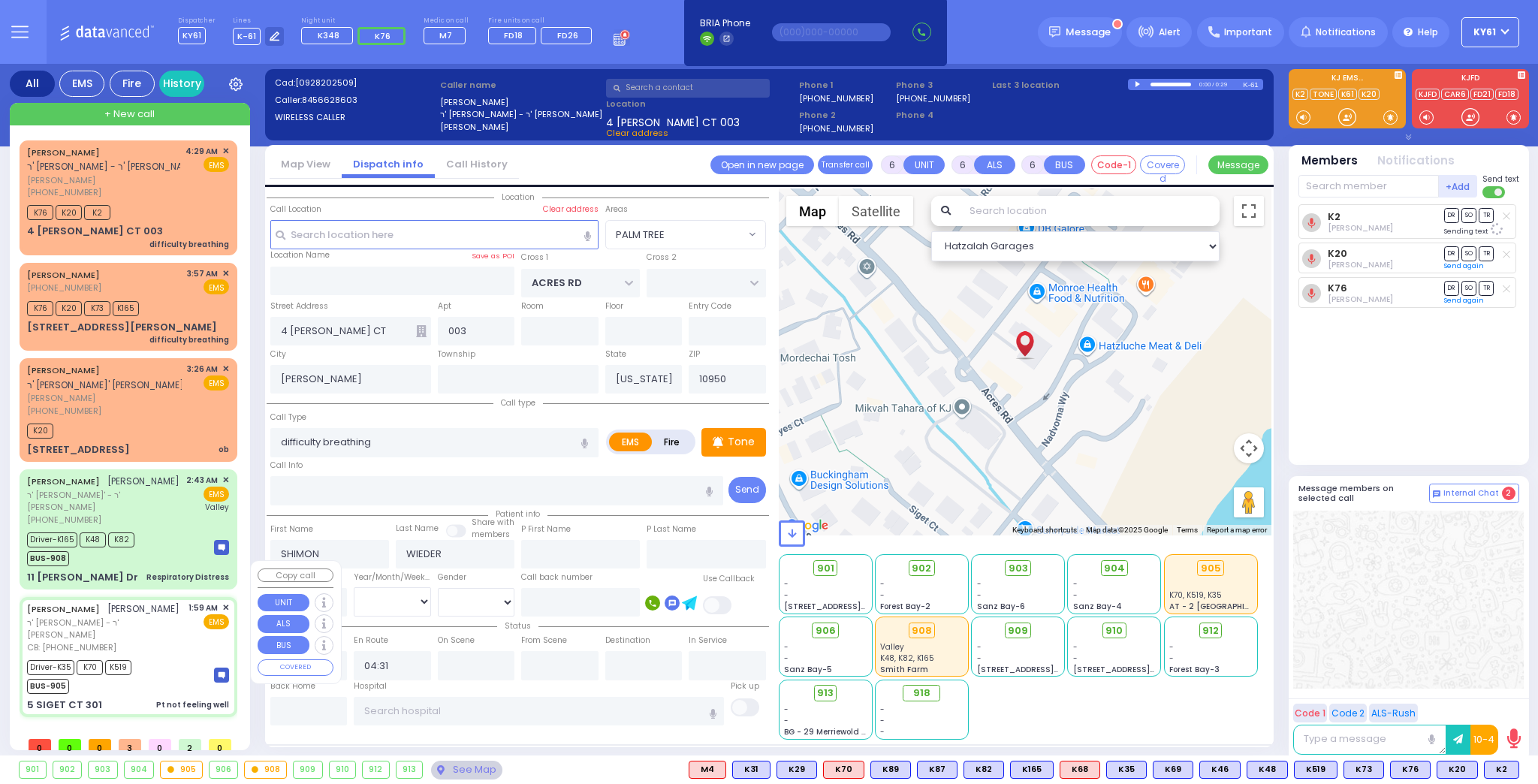
radio input "true"
type input "YITZCHOK"
type input "[PERSON_NAME]"
type input "Mirel"
type input "[PERSON_NAME]"
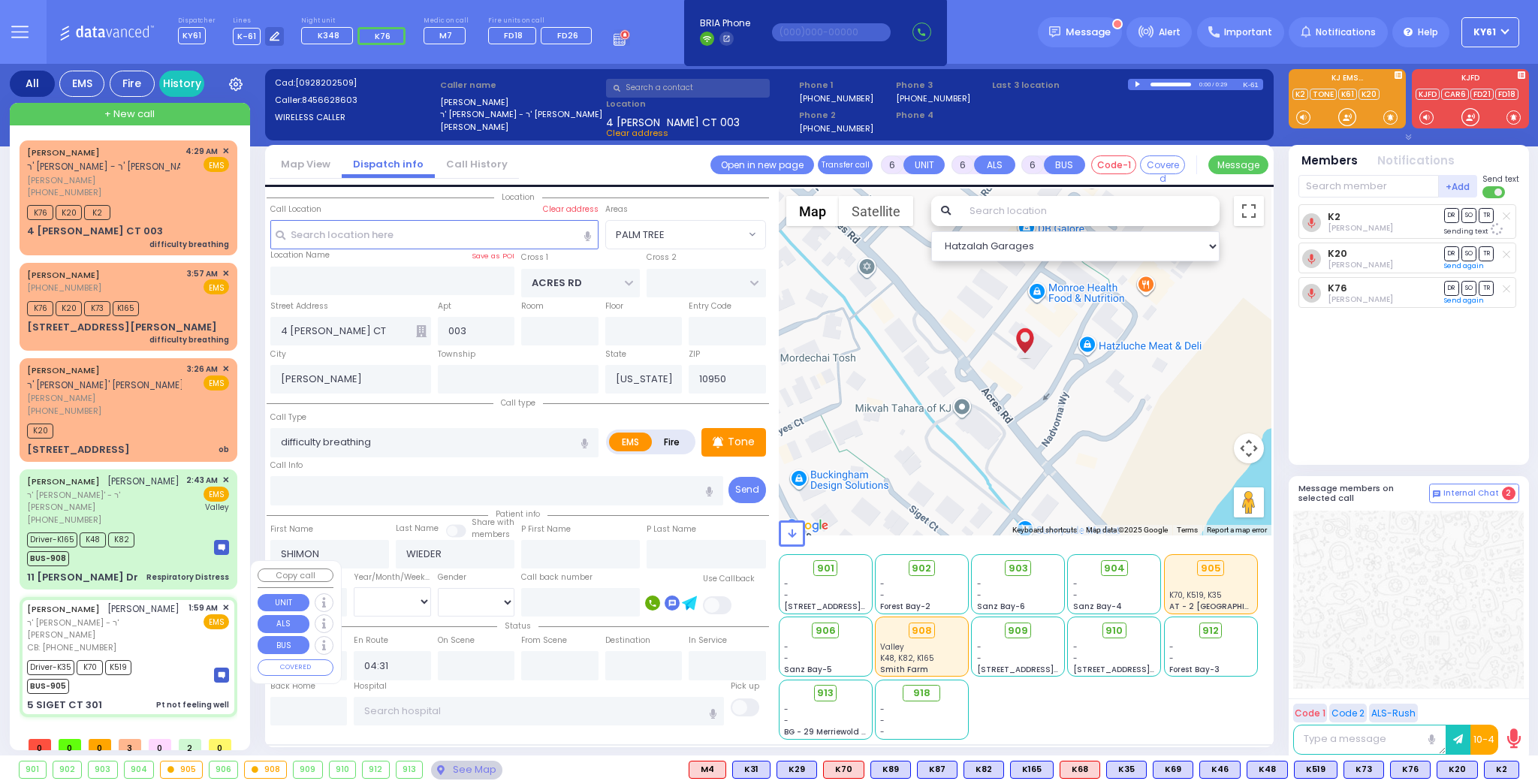
type input "68"
select select "Year"
select select "[DEMOGRAPHIC_DATA]"
type input "9177571252"
type input "01:59"
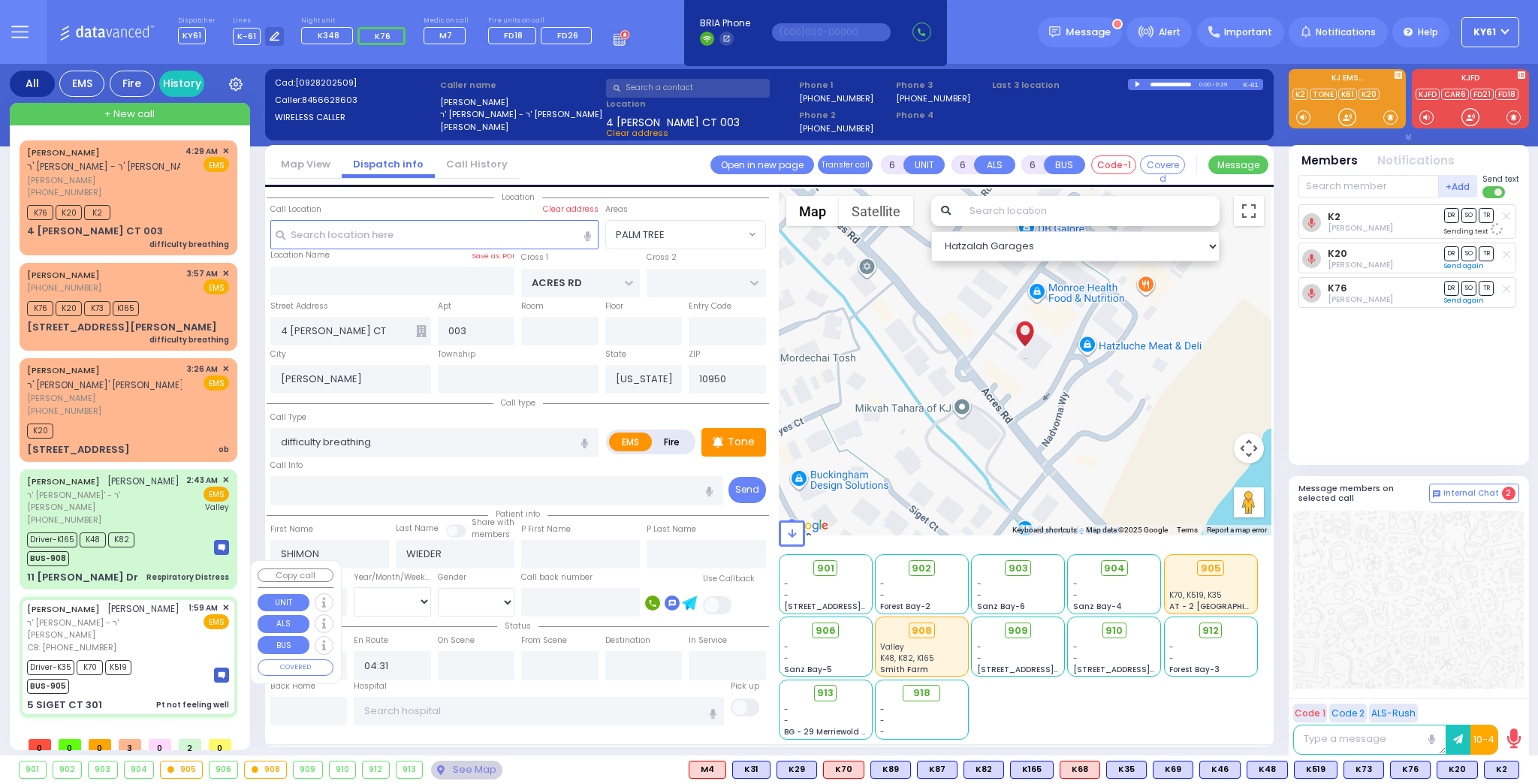
type input "02:03"
type input "02:05"
type input "02:55"
type input "03:15"
type input "03:48"
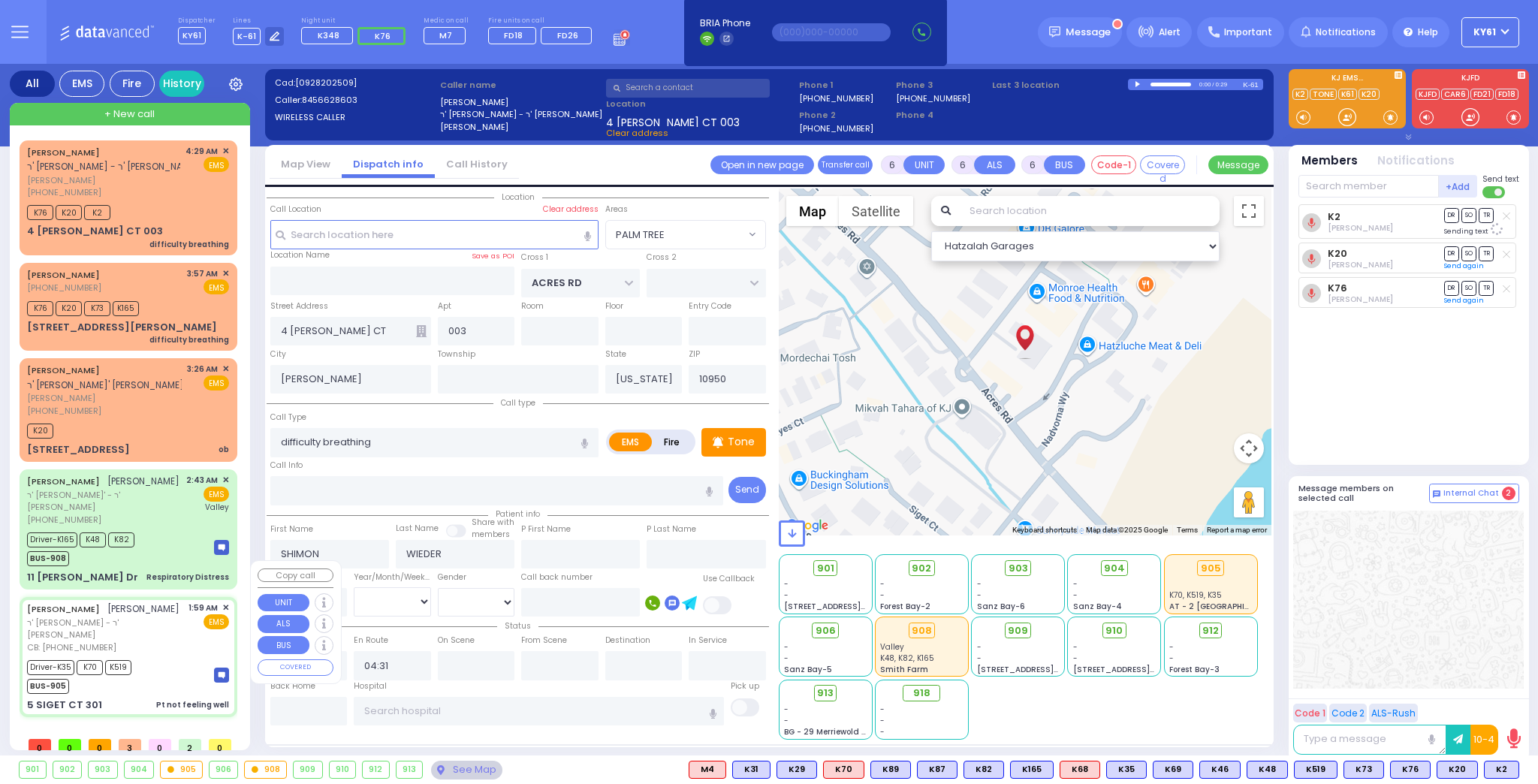
type input "[GEOGRAPHIC_DATA] [STREET_ADDRESS]"
select select "Hatzalah Garages"
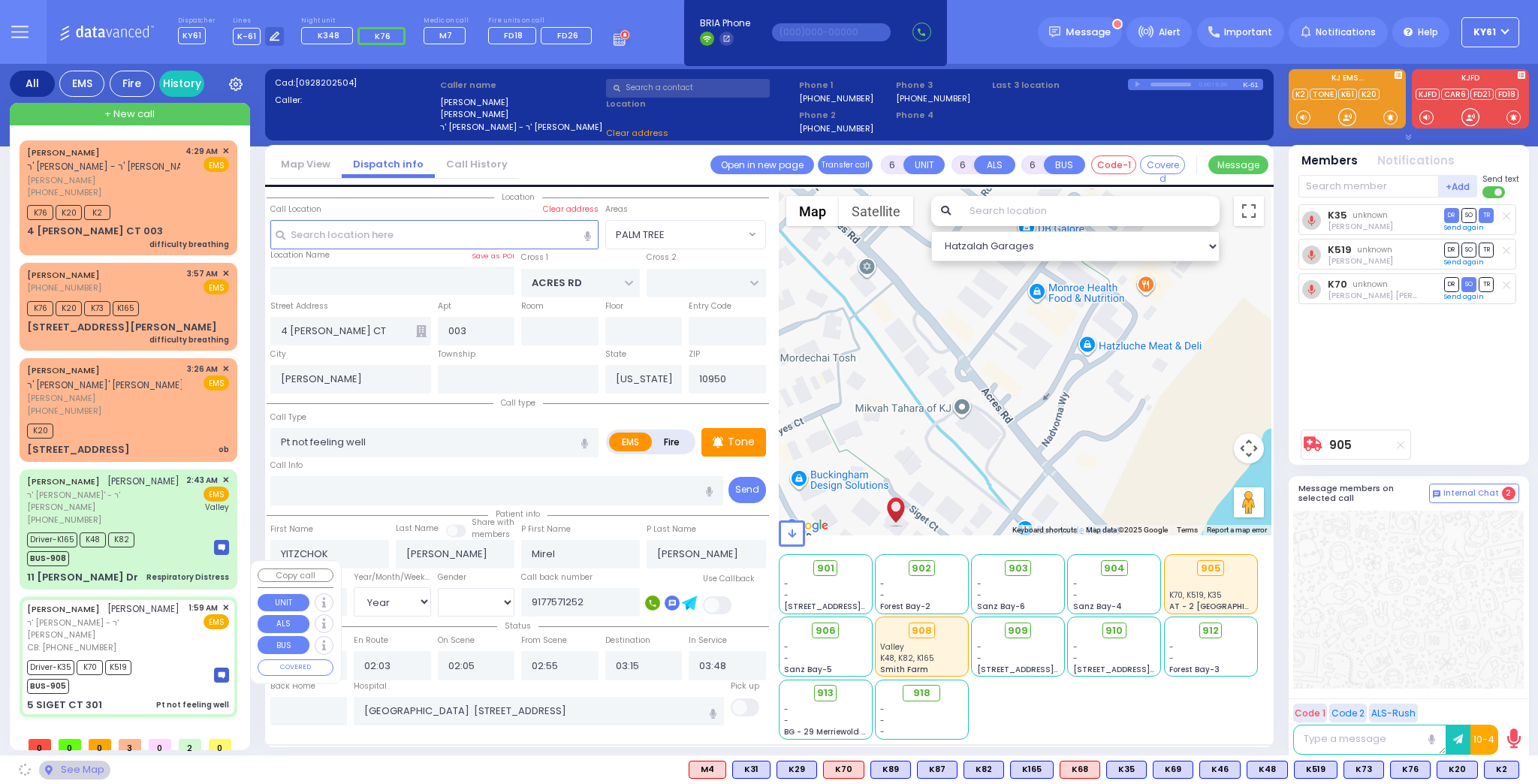
type input "SATMAR DR"
type input "5 SIGET CT"
type input "301"
type input "Monroe"
select select "SECTION 3"
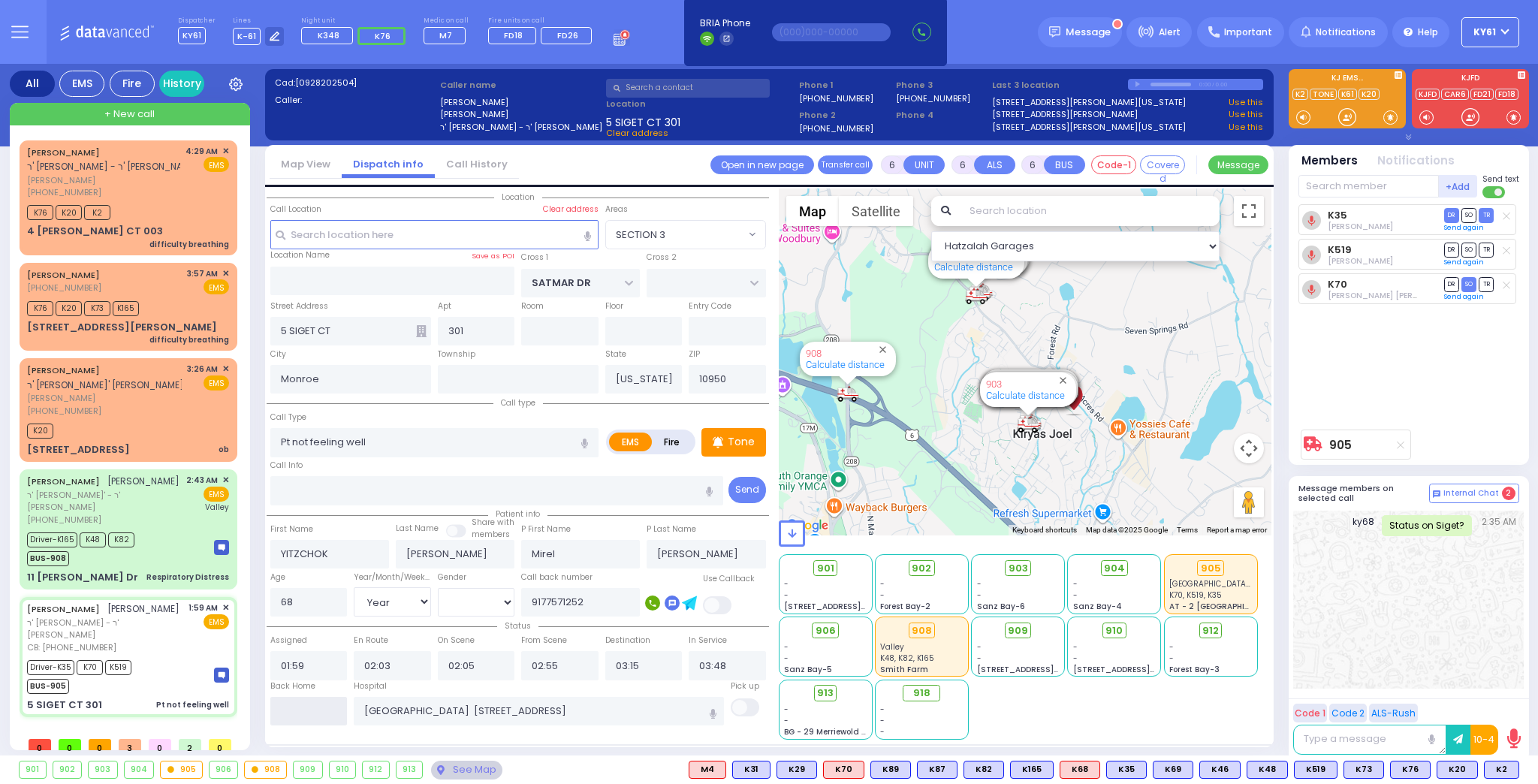
click at [307, 712] on input "text" at bounding box center [309, 711] width 78 height 28
type input "04:35"
select select
radio input "true"
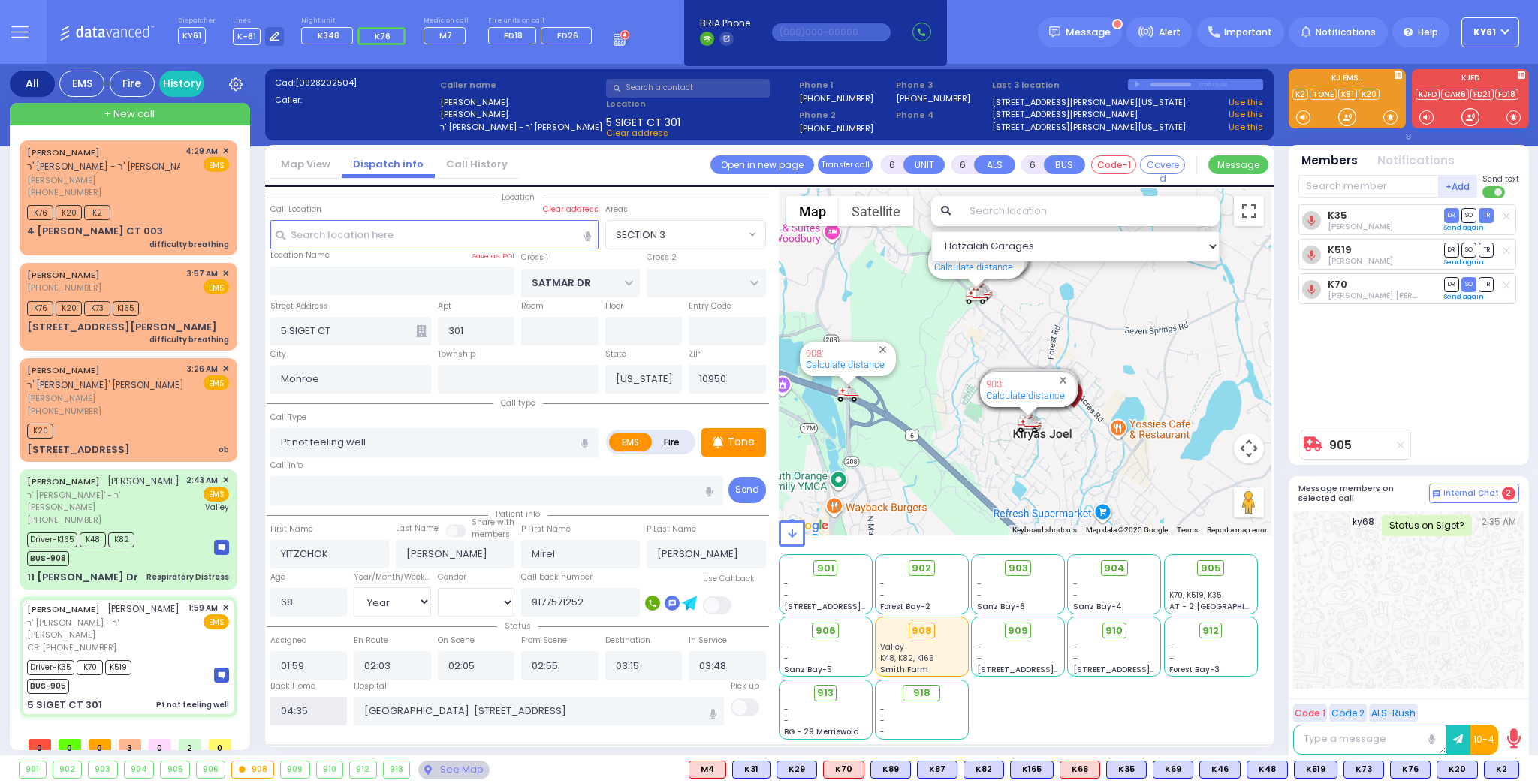
select select
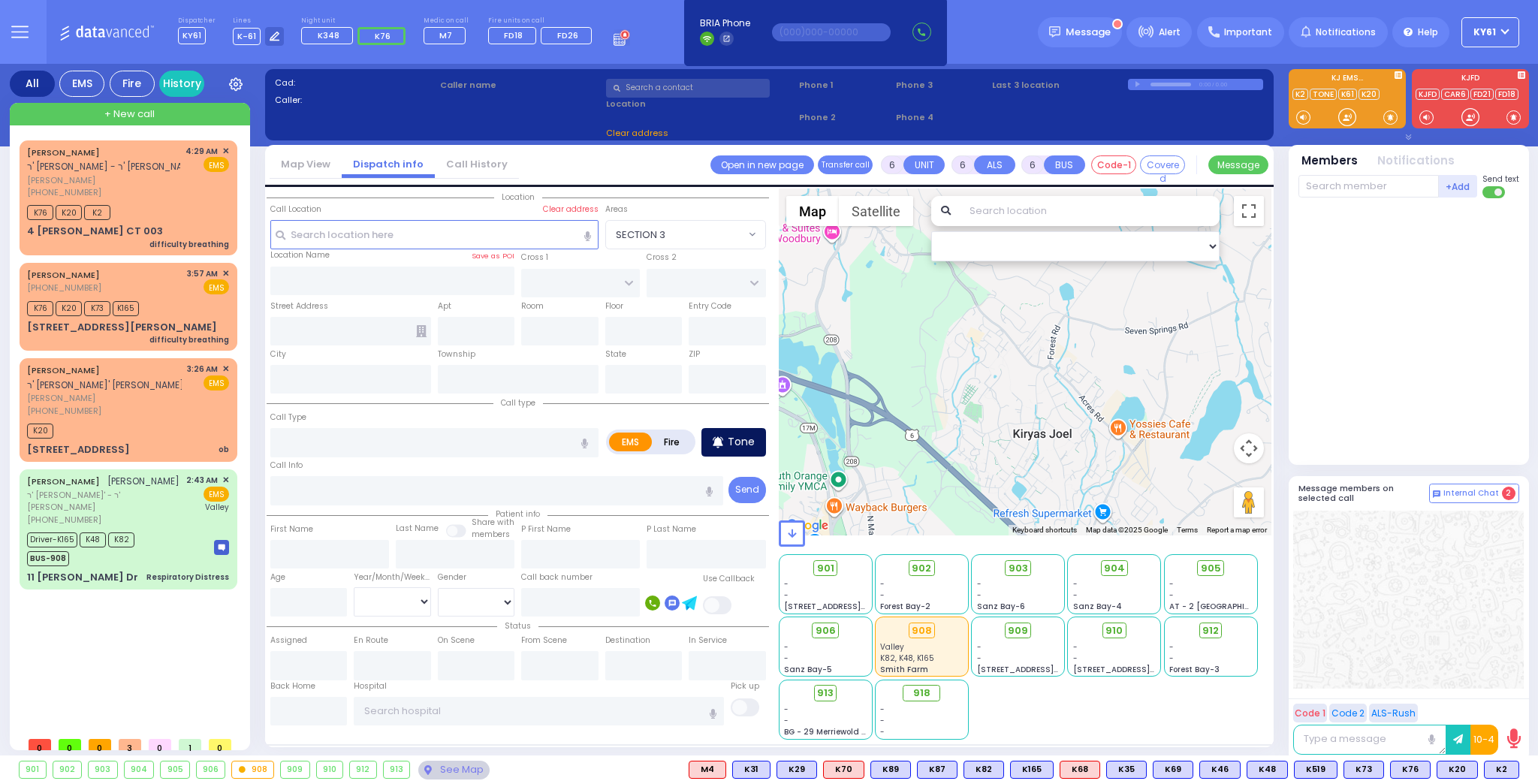
click at [745, 442] on p "Tone" at bounding box center [741, 441] width 27 height 16
click at [746, 436] on p "Tone" at bounding box center [741, 441] width 27 height 16
click at [723, 446] on icon at bounding box center [718, 441] width 10 height 18
click at [1496, 764] on span "K47" at bounding box center [1498, 769] width 40 height 16
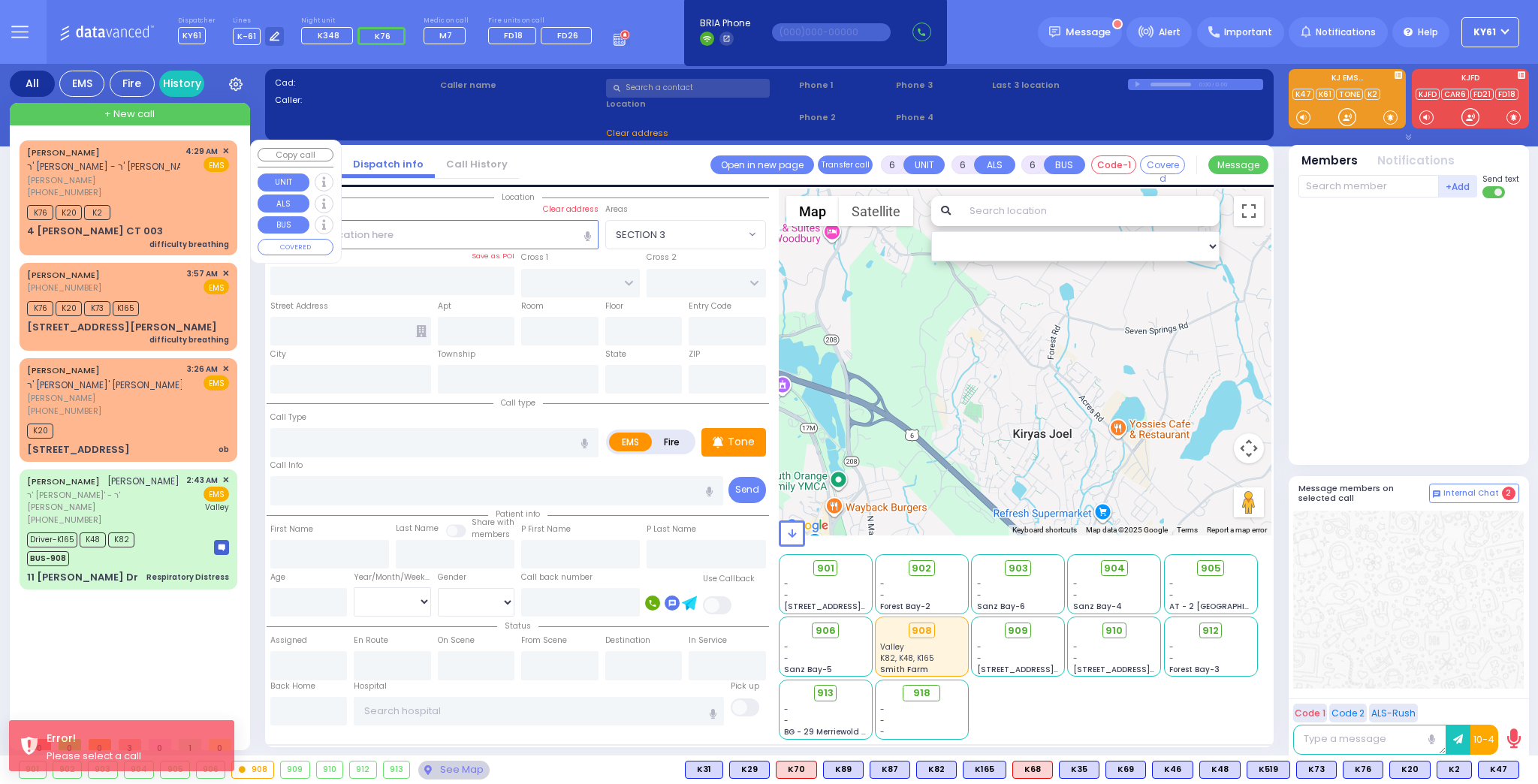
drag, startPoint x: 166, startPoint y: 202, endPoint x: 173, endPoint y: 205, distance: 7.6
click at [168, 203] on div "K76 K20 K2" at bounding box center [128, 211] width 202 height 19
type input "2"
type input "1"
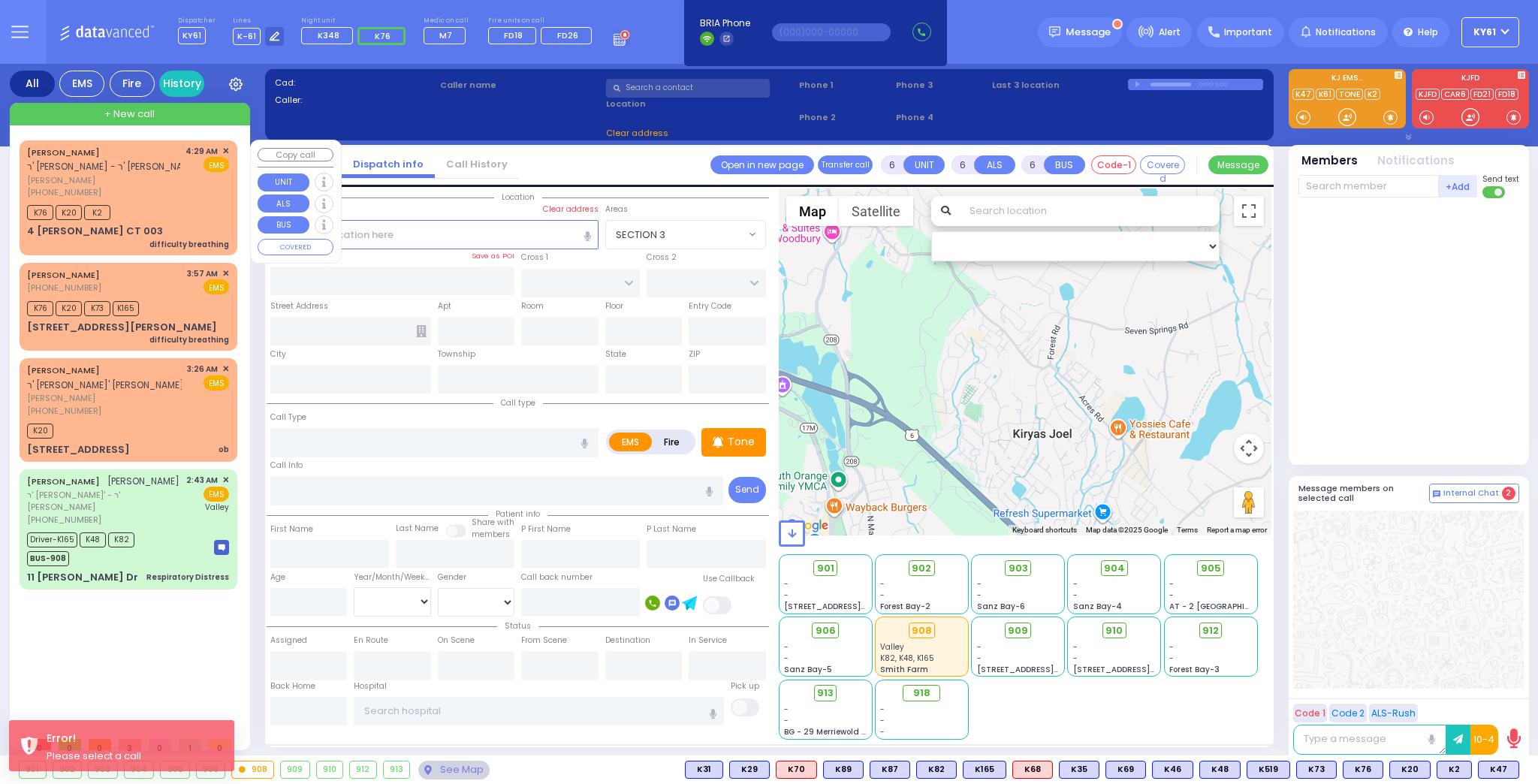
select select
type input "difficulty breathing"
radio input "true"
type input "SHIMON"
type input "WIEDER"
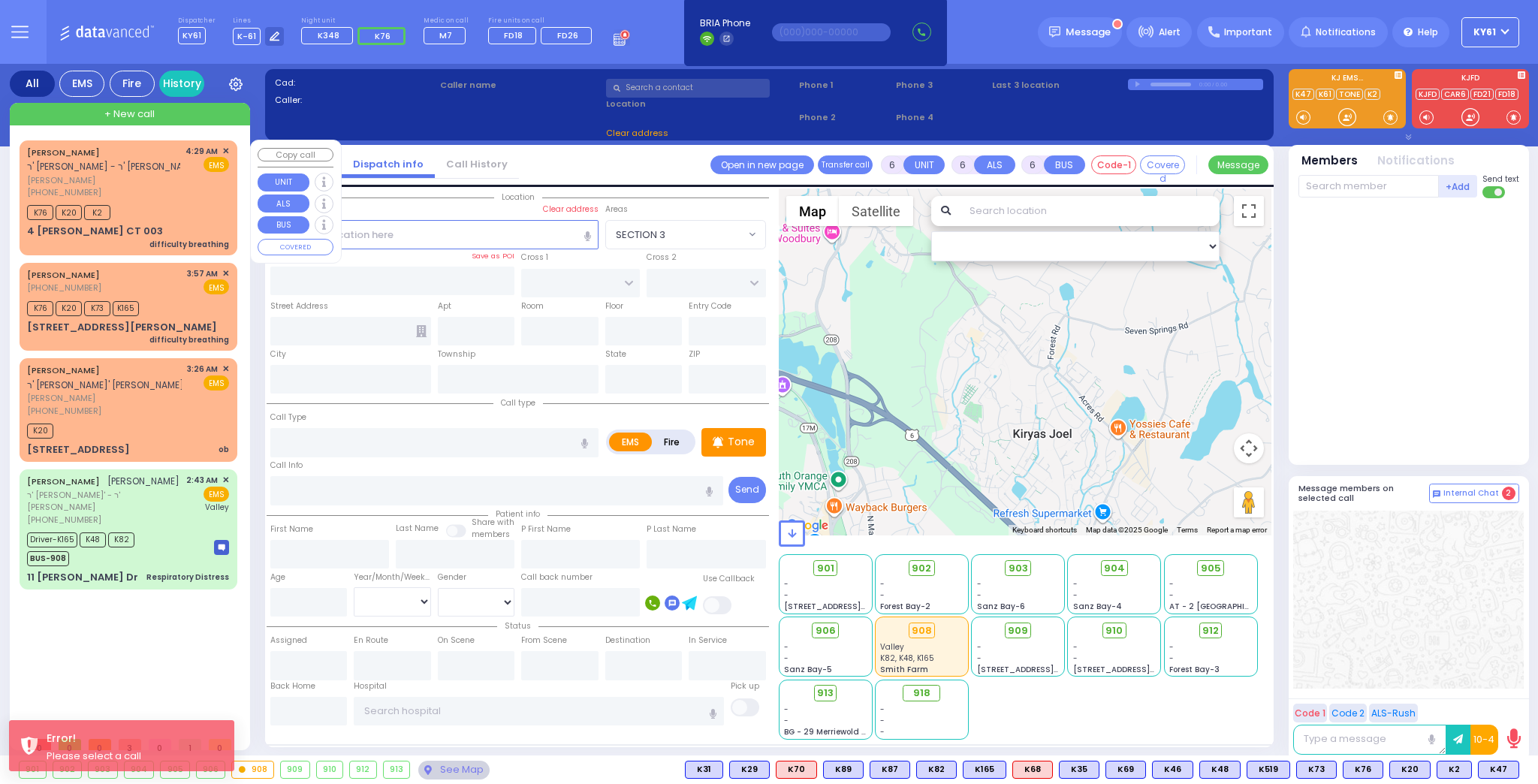
select select
type input "04:29"
type input "04:31"
select select "Hatzalah Garages"
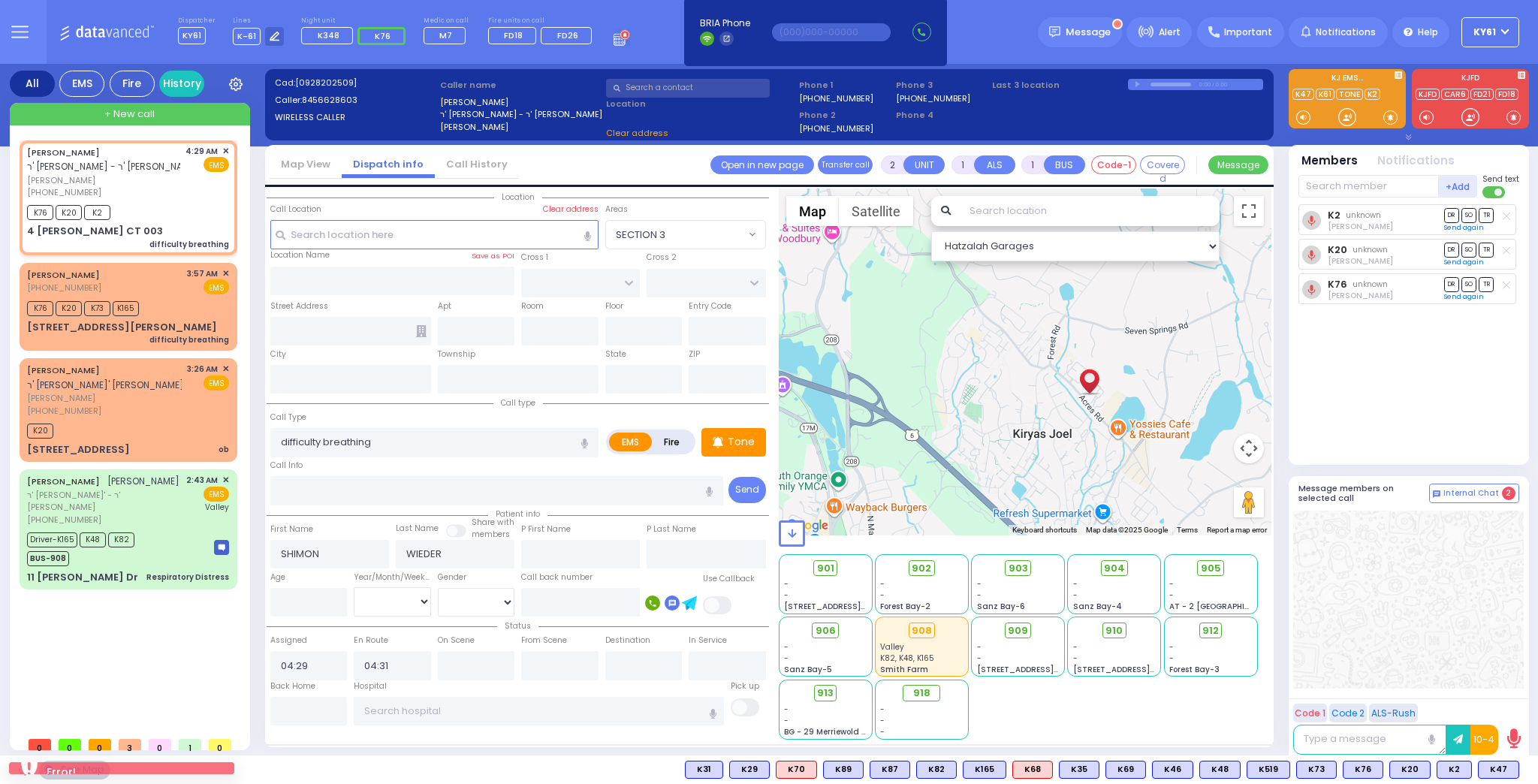
type input "ACRES RD"
type input "4 LEMBERG CT"
type input "003"
type input "Kiryas Joel"
type input "[US_STATE]"
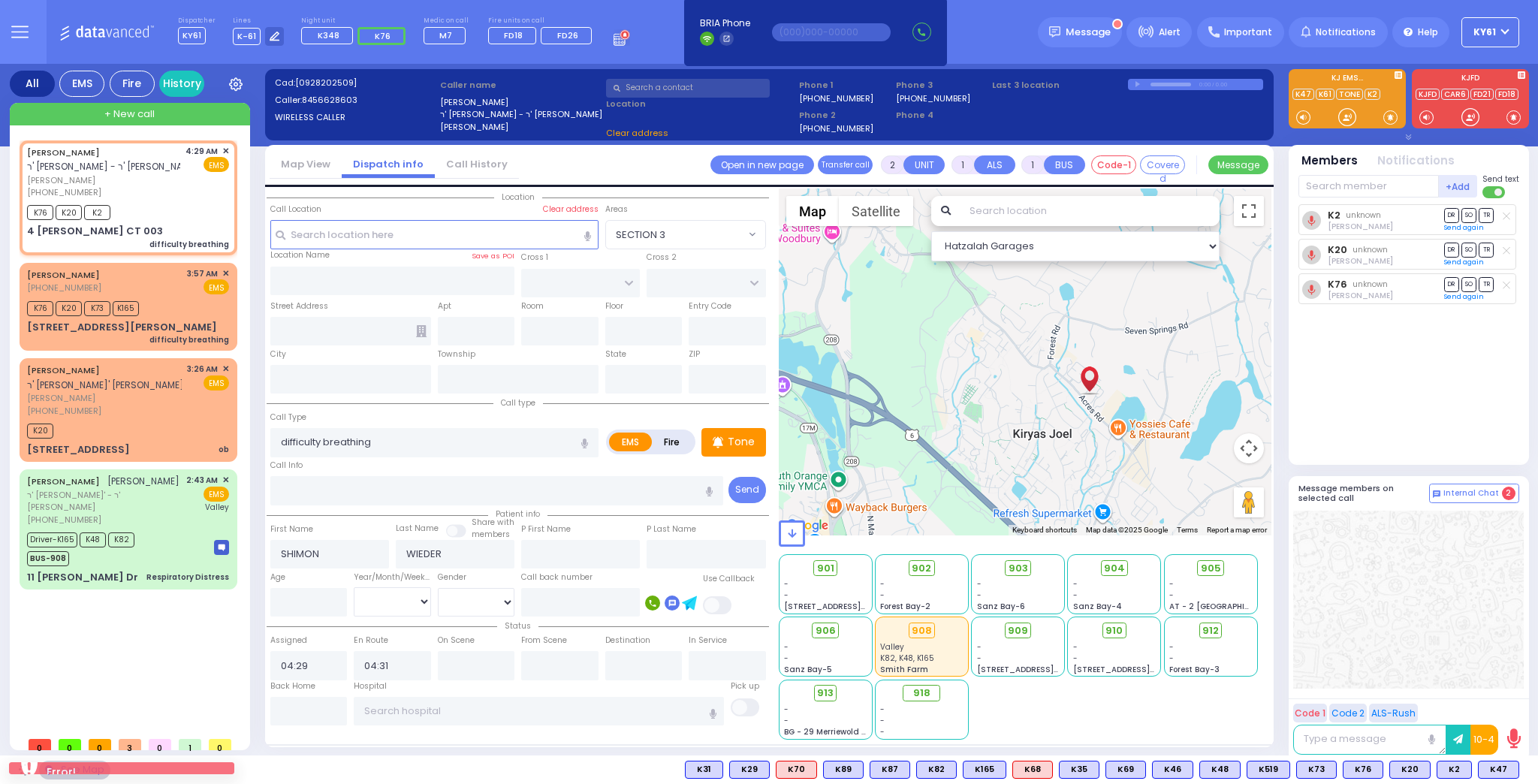
type input "10950"
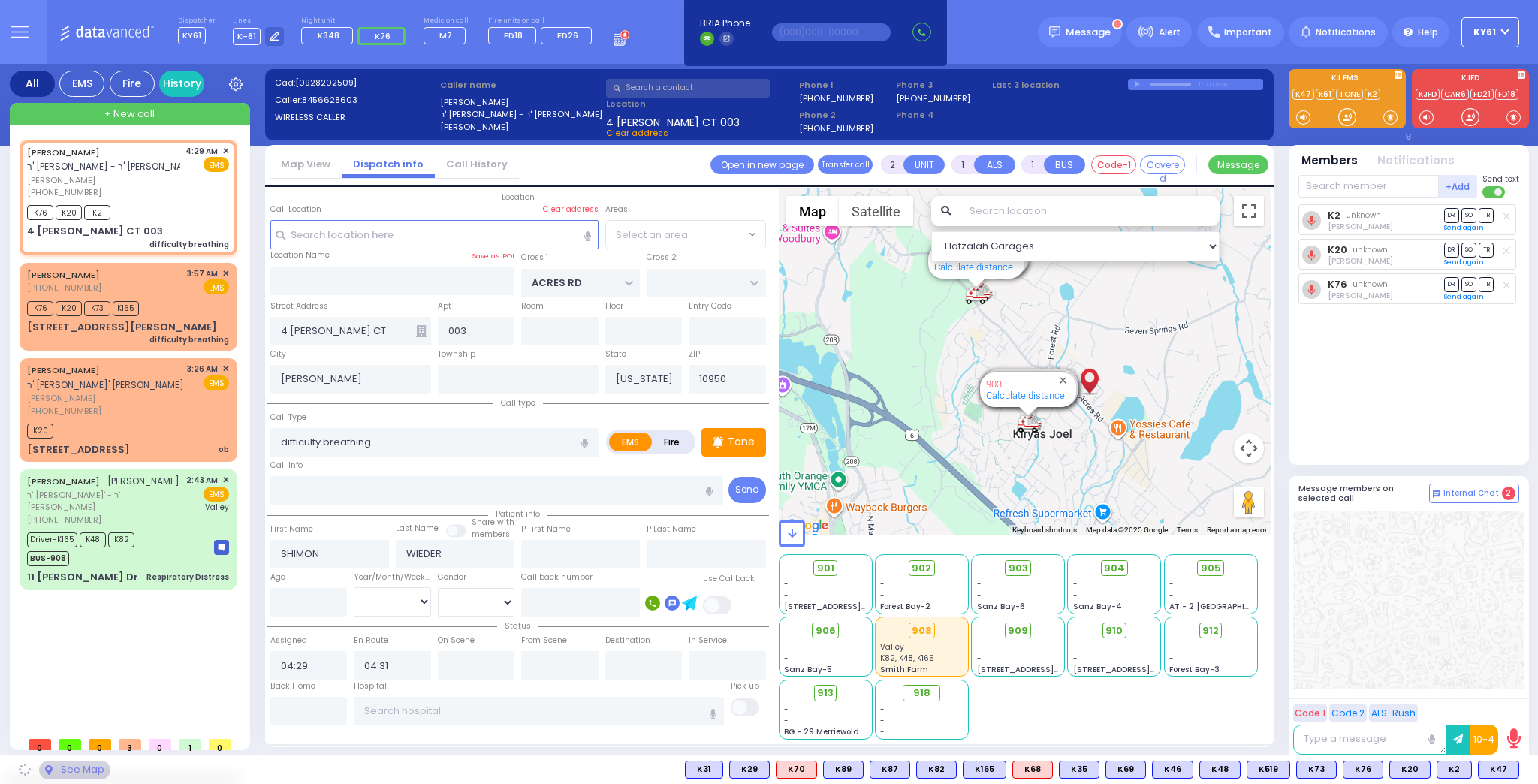
select select "PALM TREE"
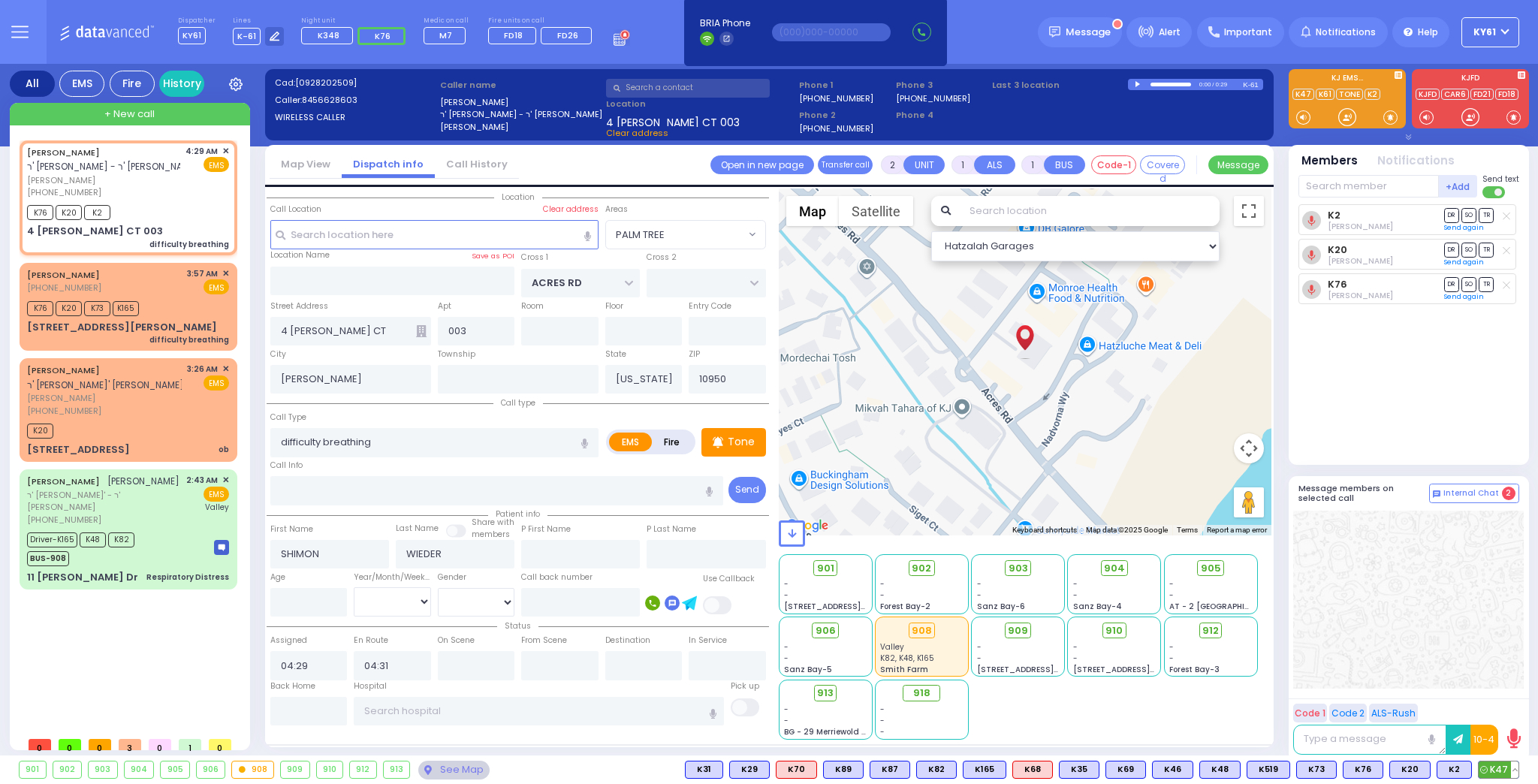
click at [1498, 768] on span "K47" at bounding box center [1498, 769] width 40 height 16
select select
radio input "true"
select select
select select "Hatzalah Garages"
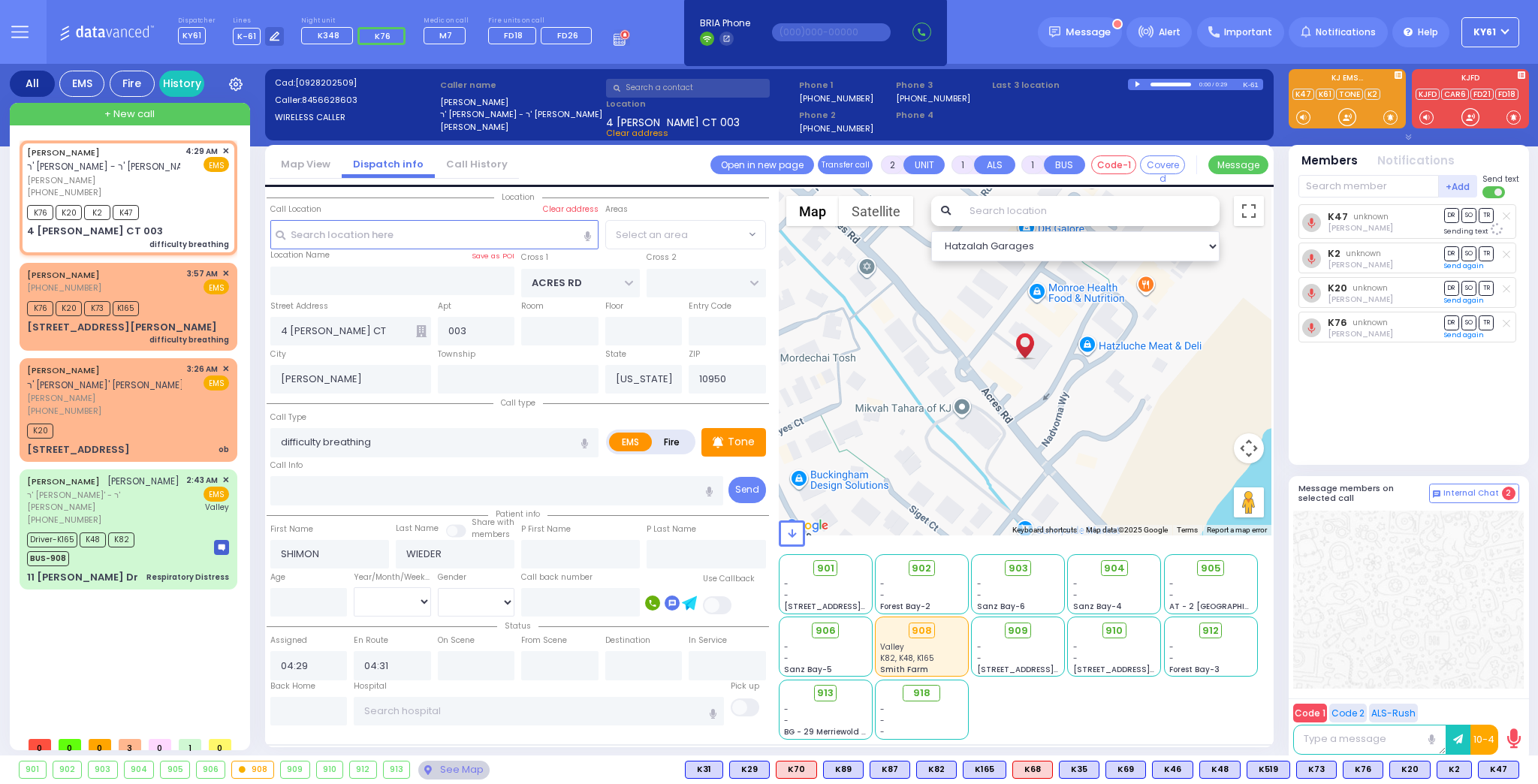
select select "PALM TREE"
click at [731, 435] on p "Tone" at bounding box center [741, 441] width 27 height 16
click at [1494, 766] on span "M16" at bounding box center [1499, 769] width 38 height 16
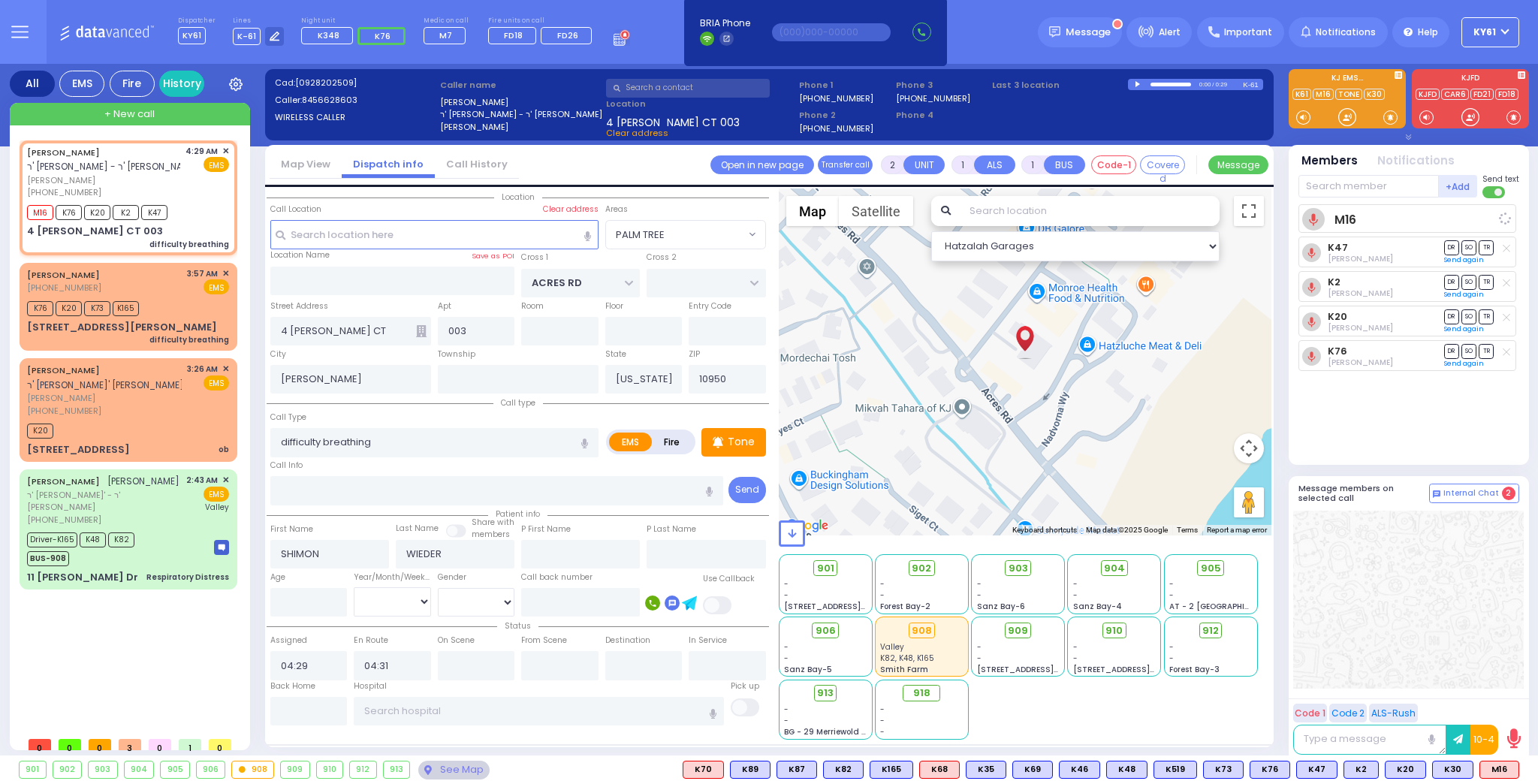
select select
radio input "true"
select select
select select "Hatzalah Garages"
select select "PALM TREE"
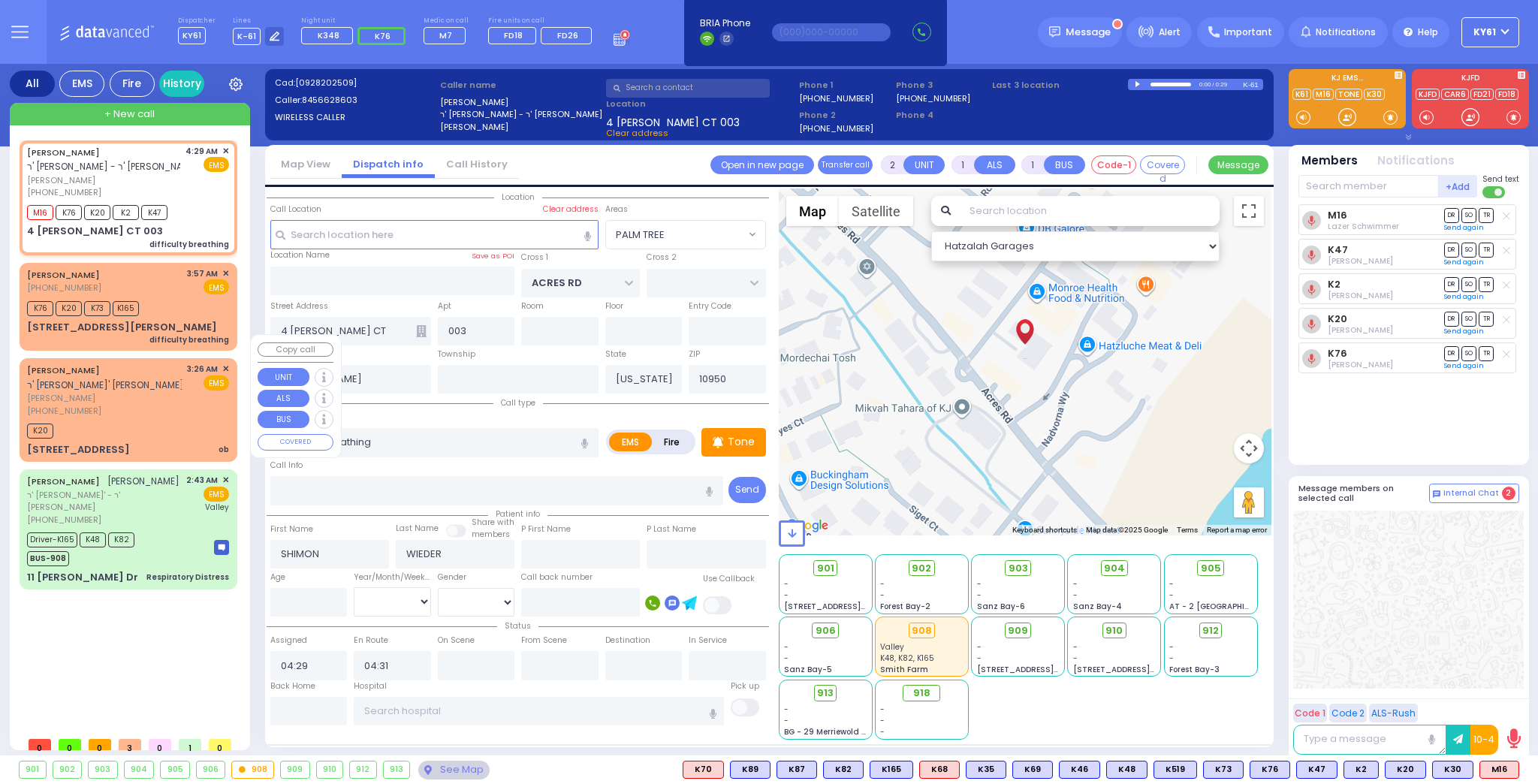
click at [227, 362] on span "✕" at bounding box center [225, 368] width 7 height 13
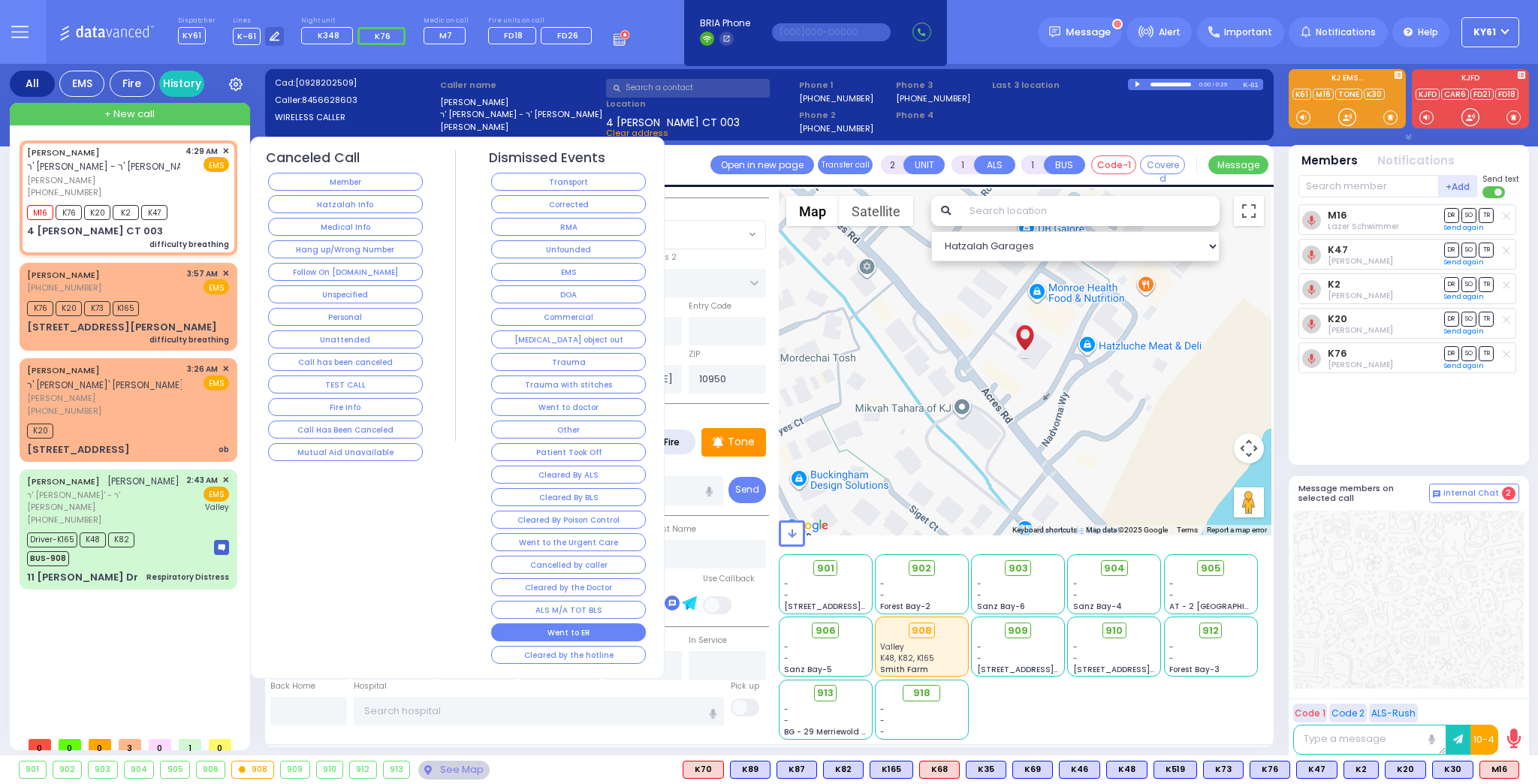
click at [587, 623] on button "Went to ER" at bounding box center [568, 632] width 155 height 18
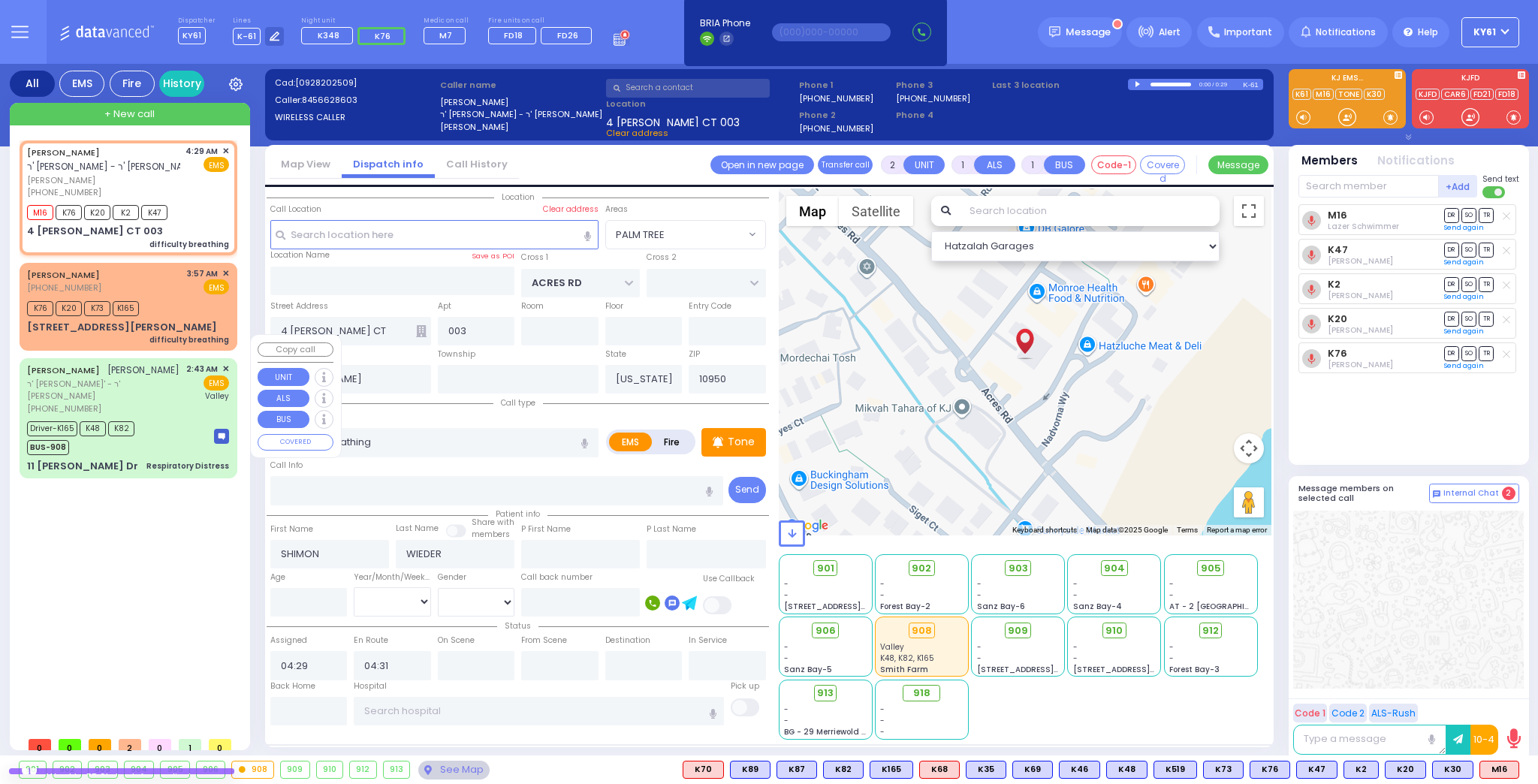
click at [156, 417] on div "Driver-K165 K48 K82 BUS-908" at bounding box center [128, 436] width 202 height 38
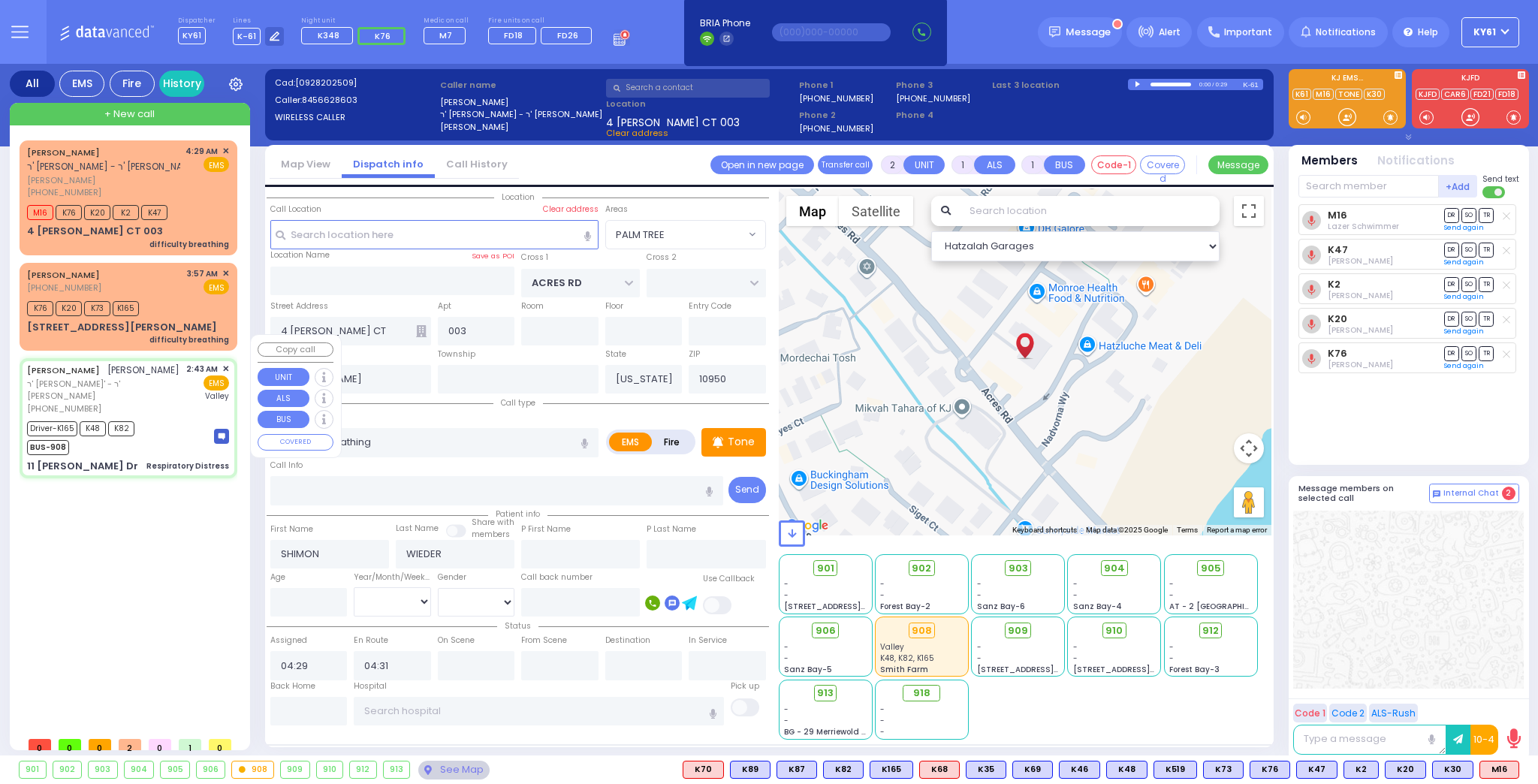
type input "6"
select select
type input "Respiratory Distress"
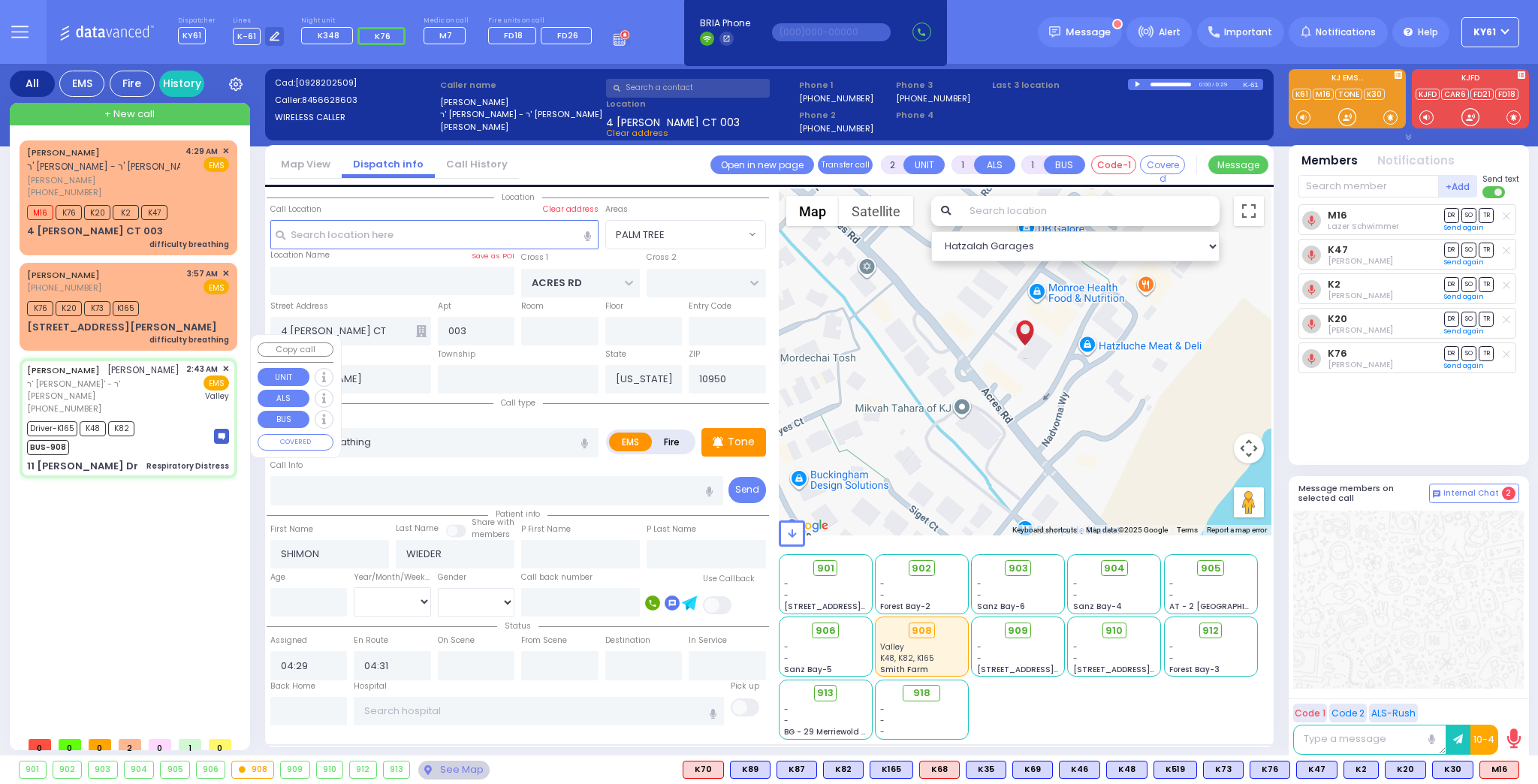
radio input "true"
type input "ARON"
type input "NEUSTAT"
type input "Mordchia"
type input "Neustadt"
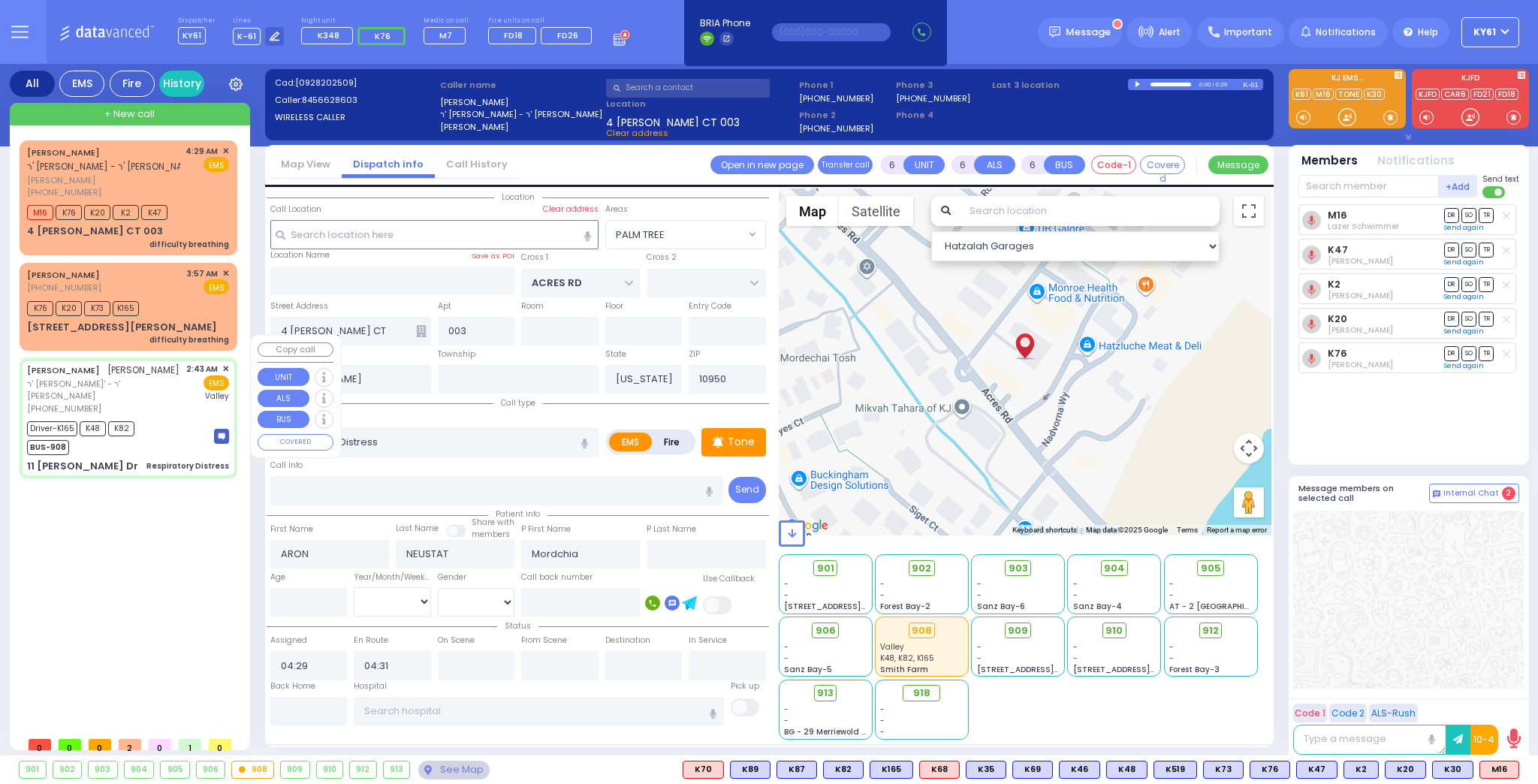
type input "5"
select select "Month"
select select "[DEMOGRAPHIC_DATA]"
type input "02:43"
type input "02:45"
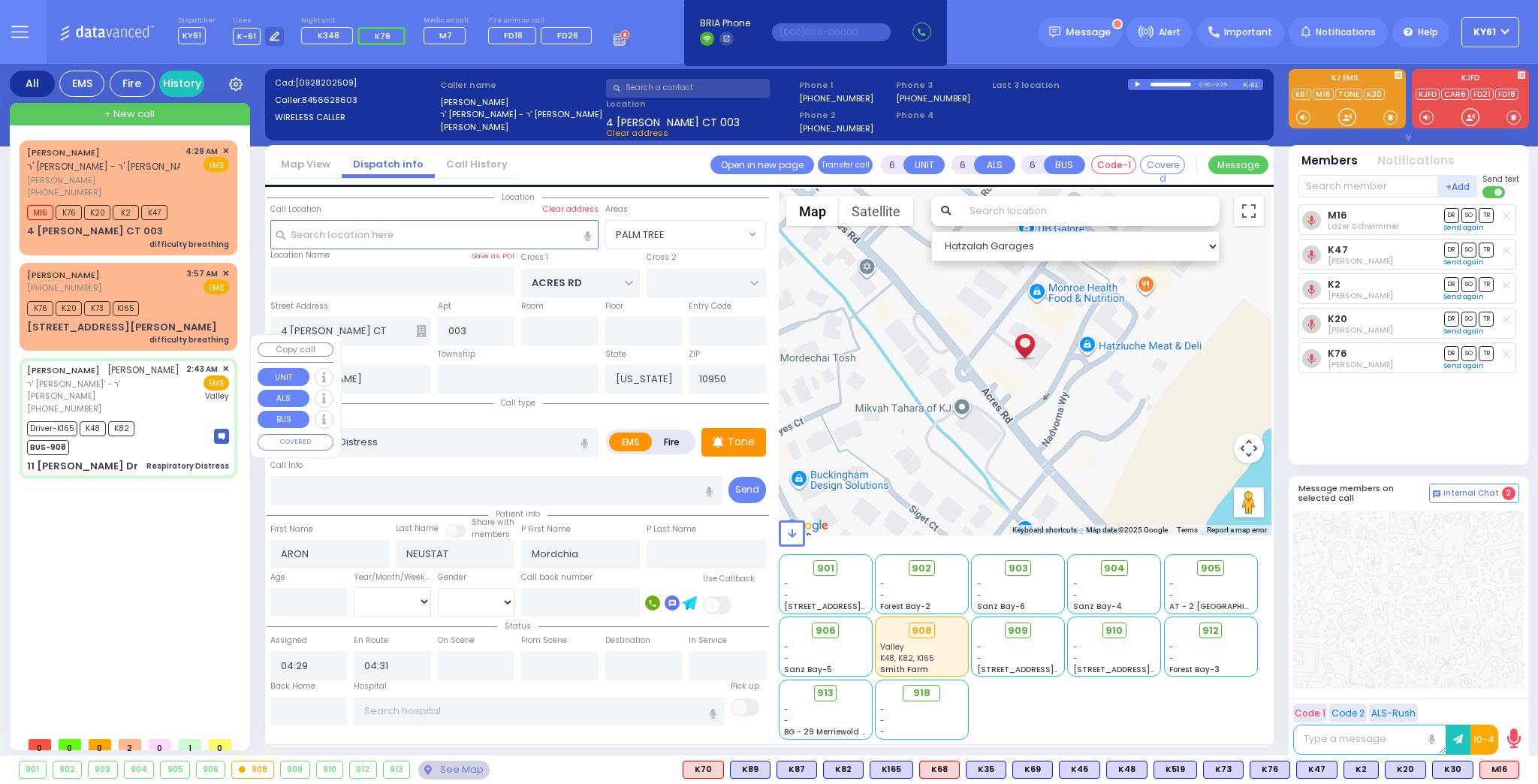
type input "02:50"
type input "03:05"
type input "03:44"
type input "03:52"
type input "[GEOGRAPHIC_DATA]"
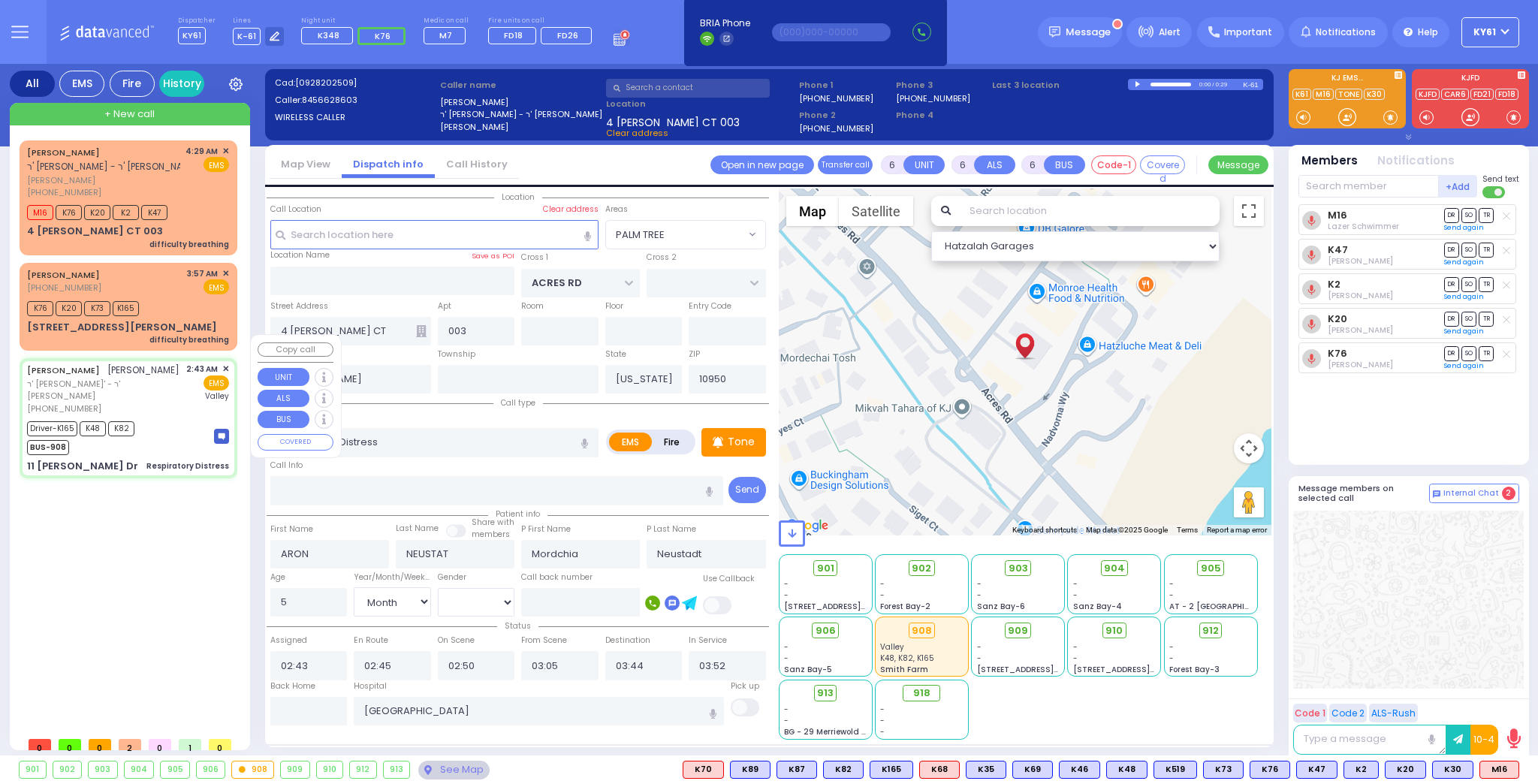
select select "Hatzalah Garages"
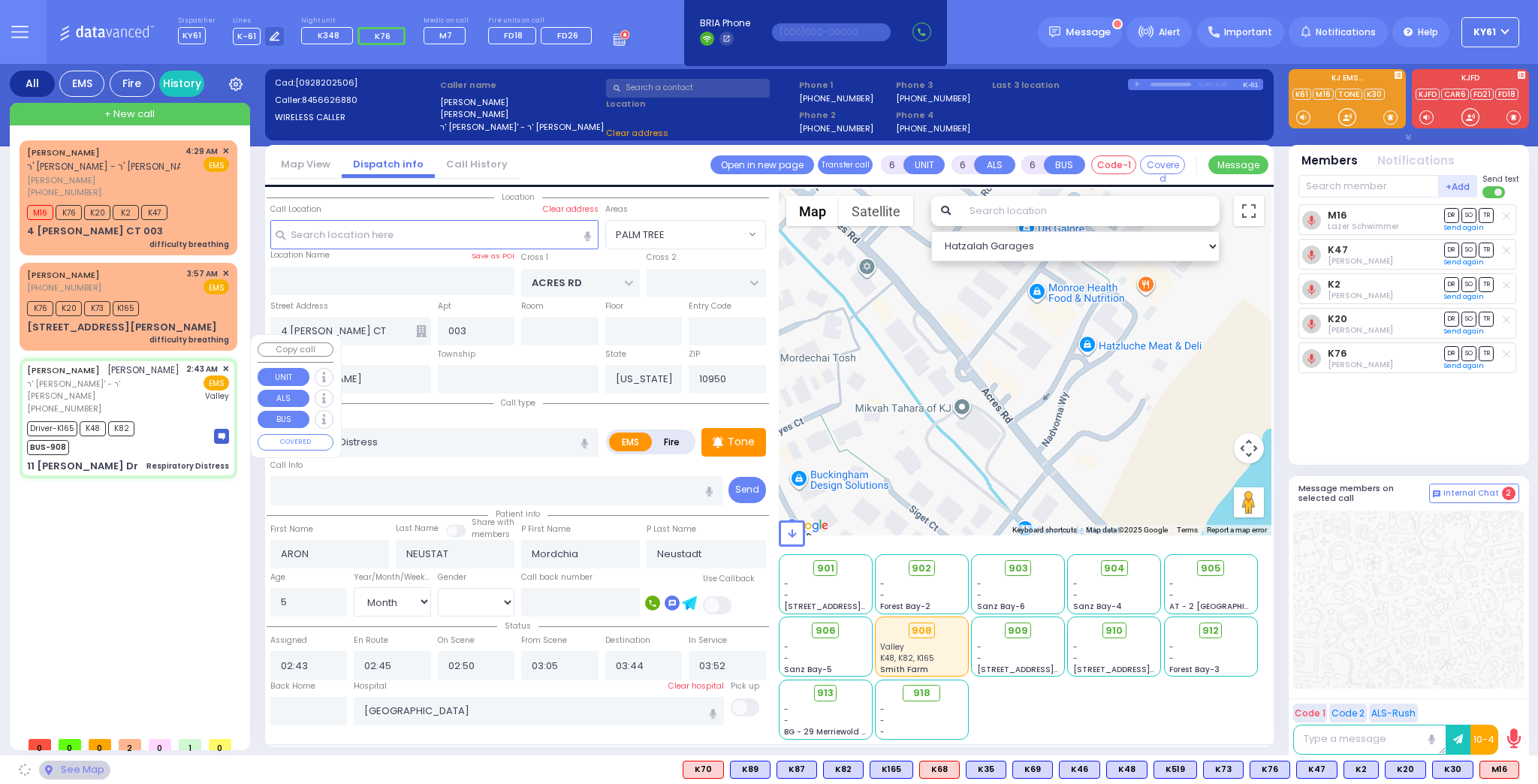
type input "[PERSON_NAME] WAY"
type input "11 [PERSON_NAME] Dr"
type input "Monroe"
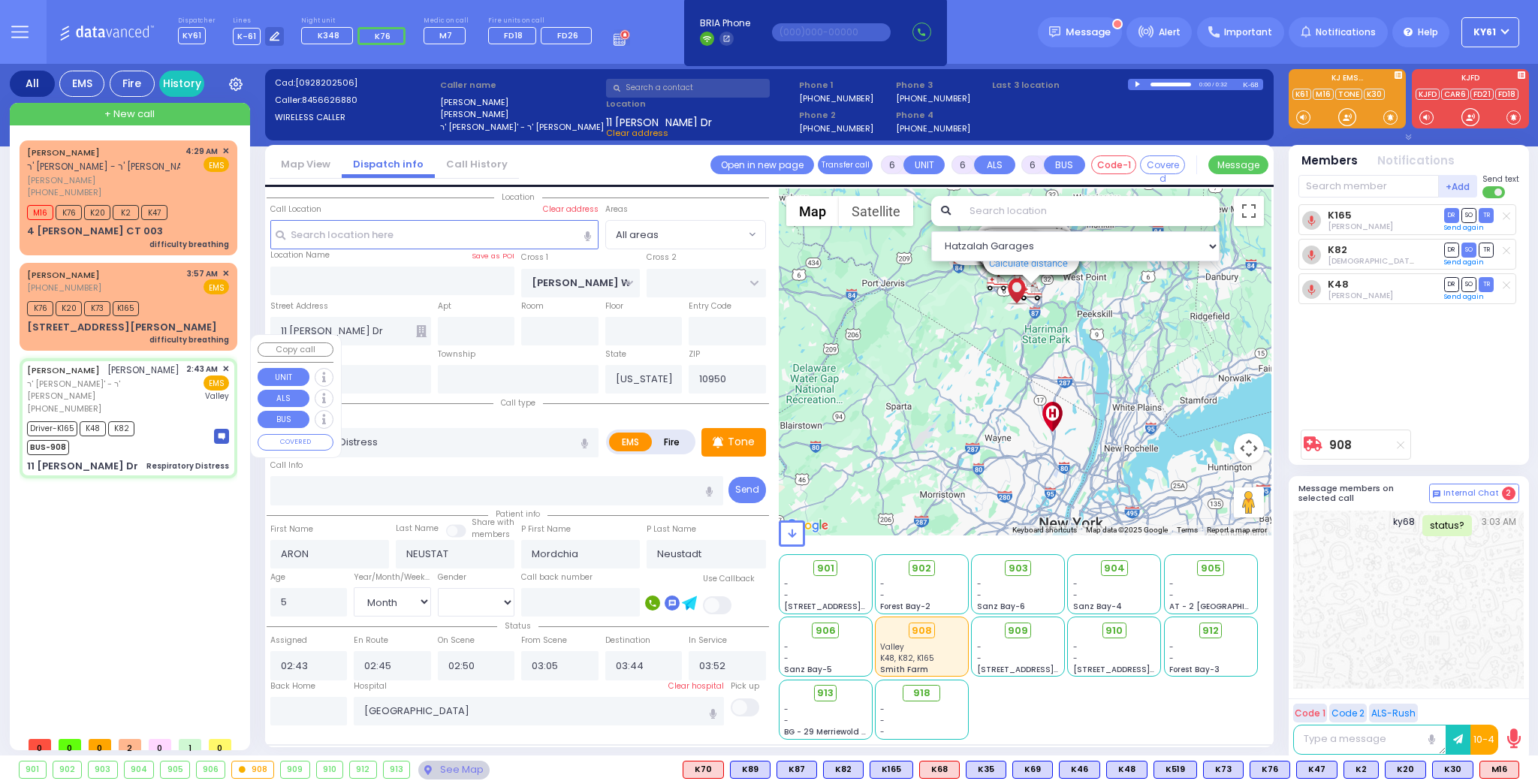
click at [222, 429] on img at bounding box center [221, 436] width 15 height 15
select select
radio input "true"
select select "Month"
select select "[DEMOGRAPHIC_DATA]"
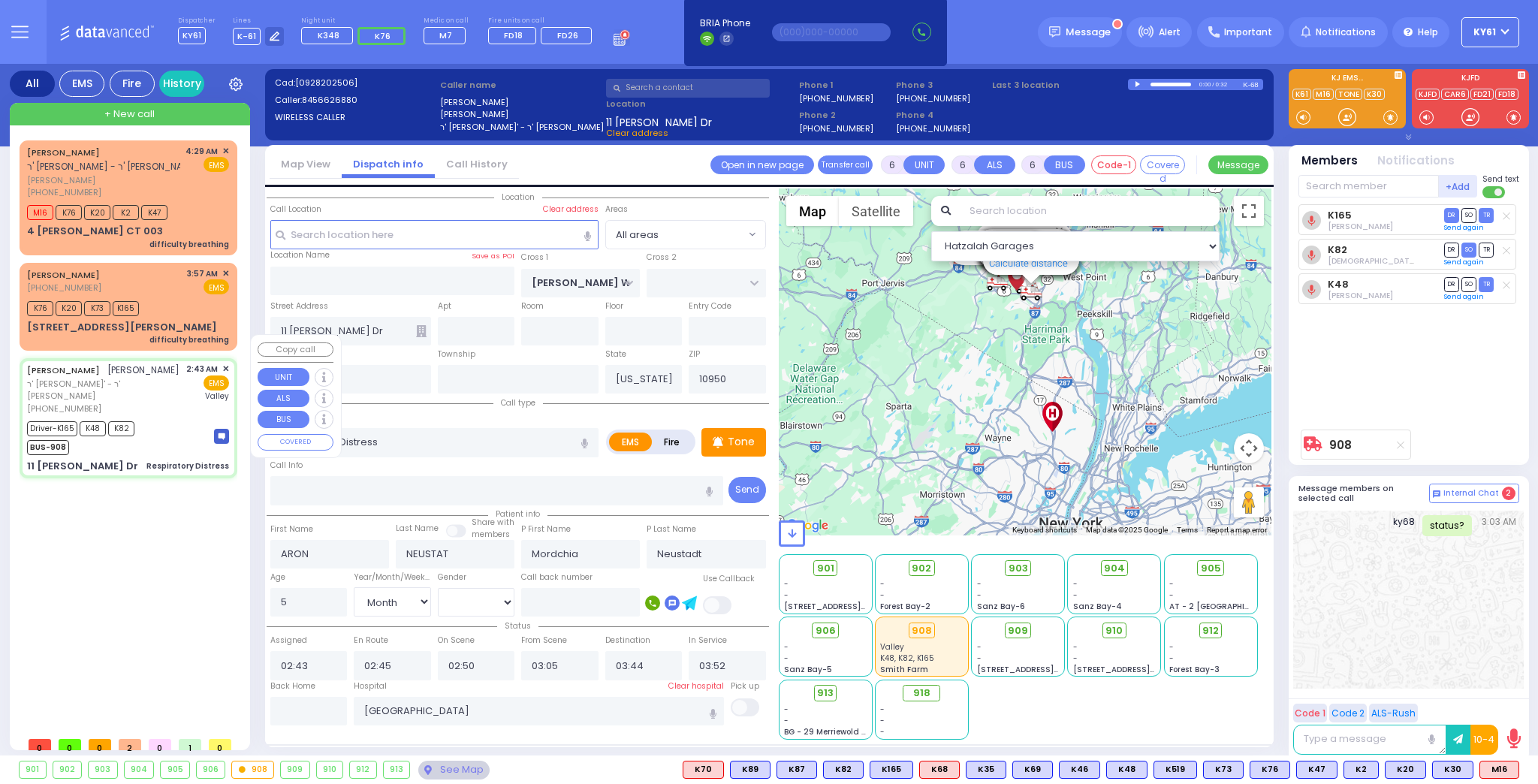
select select "Hatzalah Garages"
click at [222, 429] on img at bounding box center [221, 436] width 15 height 15
select select
radio input "true"
select select "Month"
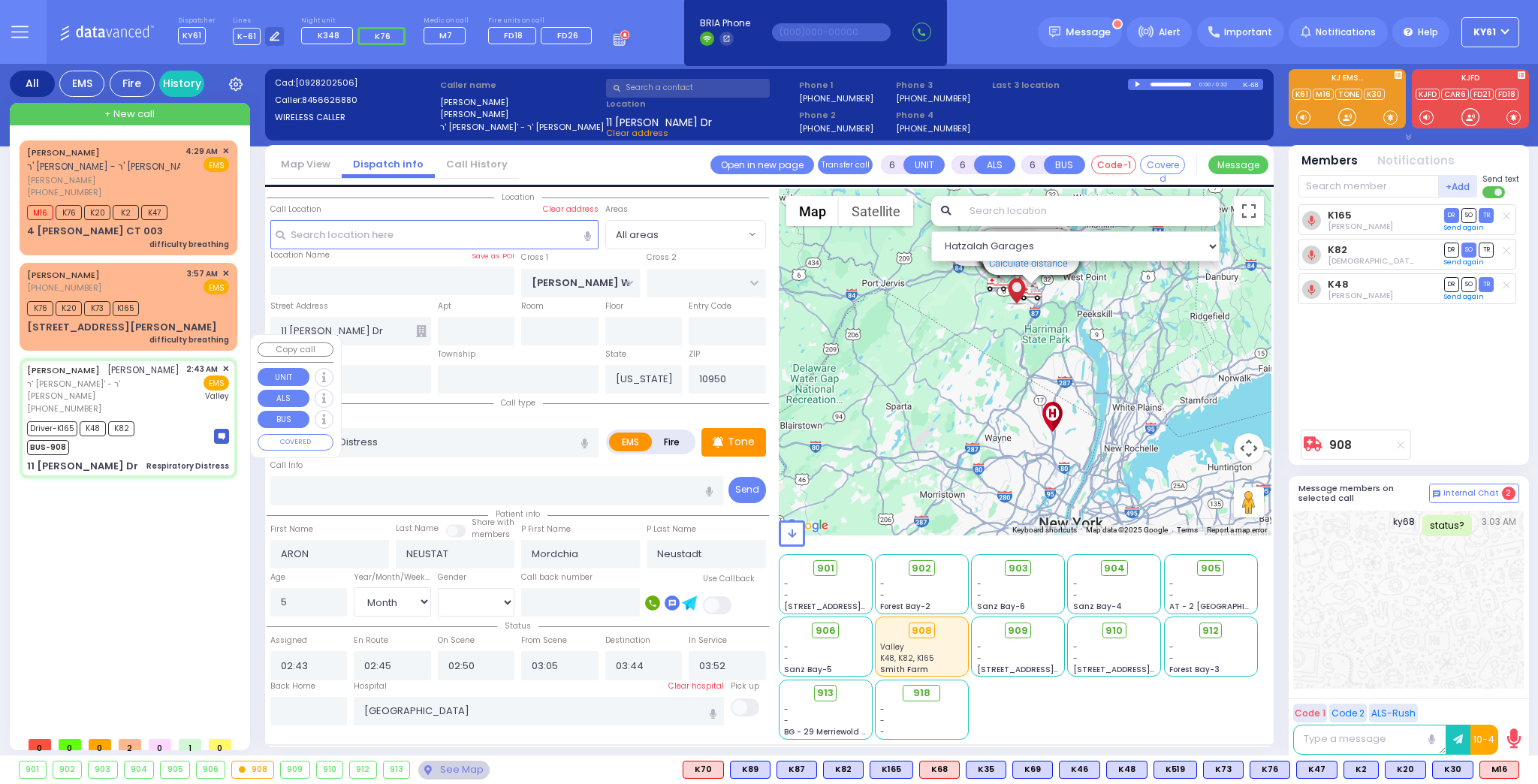
select select "[DEMOGRAPHIC_DATA]"
select select "Hatzalah Garages"
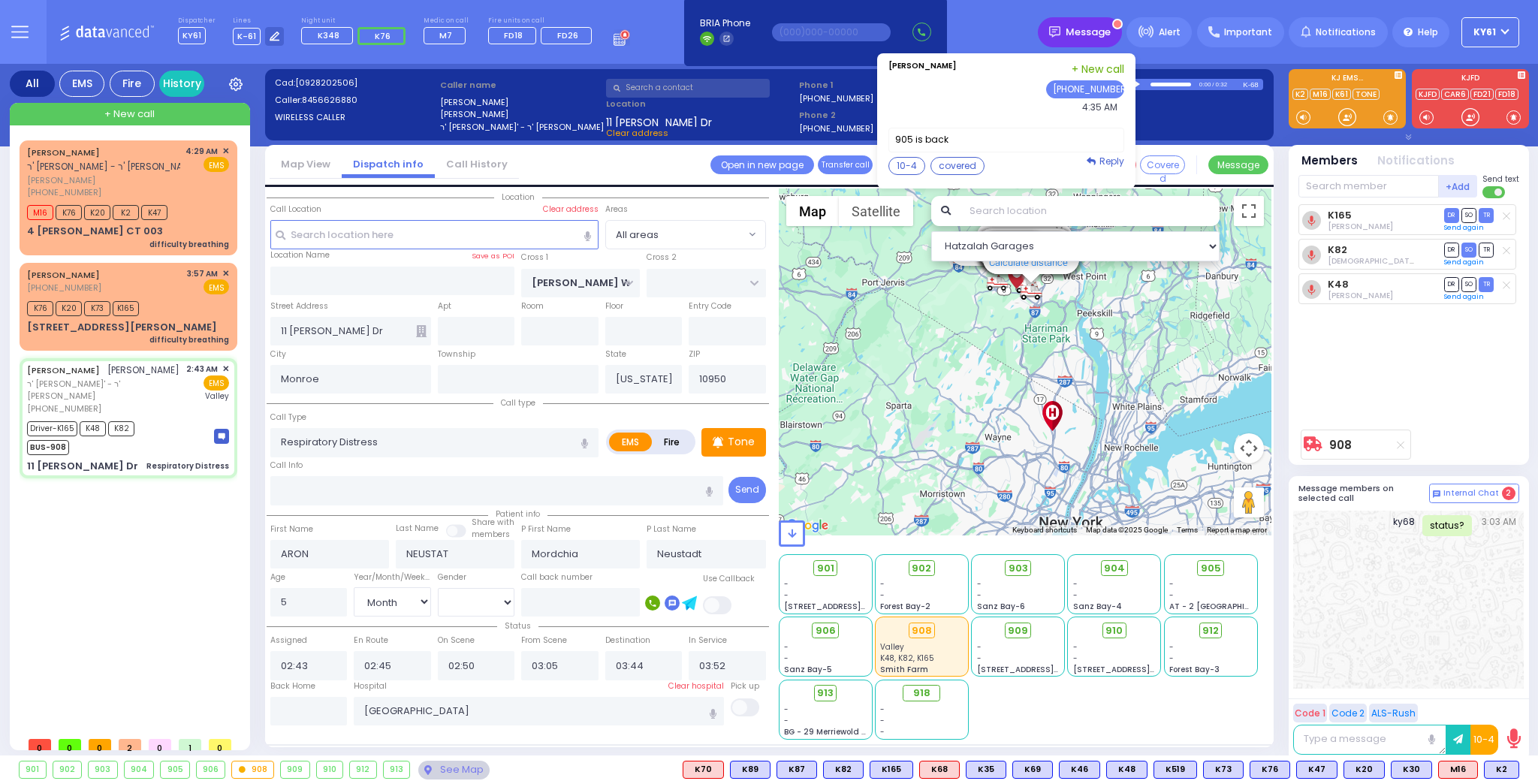
click at [1100, 36] on span "Message" at bounding box center [1088, 32] width 45 height 15
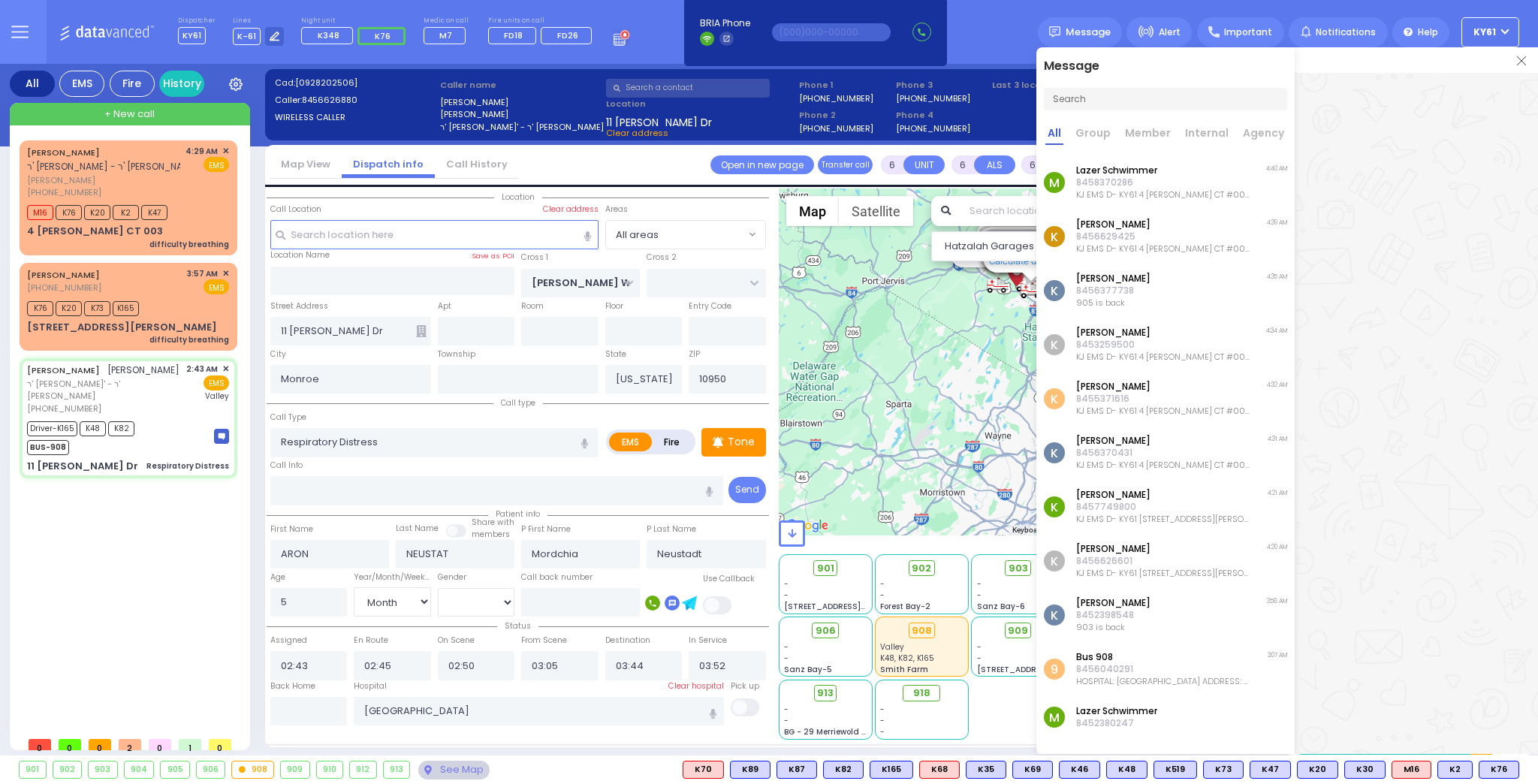
click at [1409, 564] on div at bounding box center [1416, 377] width 243 height 609
drag, startPoint x: 1077, startPoint y: 35, endPoint x: 1107, endPoint y: 59, distance: 38.4
click at [1078, 37] on span "Message" at bounding box center [1088, 32] width 45 height 15
click at [1476, 247] on div at bounding box center [1416, 377] width 243 height 609
click at [1522, 59] on img at bounding box center [1521, 60] width 9 height 9
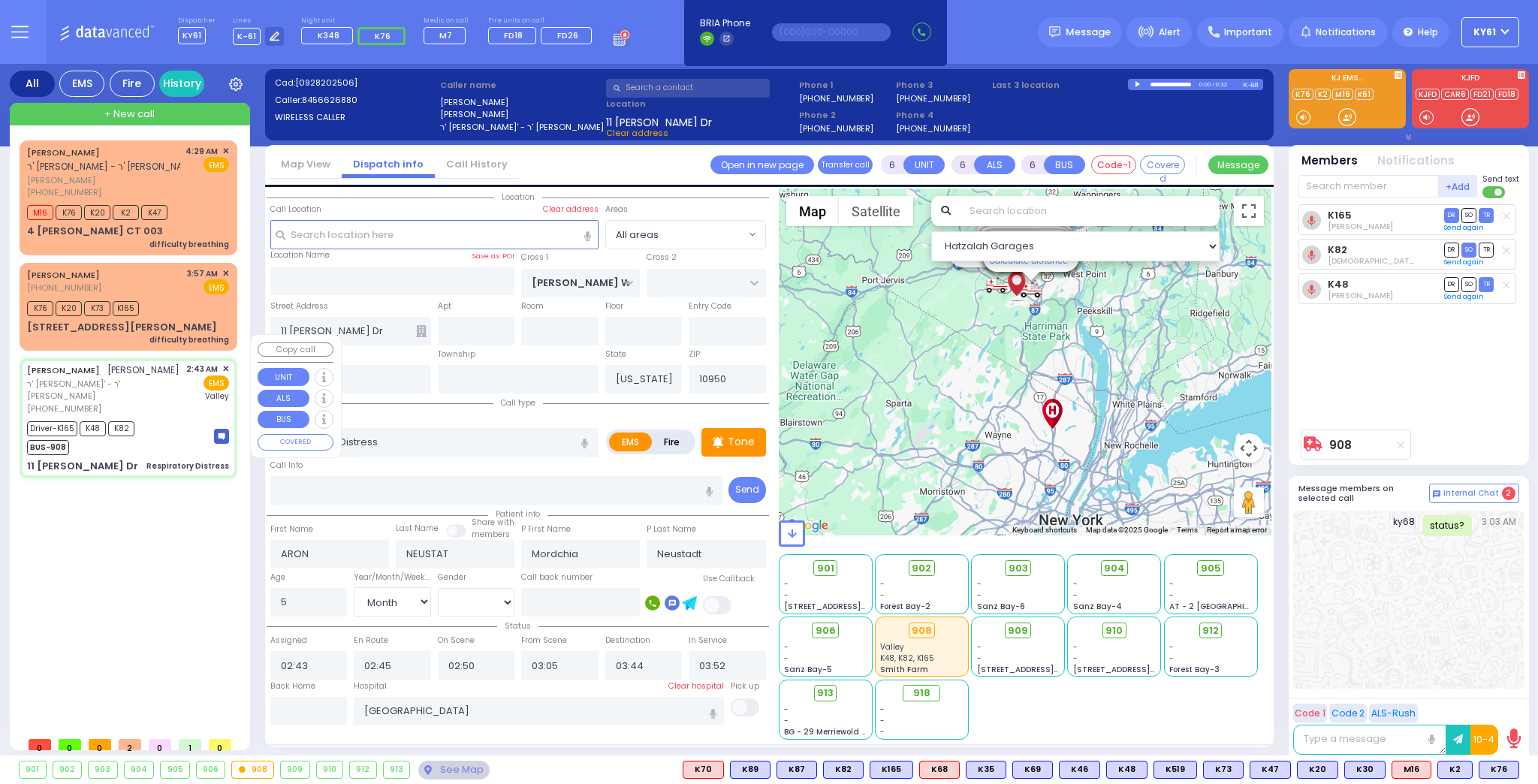
click at [186, 417] on div "Driver-K165 K48 K82 BUS-908" at bounding box center [128, 436] width 202 height 38
select select
radio input "true"
select select "Month"
select select "[DEMOGRAPHIC_DATA]"
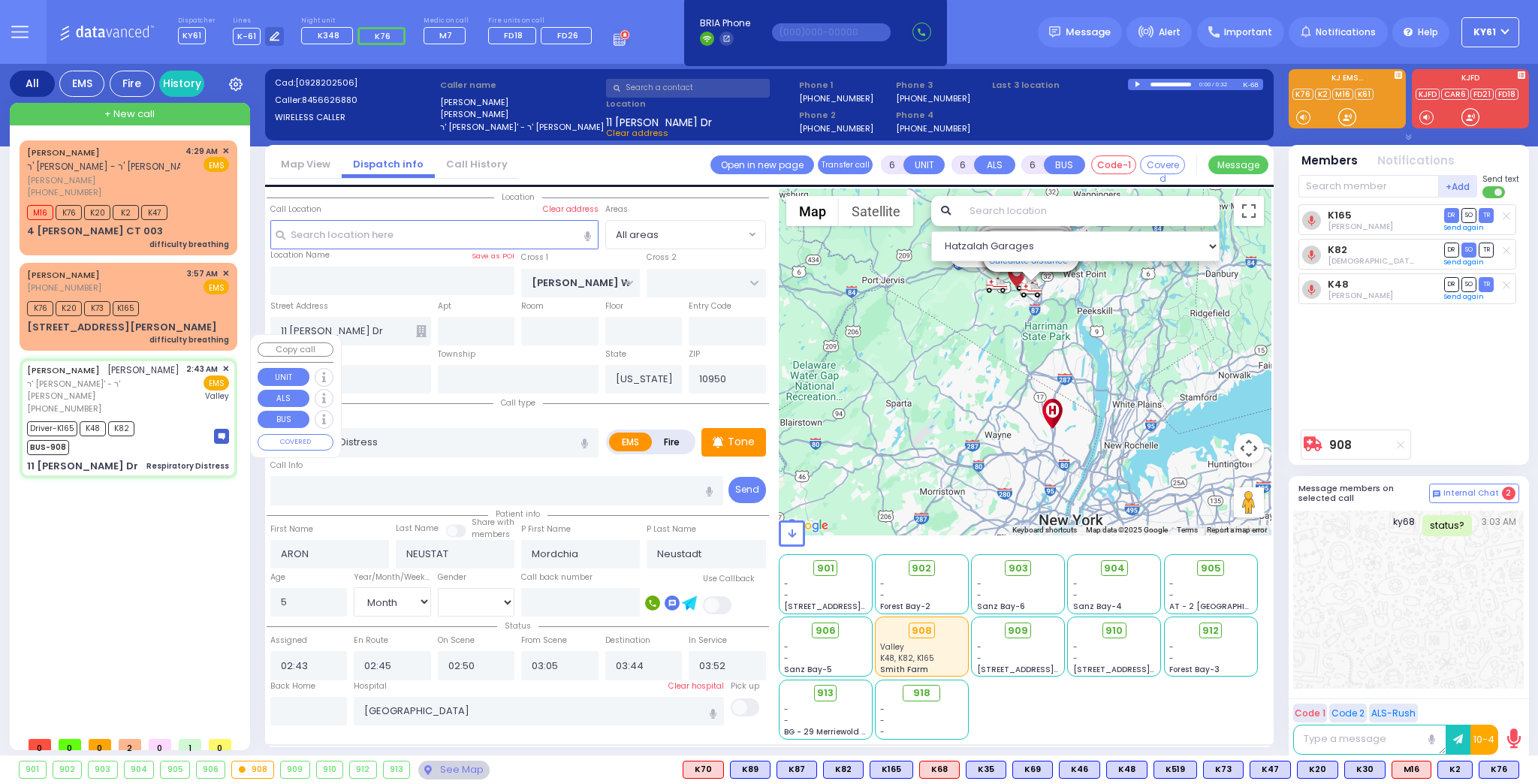
select select "Hatzalah Garages"
click at [288, 710] on input "text" at bounding box center [309, 711] width 78 height 28
type input "04:42"
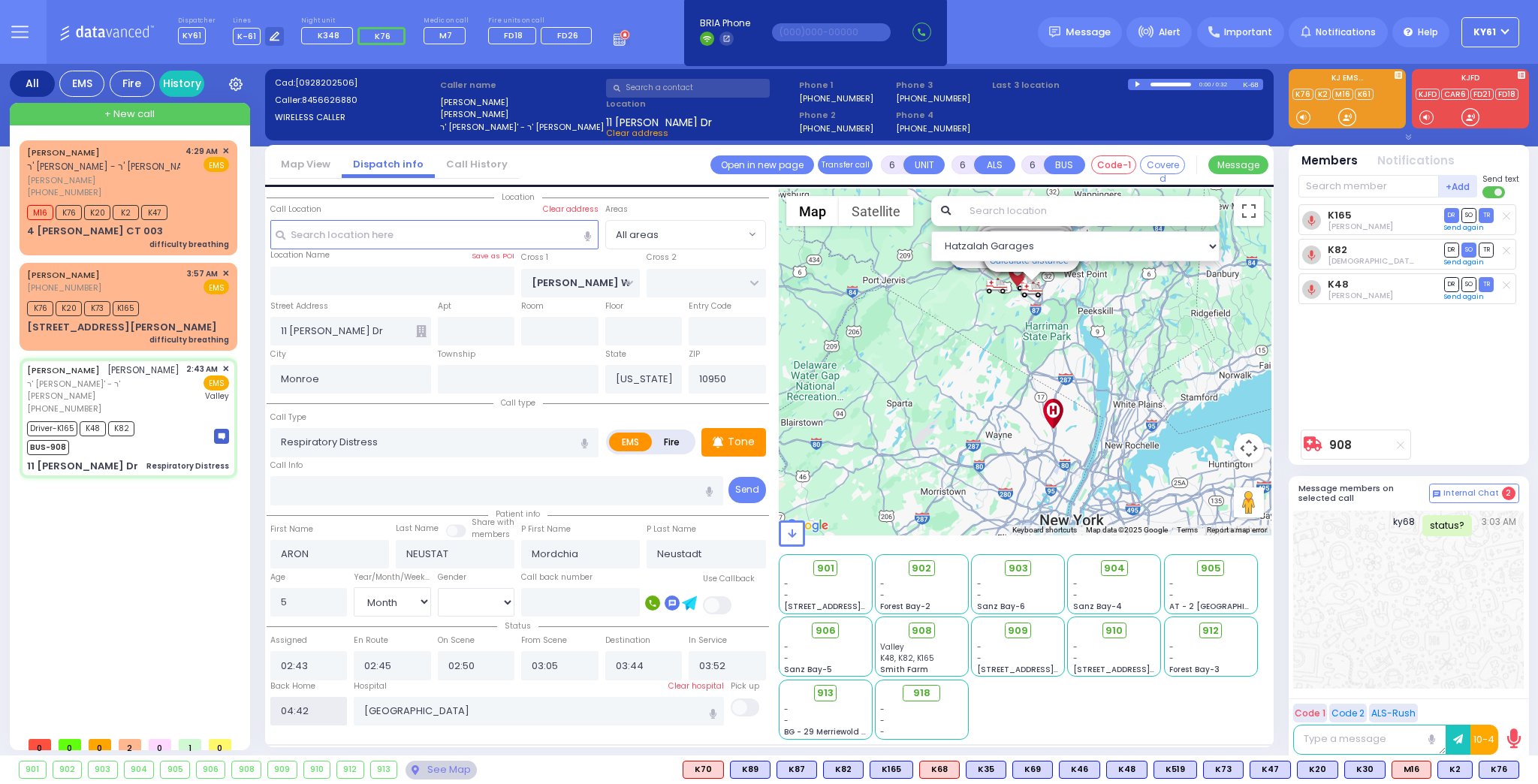
select select
radio input "true"
select select
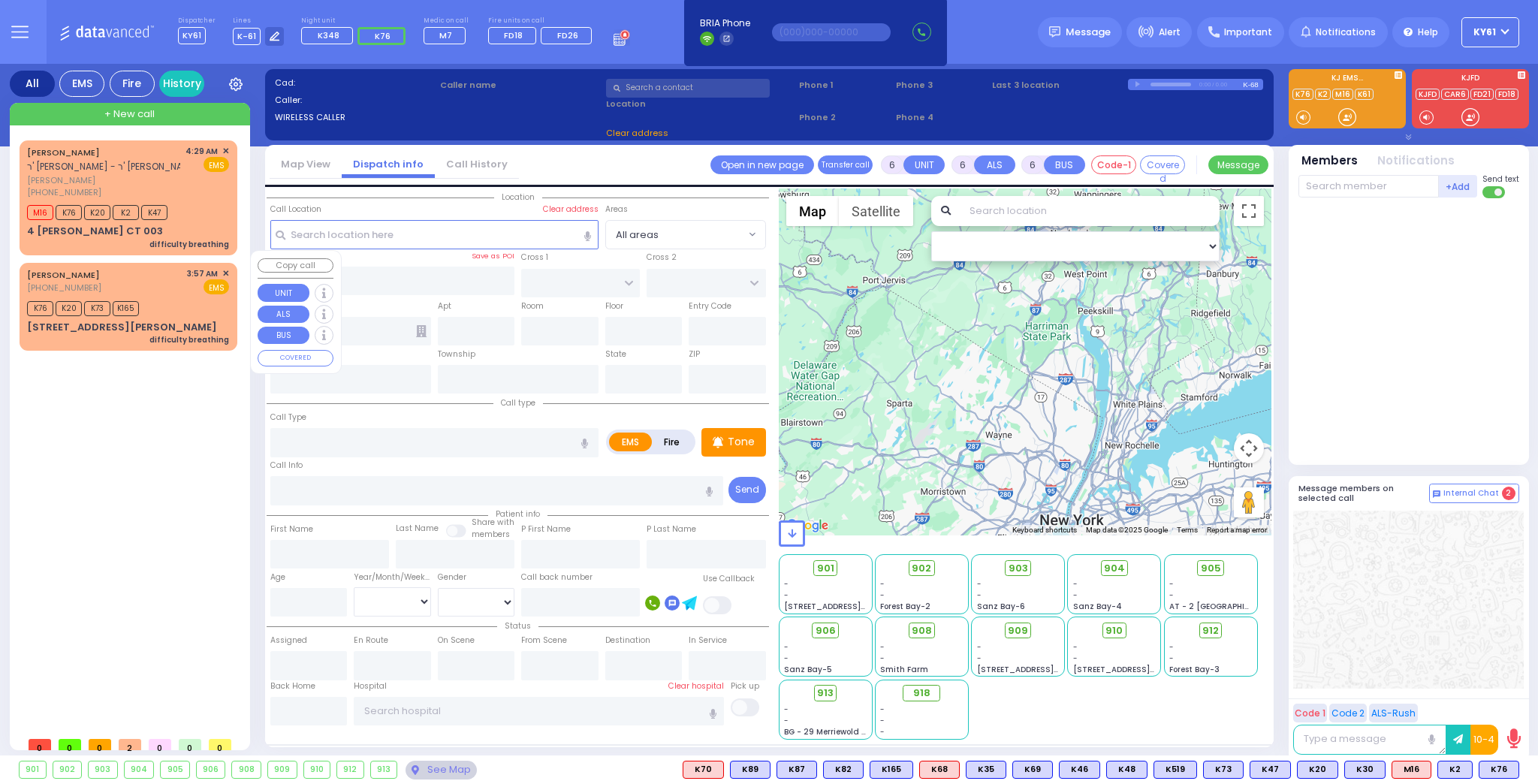
click at [173, 278] on div "JOSEPH ELYA BICKEL (845) 637-5998 3:57 AM ✕ EMS" at bounding box center [128, 281] width 202 height 27
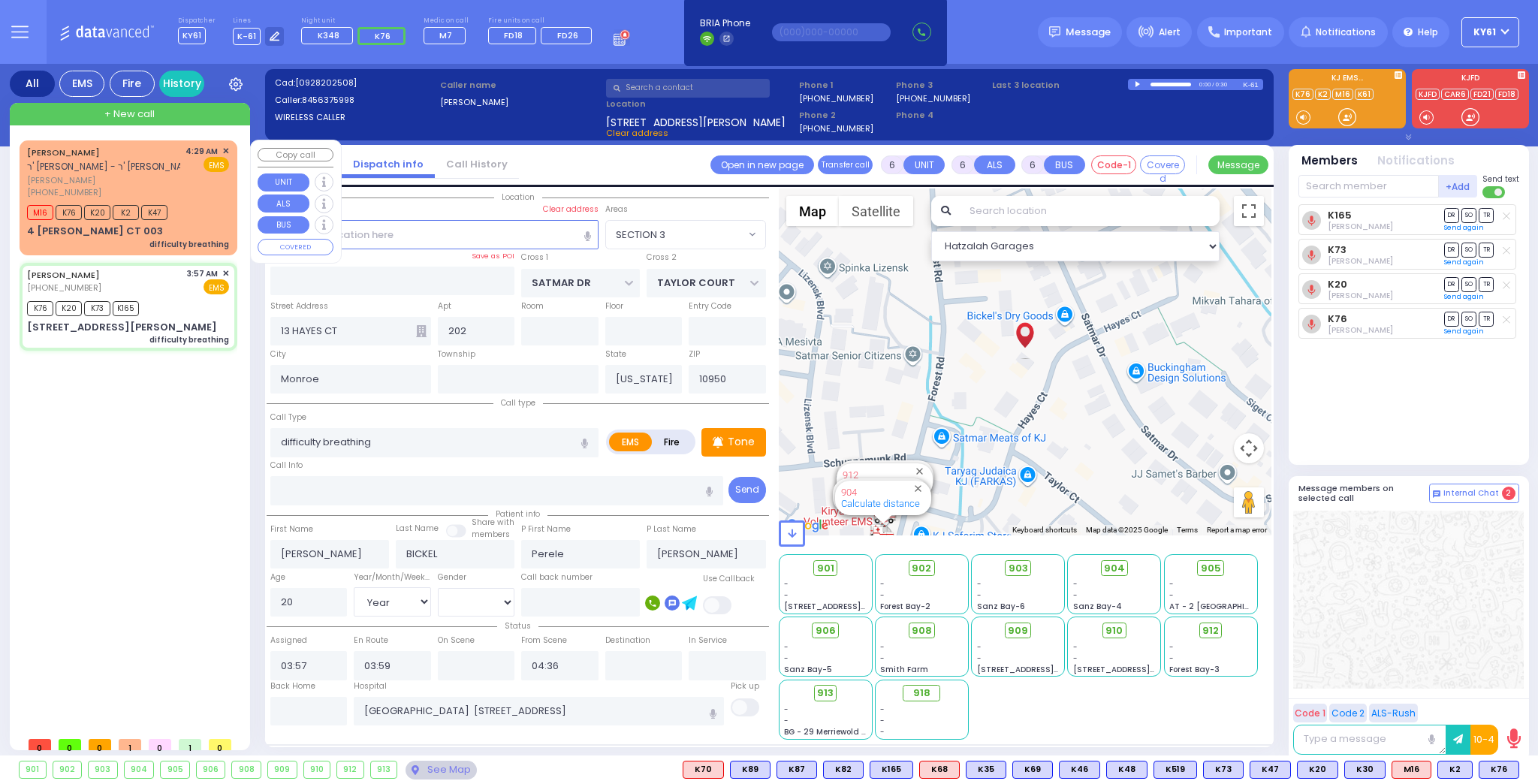
click at [205, 183] on div "4:29 AM ✕ EMS" at bounding box center [208, 172] width 44 height 54
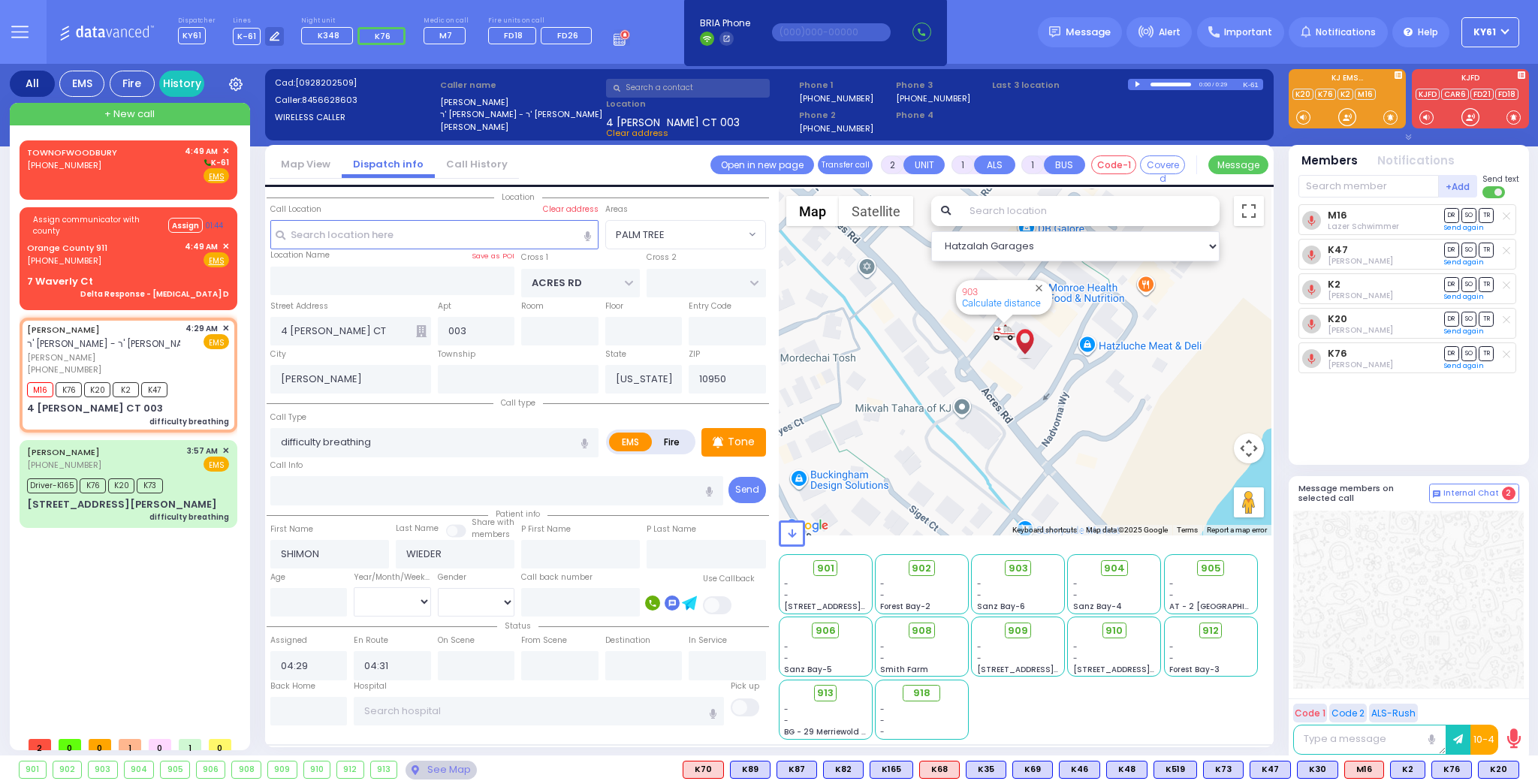
click at [1328, 423] on div "M16 Lazer Schwimmer DR SO TR Sending text K47 DR" at bounding box center [1410, 328] width 224 height 248
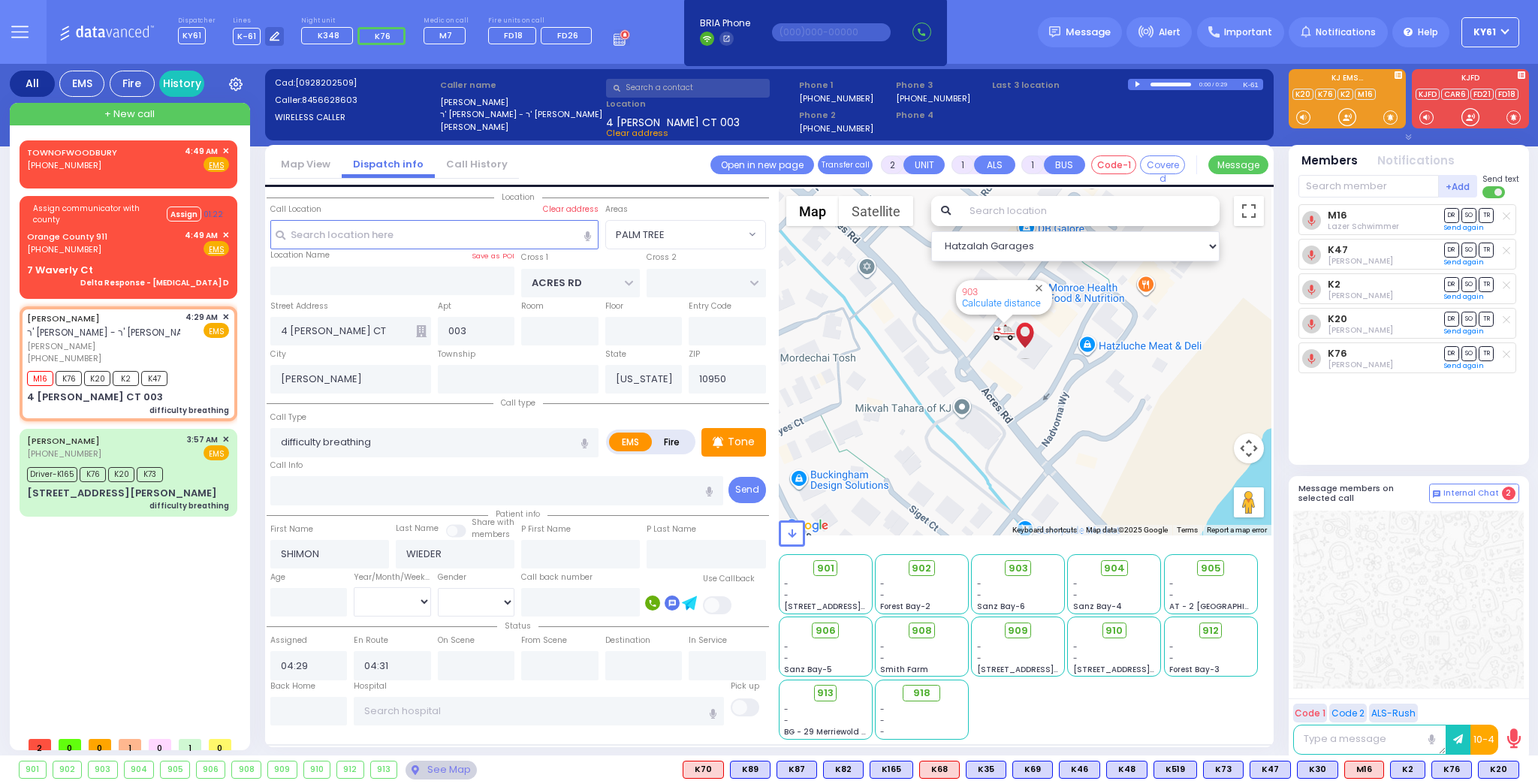
click at [1317, 408] on div "M16 Lazer Schwimmer DR SO TR Sending text K47 DR" at bounding box center [1410, 328] width 224 height 248
click at [749, 445] on p "Tone" at bounding box center [741, 441] width 27 height 16
click at [137, 248] on div "Orange County 911 (845) 469-0911 4:49 AM ✕ Fire EMS" at bounding box center [128, 242] width 202 height 27
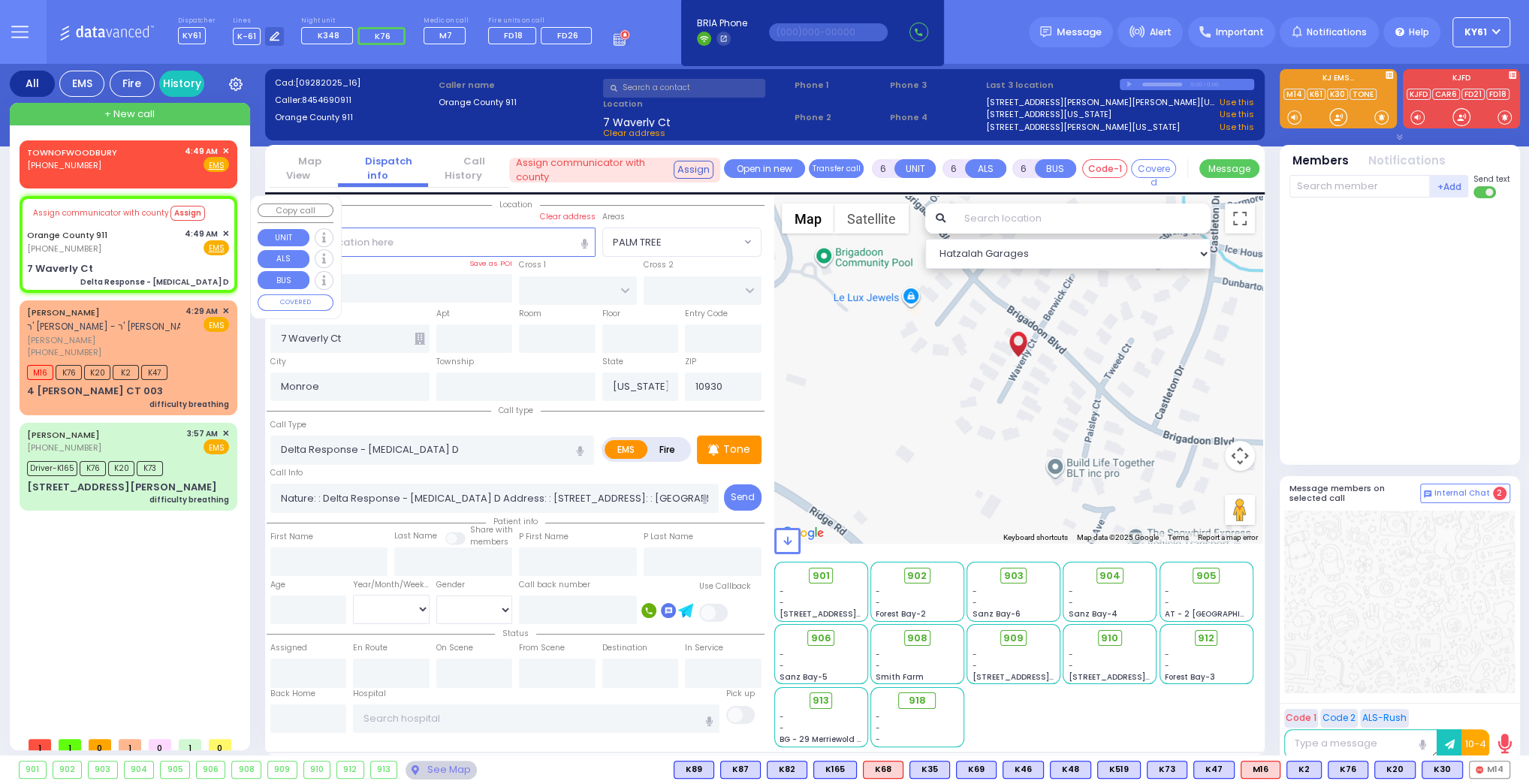
click at [169, 252] on div "Orange County 911 (845) 469-0911 4:49 AM ✕ Fire EMS" at bounding box center [128, 241] width 202 height 27
click at [1484, 768] on span "M14" at bounding box center [1489, 769] width 40 height 16
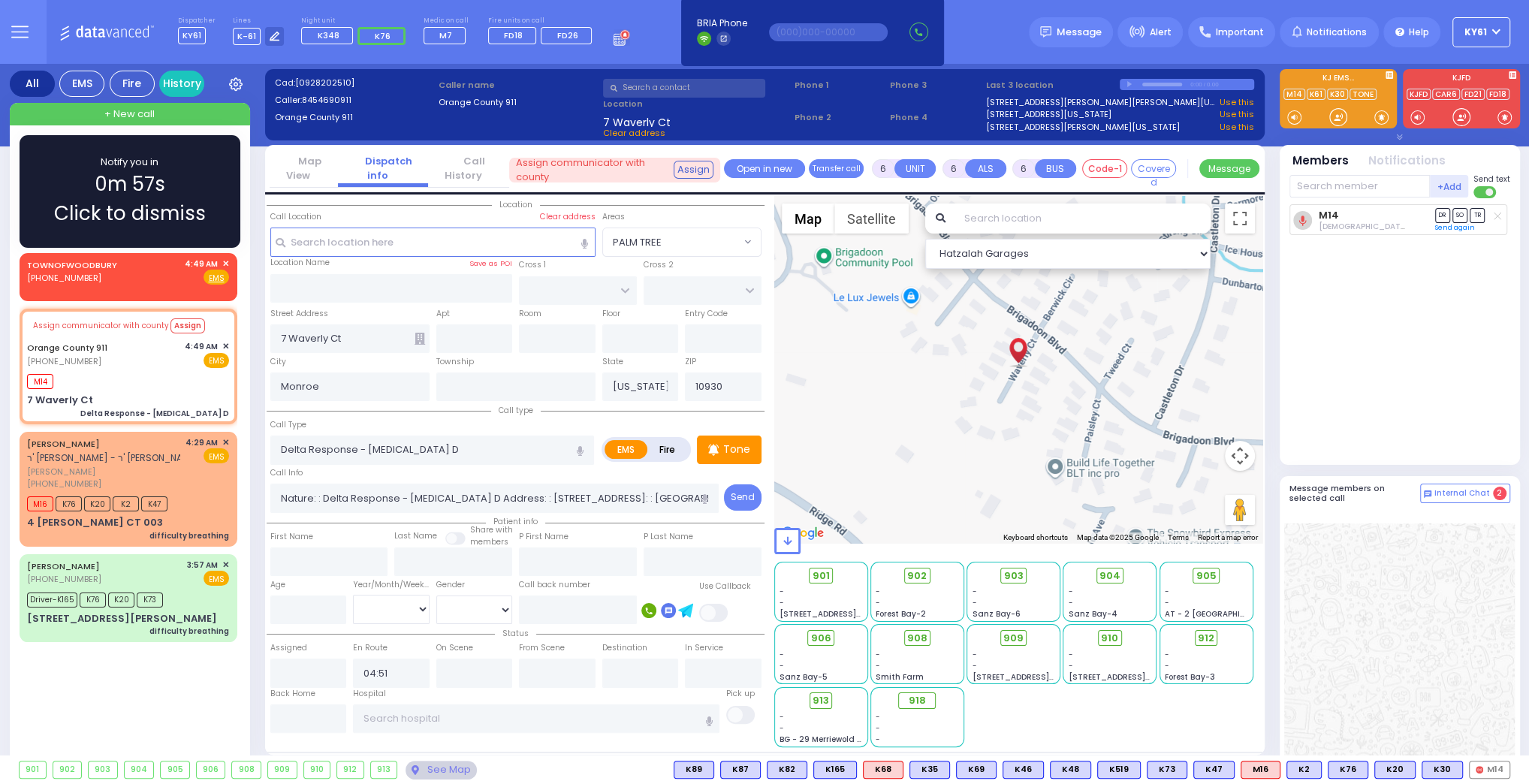
click at [204, 177] on div "Notify you in 0m 57s Click to dismiss" at bounding box center [130, 191] width 177 height 74
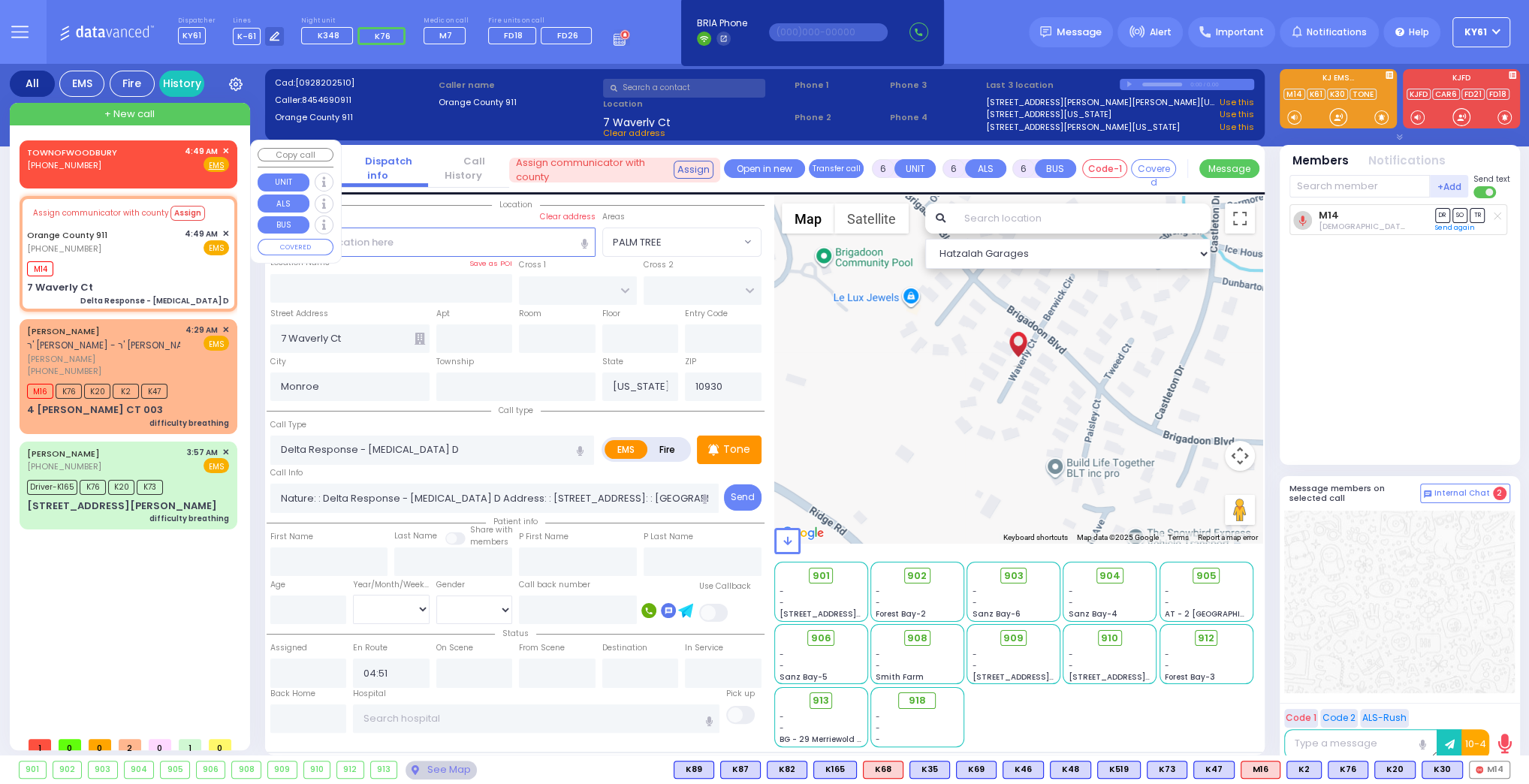
click at [227, 148] on span "✕" at bounding box center [225, 151] width 7 height 13
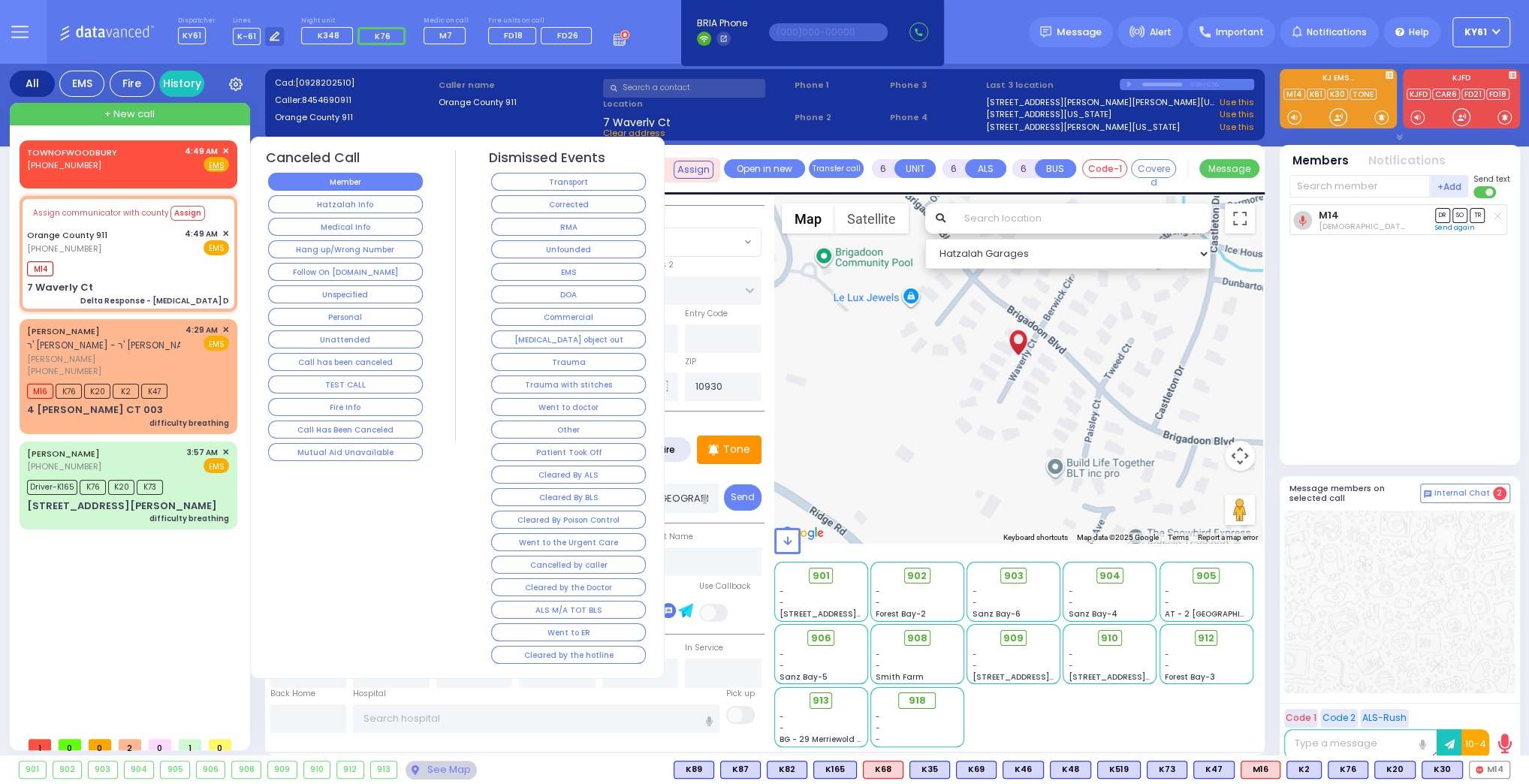
click at [386, 180] on button "Member" at bounding box center [345, 181] width 154 height 18
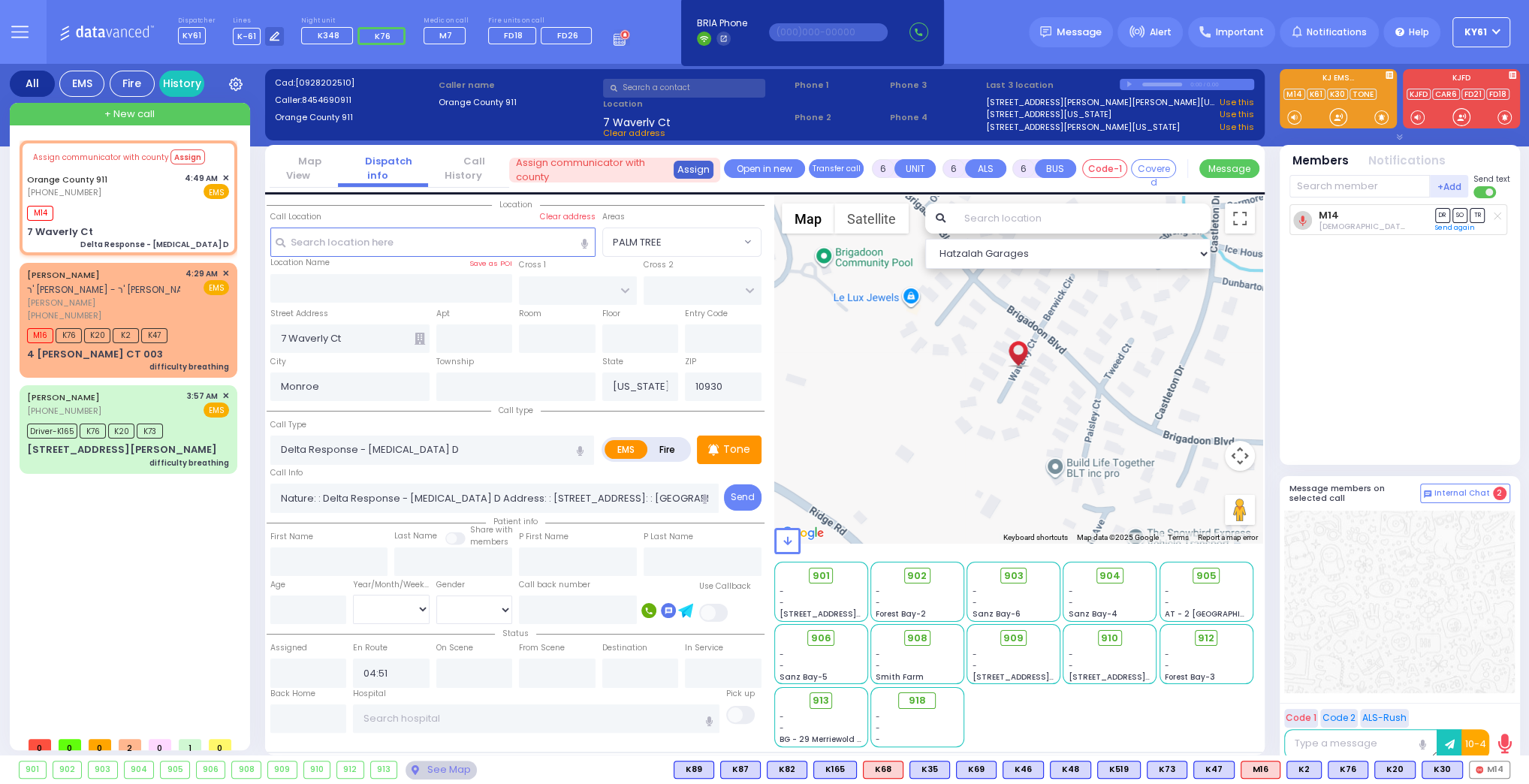
click at [688, 168] on button "Assign" at bounding box center [693, 169] width 40 height 18
click at [597, 177] on span "Assign communicator with county" at bounding box center [594, 169] width 155 height 29
click at [179, 155] on button "Assign" at bounding box center [187, 157] width 35 height 15
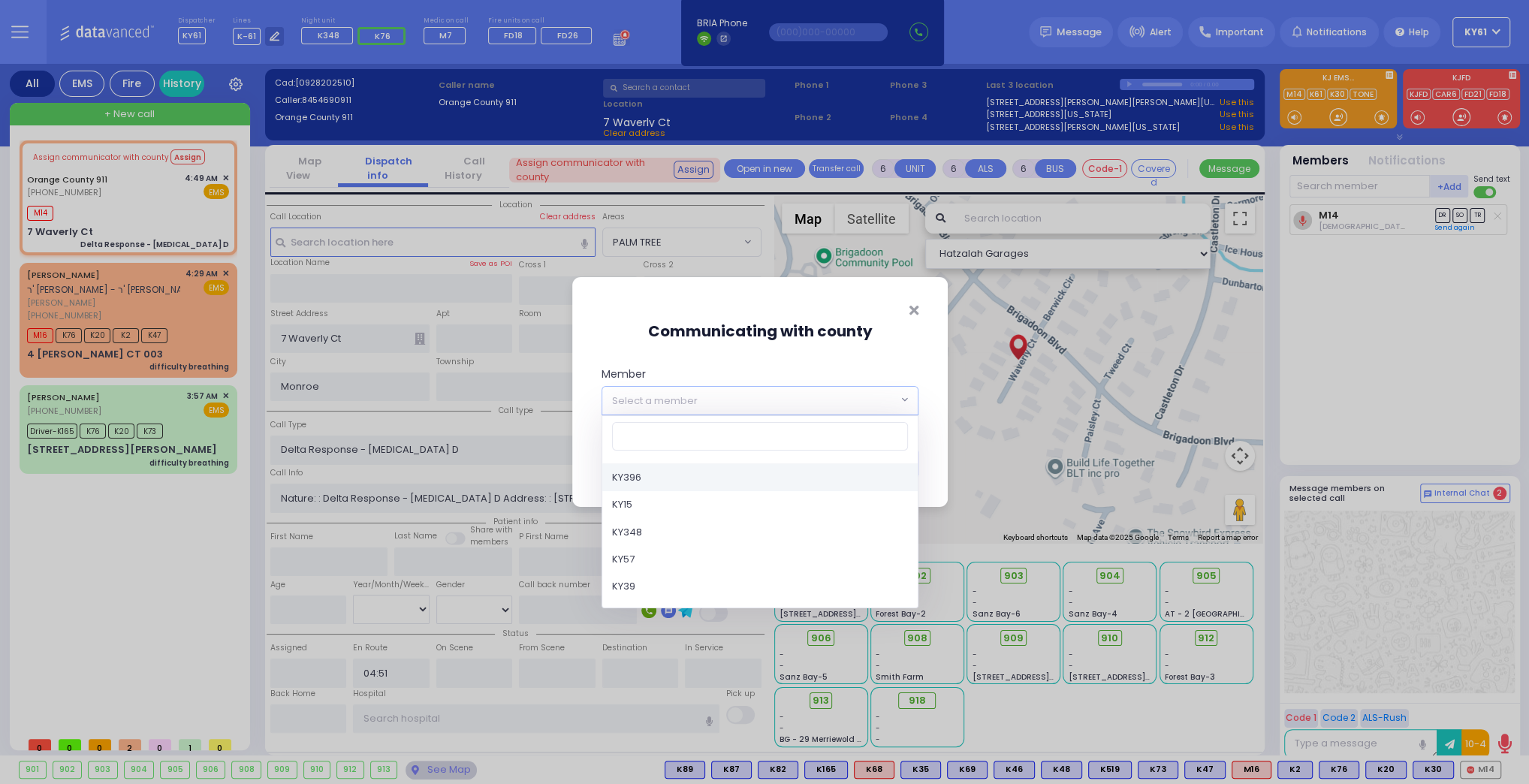
click at [702, 394] on span "Select a member" at bounding box center [750, 400] width 295 height 27
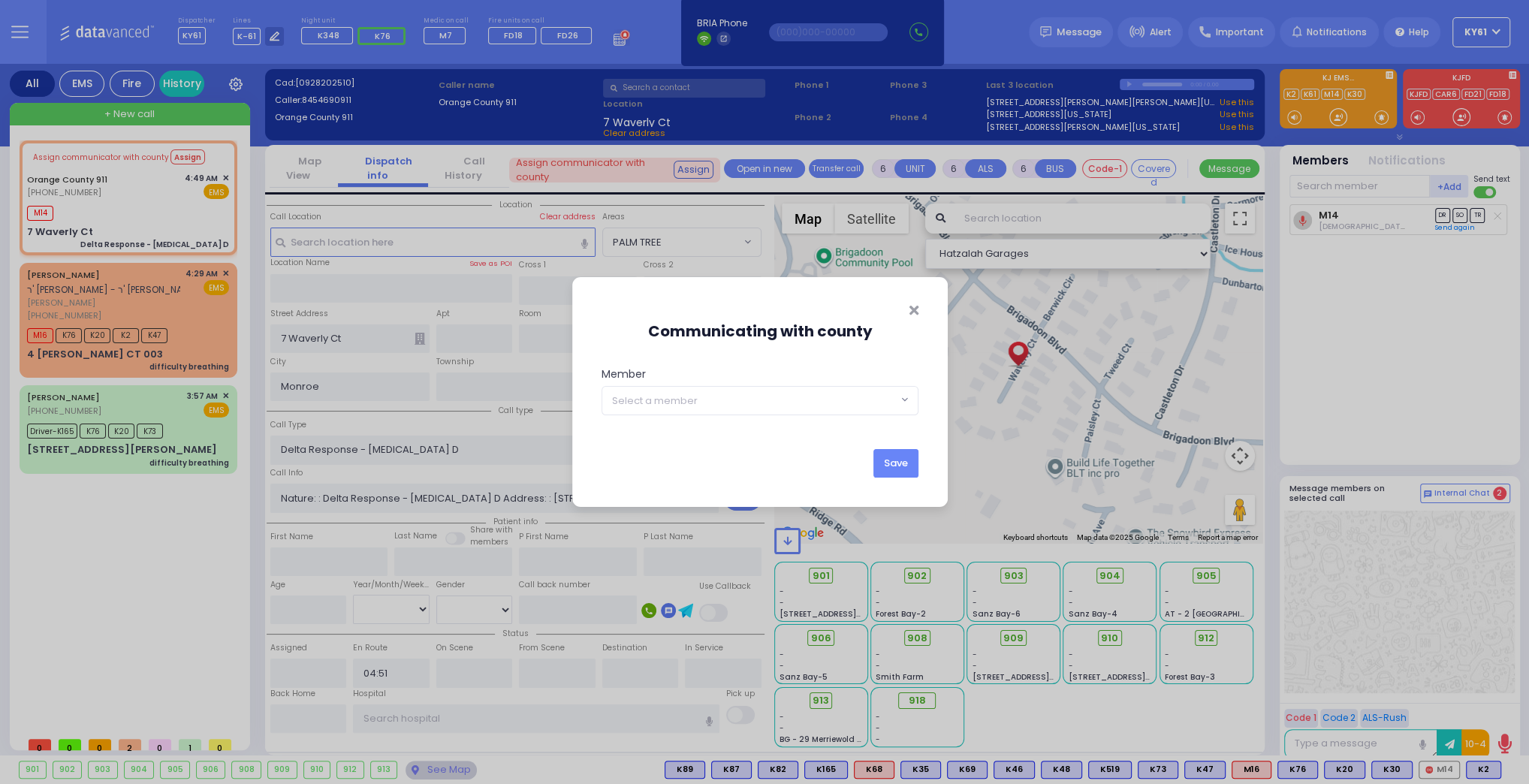
click at [785, 349] on div "Communicating with county Member KY396 KY15 KY348 KY57 KY39 KYn25 M45 MedicRH83…" at bounding box center [760, 374] width 351 height 115
click at [910, 308] on icon "Close" at bounding box center [913, 310] width 9 height 13
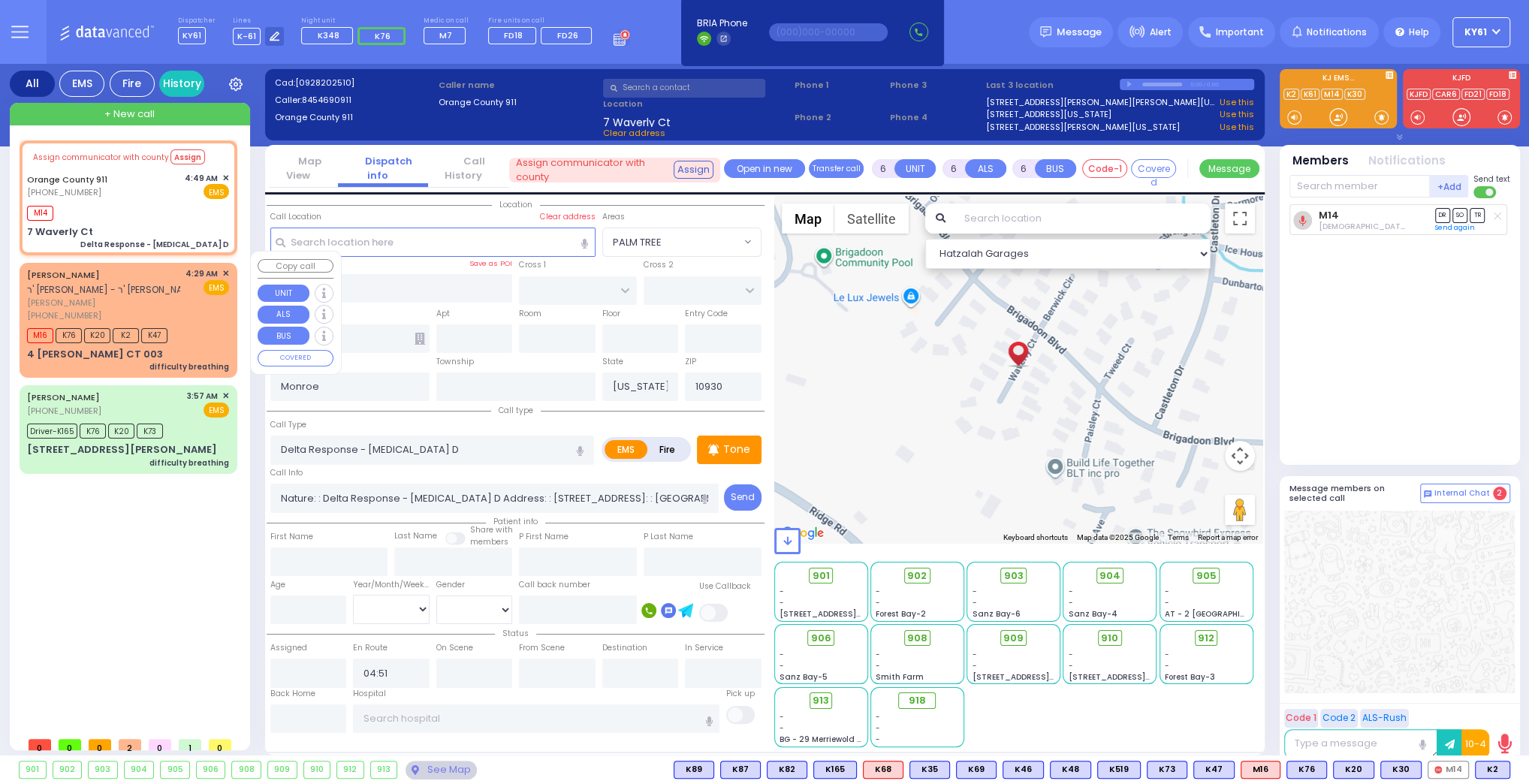
click at [209, 325] on div "M16 K76 K20 K2 K47" at bounding box center [128, 334] width 202 height 19
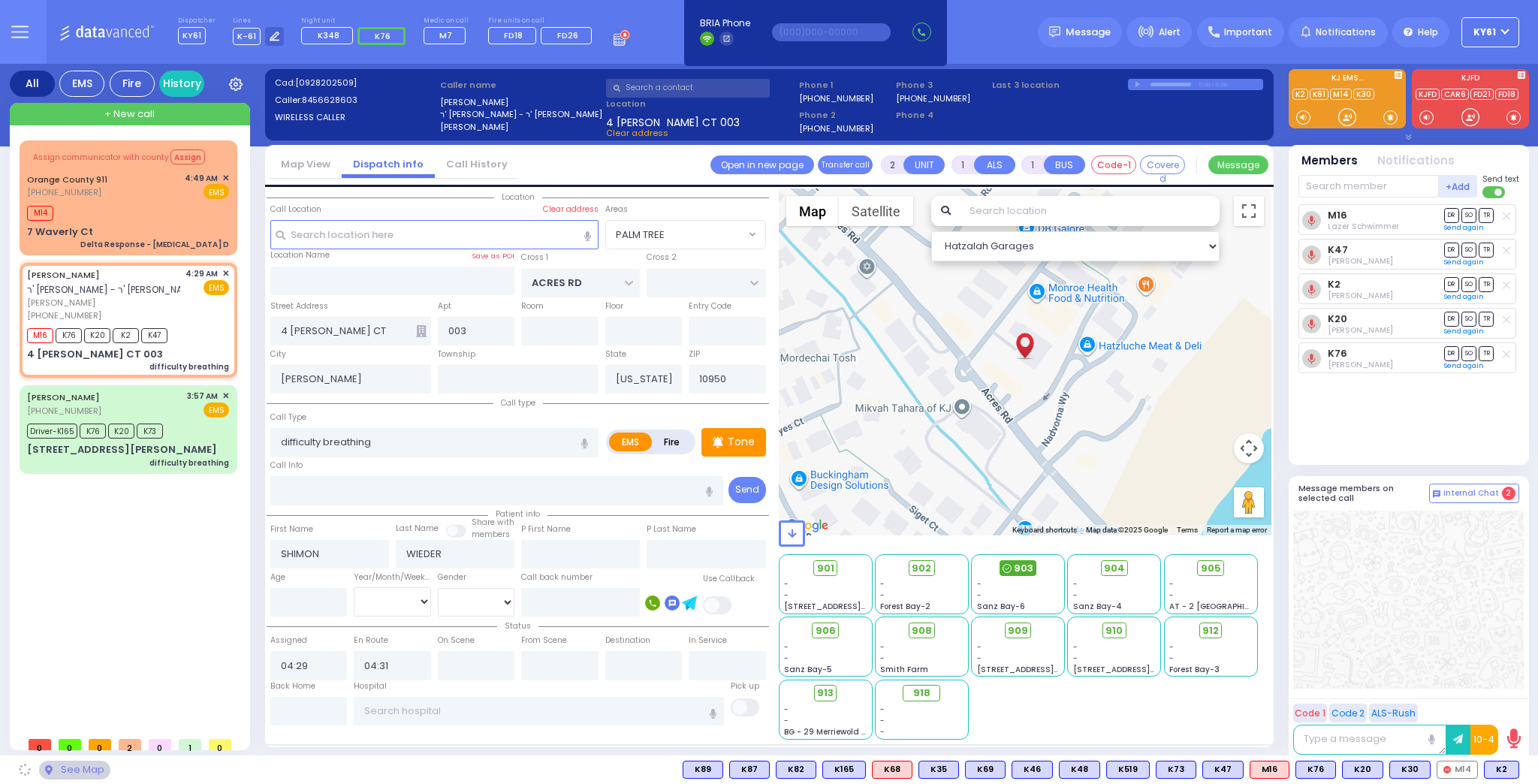
click at [1016, 562] on span "903" at bounding box center [1024, 568] width 20 height 15
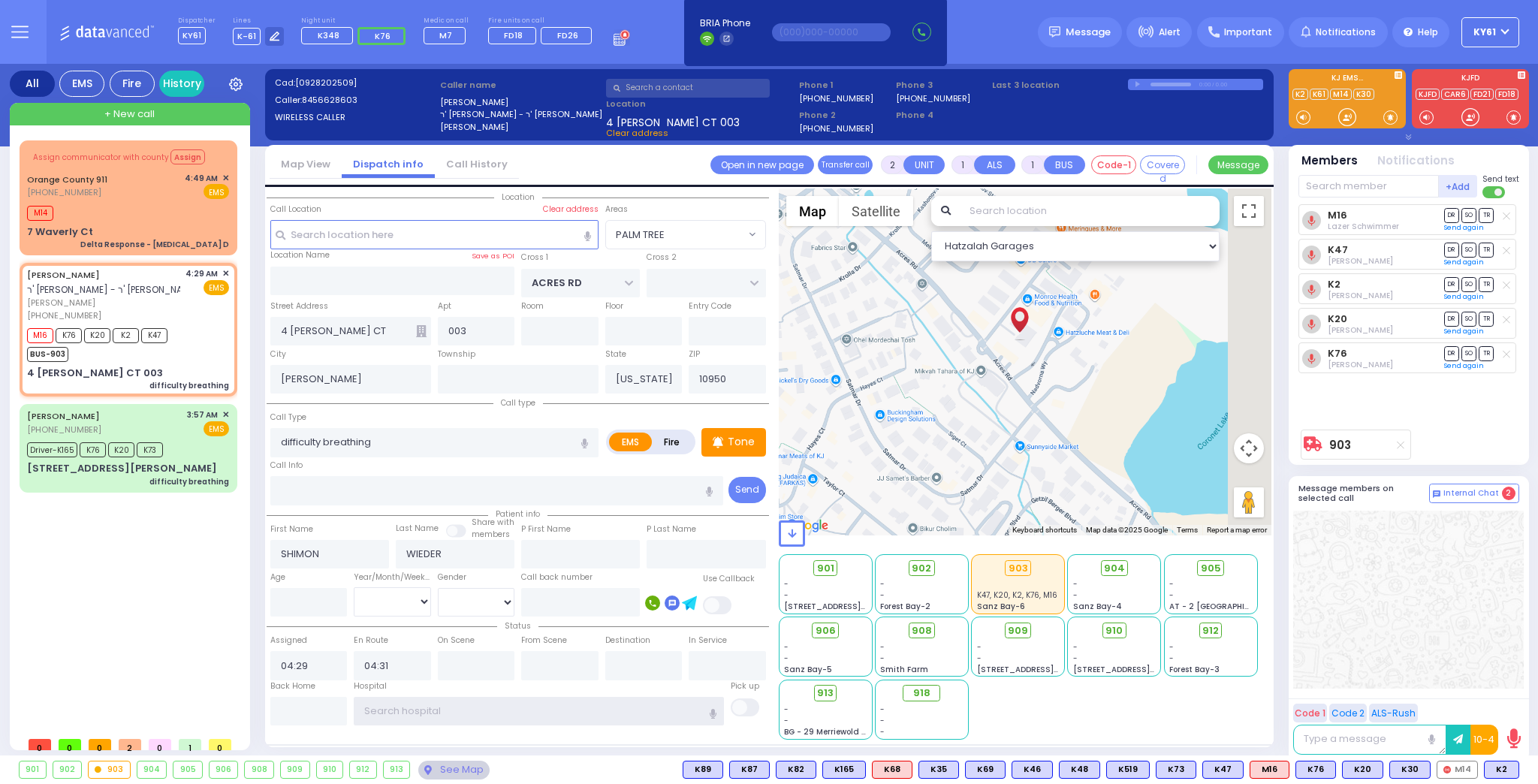
drag, startPoint x: 504, startPoint y: 713, endPoint x: 514, endPoint y: 718, distance: 11.2
click at [504, 713] on input "text" at bounding box center [539, 711] width 370 height 28
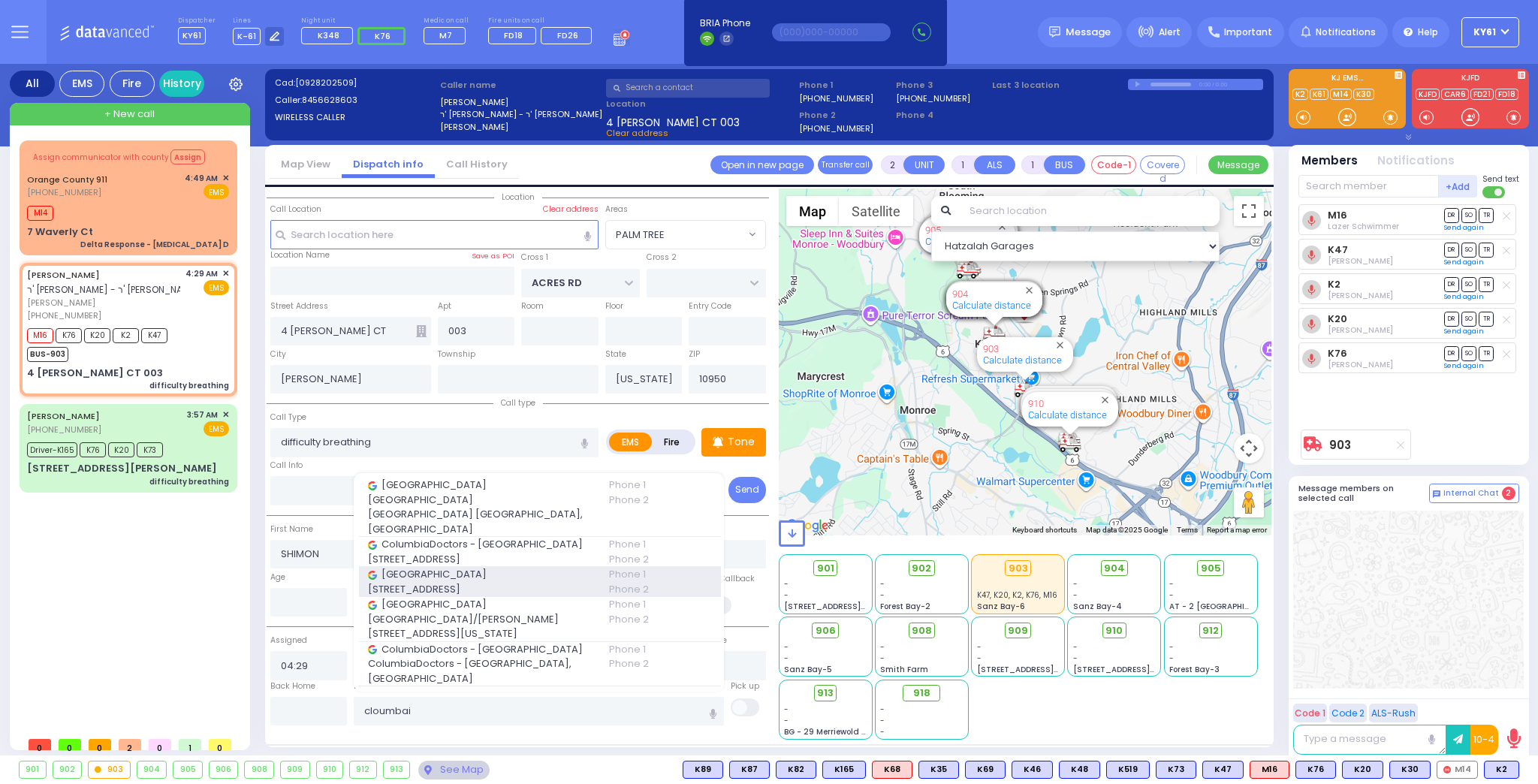
click at [484, 592] on div "Columbia Children's Hospital 3959 Broadway" at bounding box center [479, 581] width 241 height 29
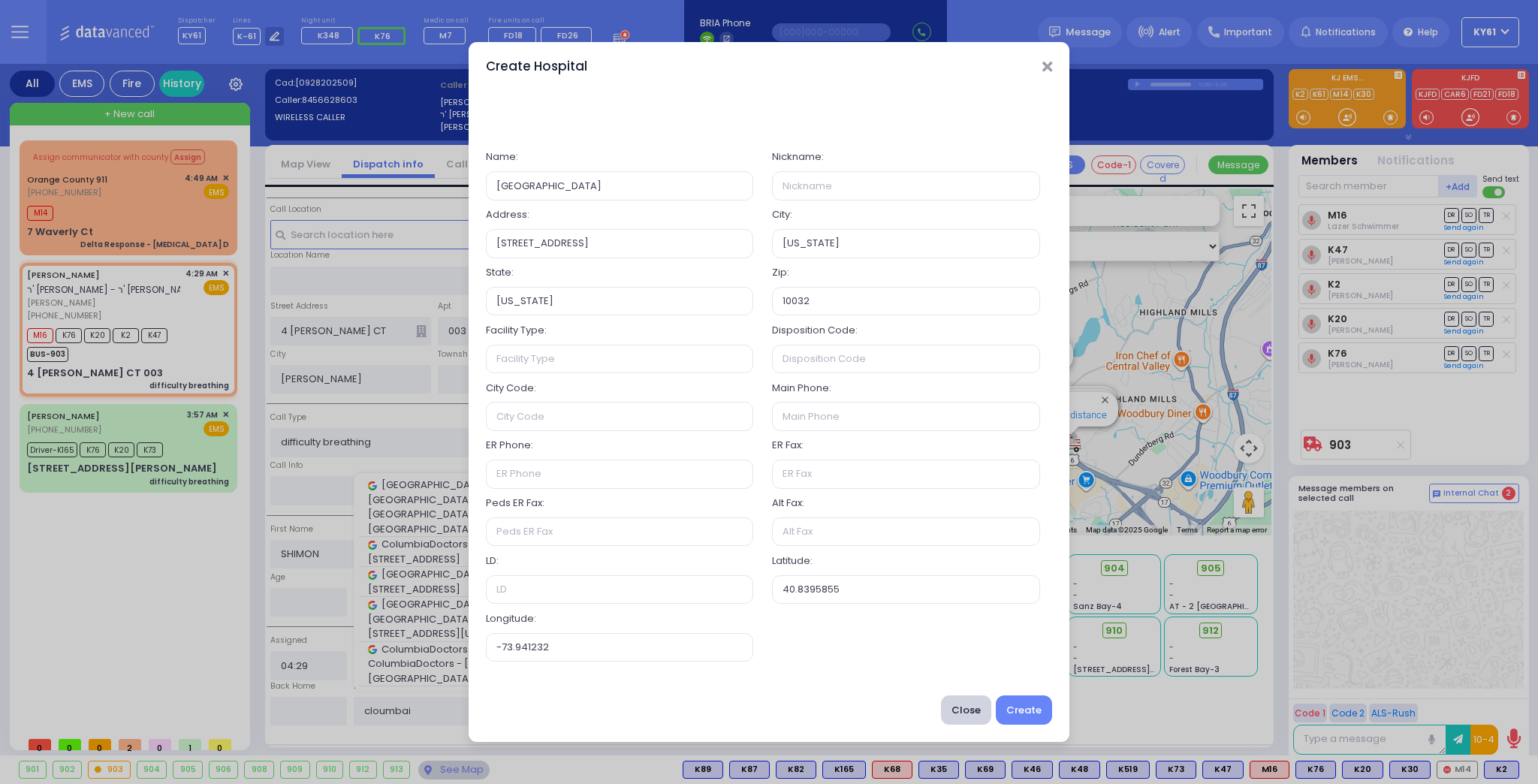
drag, startPoint x: 163, startPoint y: 577, endPoint x: 175, endPoint y: 577, distance: 12.0
click at [164, 577] on div "Create Hospital 0 Name: Columbia Children's Hospital Nickname: Address: 3959 Br…" at bounding box center [769, 392] width 1538 height 784
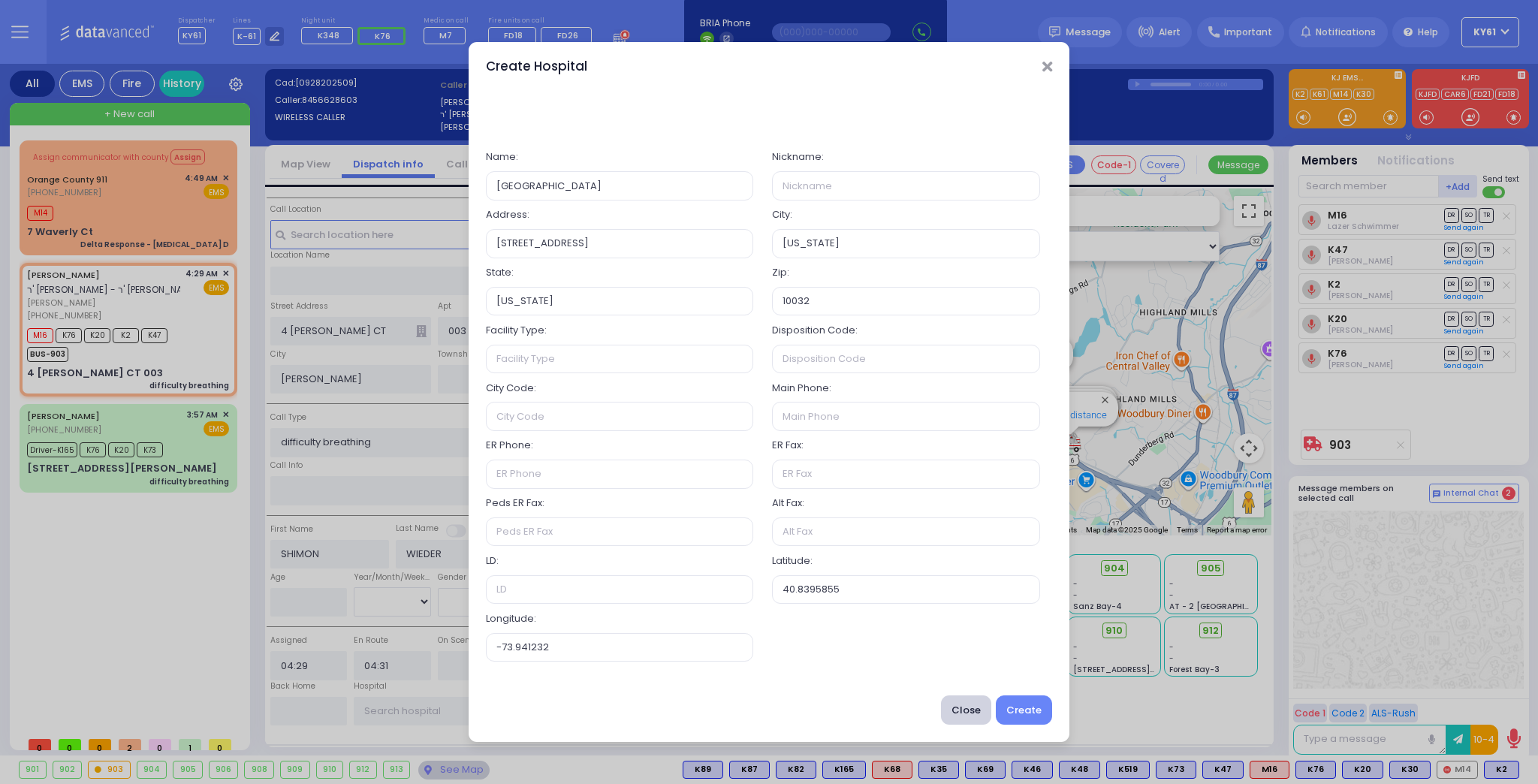
click at [1504, 564] on div "Create Hospital 0 Name: Columbia Children's Hospital Nickname: Address: 3959 Br…" at bounding box center [769, 392] width 1538 height 784
drag, startPoint x: 1052, startPoint y: 64, endPoint x: 1043, endPoint y: 67, distance: 9.5
click at [1048, 64] on div "Create Hospital" at bounding box center [769, 66] width 601 height 48
click at [1044, 63] on icon "Close" at bounding box center [1047, 67] width 9 height 15
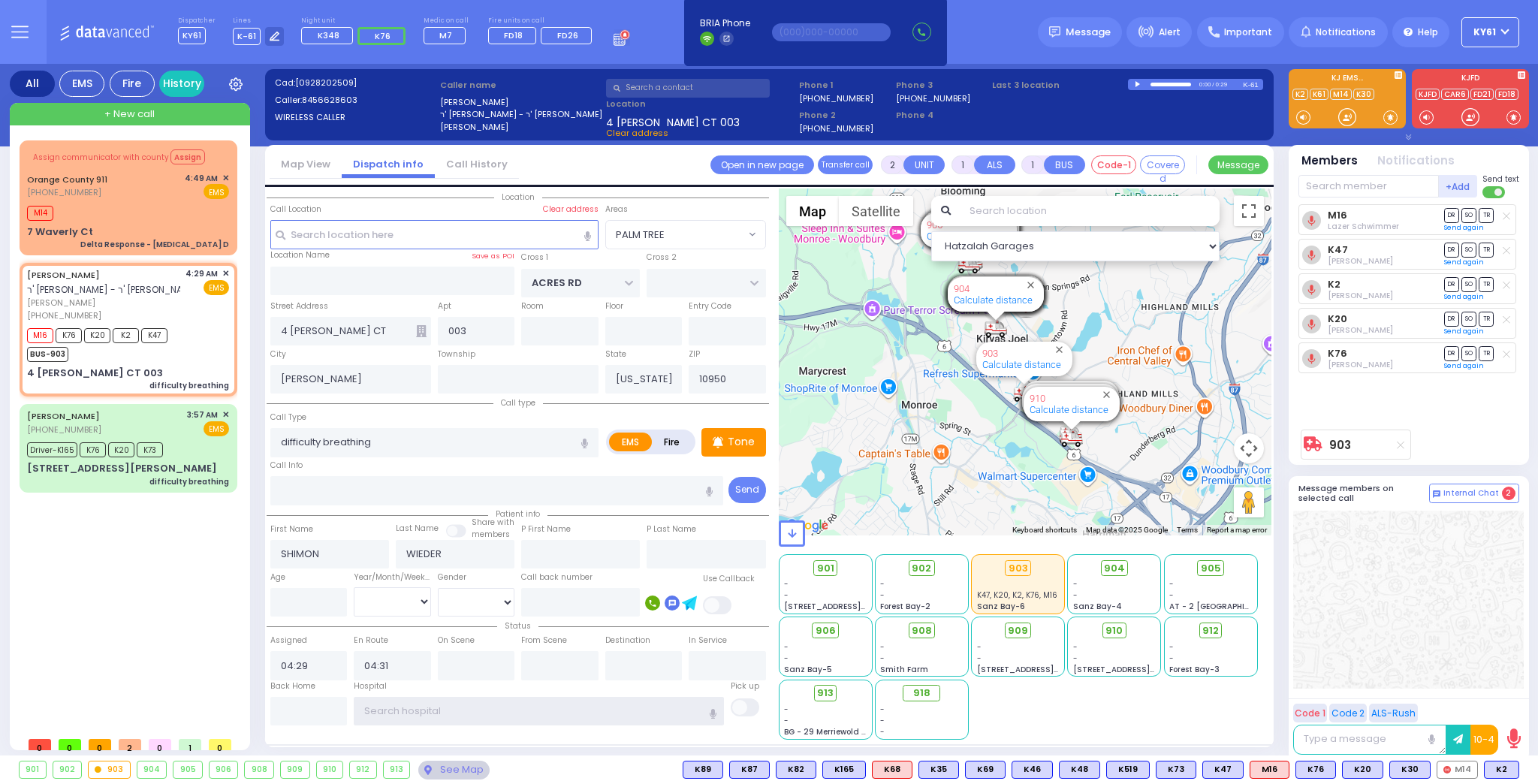
click at [469, 697] on input "text" at bounding box center [539, 711] width 370 height 28
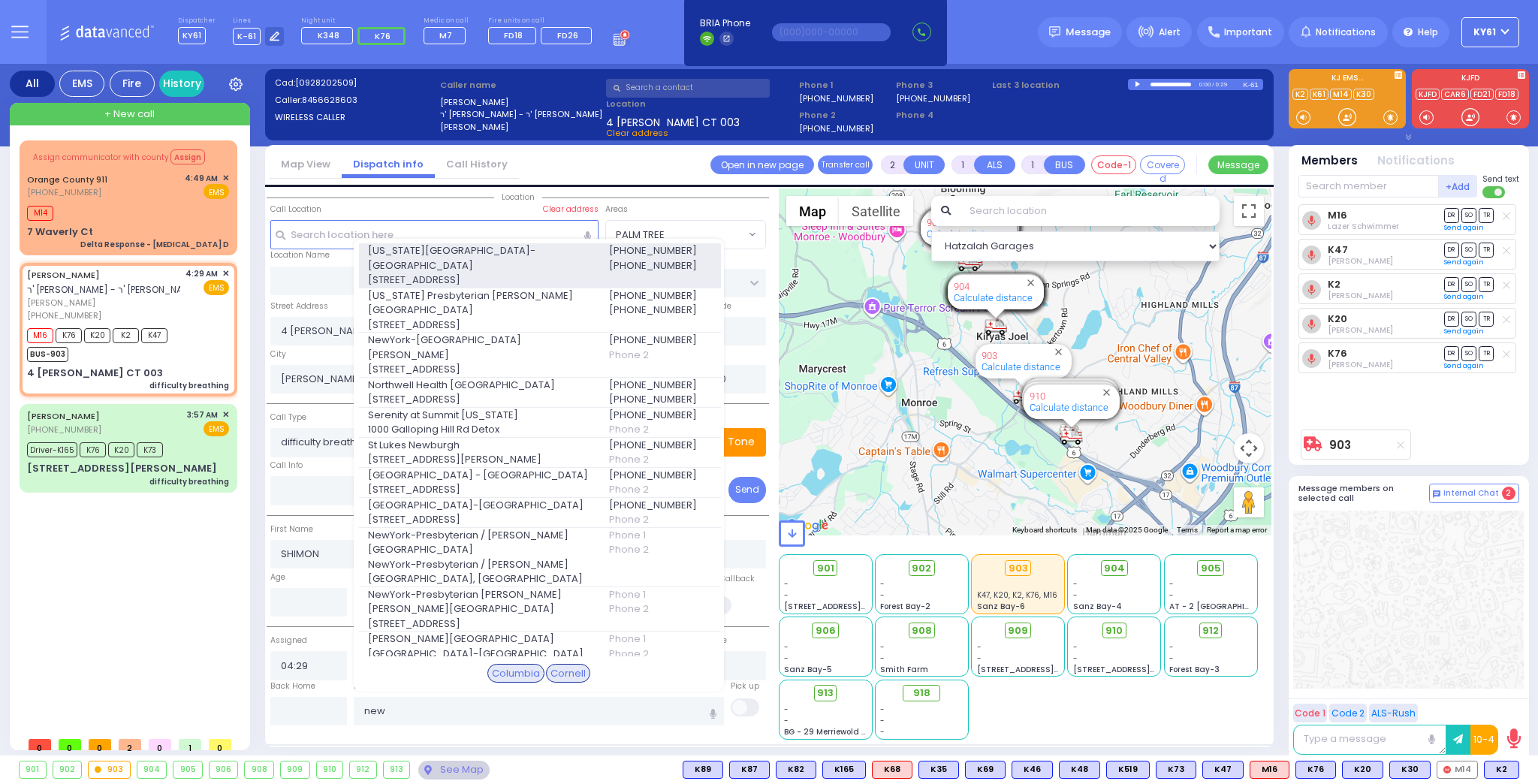
click at [478, 273] on span "622 West 168th Street 723" at bounding box center [478, 280] width 222 height 15
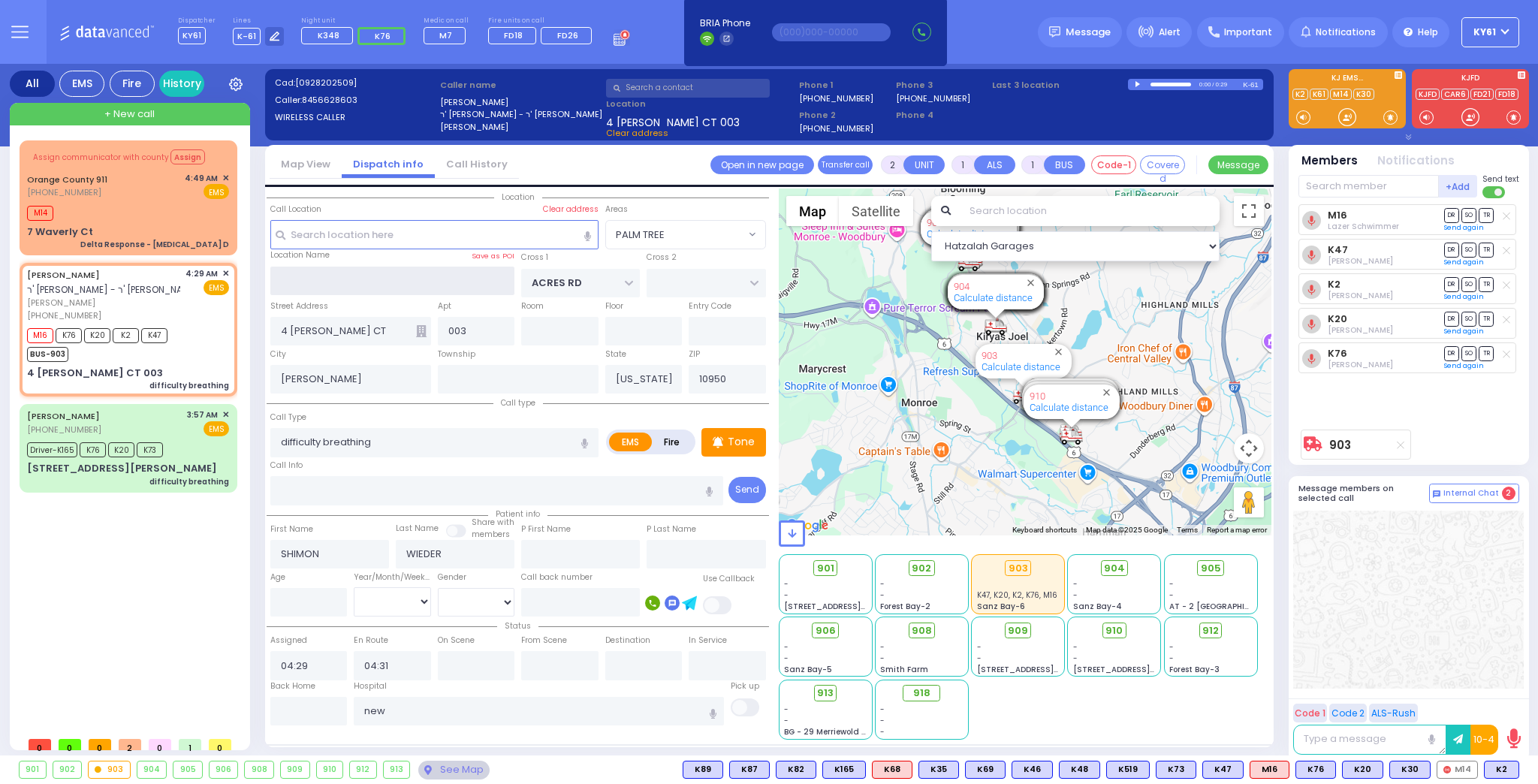
click at [482, 272] on input "text" at bounding box center [393, 281] width 245 height 28
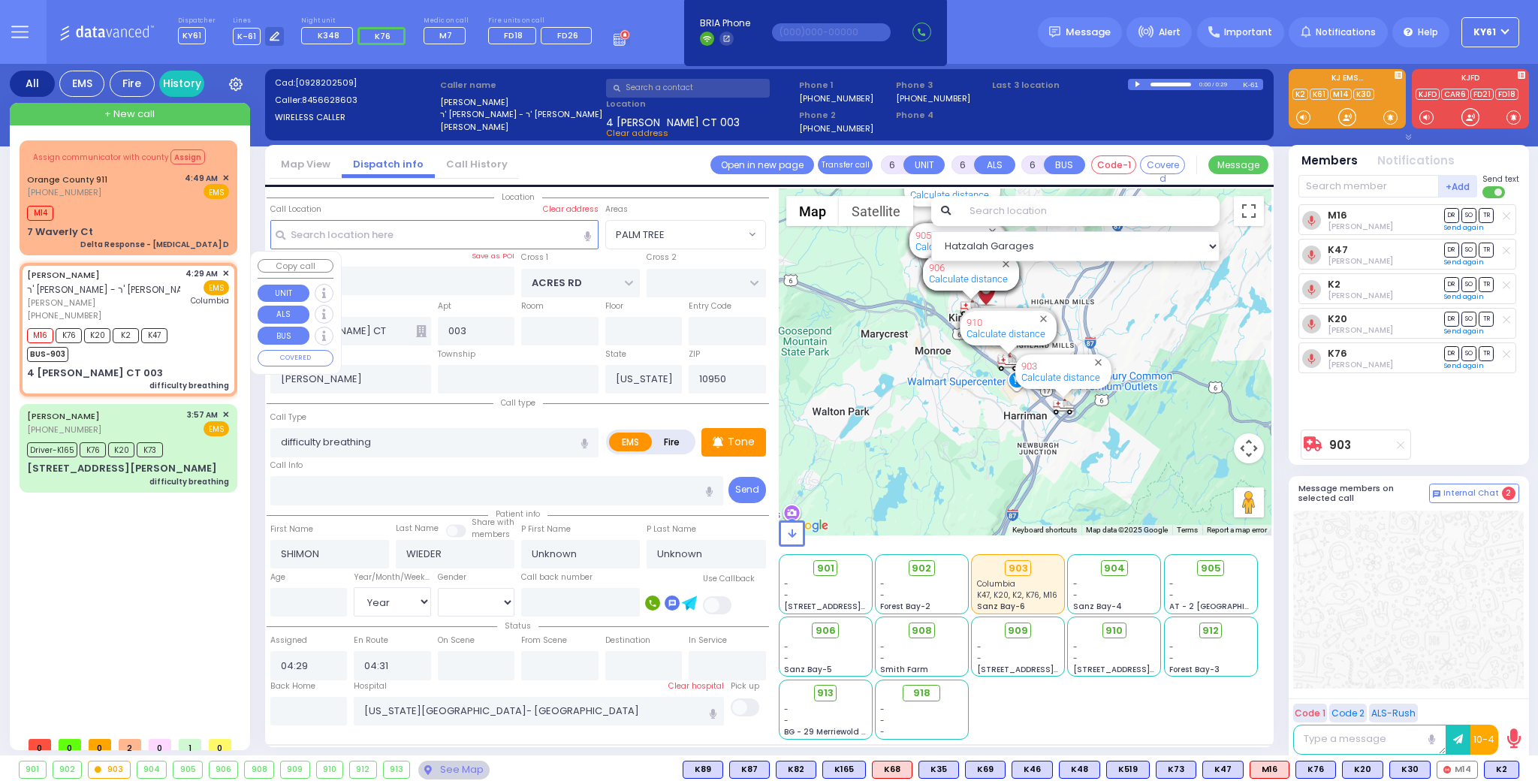
select select "PALM TREE"
select select "Year"
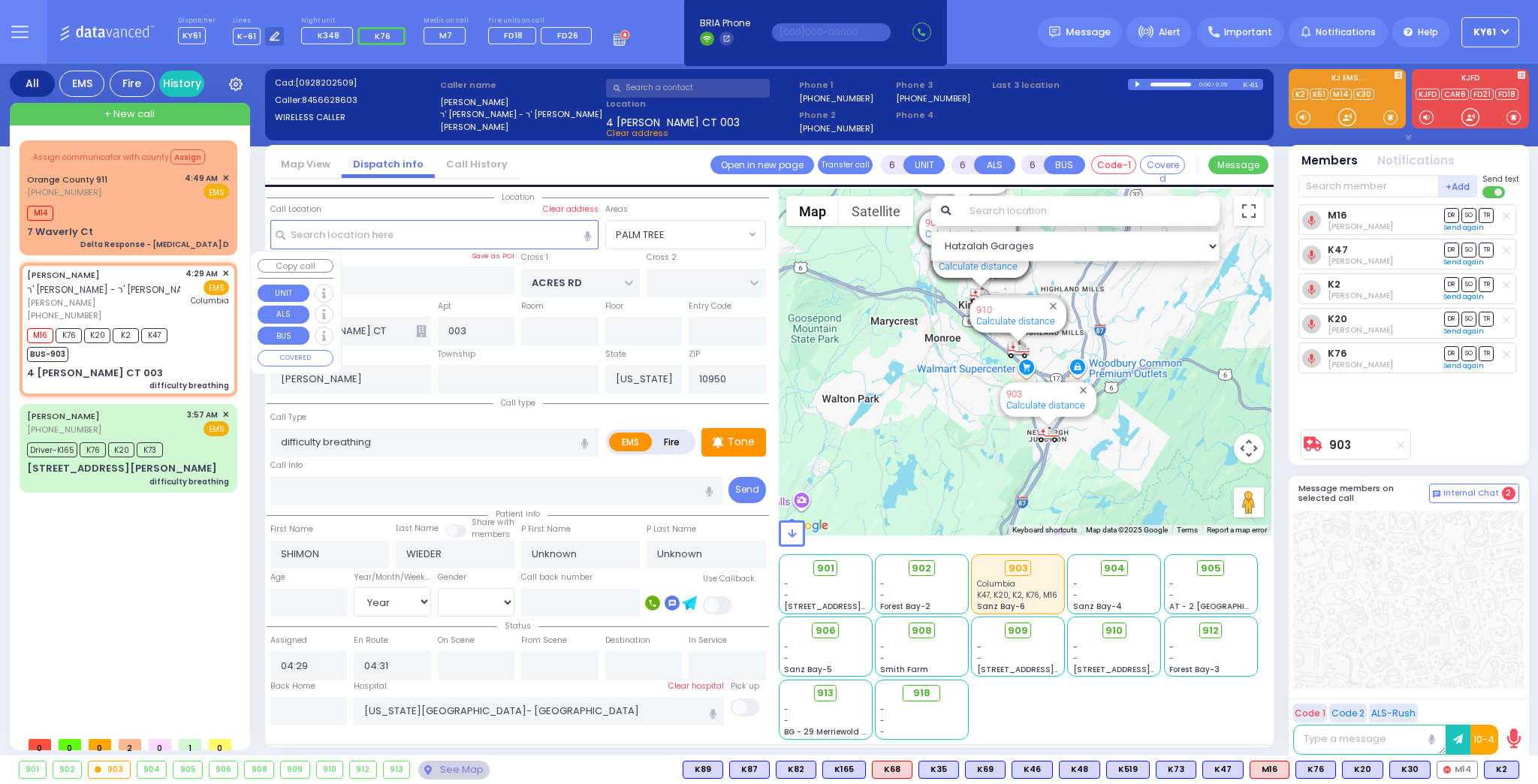
select select
radio input "true"
select select "Year"
select select "Hatzalah Garages"
select select "PALM TREE"
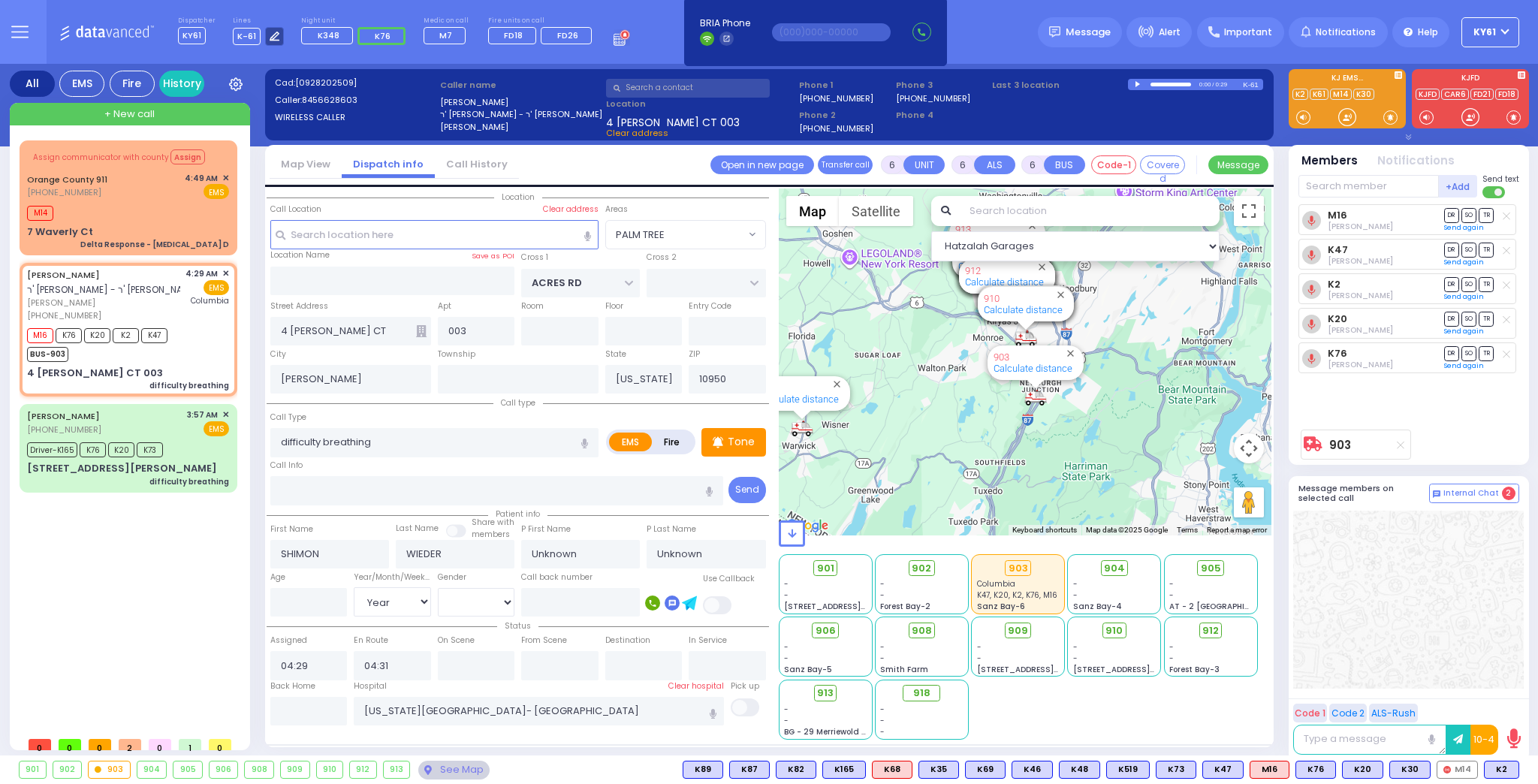
click at [270, 40] on icon at bounding box center [275, 36] width 9 height 9
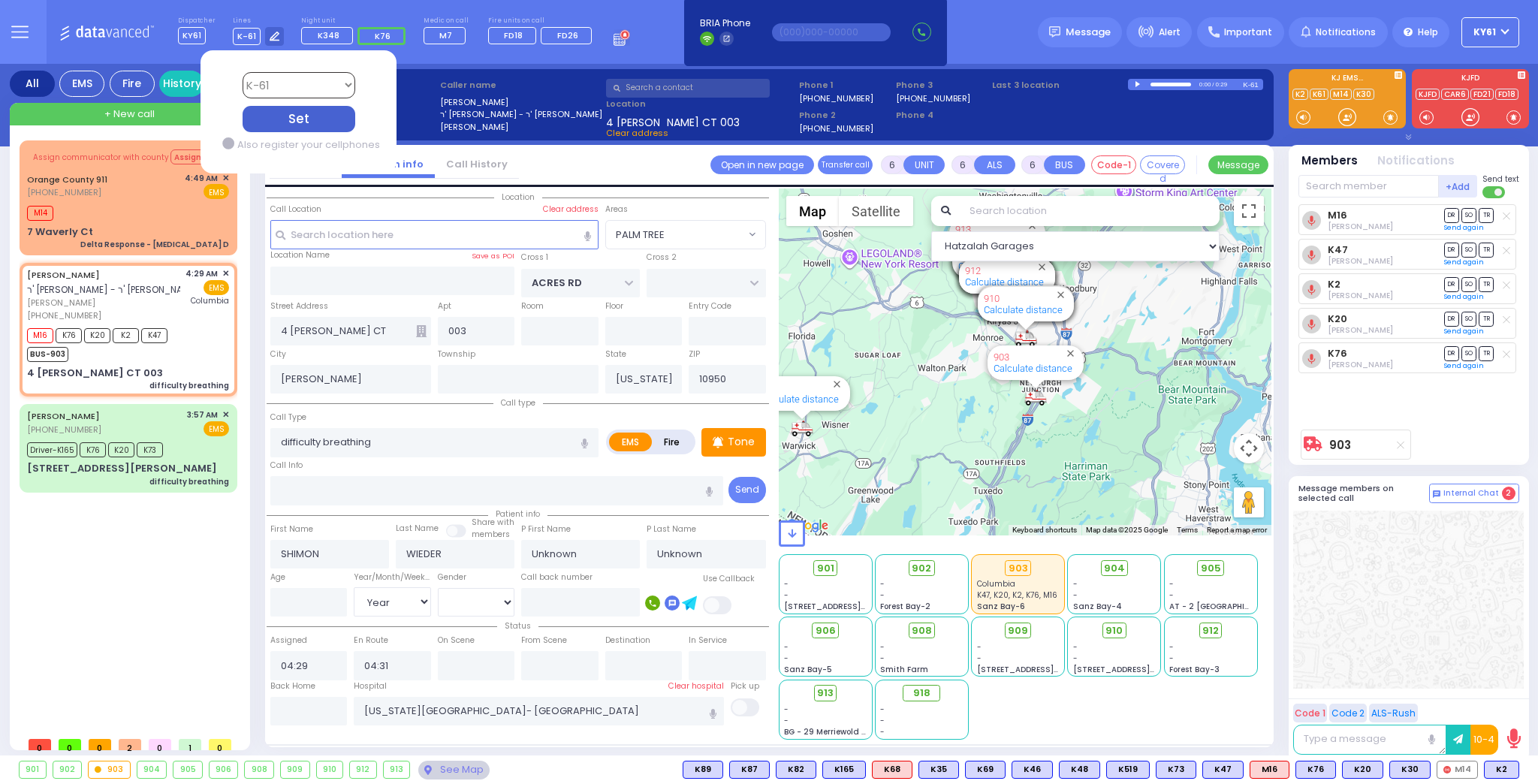
click at [287, 82] on select "Bay K-14 K-16 K-18 K-40 K-6 K-61 K-63 K-67 K-72 Medic 7 K-68 K-48 D-801 D-802 D…" at bounding box center [298, 85] width 113 height 27
select select "4"
click at [242, 72] on select "Bay K-14 K-16 K-18 K-40 K-6 K-61 K-63 K-67 K-72 Medic 7 K-68 K-48 D-801 D-802 D…" at bounding box center [298, 85] width 113 height 27
click at [305, 117] on div "Set" at bounding box center [298, 119] width 113 height 27
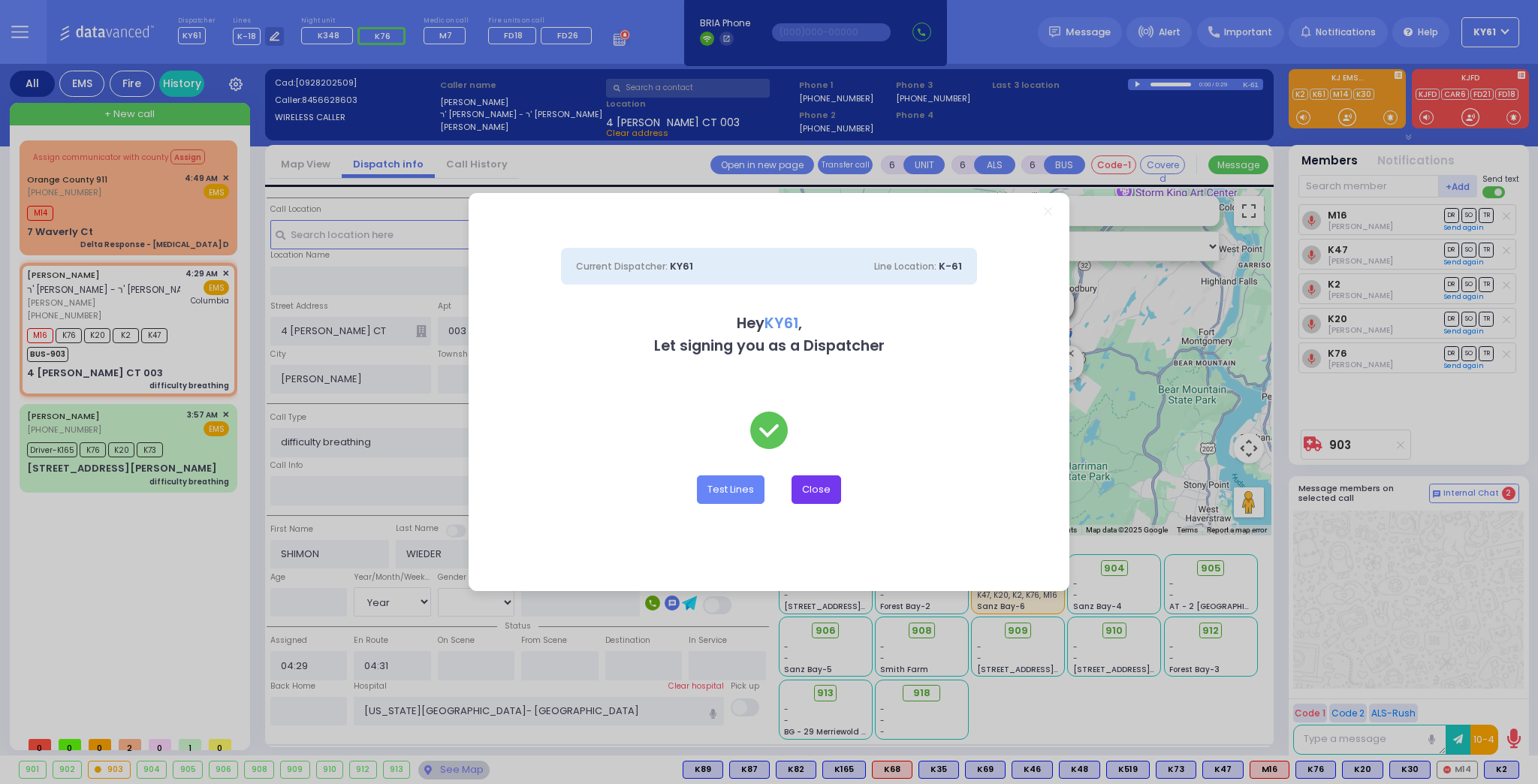
click at [815, 499] on button "Close" at bounding box center [816, 489] width 49 height 28
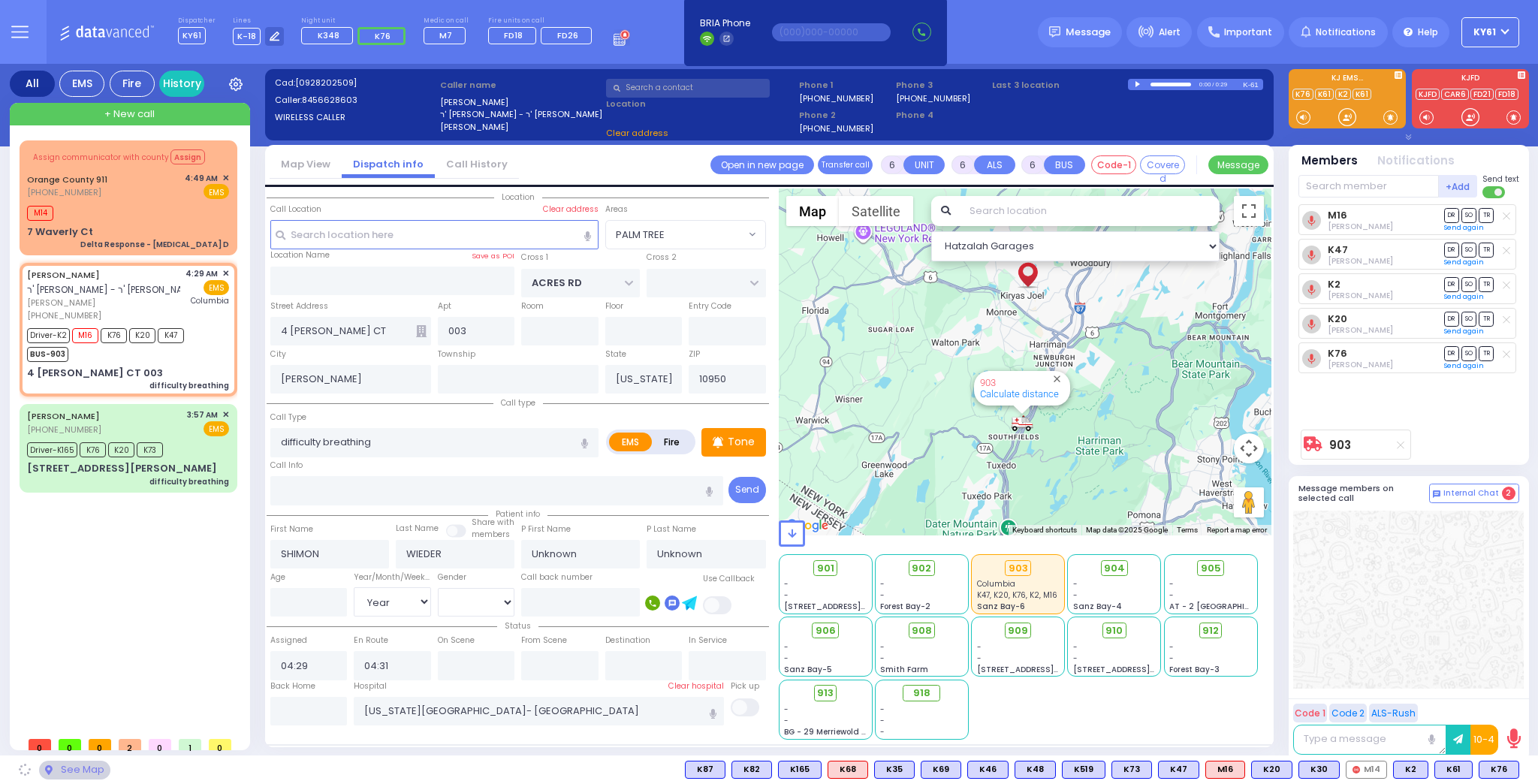
select select
radio input "true"
type input "Malky"
type input "Wieder"
type input "3"
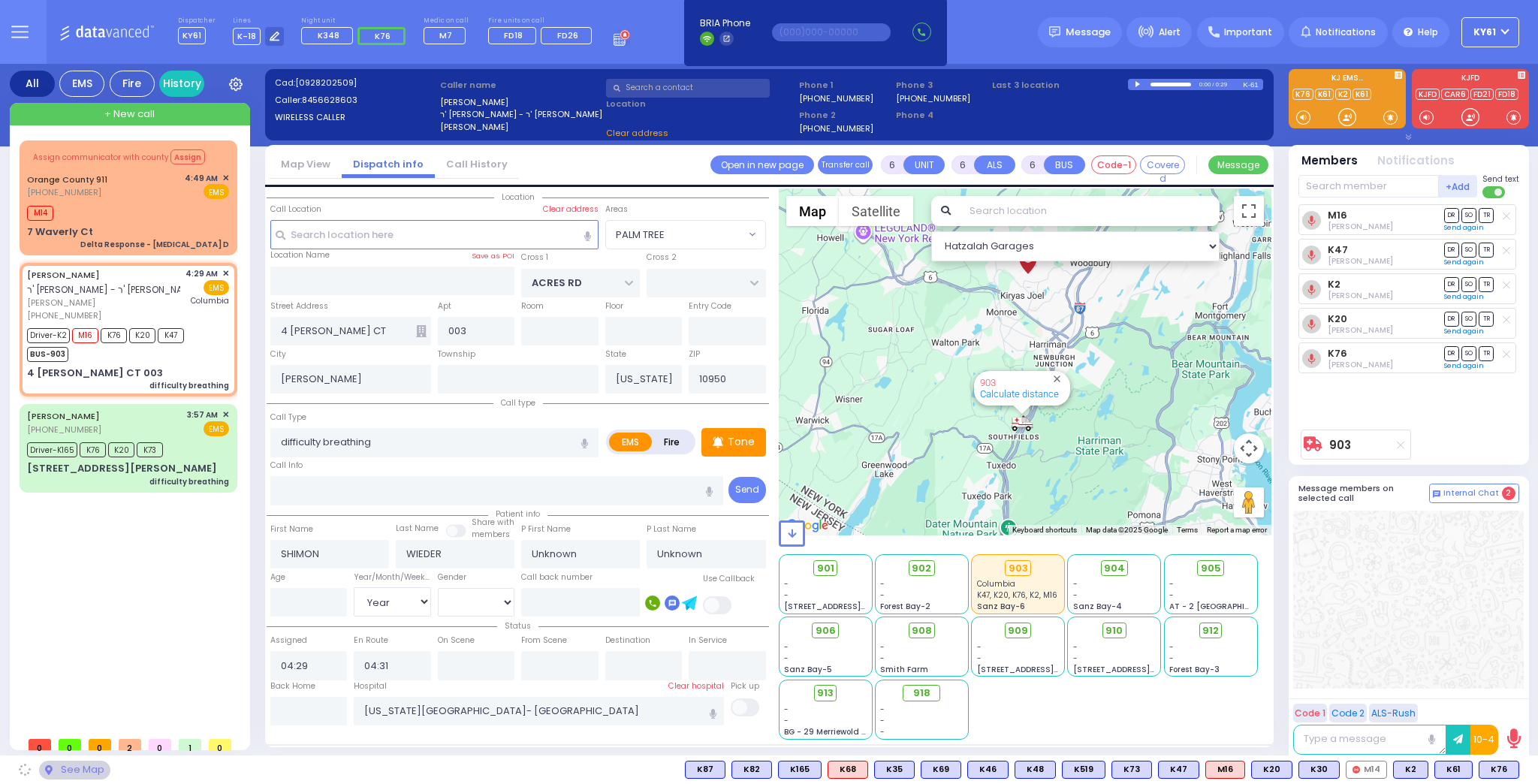
select select "Month"
select select "[DEMOGRAPHIC_DATA]"
type input "04:32"
type input "04:55"
select select "Hatzalah Garages"
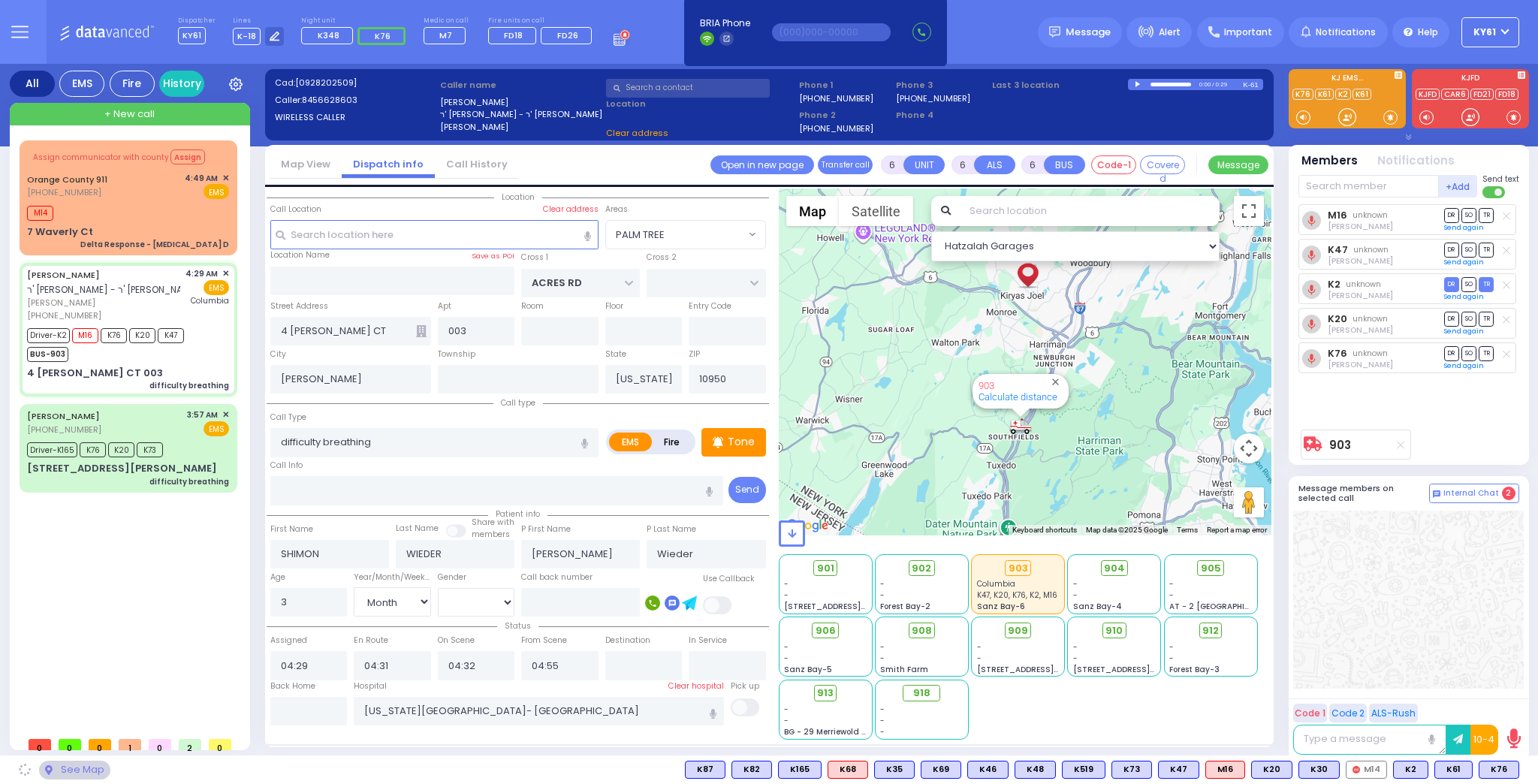
select select
radio input "true"
select select "Month"
select select "[DEMOGRAPHIC_DATA]"
select select
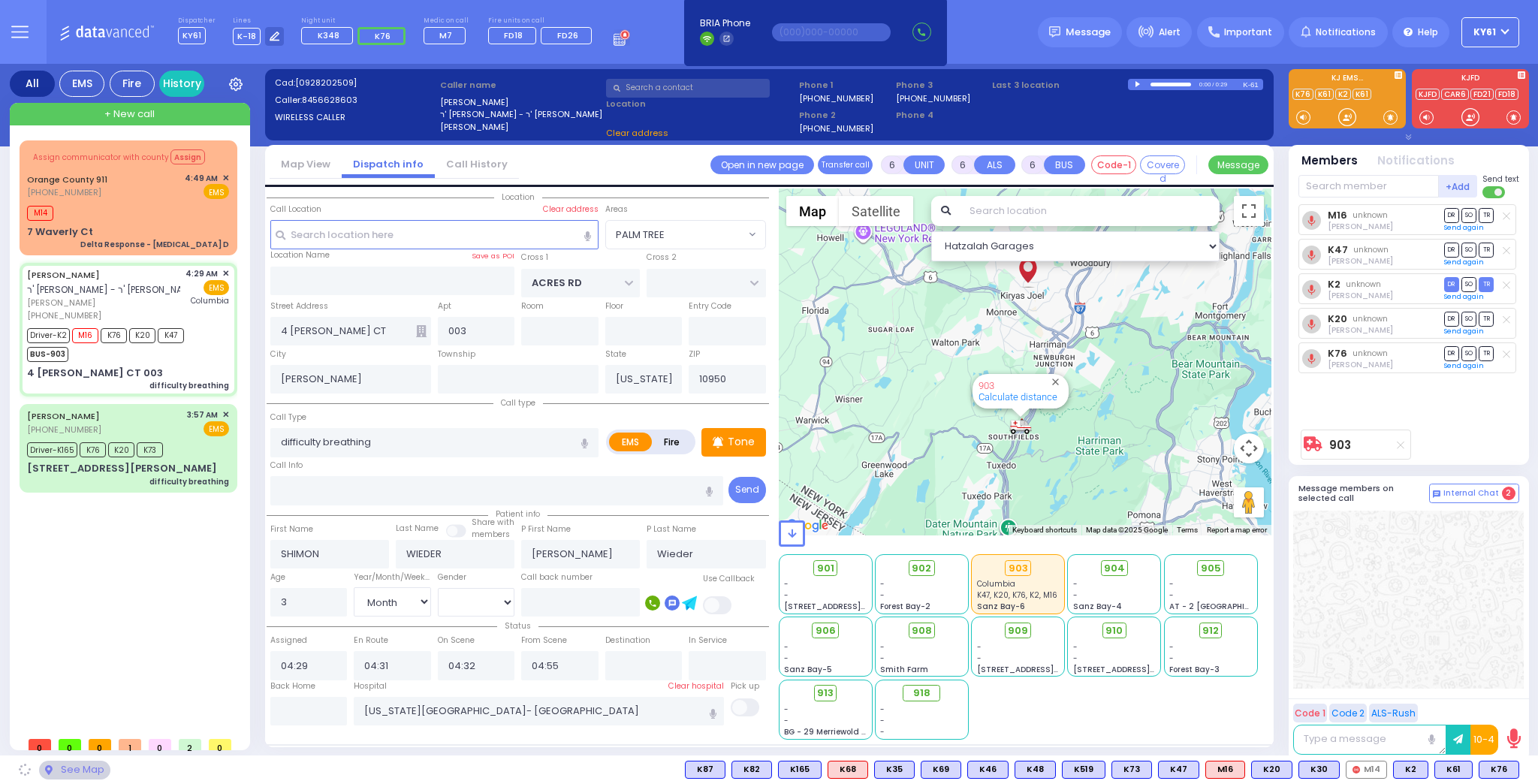
select select "Hatzalah Garages"
select select "PALM TREE"
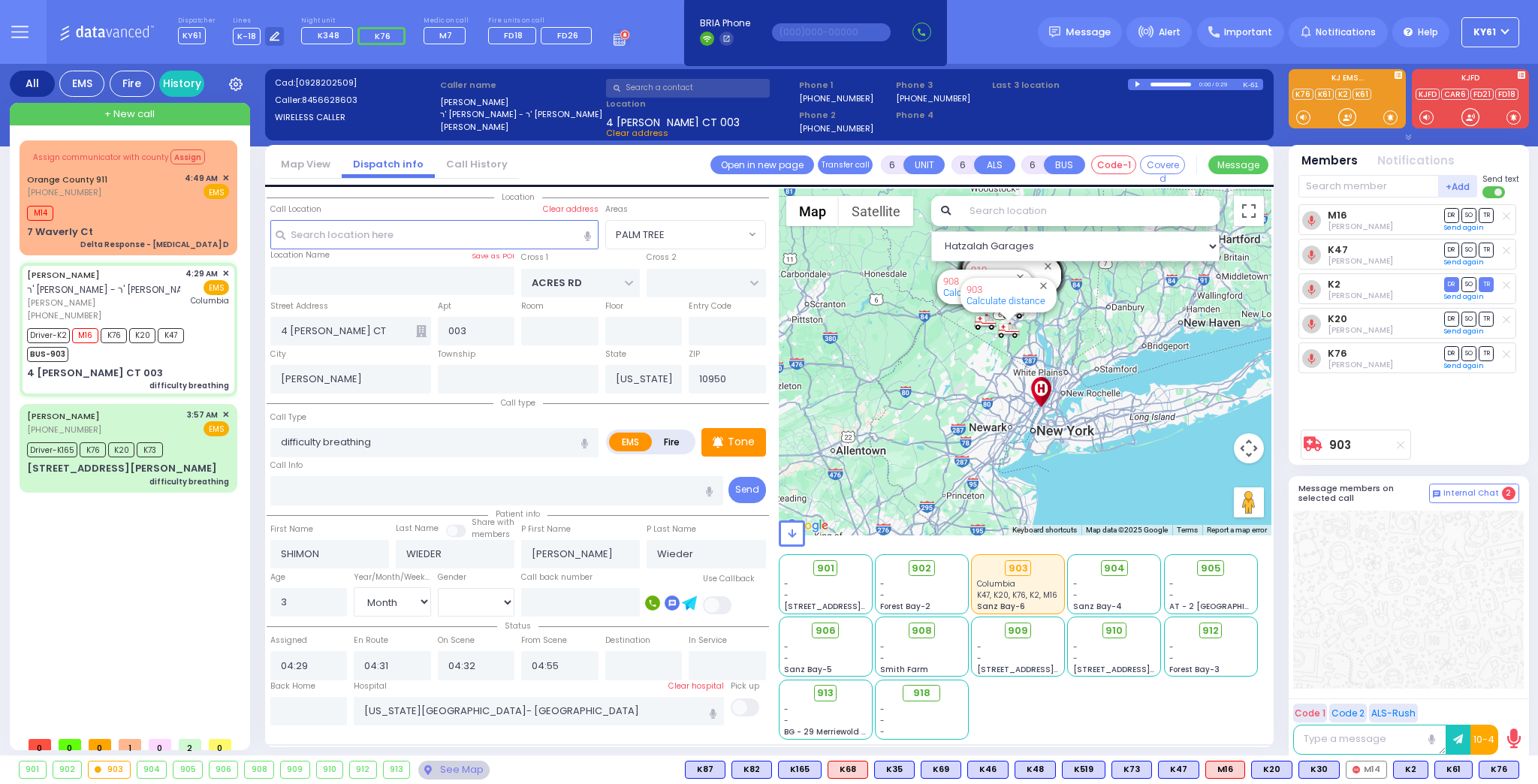
select select
radio input "true"
select select "Month"
select select "[DEMOGRAPHIC_DATA]"
select select "Hatzalah Garages"
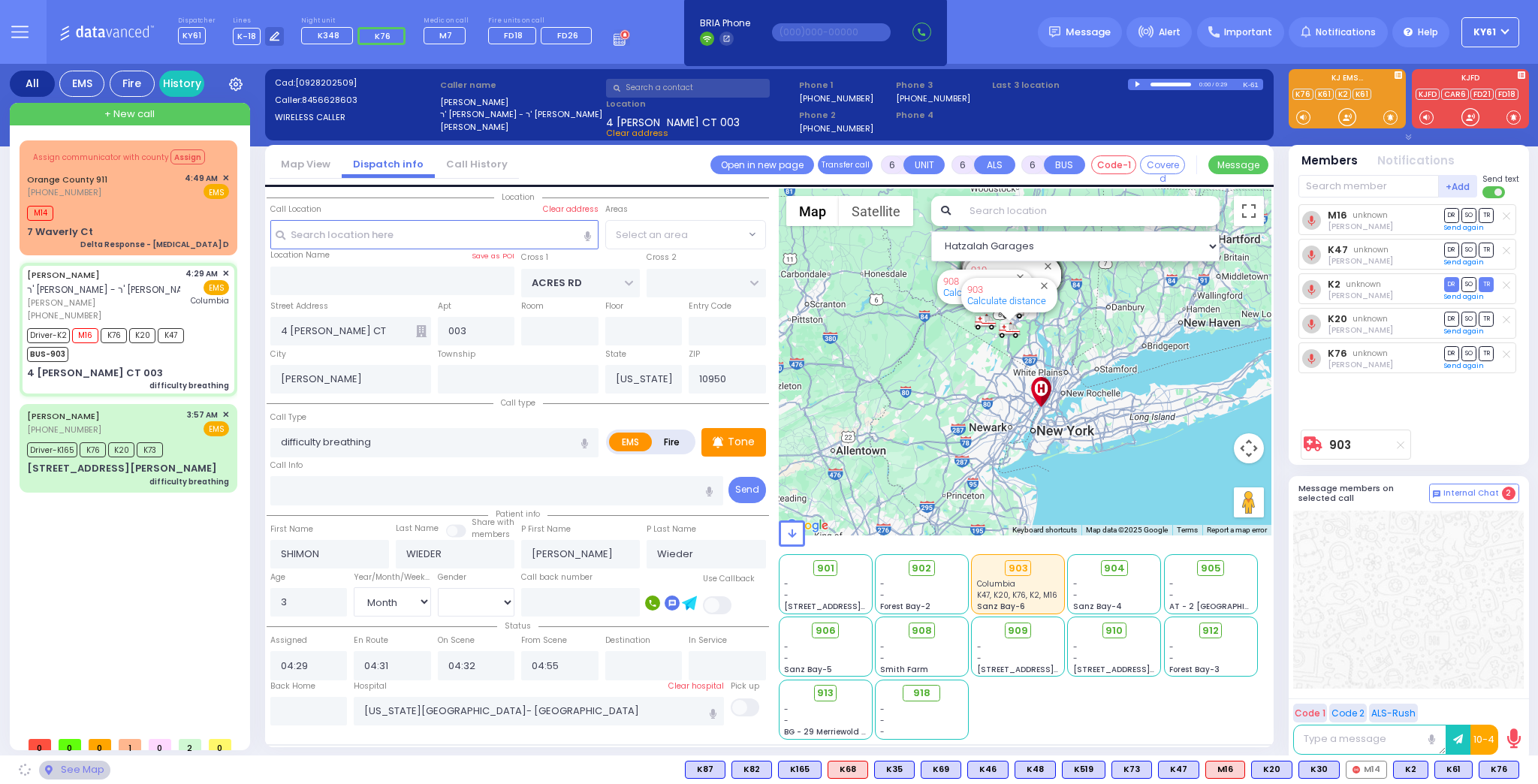
select select "PALM TREE"
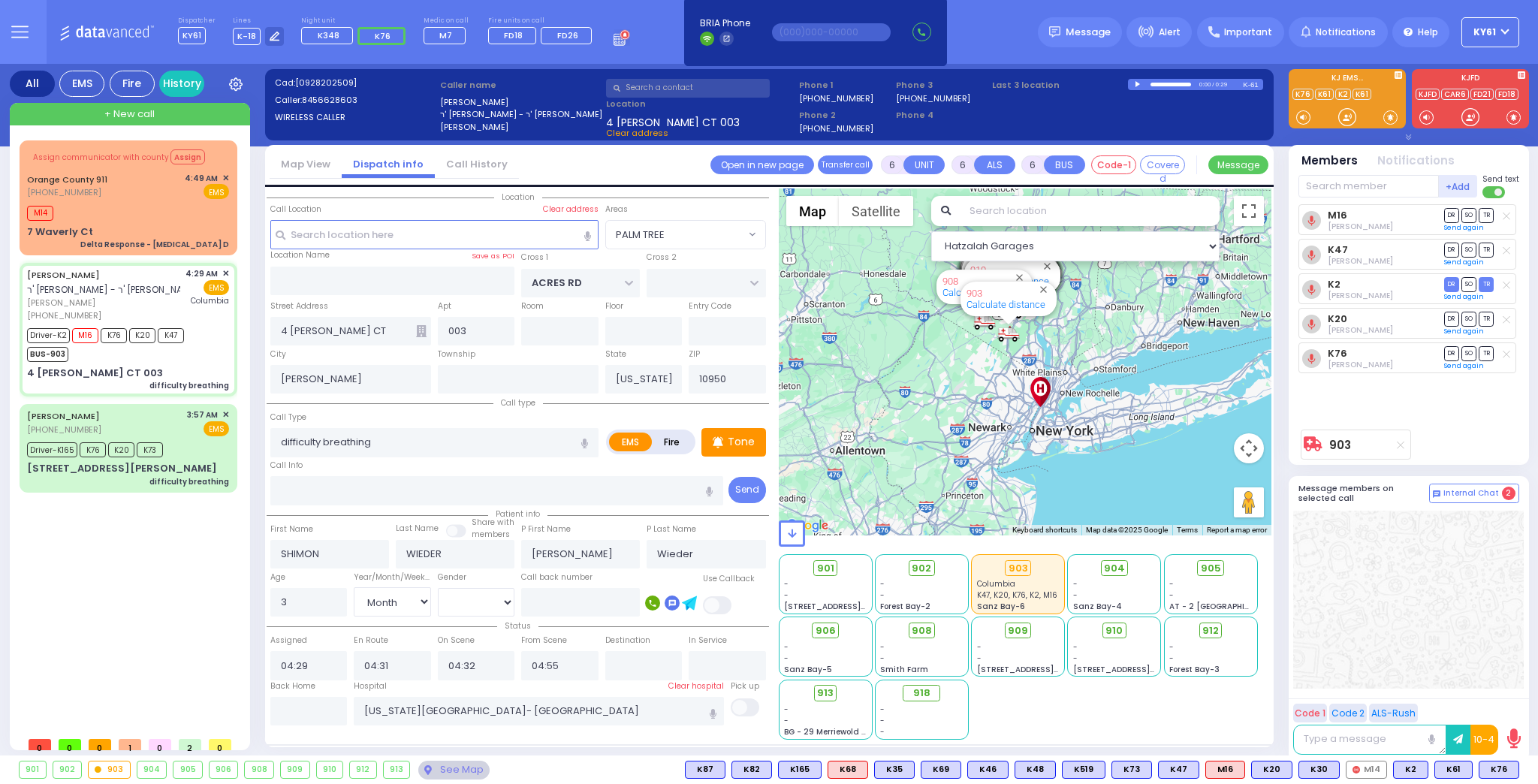
select select
radio input "true"
select select "Month"
select select "[DEMOGRAPHIC_DATA]"
select select "Hatzalah Garages"
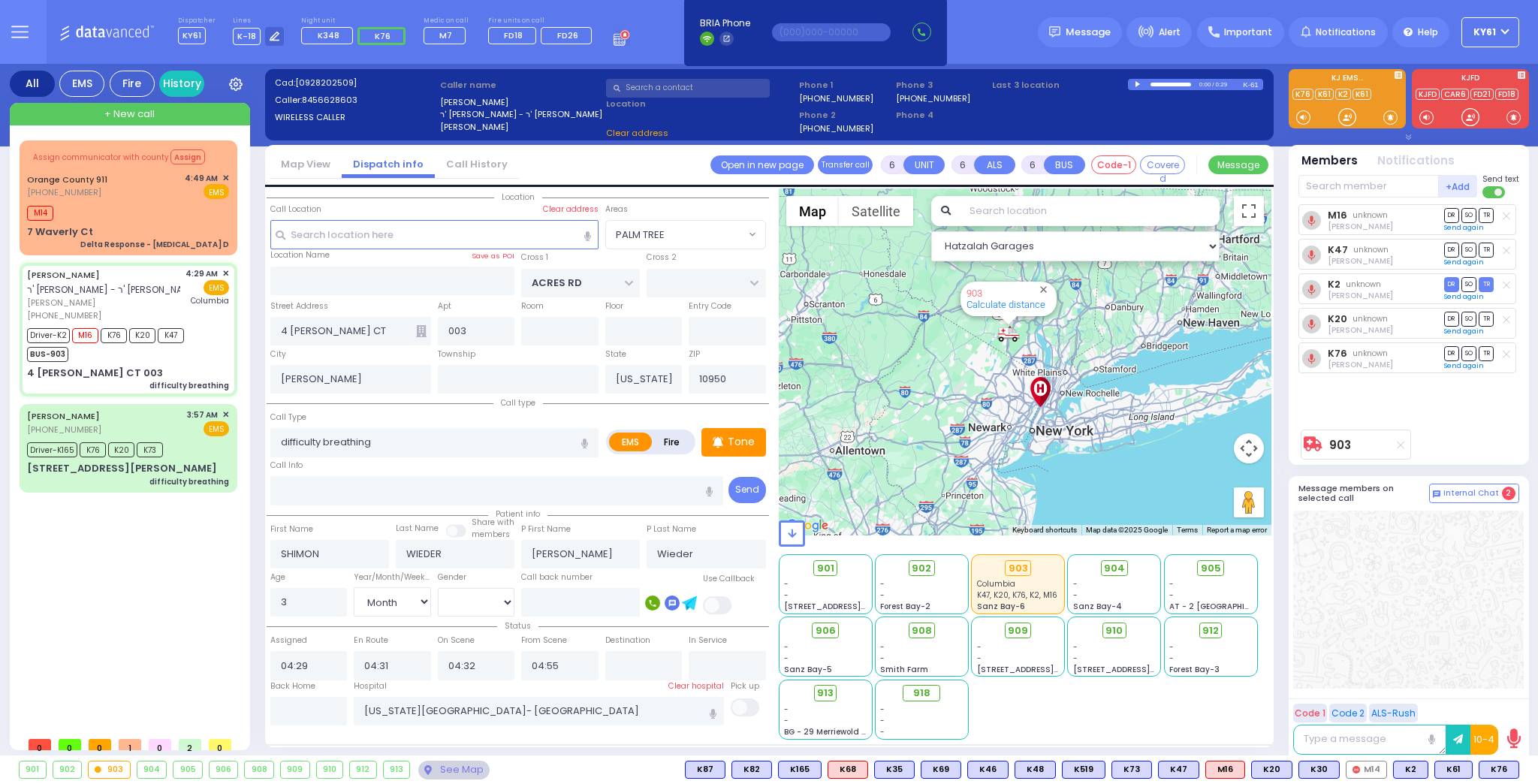
select select "PALM TREE"
select select
radio input "true"
select select "Month"
select select "[DEMOGRAPHIC_DATA]"
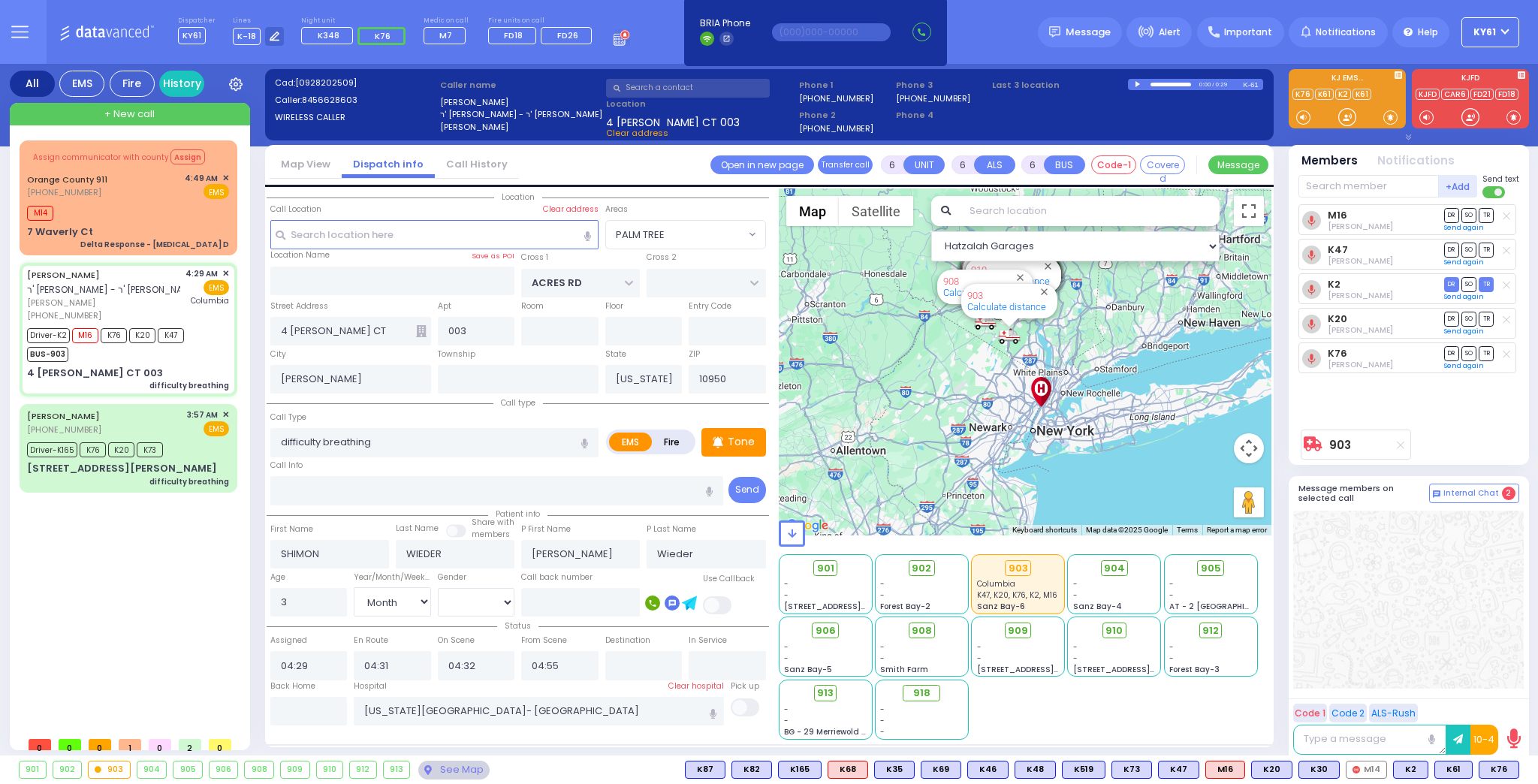
select select "Hatzalah Garages"
select select "PALM TREE"
select select
radio input "true"
select select "Month"
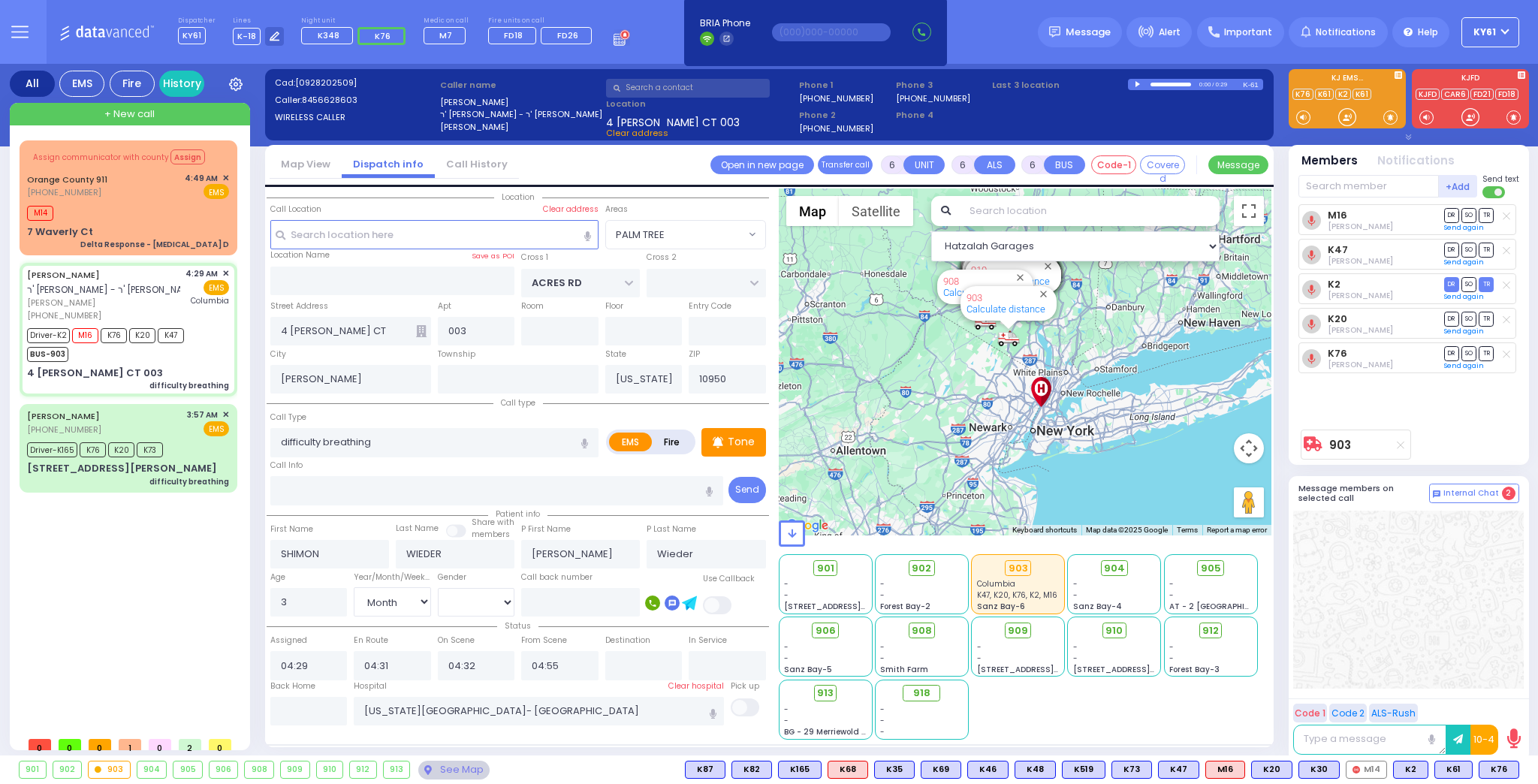
select select "[DEMOGRAPHIC_DATA]"
select select "Hatzalah Garages"
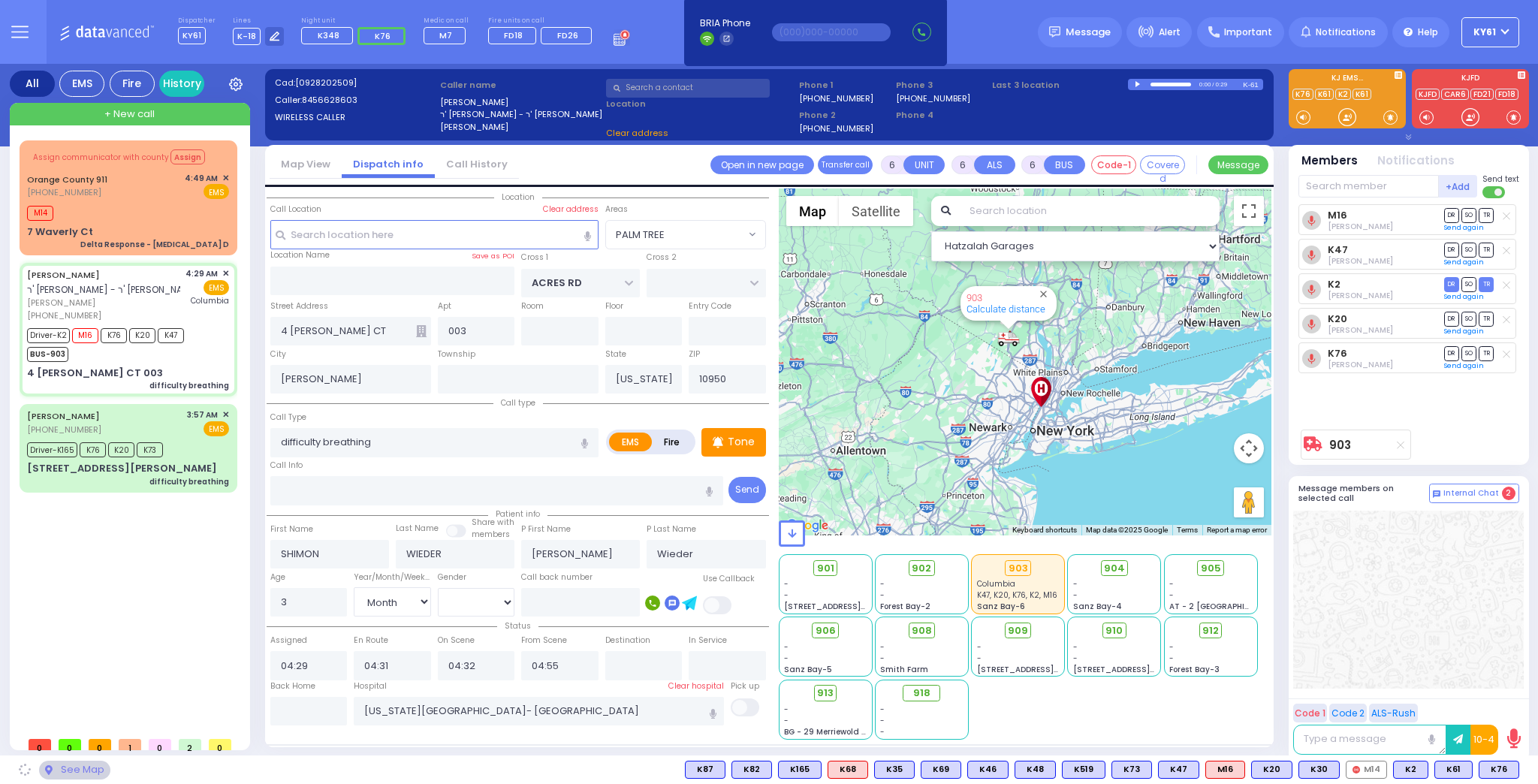
select select "PALM TREE"
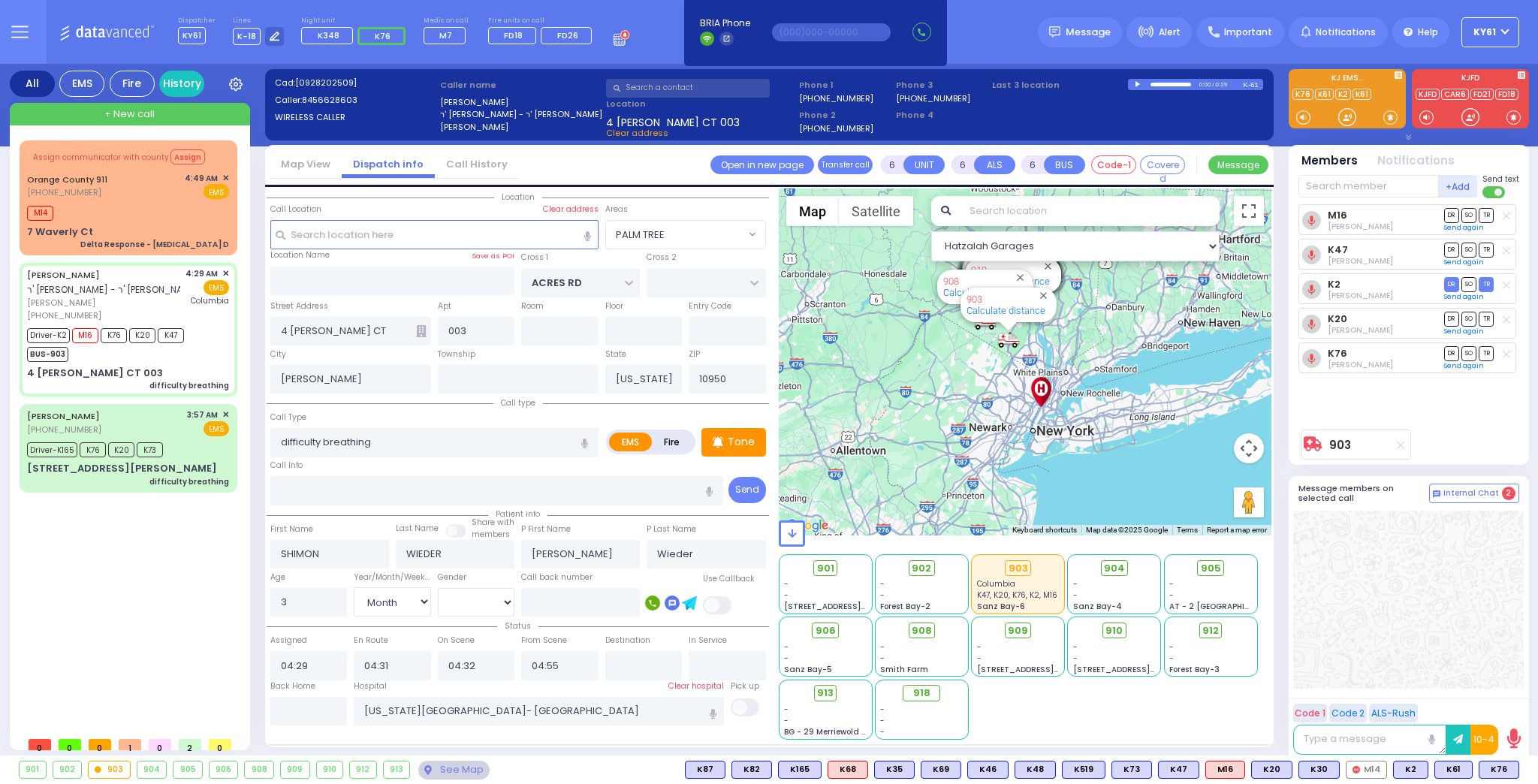
select select
radio input "true"
select select "Month"
select select "[DEMOGRAPHIC_DATA]"
select select "Hatzalah Garages"
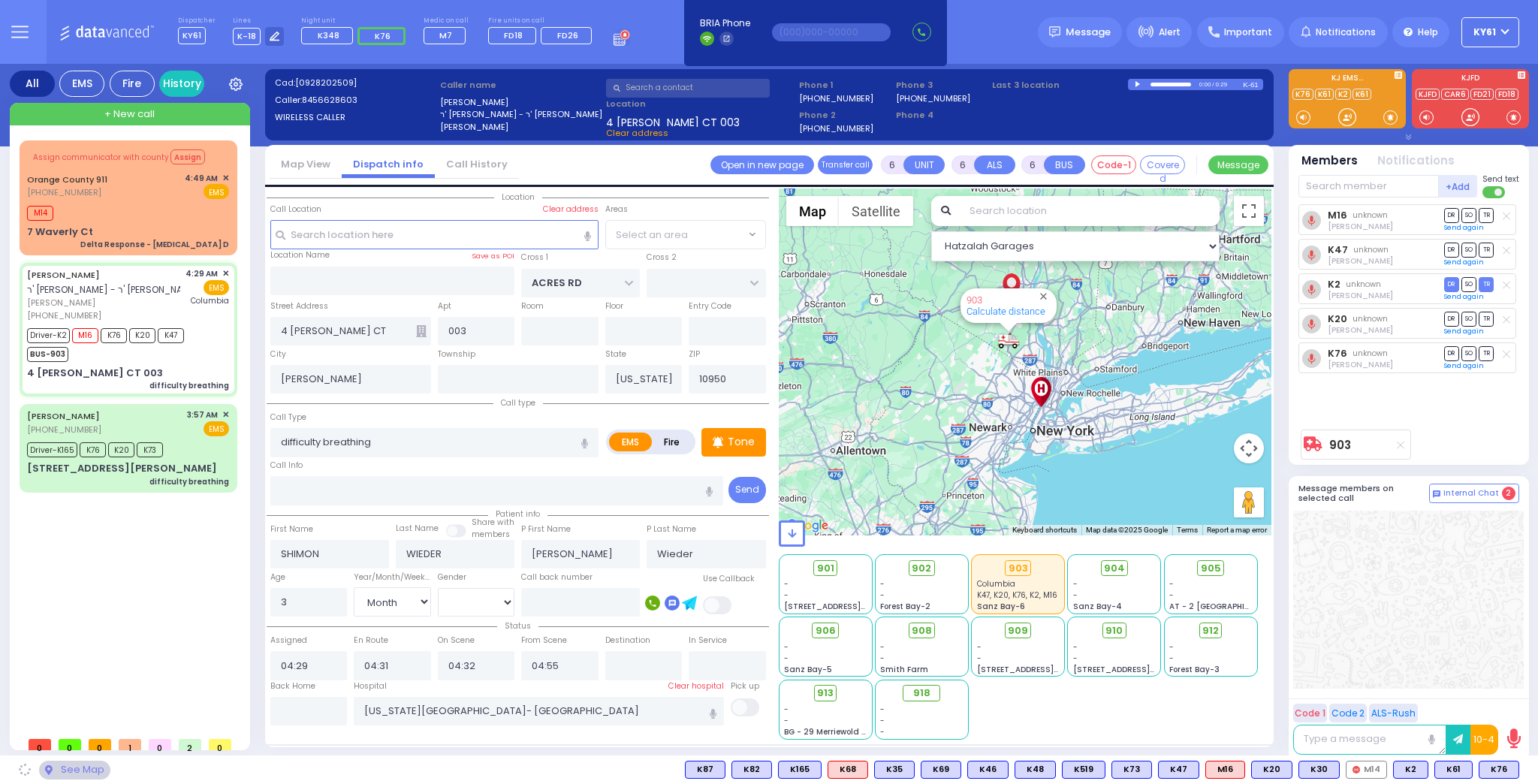
select select "PALM TREE"
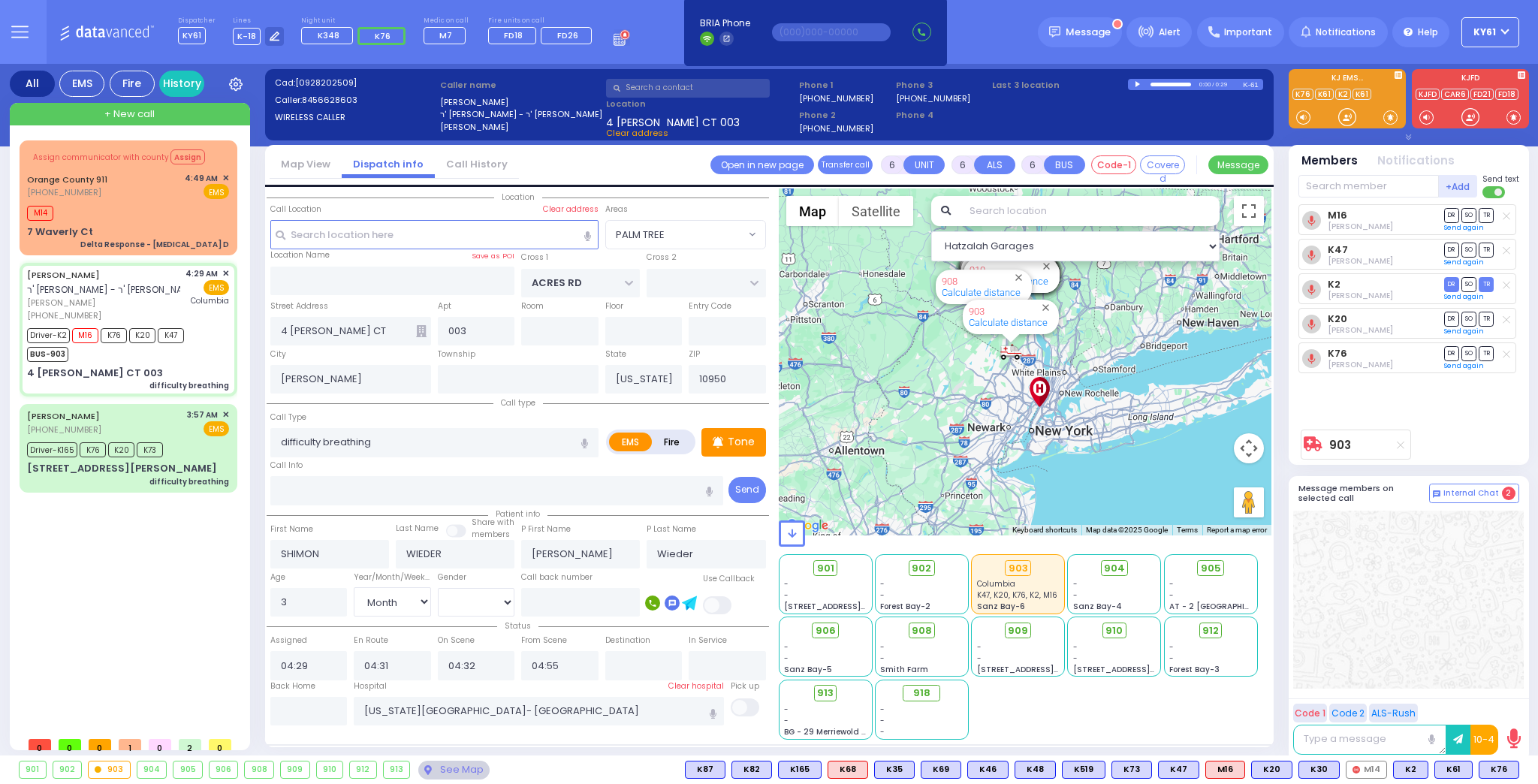
select select
radio input "true"
select select "Month"
select select "[DEMOGRAPHIC_DATA]"
select select "Hatzalah Garages"
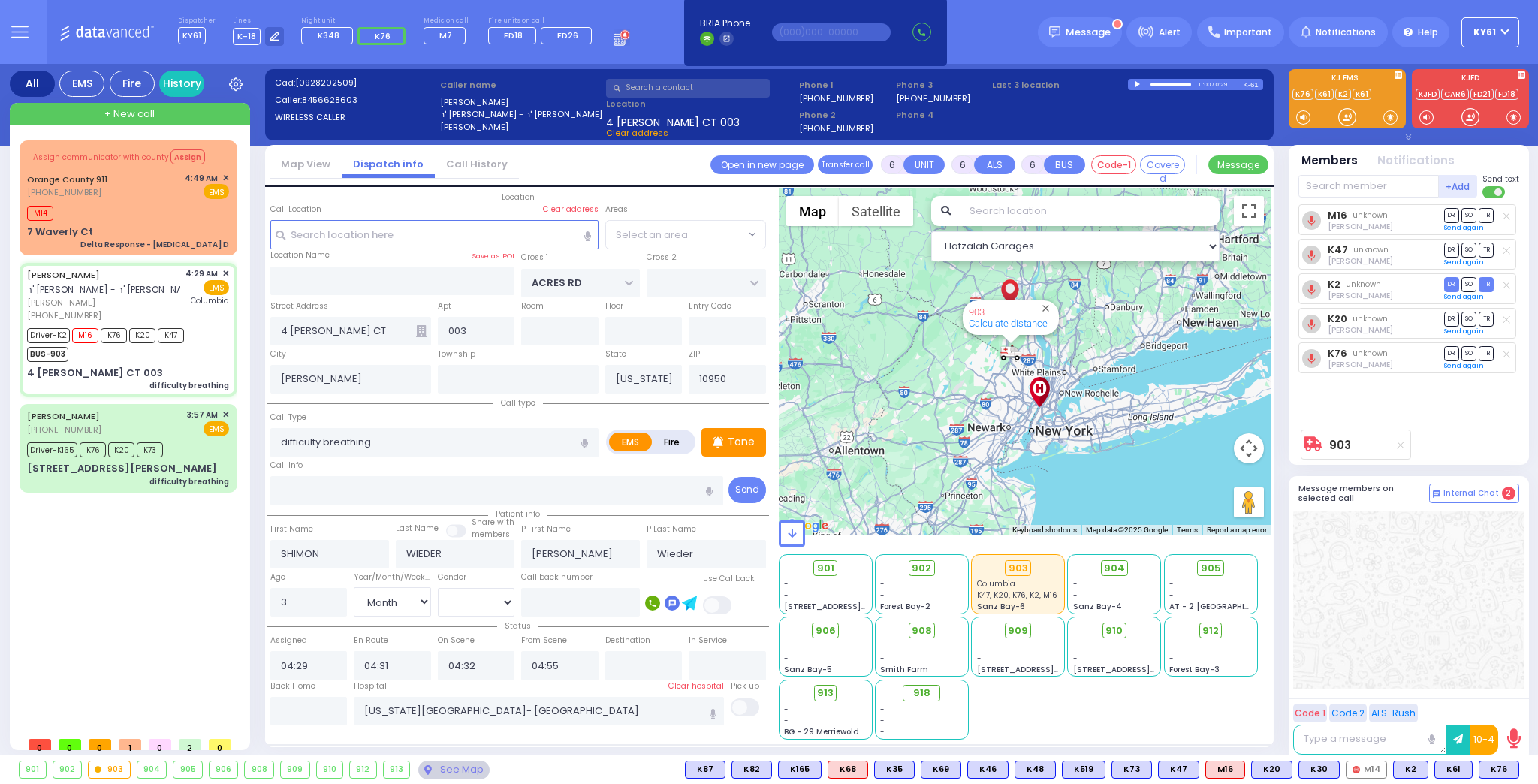
select select "PALM TREE"
select select
radio input "true"
select select "Month"
select select "[DEMOGRAPHIC_DATA]"
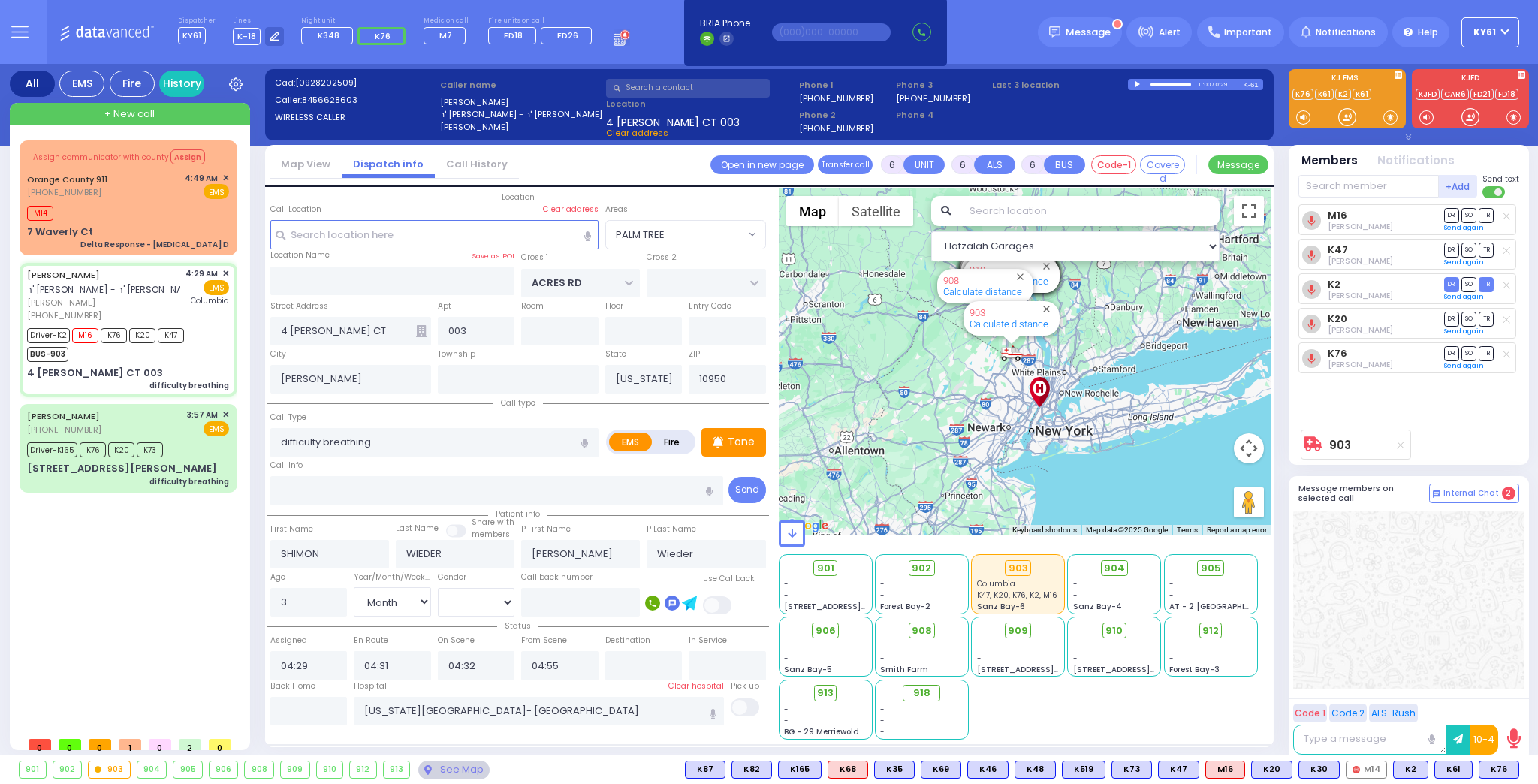
select select "Hatzalah Garages"
select select "PALM TREE"
select select
radio input "true"
select select "Month"
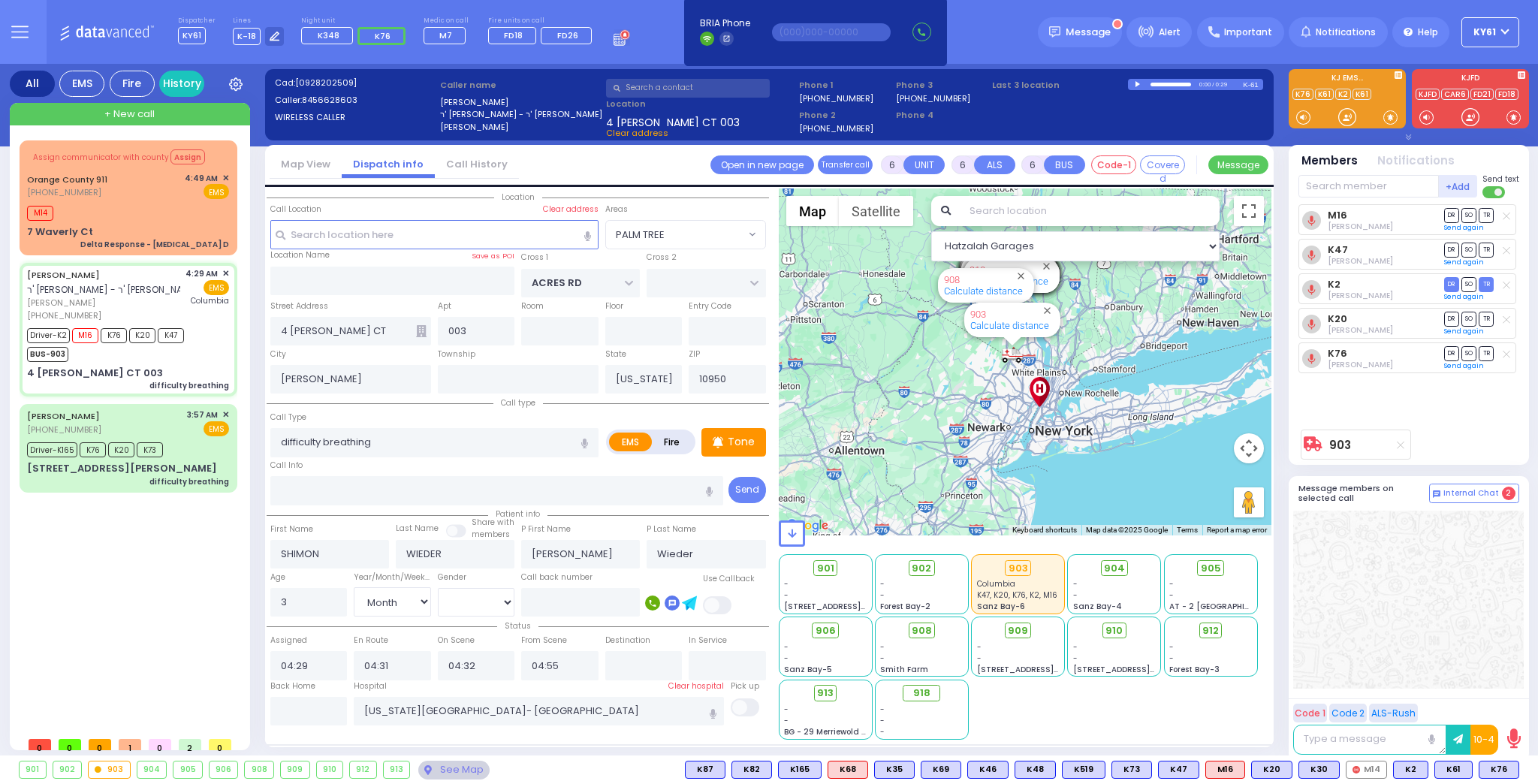
select select "[DEMOGRAPHIC_DATA]"
select select "Hatzalah Garages"
select select "PALM TREE"
select select
radio input "true"
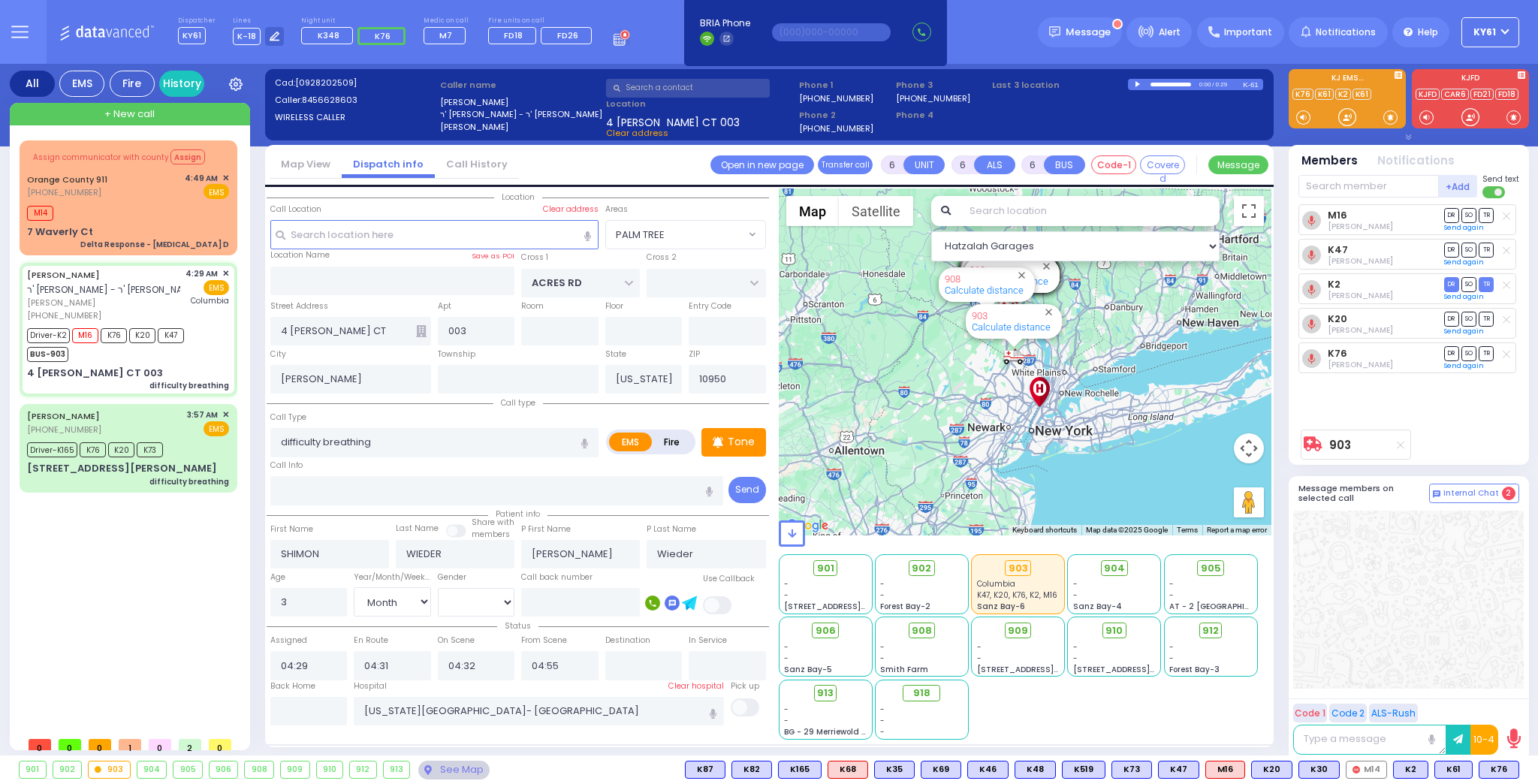
select select "Month"
select select "[DEMOGRAPHIC_DATA]"
select select "Hatzalah Garages"
select select "PALM TREE"
select select
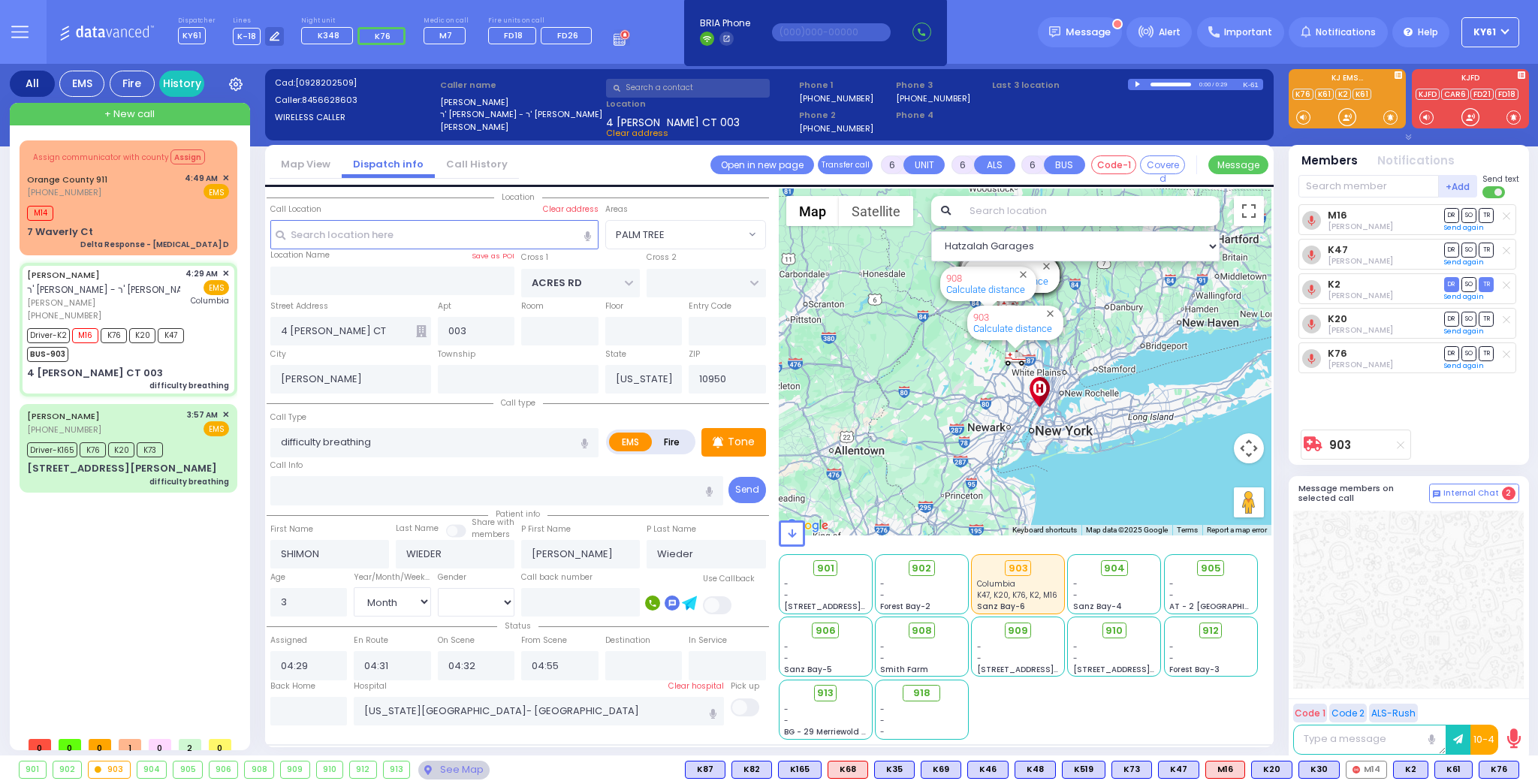
radio input "true"
select select "Month"
select select "[DEMOGRAPHIC_DATA]"
select select "Hatzalah Garages"
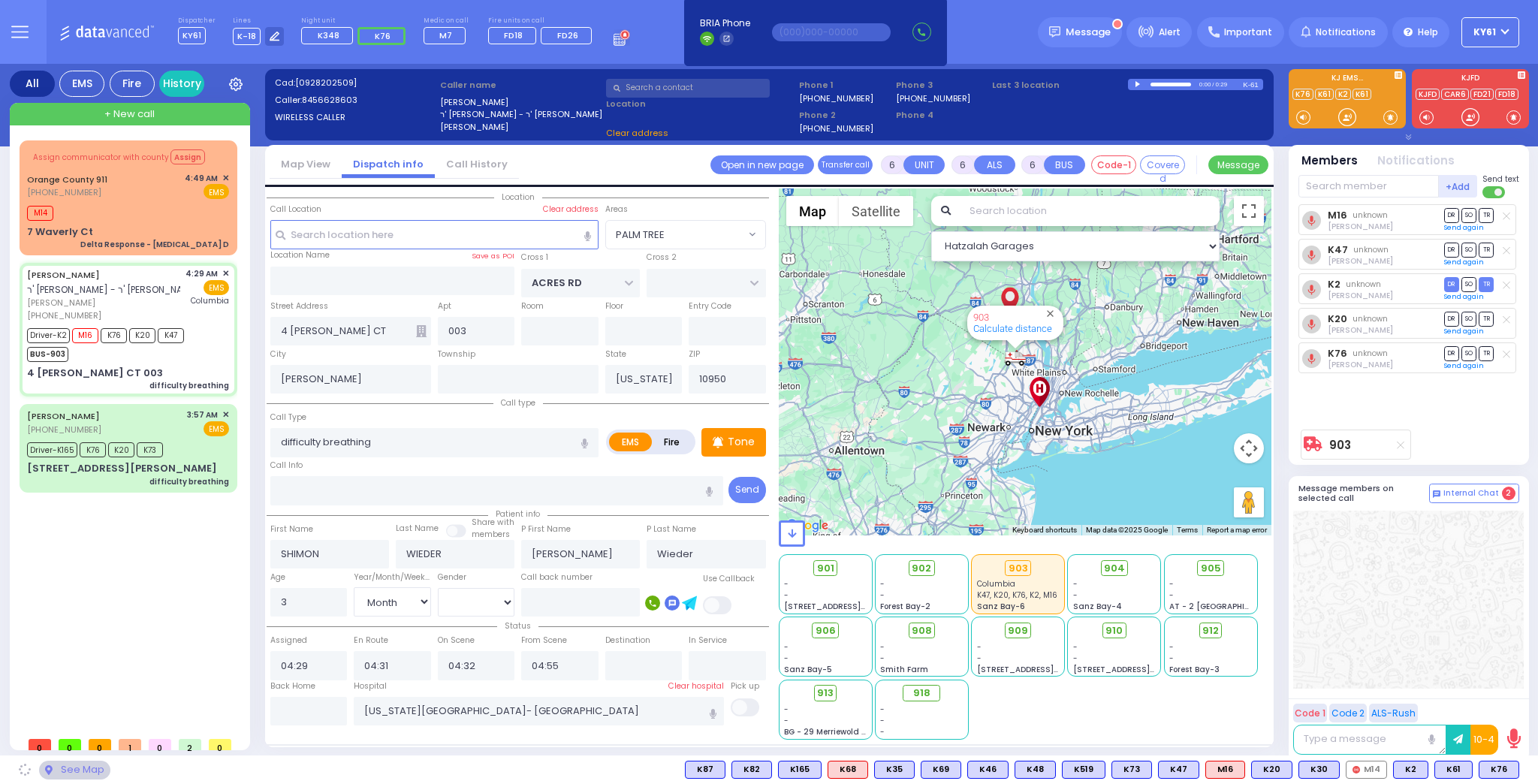
select select "PALM TREE"
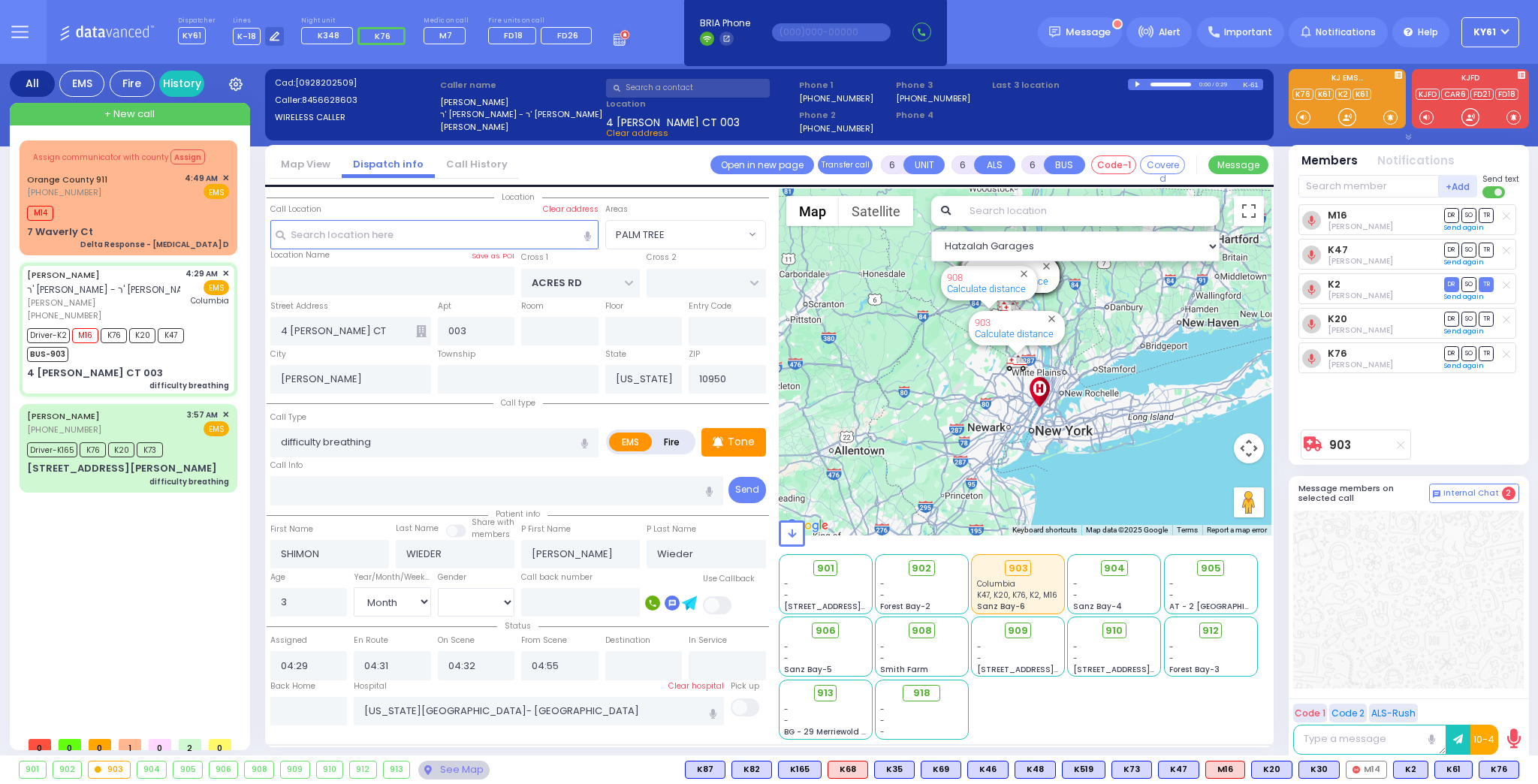
select select
radio input "true"
select select "Month"
select select "[DEMOGRAPHIC_DATA]"
select select "Hatzalah Garages"
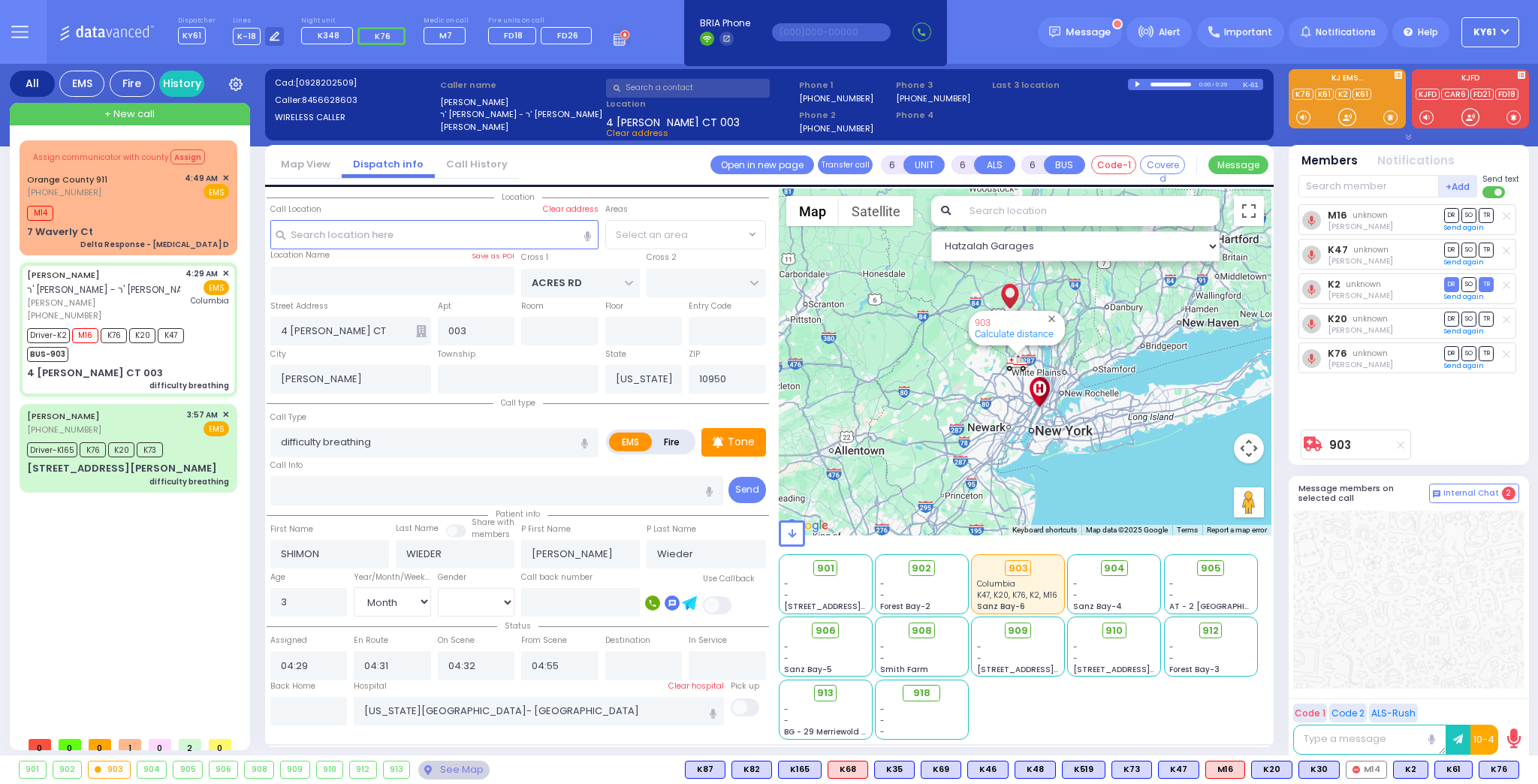
select select "PALM TREE"
select select
radio input "true"
select select "Month"
select select "[DEMOGRAPHIC_DATA]"
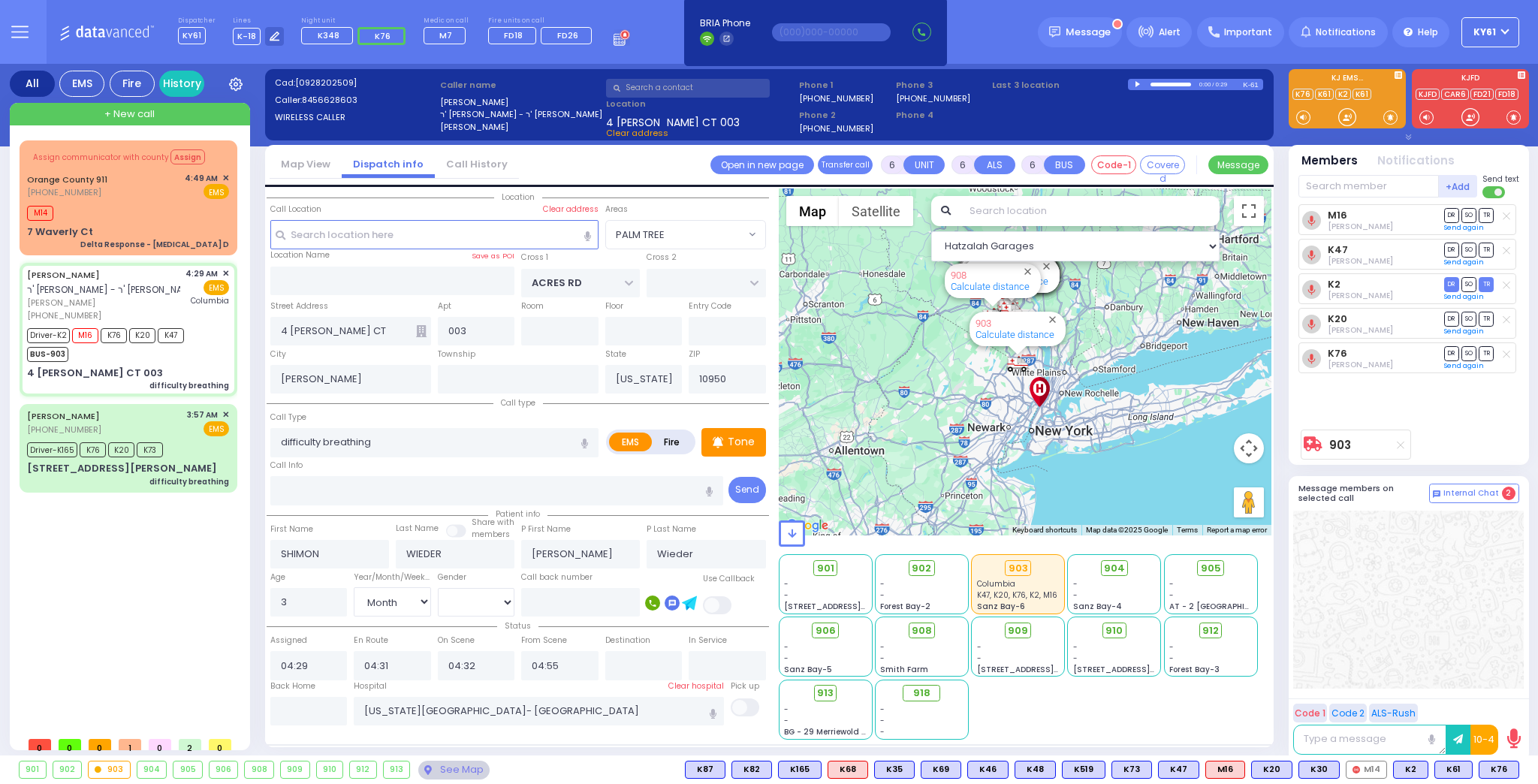
type input "05:35"
type input "05:55"
select select "Hatzalah Garages"
select select "PALM TREE"
select select
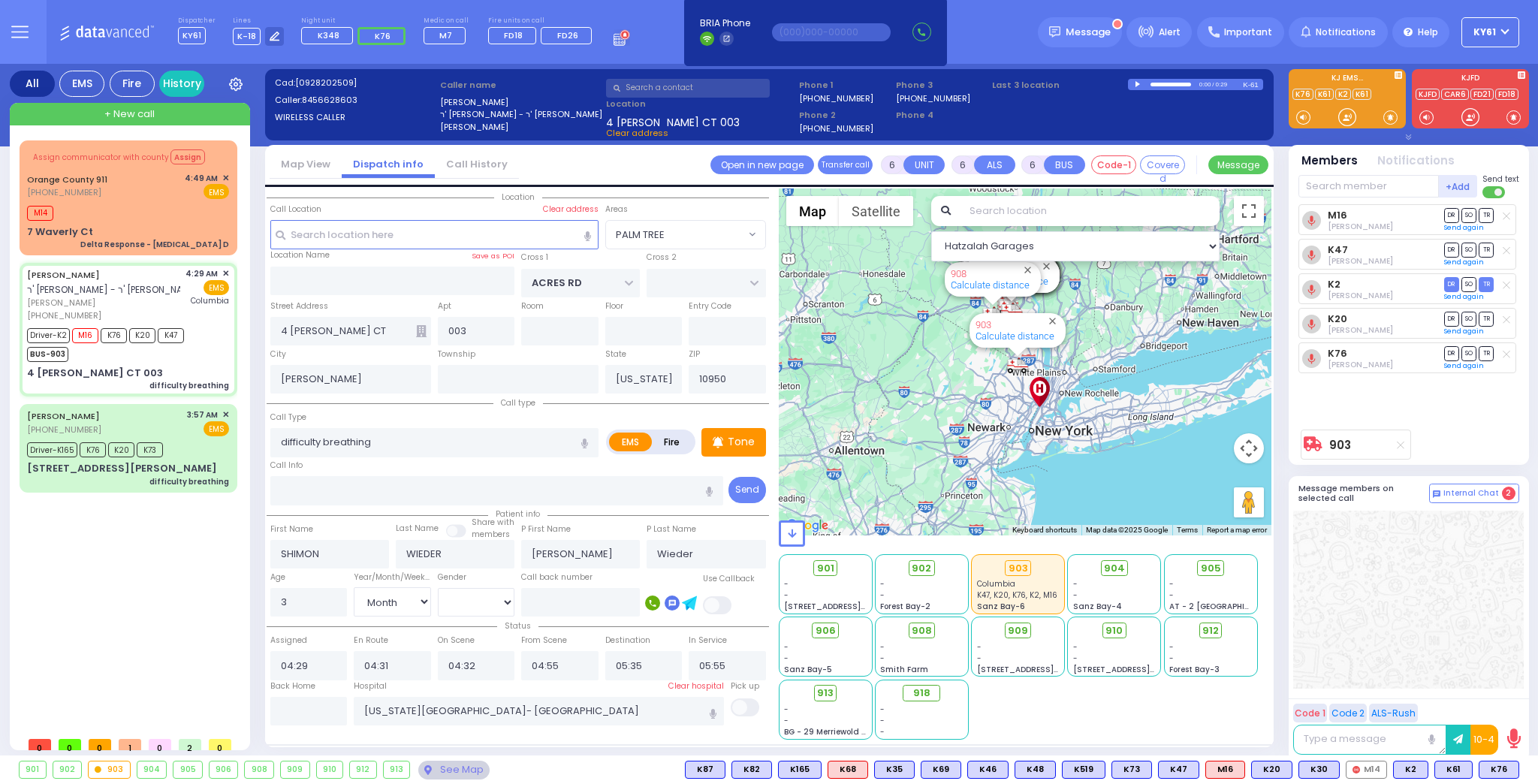
radio input "true"
select select "Month"
select select "[DEMOGRAPHIC_DATA]"
select select "Hatzalah Garages"
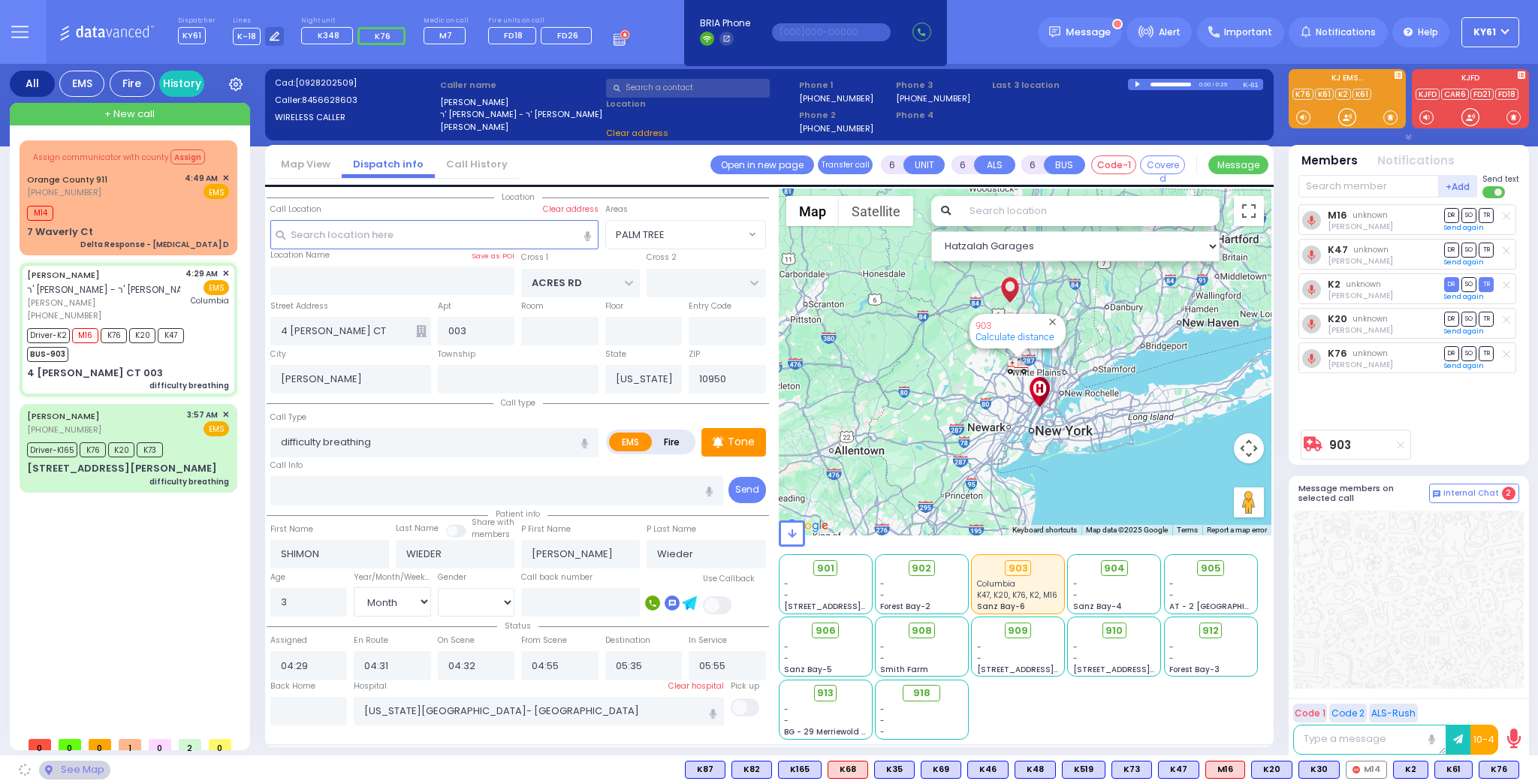
select select "PALM TREE"
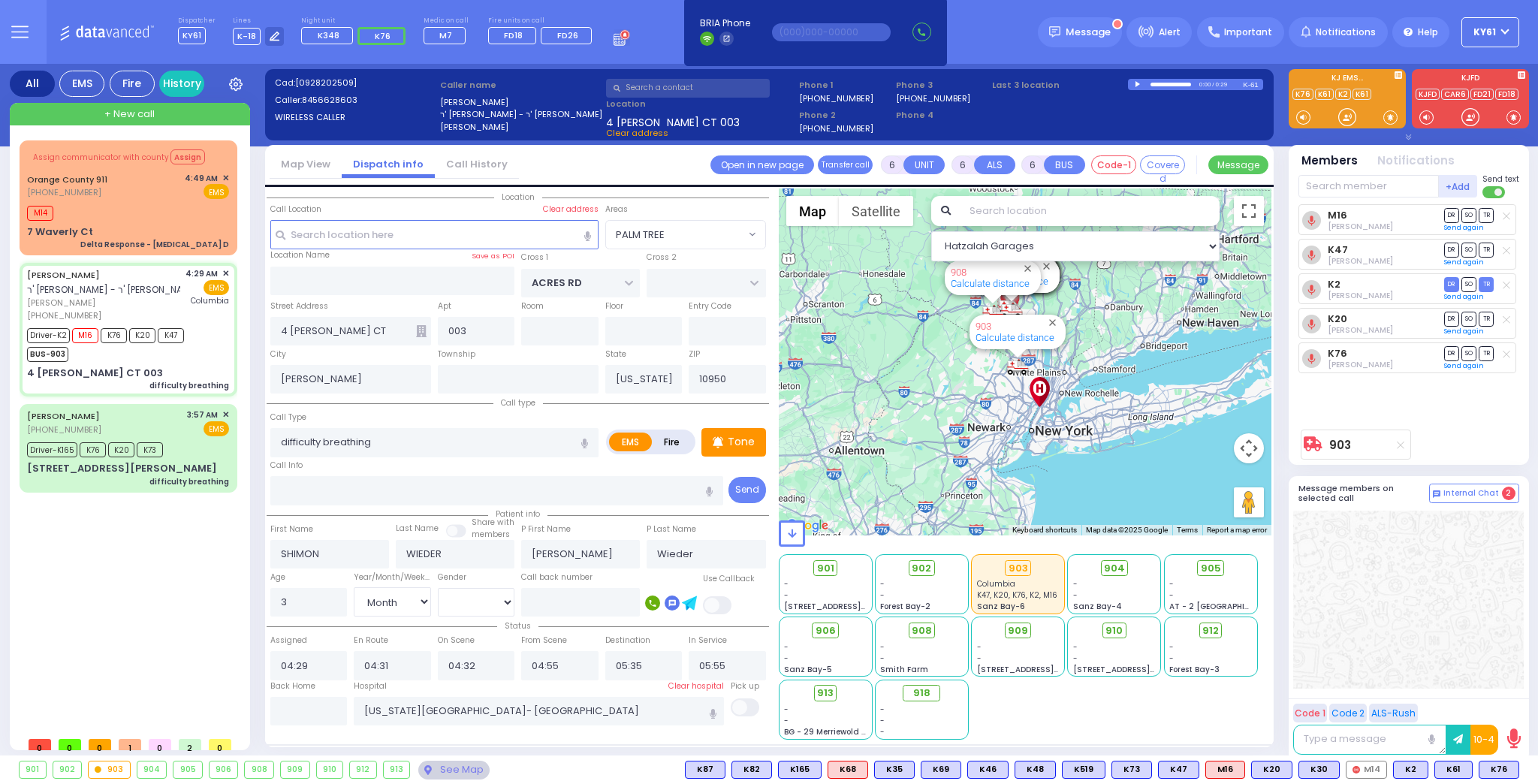
select select
radio input "true"
select select "Month"
select select "[DEMOGRAPHIC_DATA]"
select select "Hatzalah Garages"
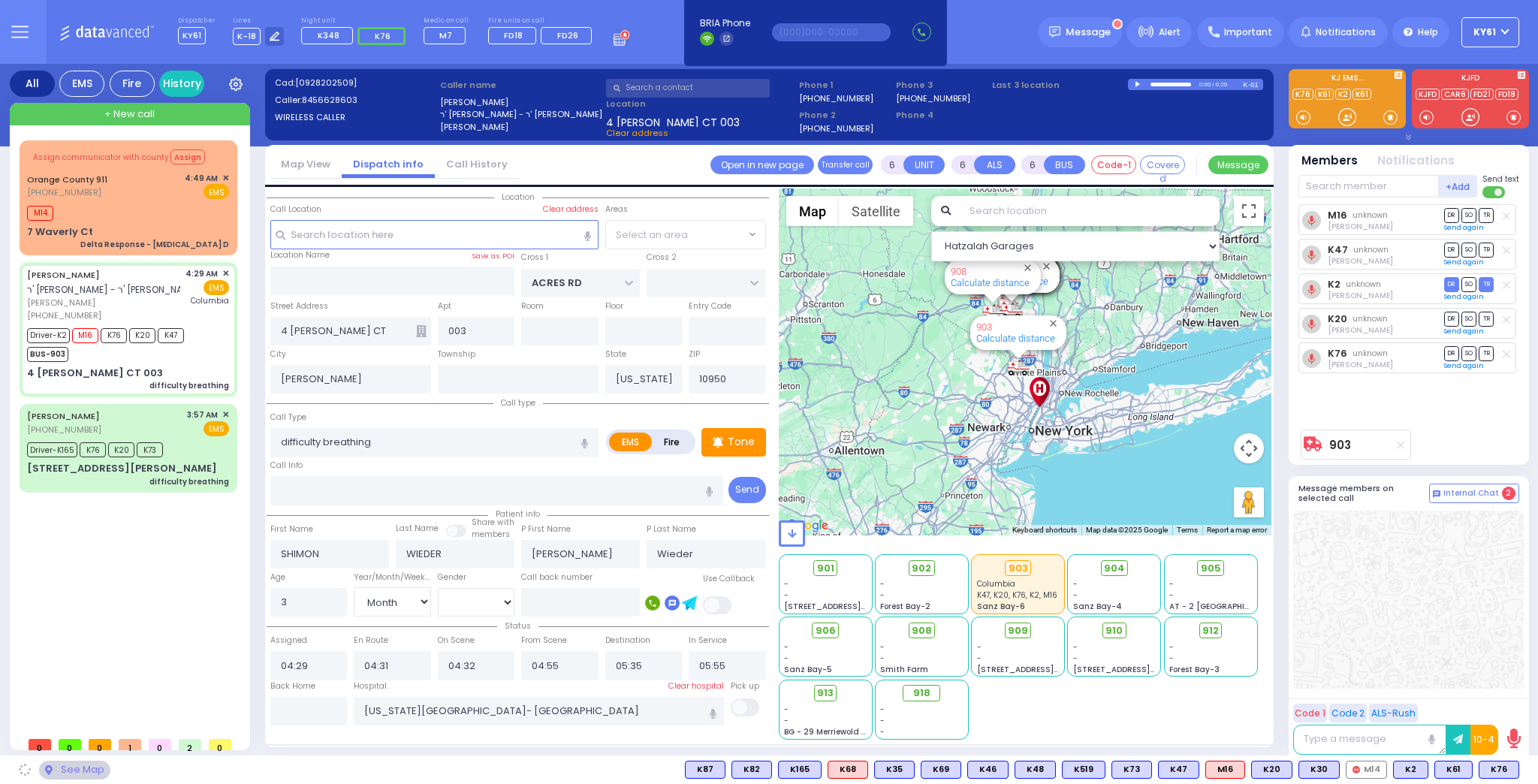
select select "PALM TREE"
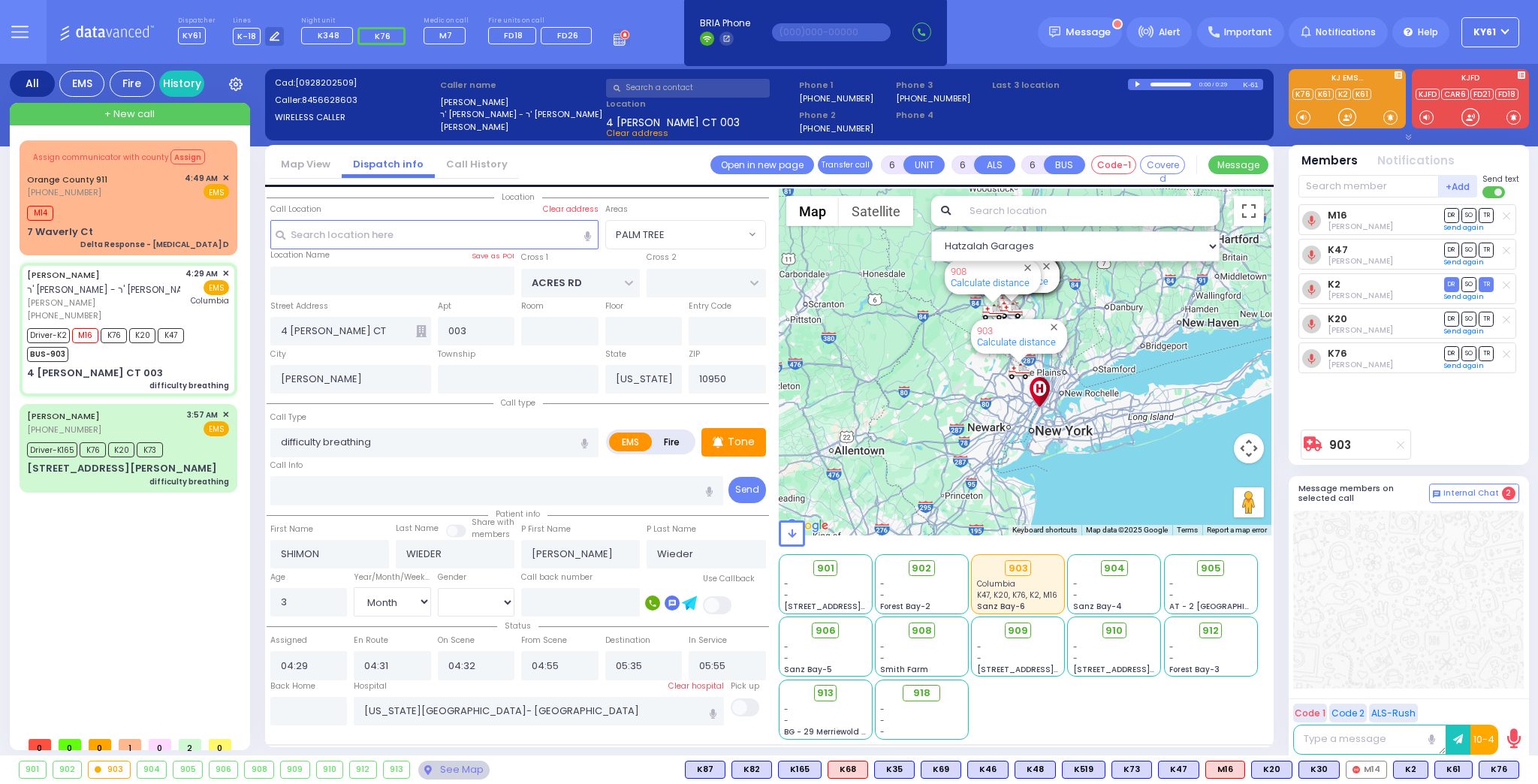
select select
radio input "true"
select select "Month"
select select "[DEMOGRAPHIC_DATA]"
select select "Hatzalah Garages"
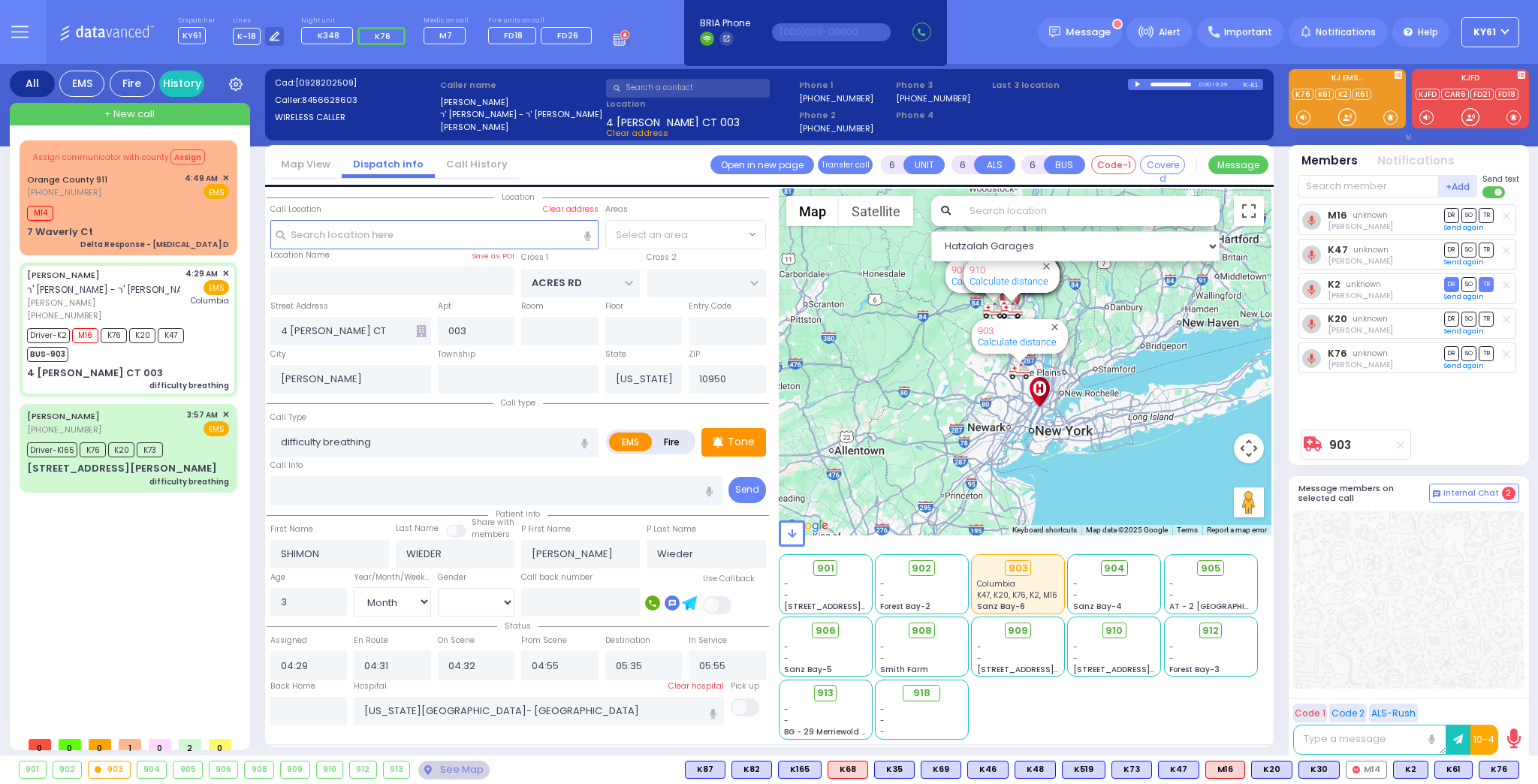
select select "PALM TREE"
select select
radio input "true"
select select "Month"
select select "[DEMOGRAPHIC_DATA]"
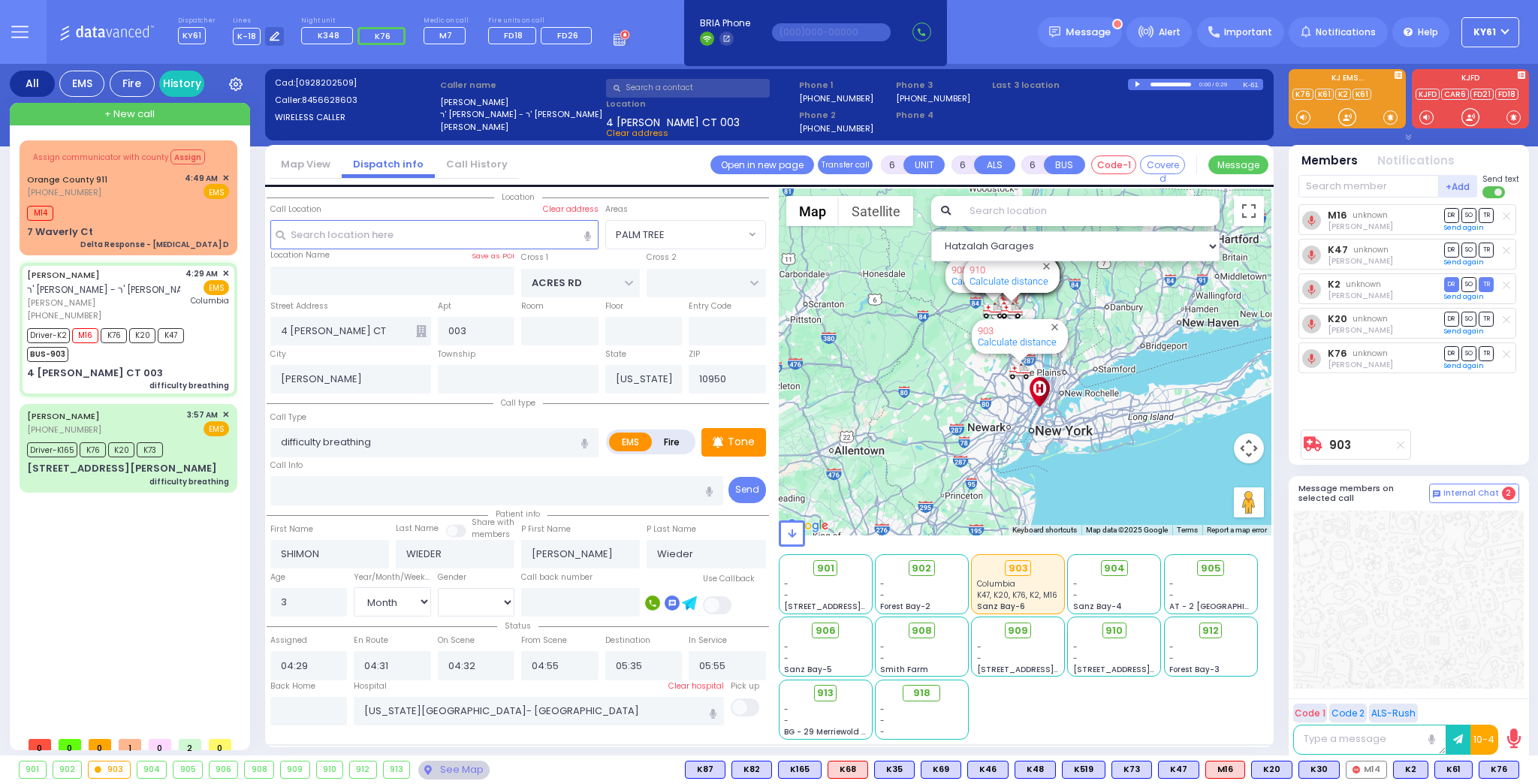
select select "Hatzalah Garages"
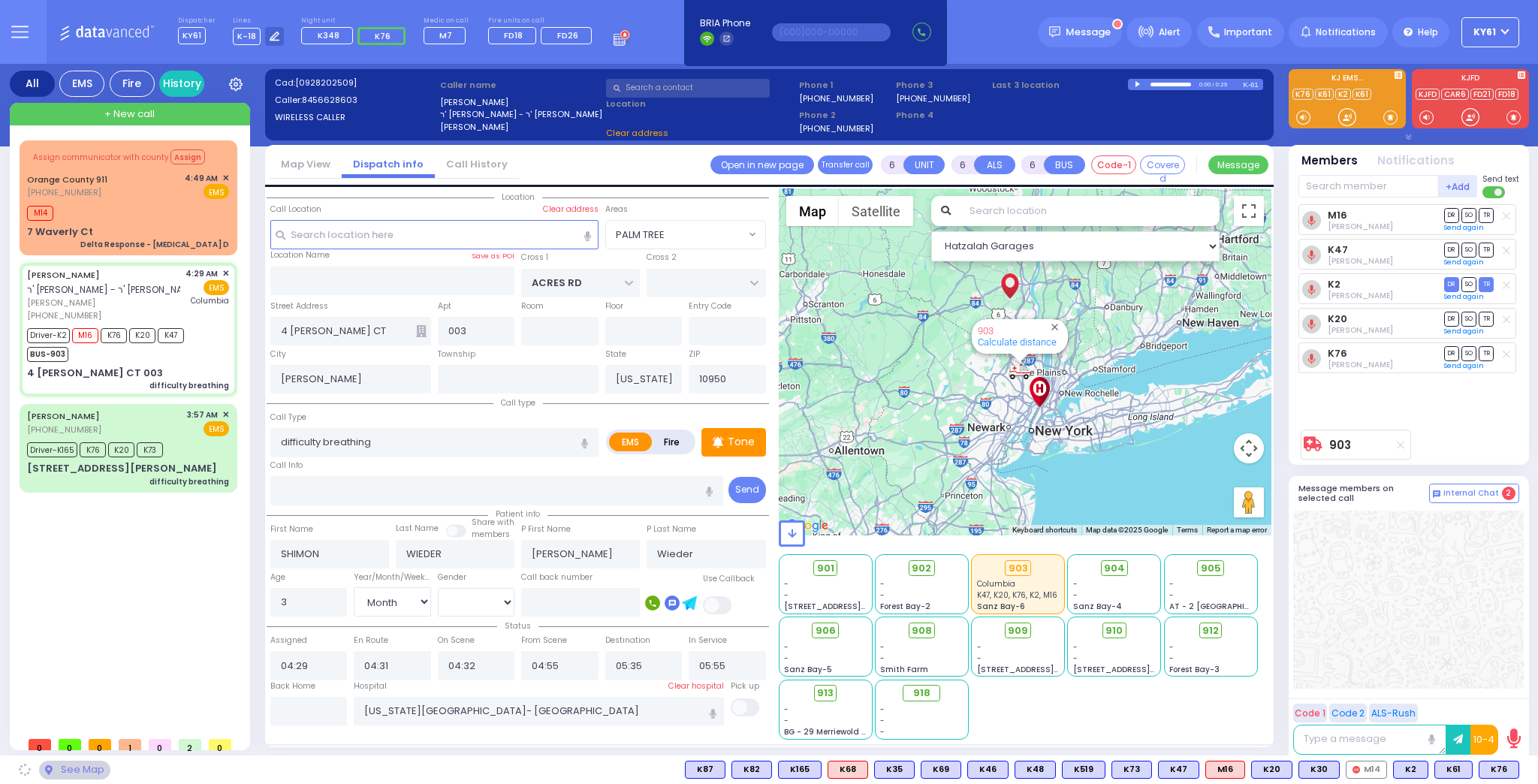
select select "PALM TREE"
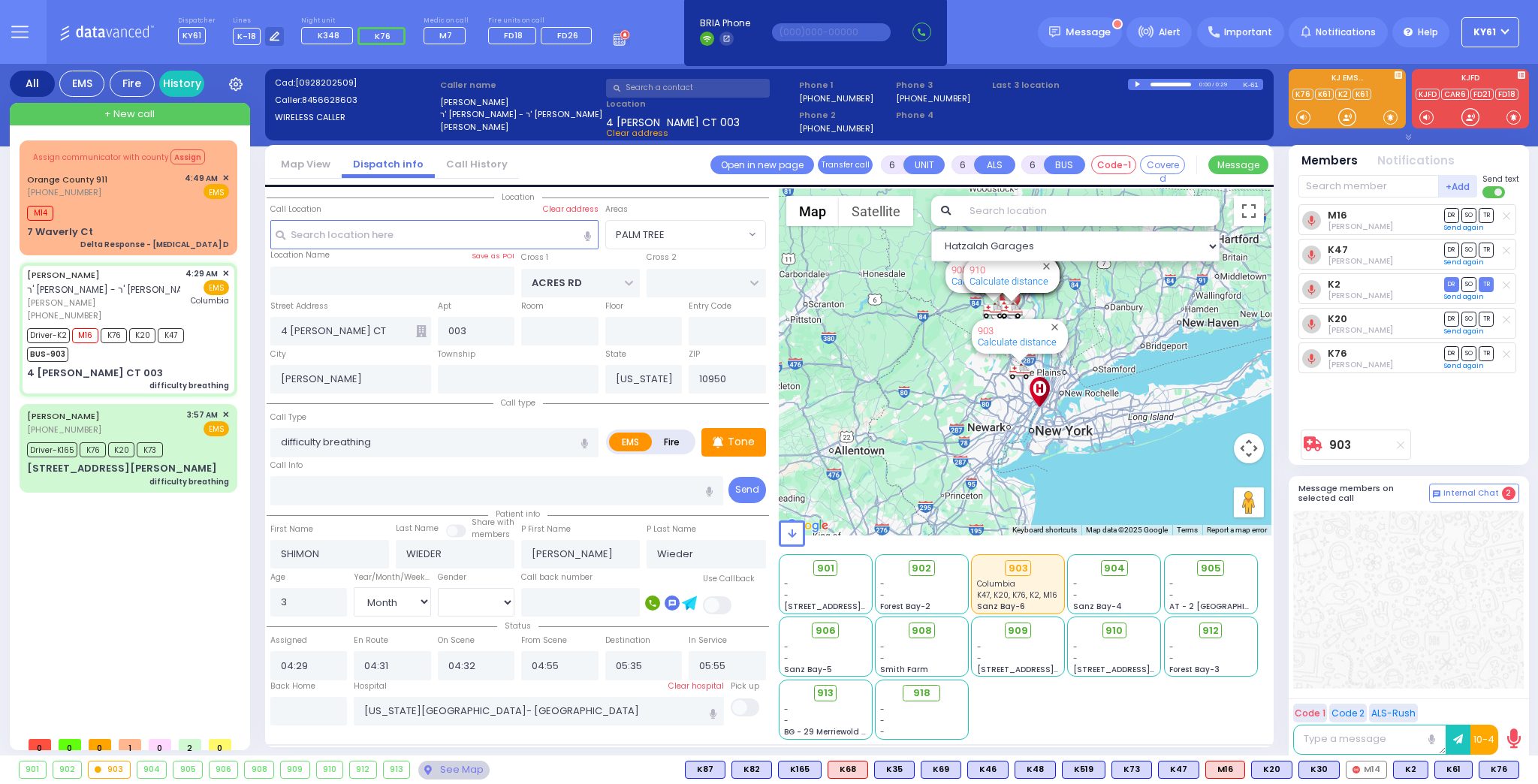
select select
radio input "true"
select select "Month"
select select "[DEMOGRAPHIC_DATA]"
select select "Hatzalah Garages"
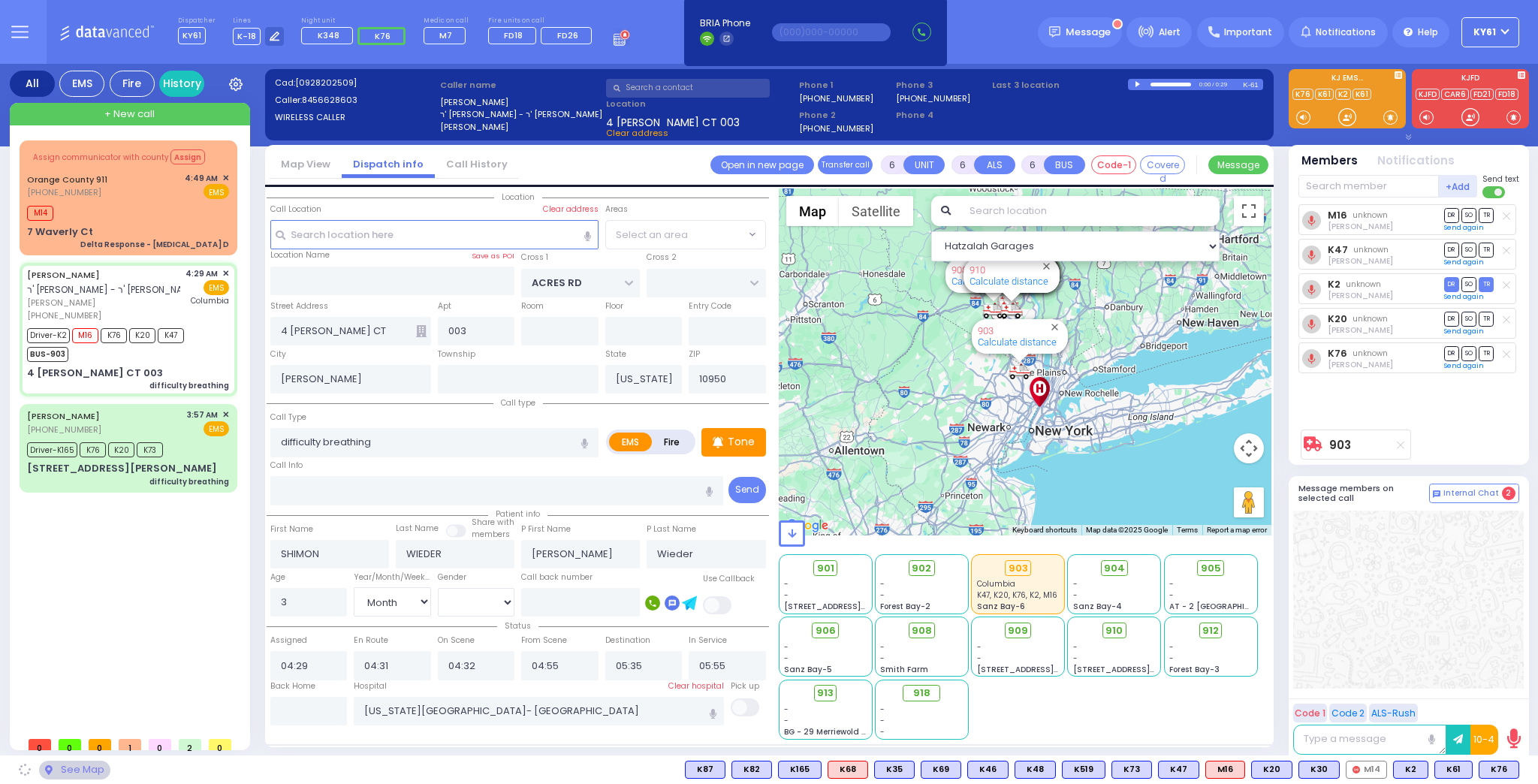
select select "PALM TREE"
select select
radio input "true"
select select "Month"
select select "[DEMOGRAPHIC_DATA]"
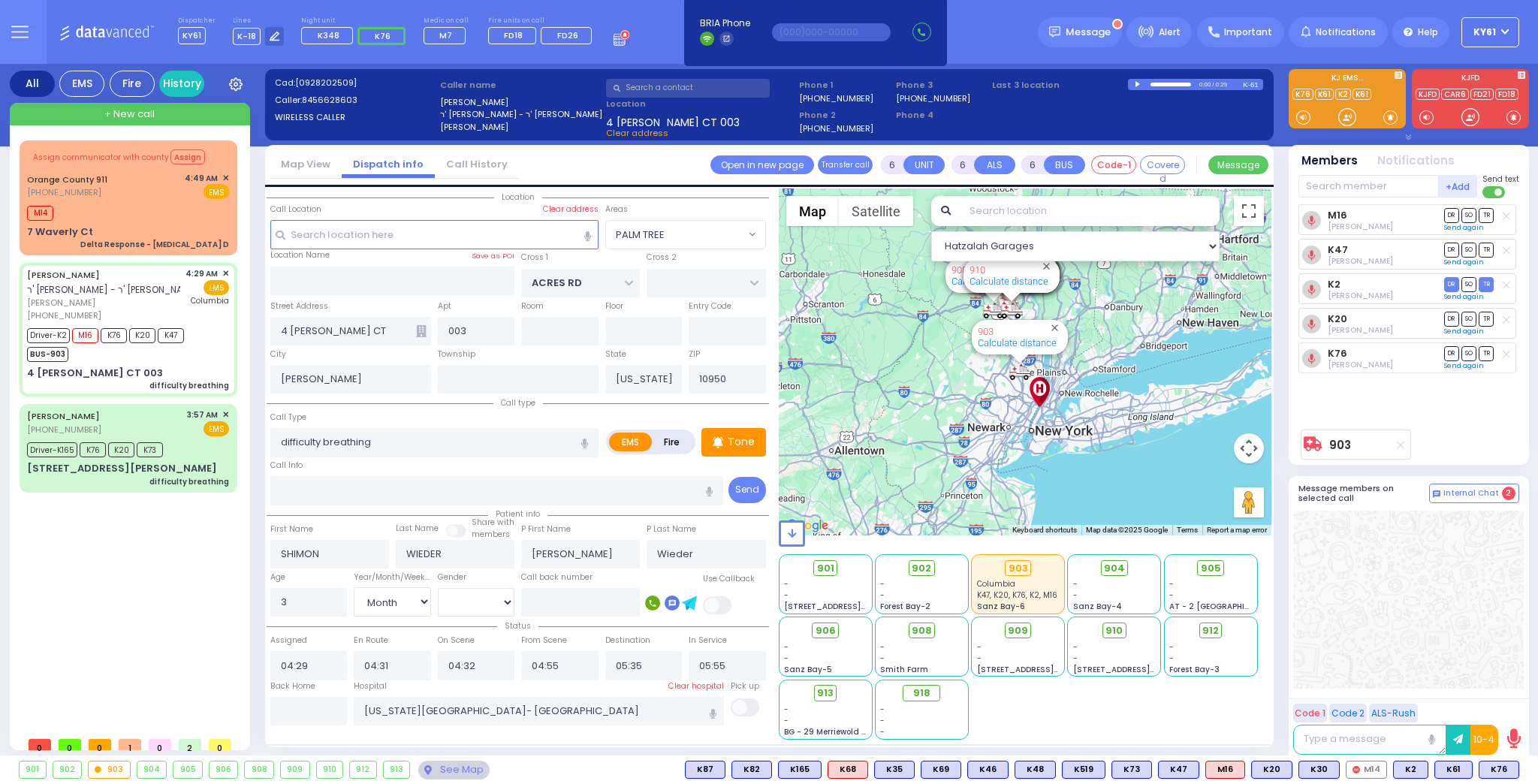
select select "Hatzalah Garages"
select select "PALM TREE"
select select
radio input "true"
select select "Month"
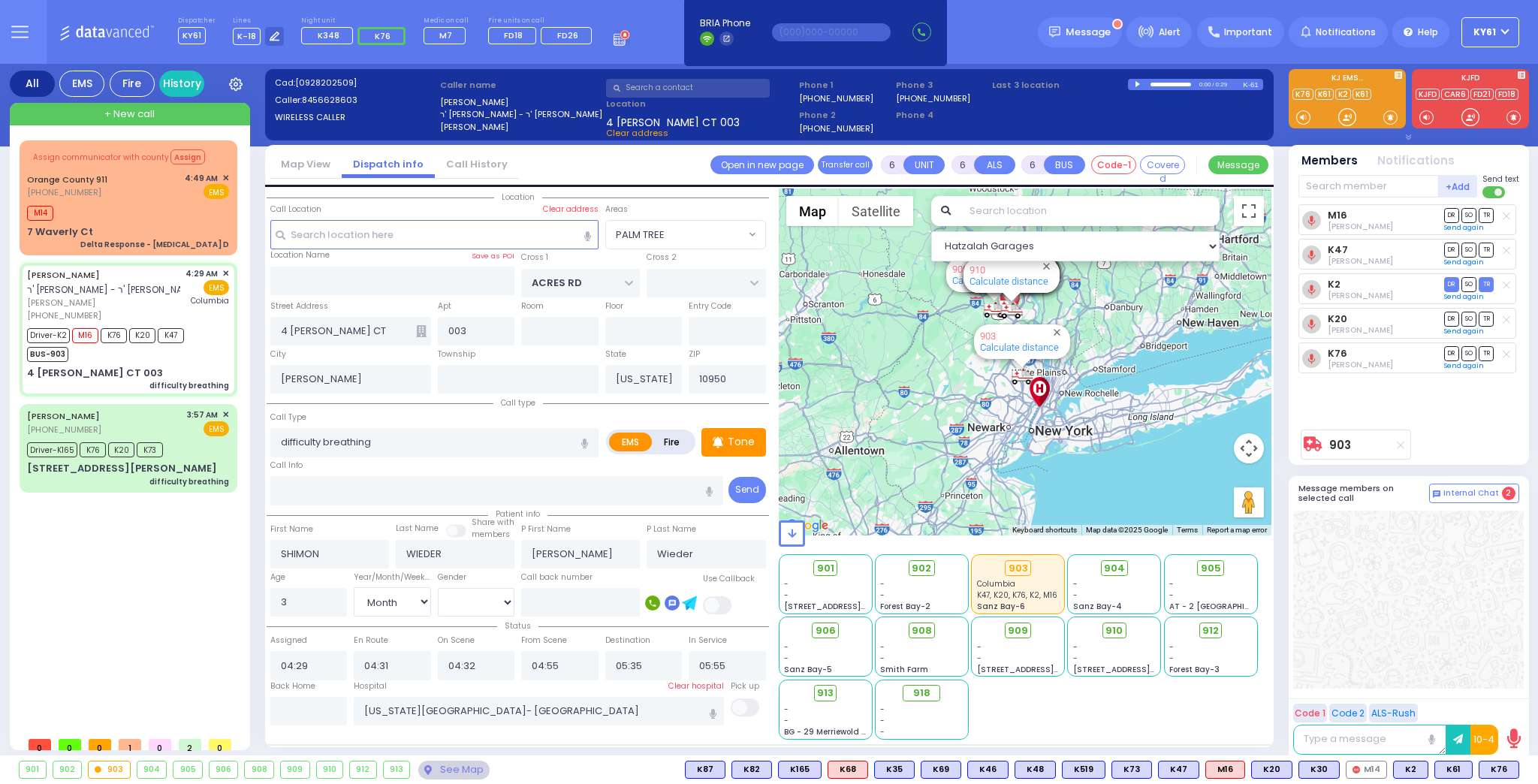
select select "[DEMOGRAPHIC_DATA]"
select select "Hatzalah Garages"
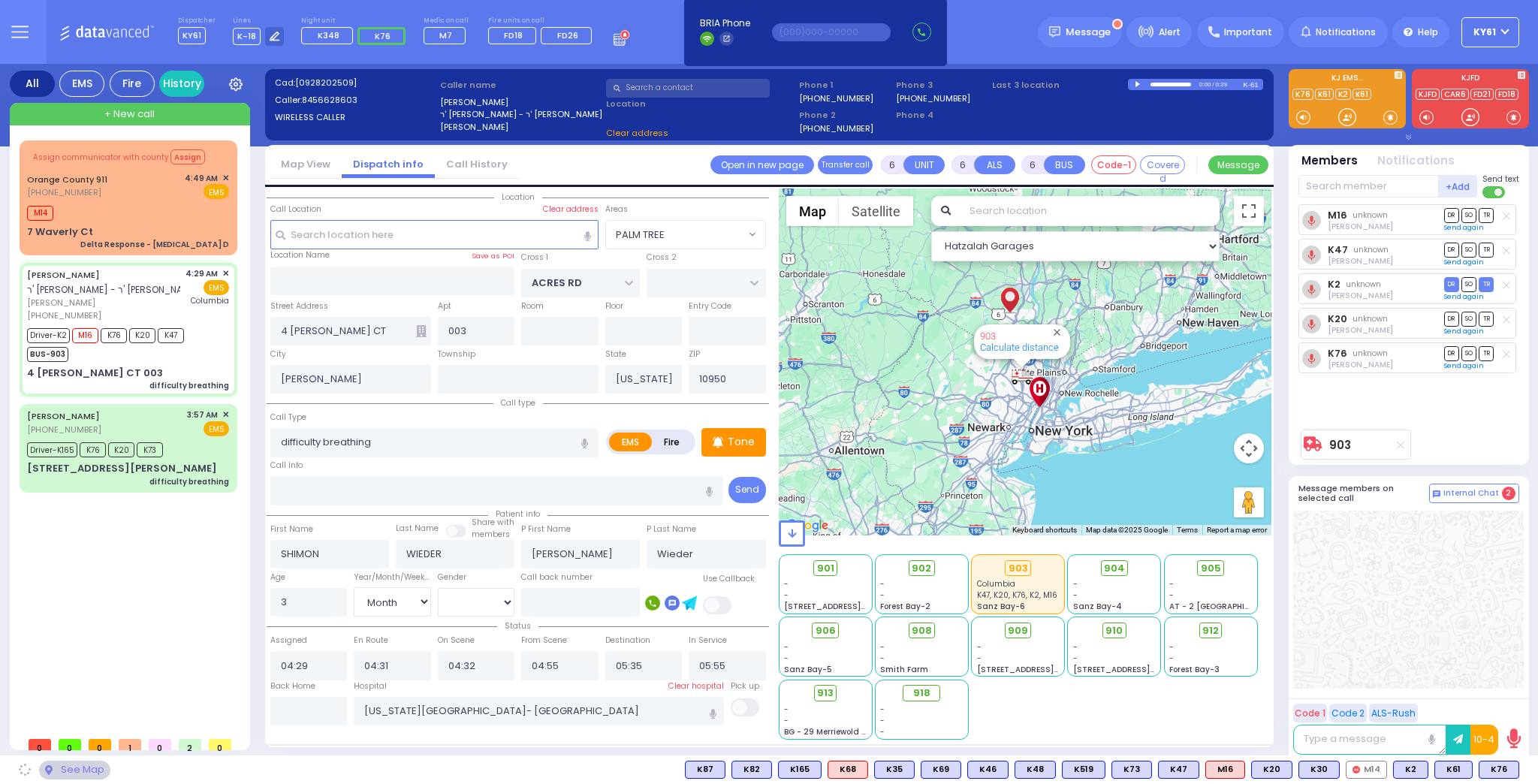
select select "PALM TREE"
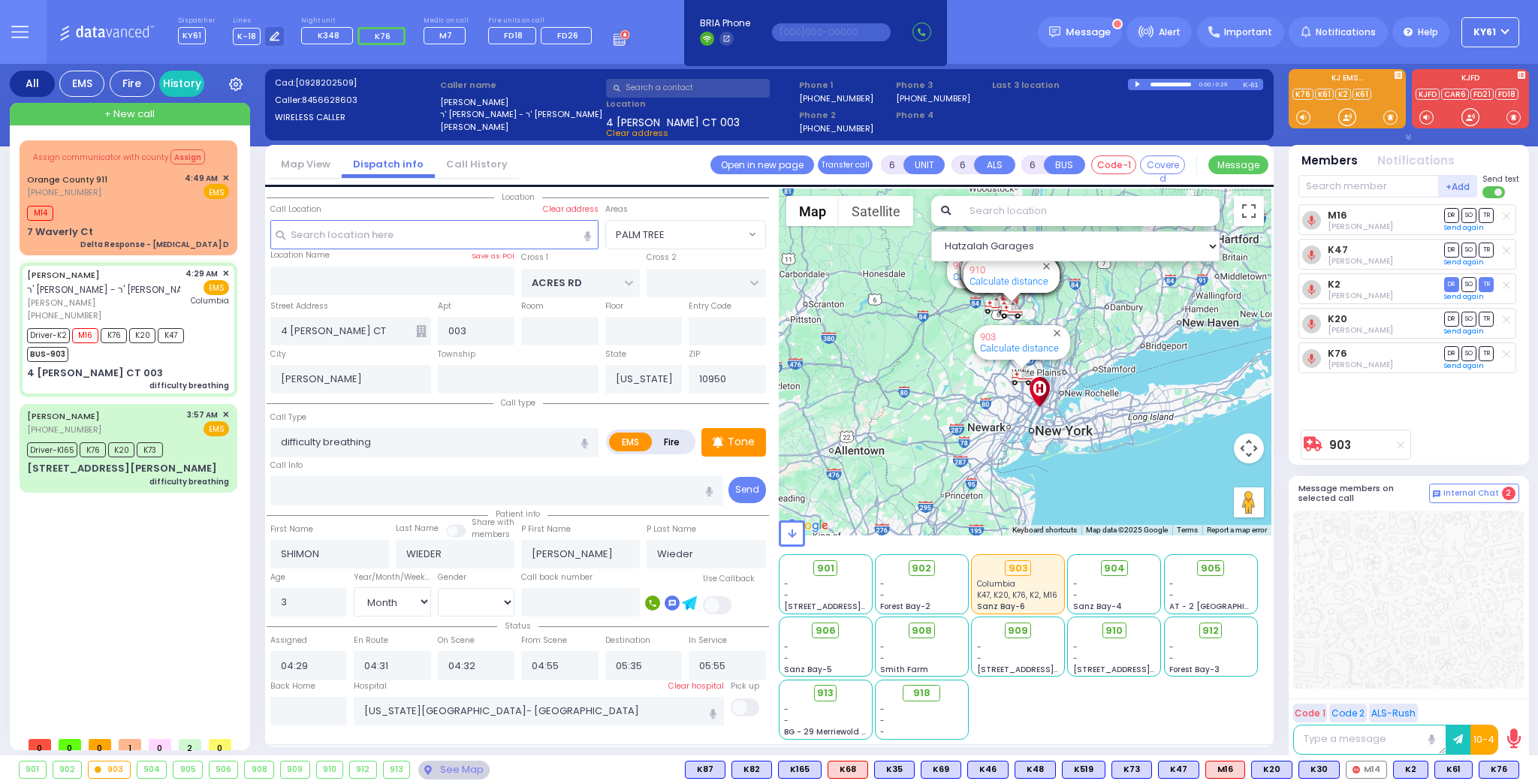
select select
radio input "true"
select select "Month"
select select "[DEMOGRAPHIC_DATA]"
select select "Hatzalah Garages"
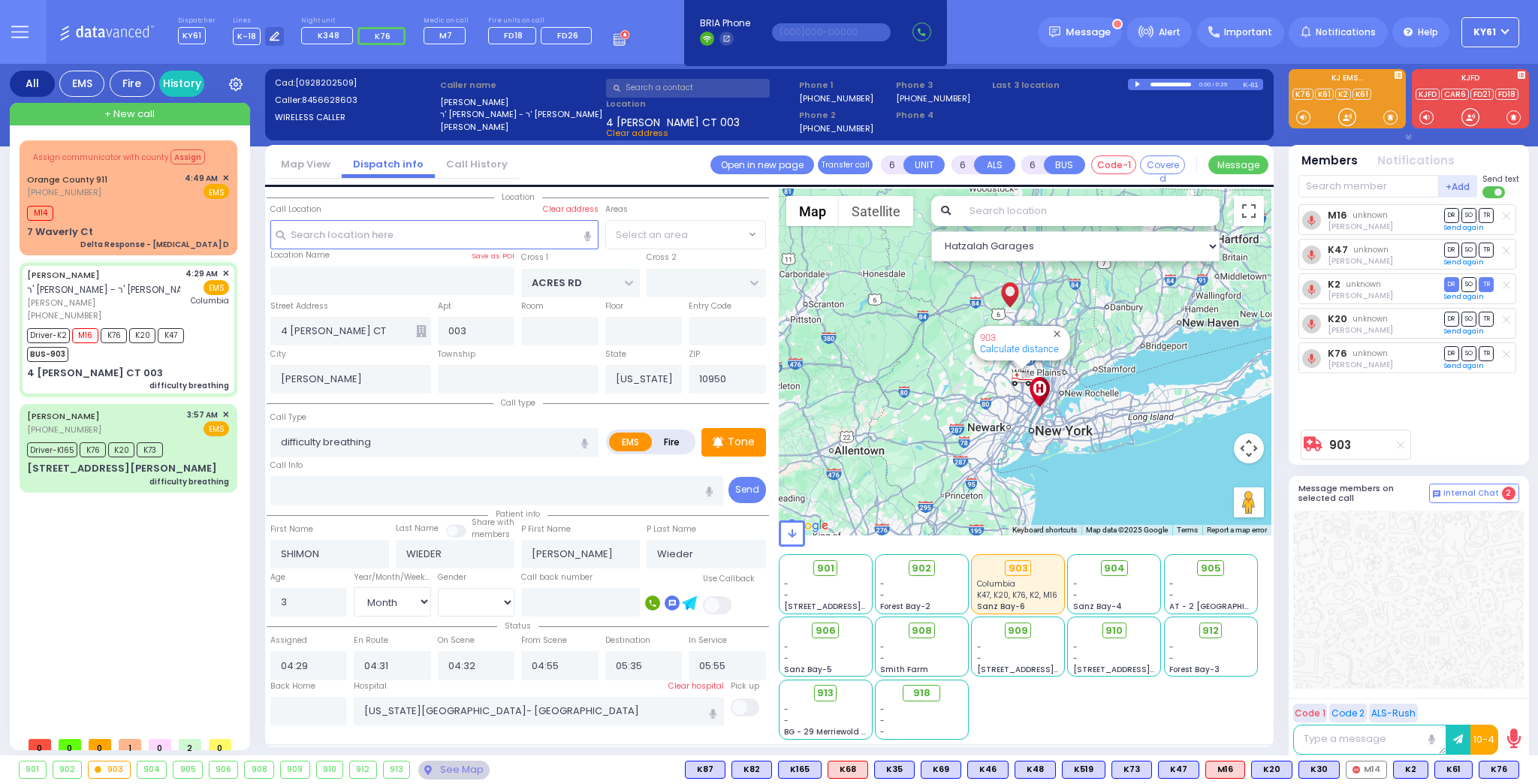
select select "PALM TREE"
select select
radio input "true"
select select "Month"
select select "[DEMOGRAPHIC_DATA]"
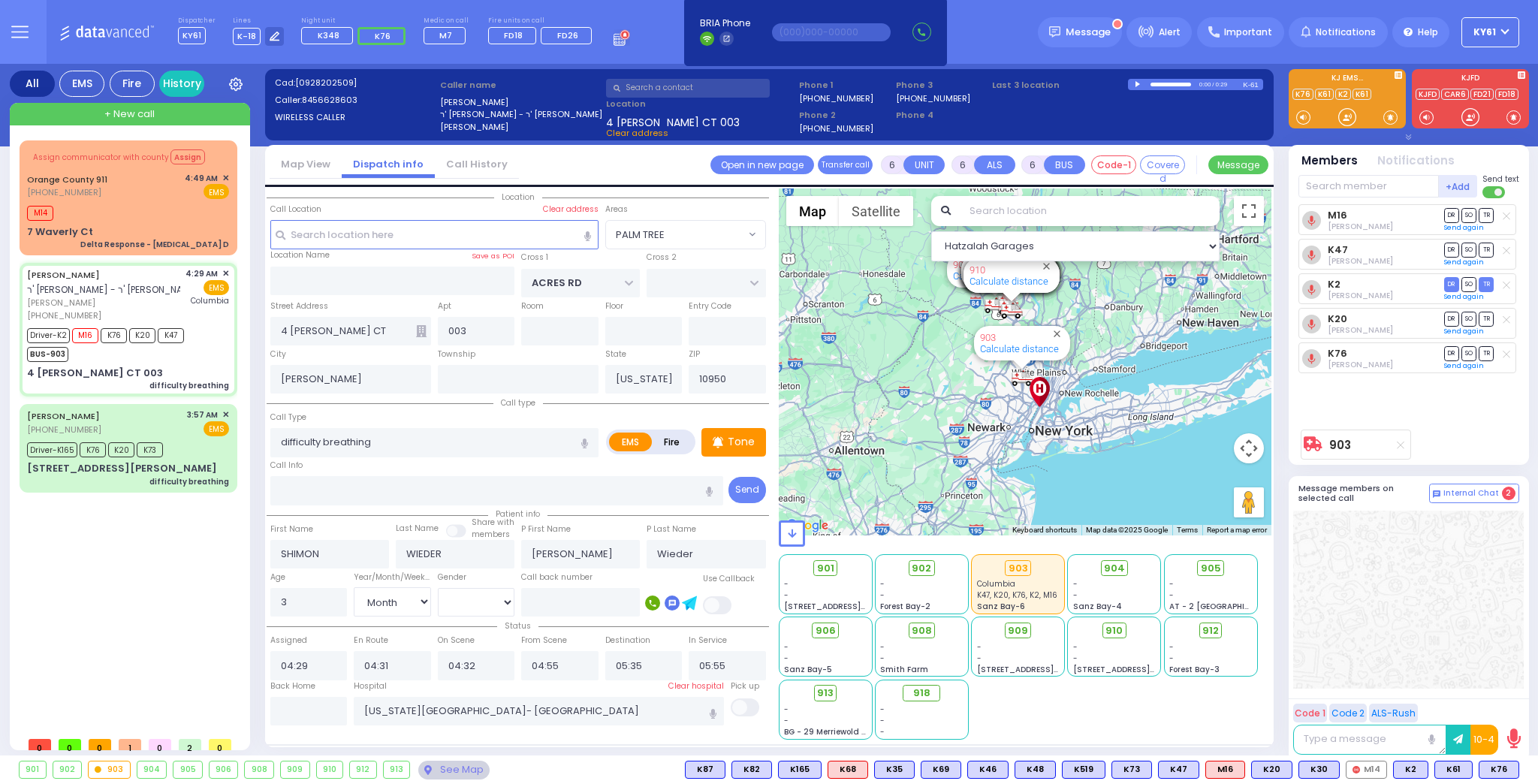
select select "Hatzalah Garages"
select select "PALM TREE"
select select
radio input "true"
select select "Month"
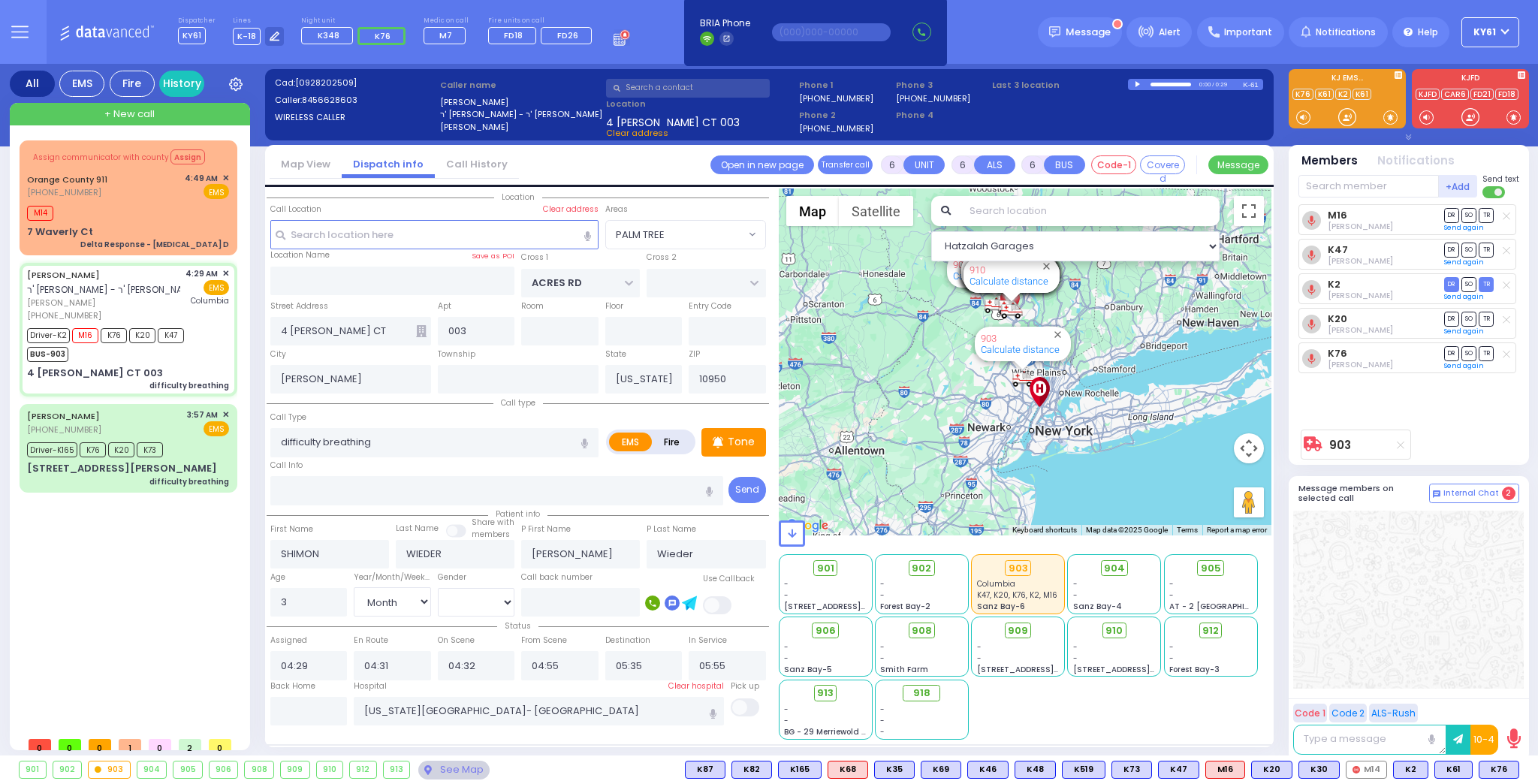
select select "[DEMOGRAPHIC_DATA]"
select select "Hatzalah Garages"
select select "PALM TREE"
select select
radio input "true"
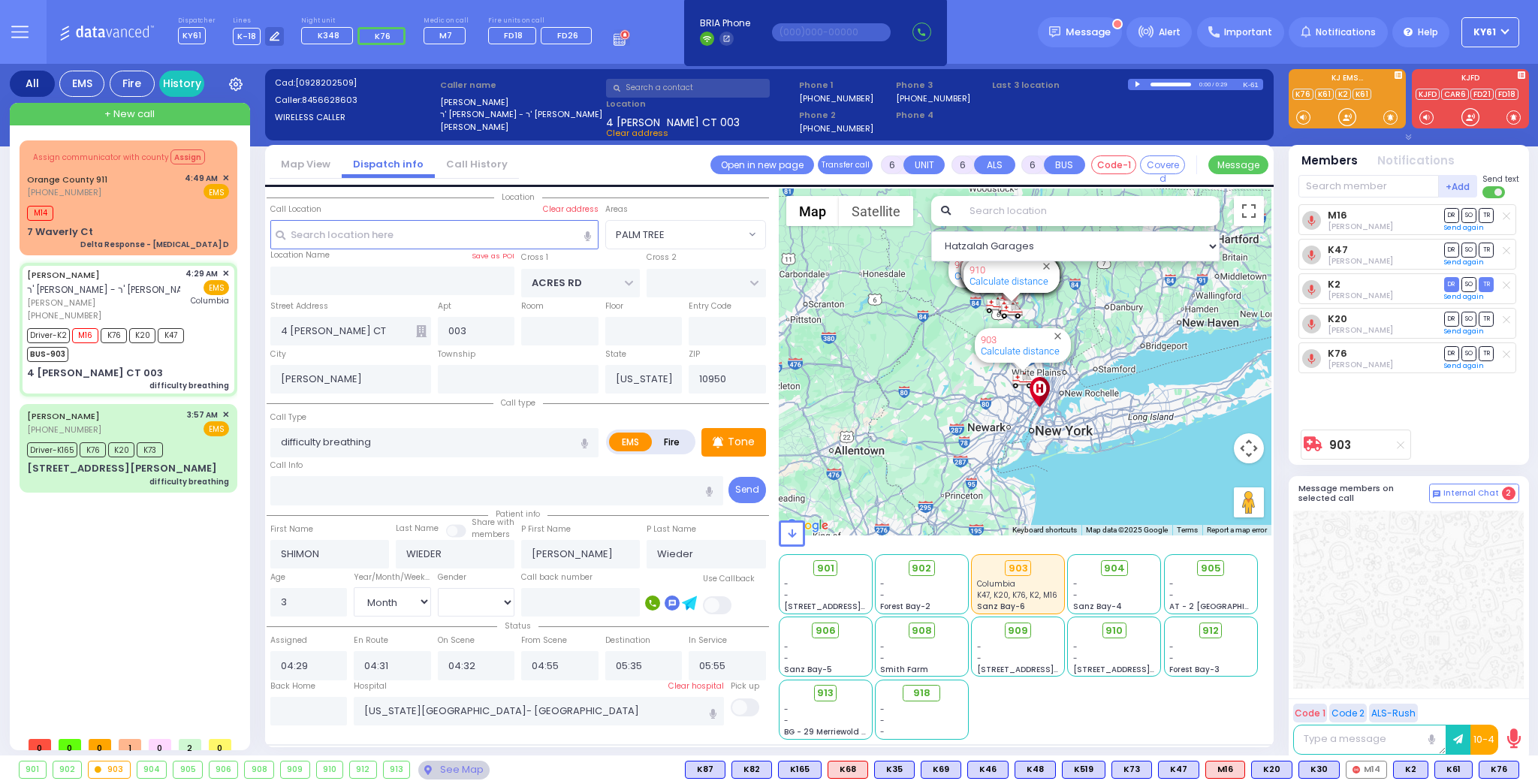
select select "Month"
select select "[DEMOGRAPHIC_DATA]"
select select "Hatzalah Garages"
select select "PALM TREE"
select select
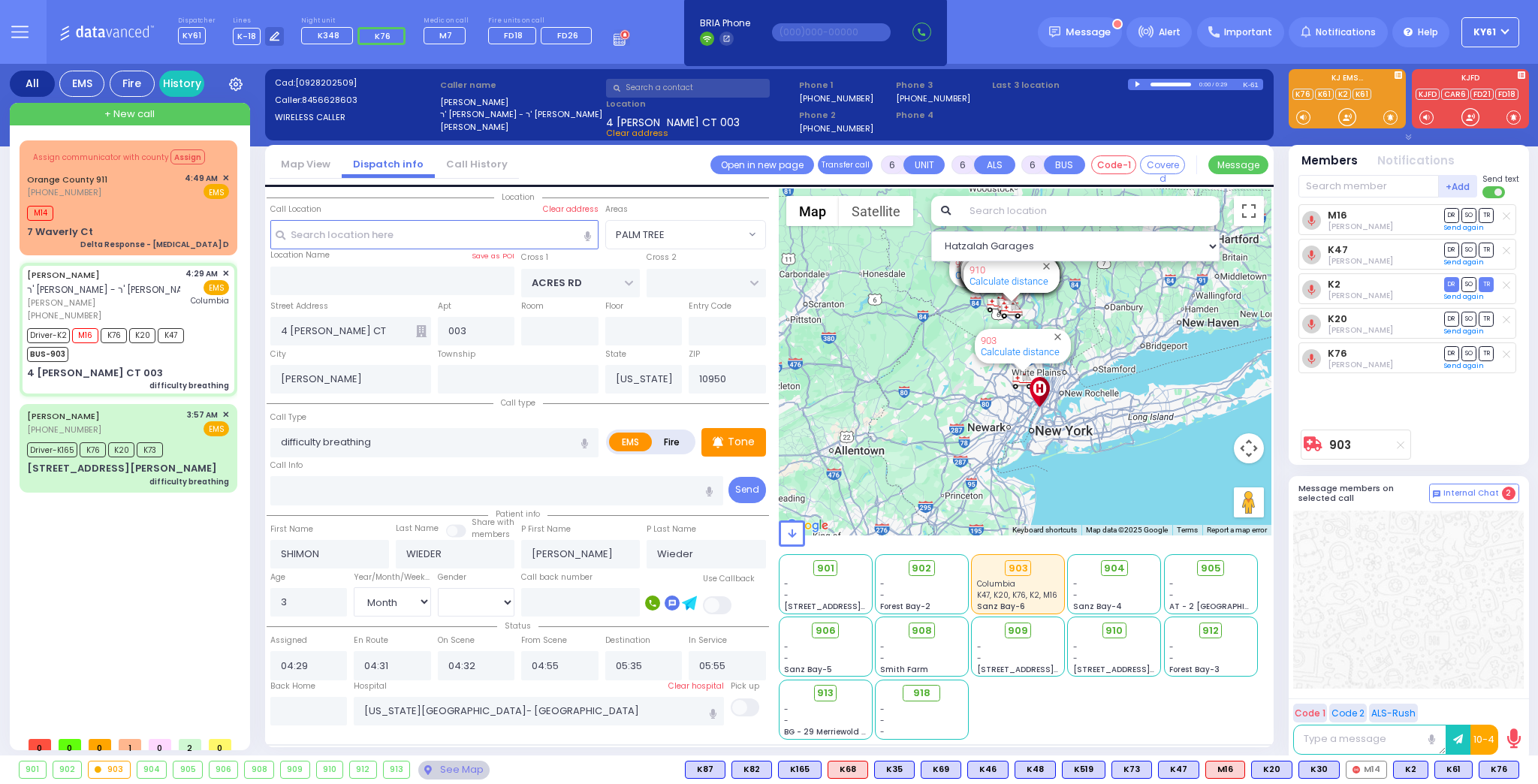
radio input "true"
select select "Month"
select select "[DEMOGRAPHIC_DATA]"
select select "Hatzalah Garages"
select select "PALM TREE"
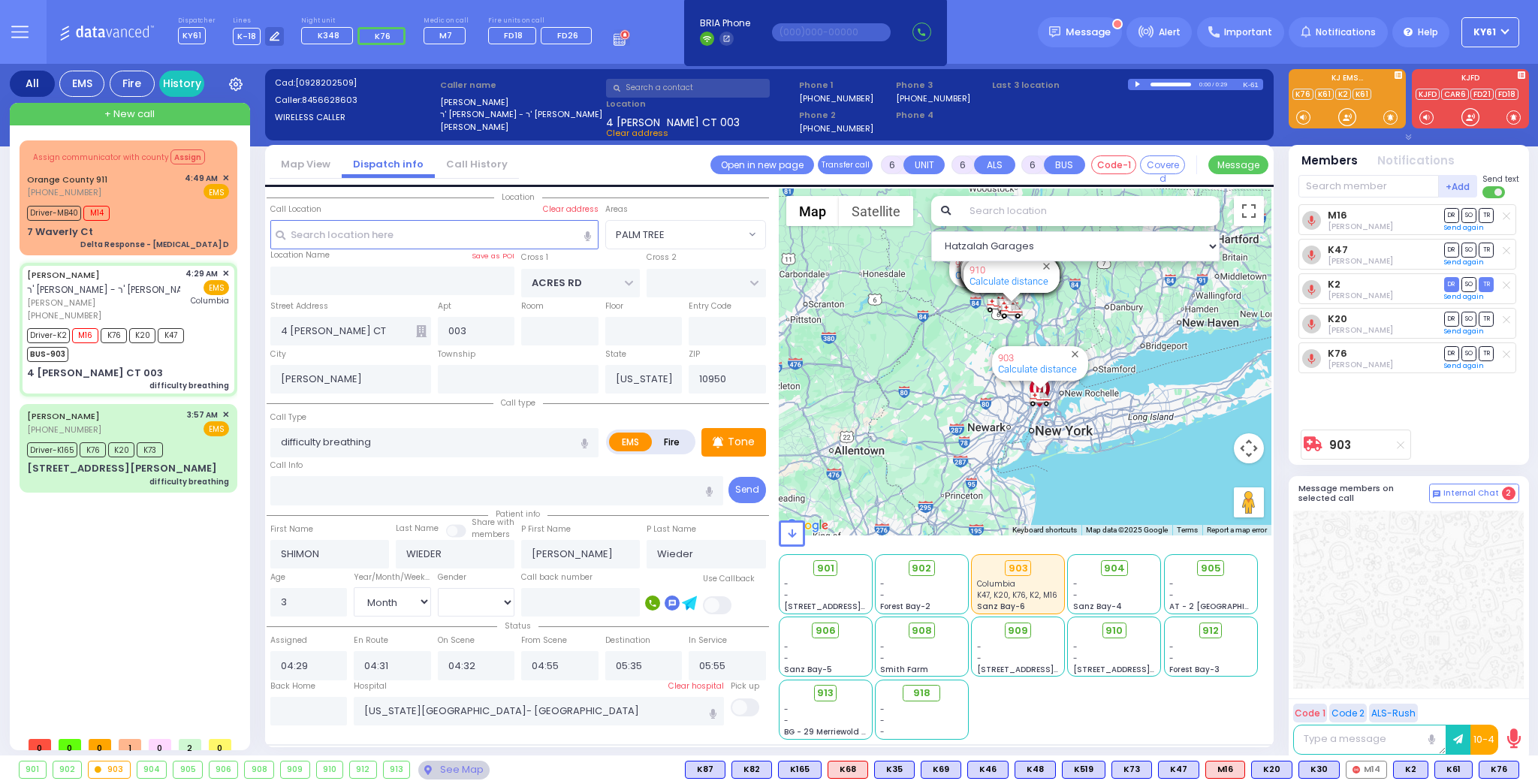
select select
radio input "true"
select select "Month"
select select "[DEMOGRAPHIC_DATA]"
select select "Hatzalah Garages"
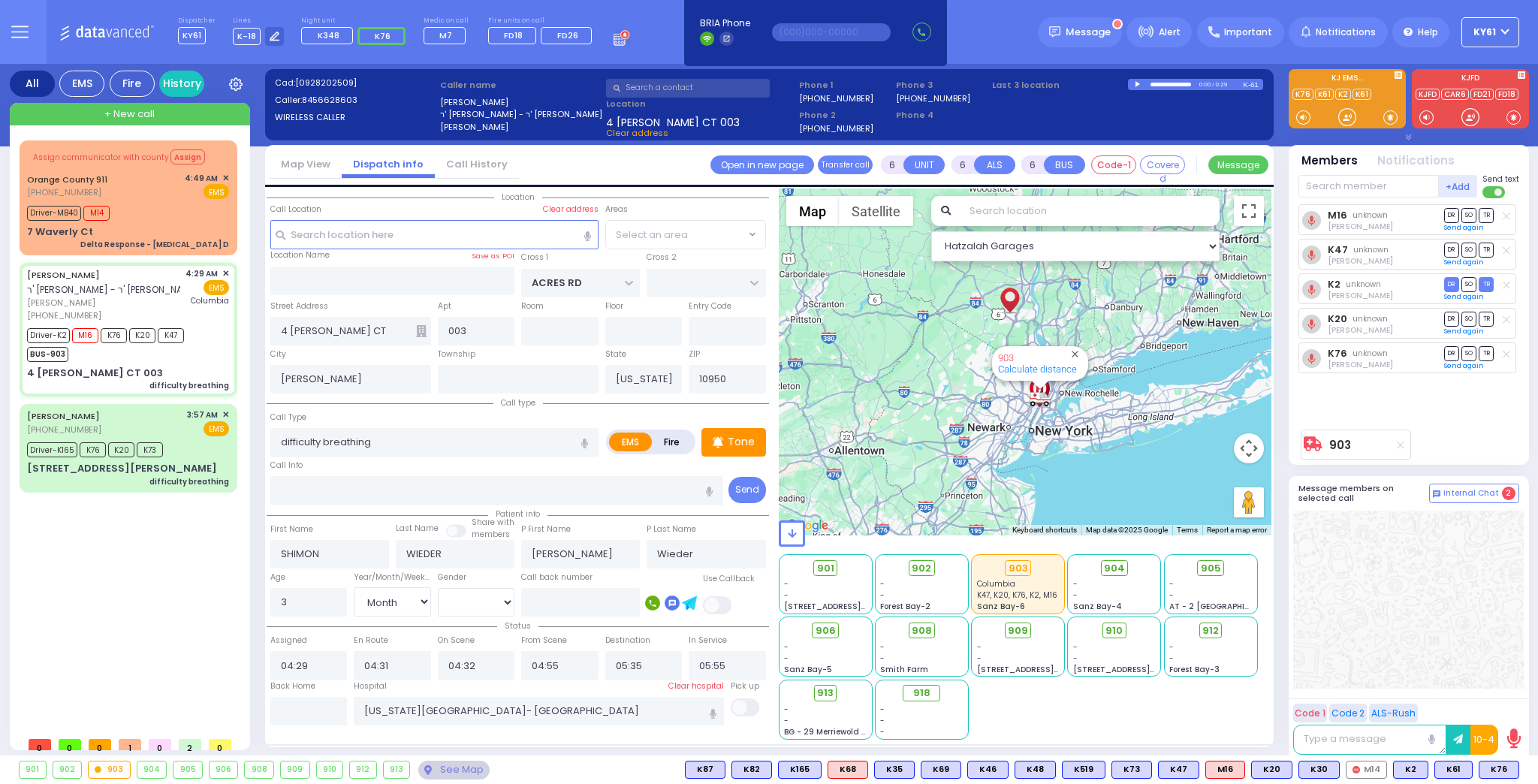
select select "PALM TREE"
select select
radio input "true"
select select "Month"
select select "[DEMOGRAPHIC_DATA]"
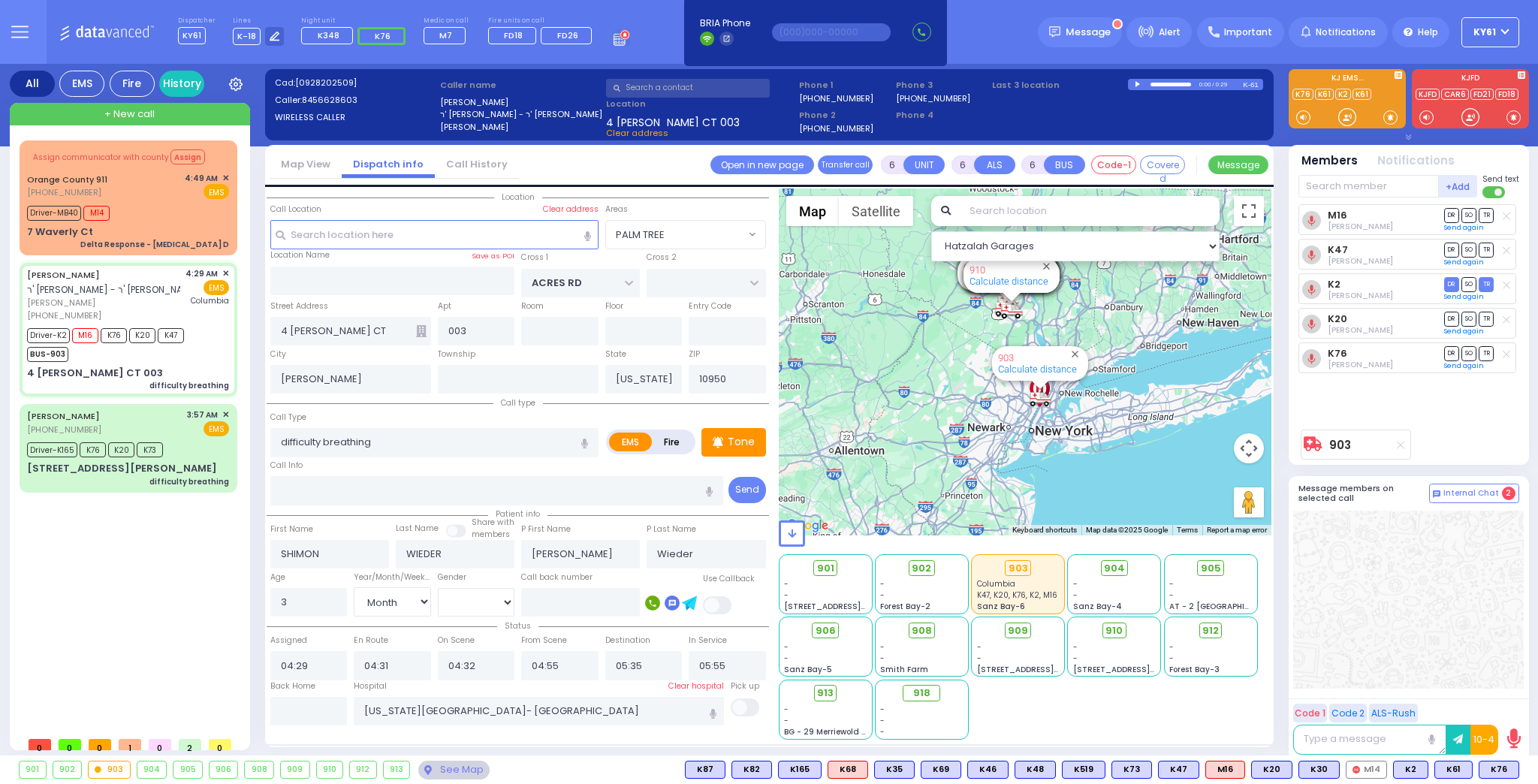
select select "Hatzalah Garages"
select select "PALM TREE"
select select
radio input "true"
select select "Month"
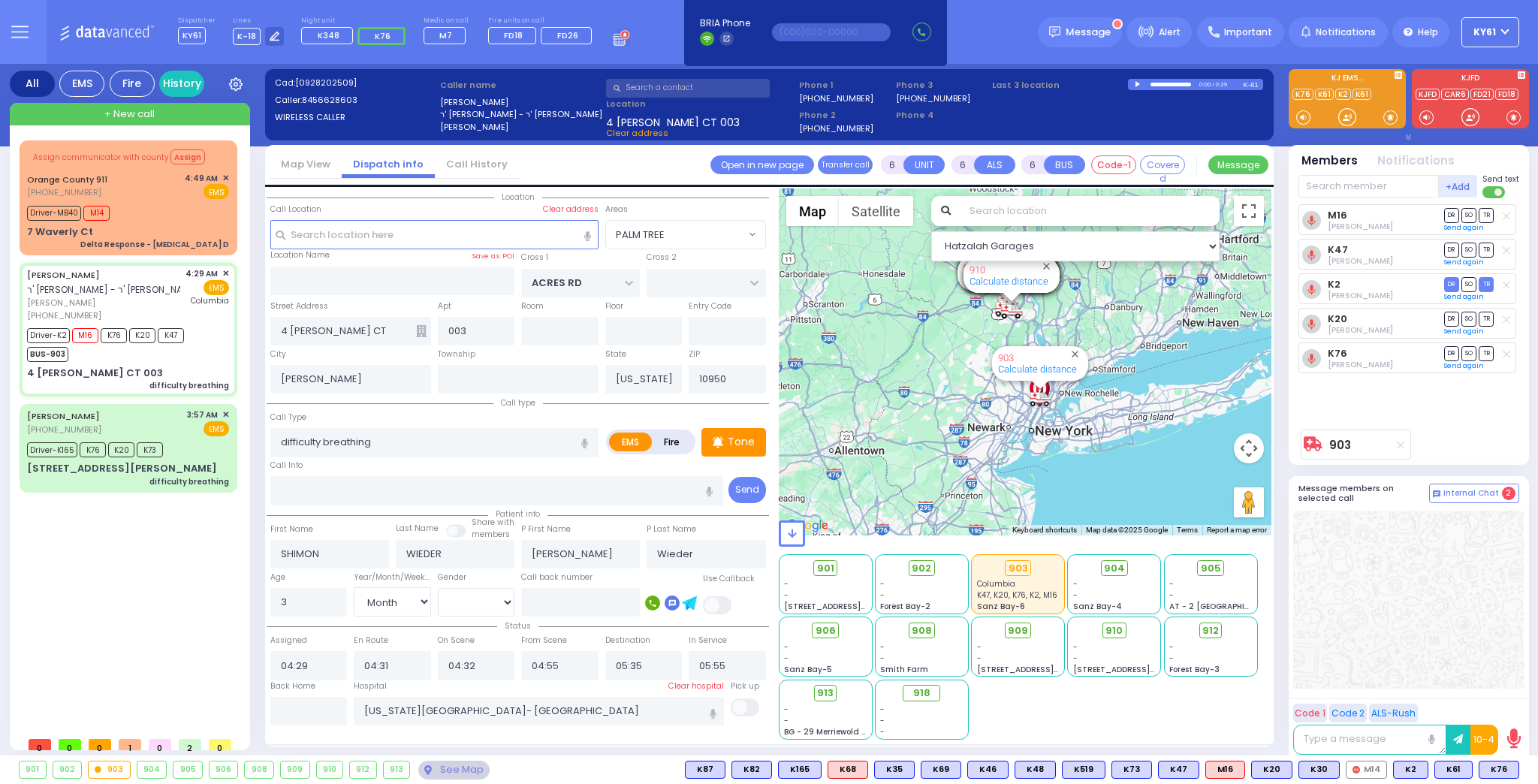
select select "[DEMOGRAPHIC_DATA]"
select select "Hatzalah Garages"
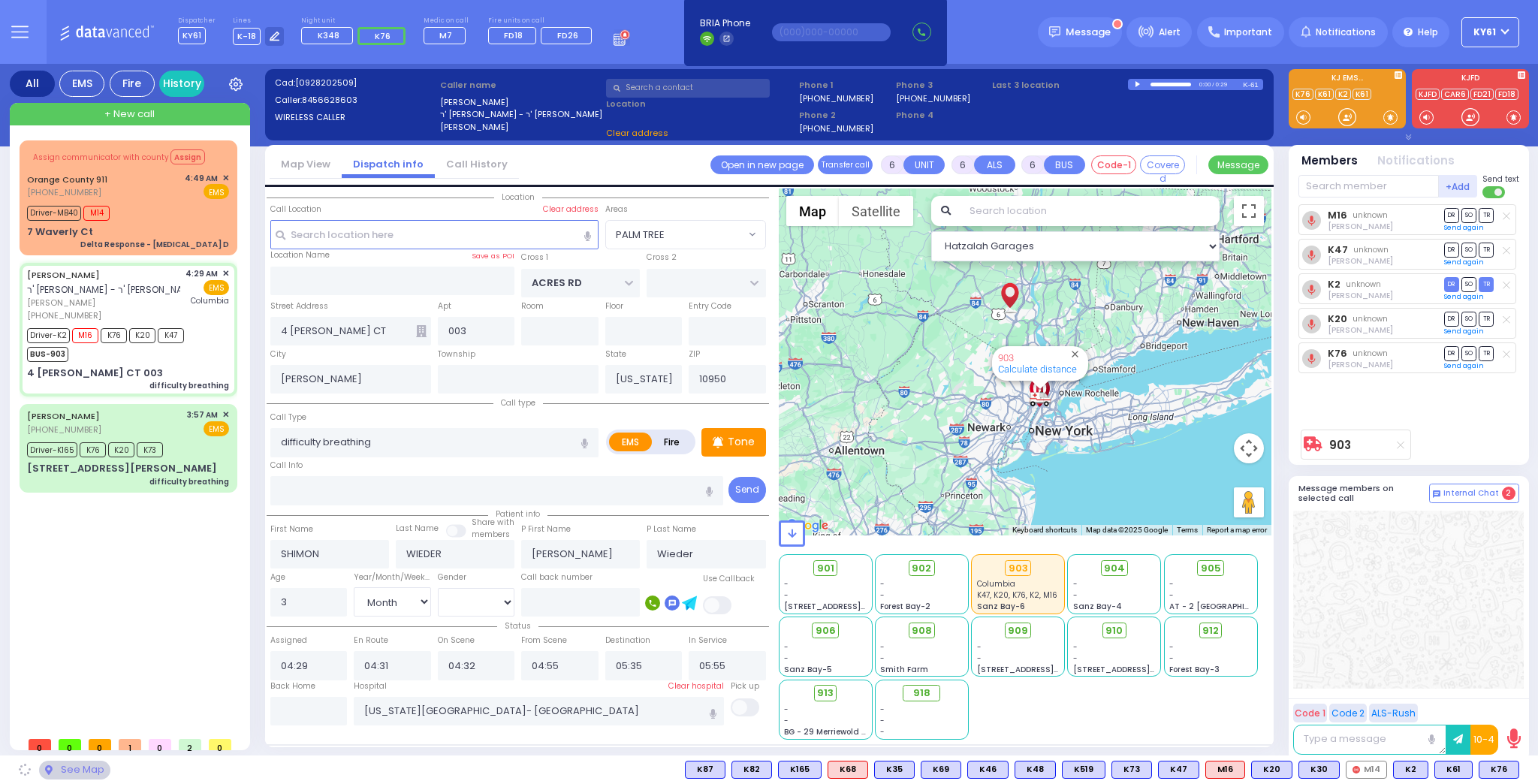
select select "PALM TREE"
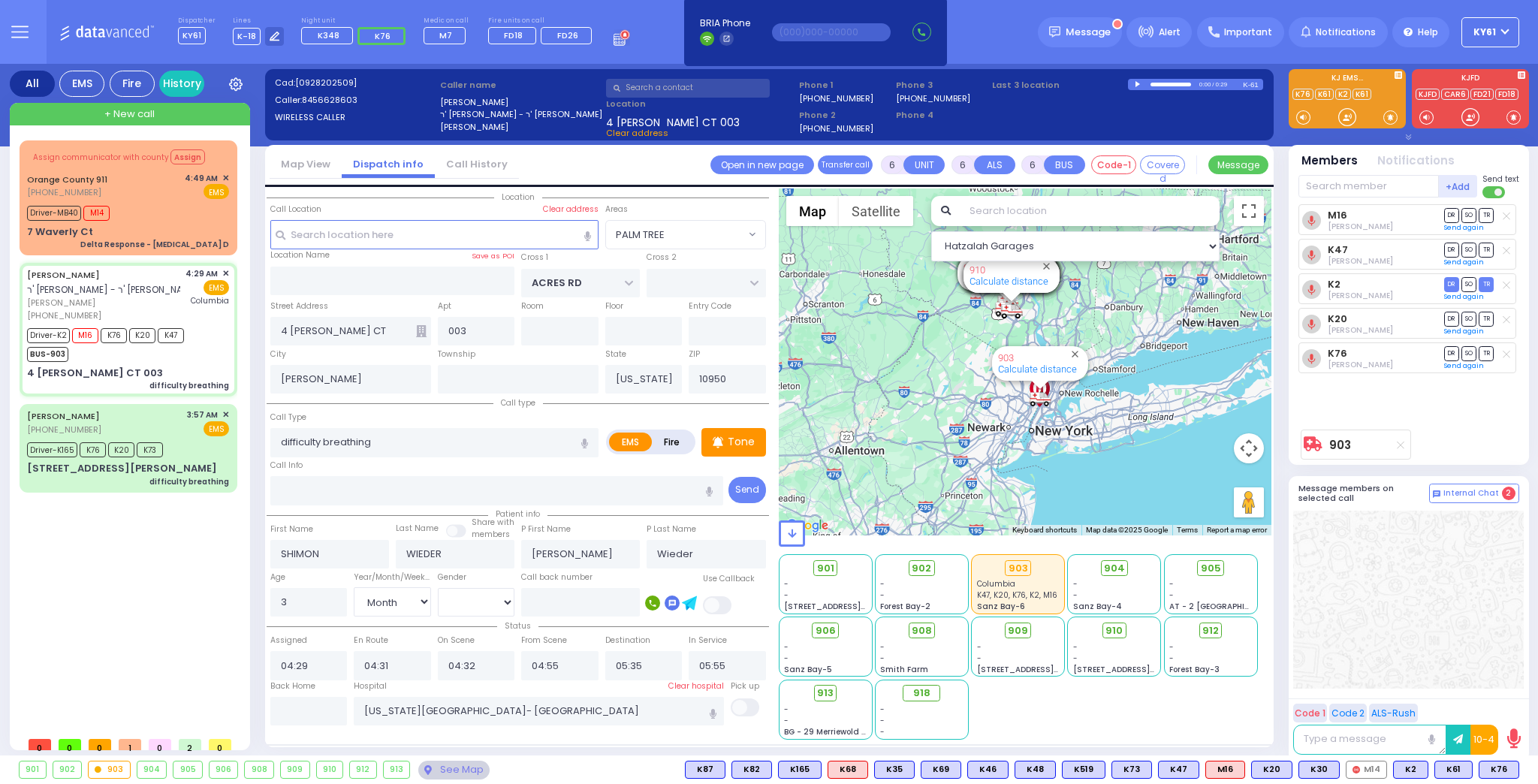
select select
radio input "true"
select select "Month"
select select "[DEMOGRAPHIC_DATA]"
select select "Hatzalah Garages"
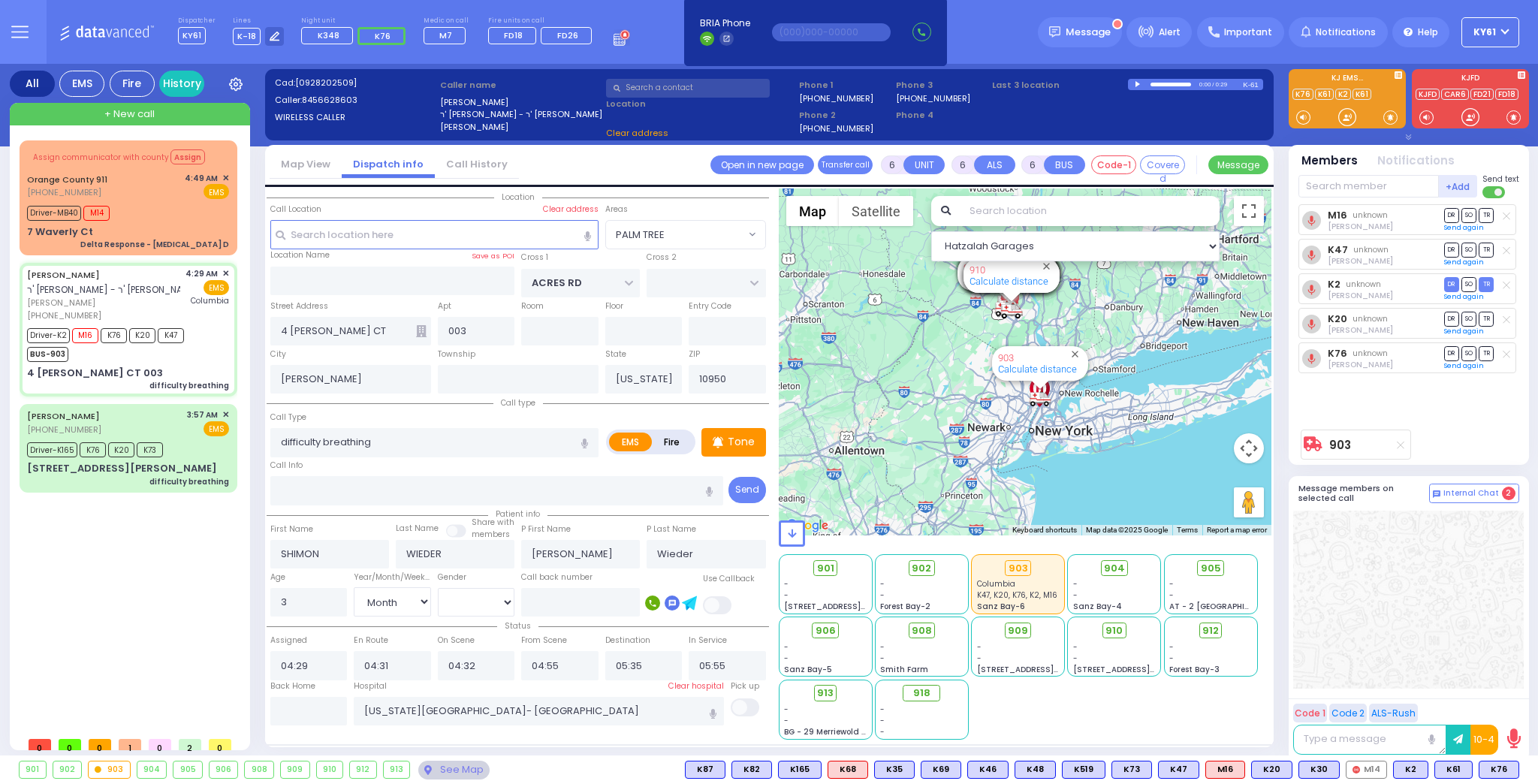
select select
radio input "true"
select select "Month"
select select "[DEMOGRAPHIC_DATA]"
select select
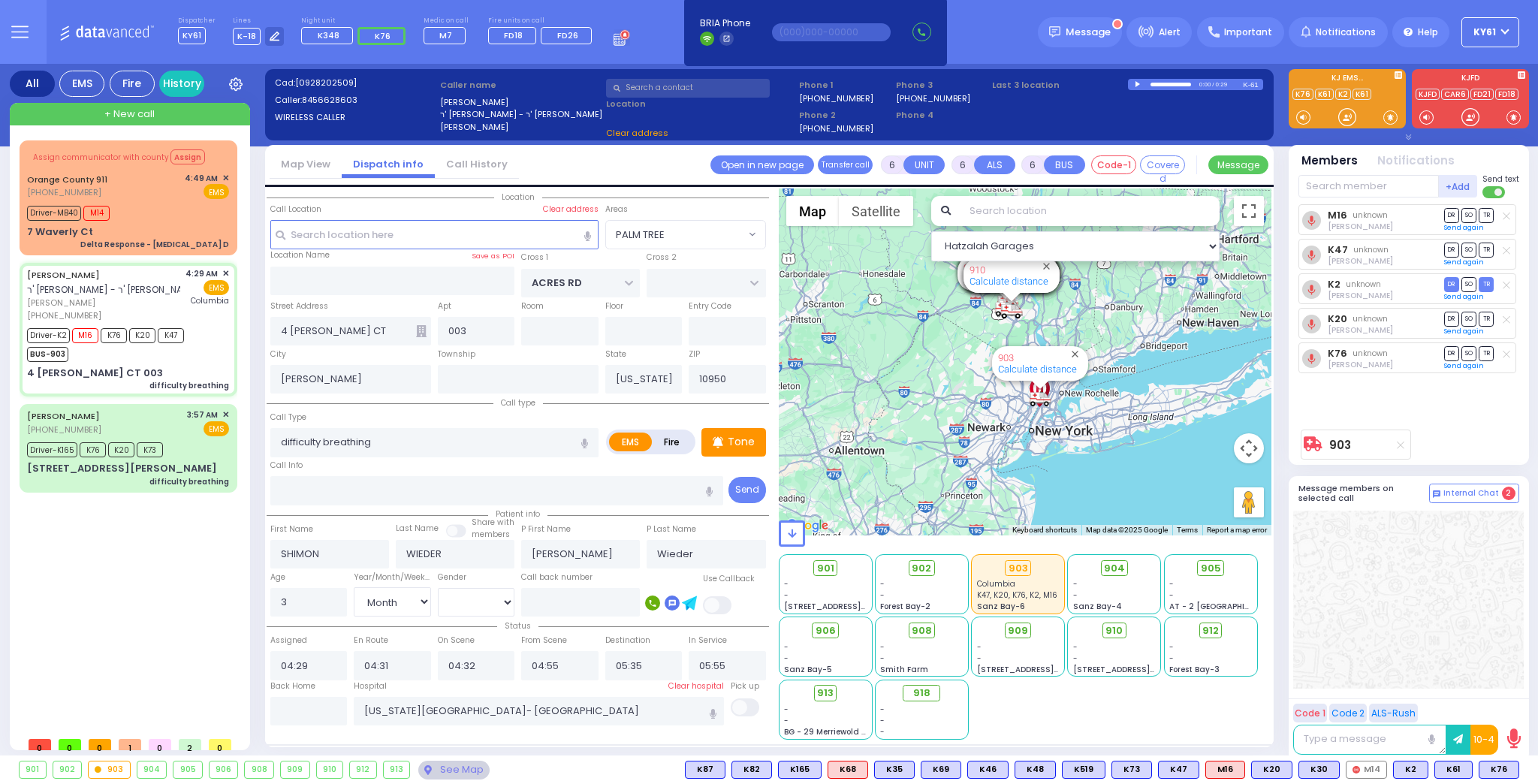
select select "Hatzalah Garages"
